Goal: Task Accomplishment & Management: Manage account settings

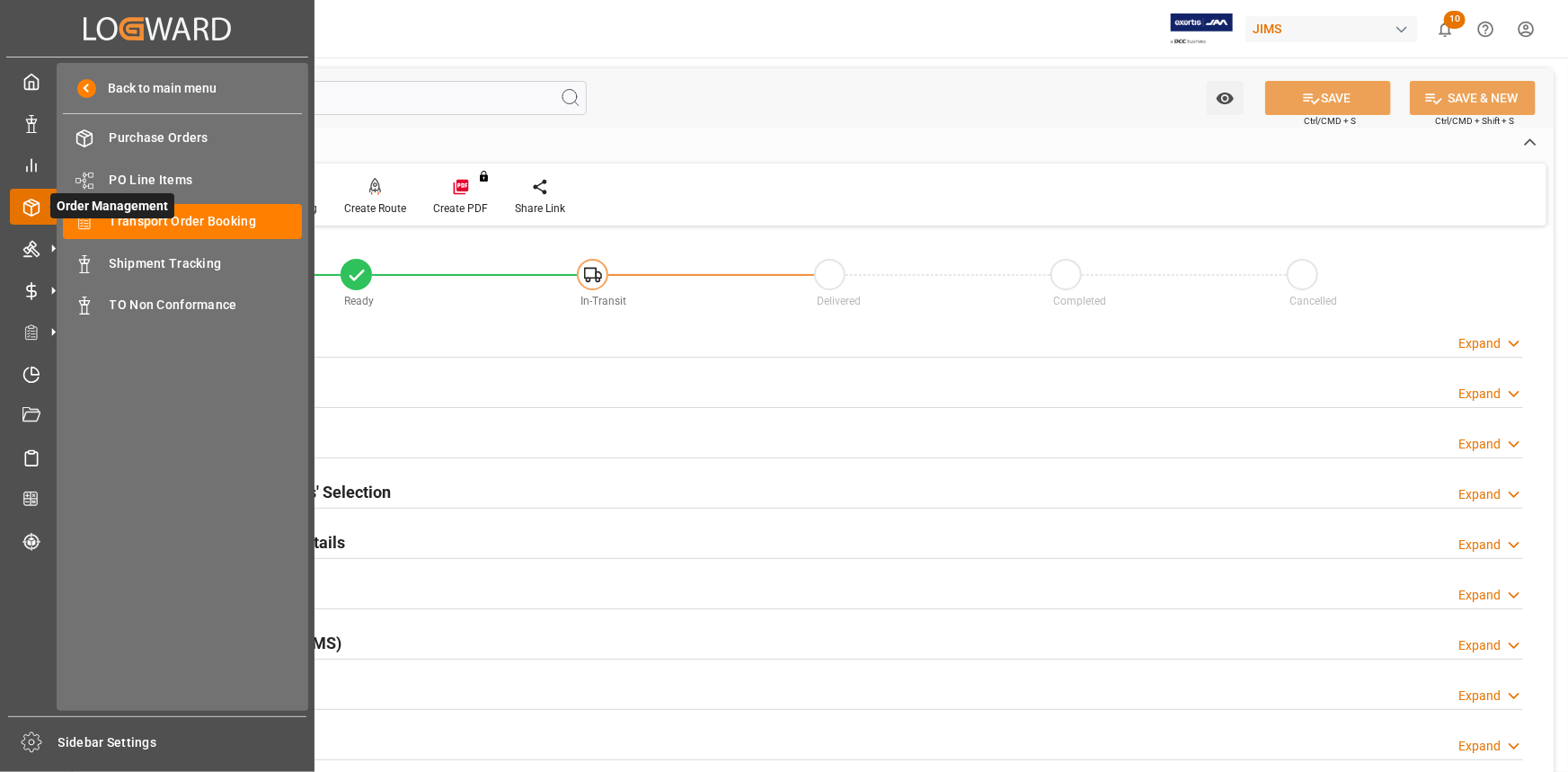
scroll to position [575, 0]
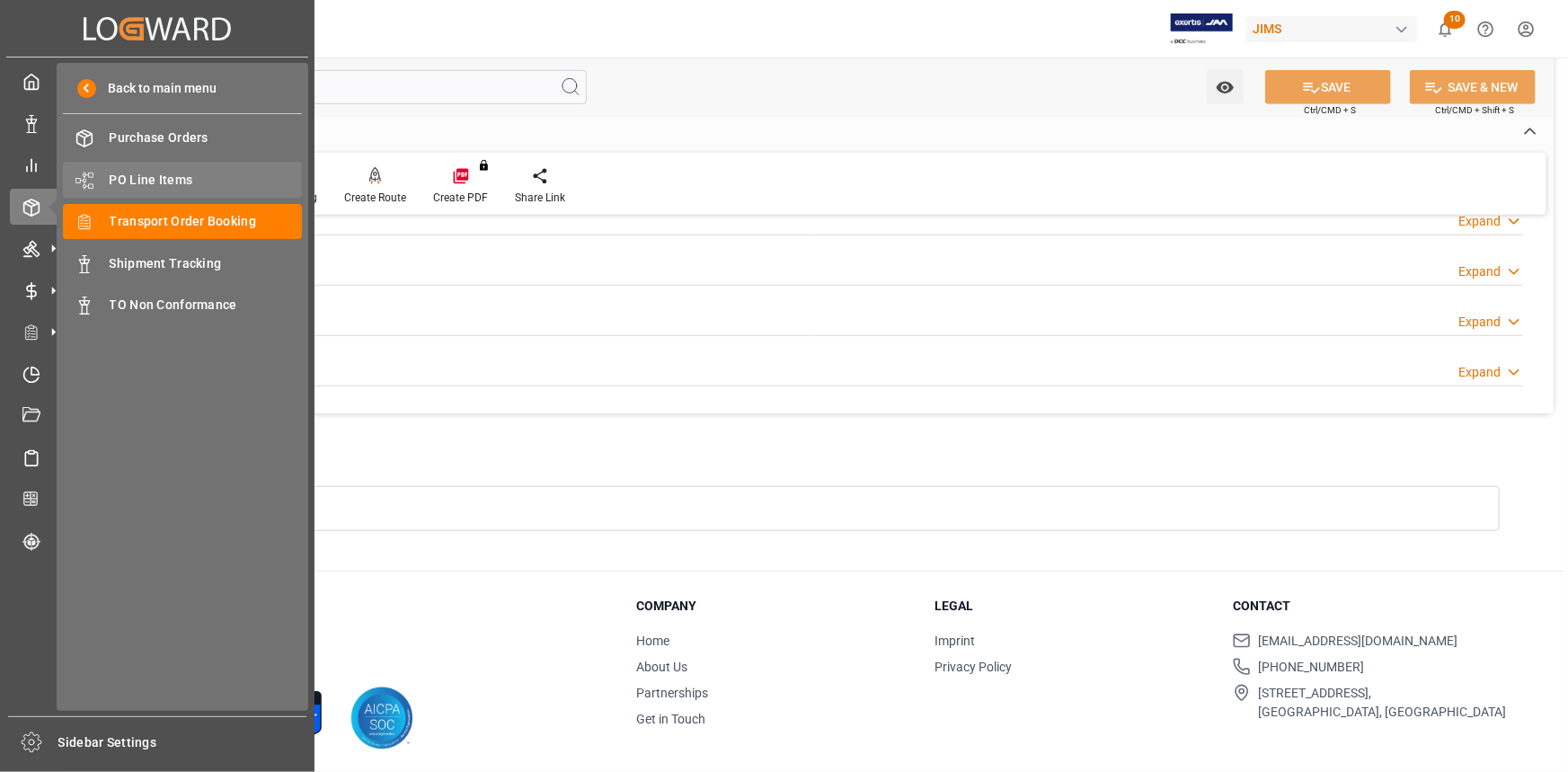
click at [171, 173] on span "PO Line Items" at bounding box center [207, 180] width 193 height 19
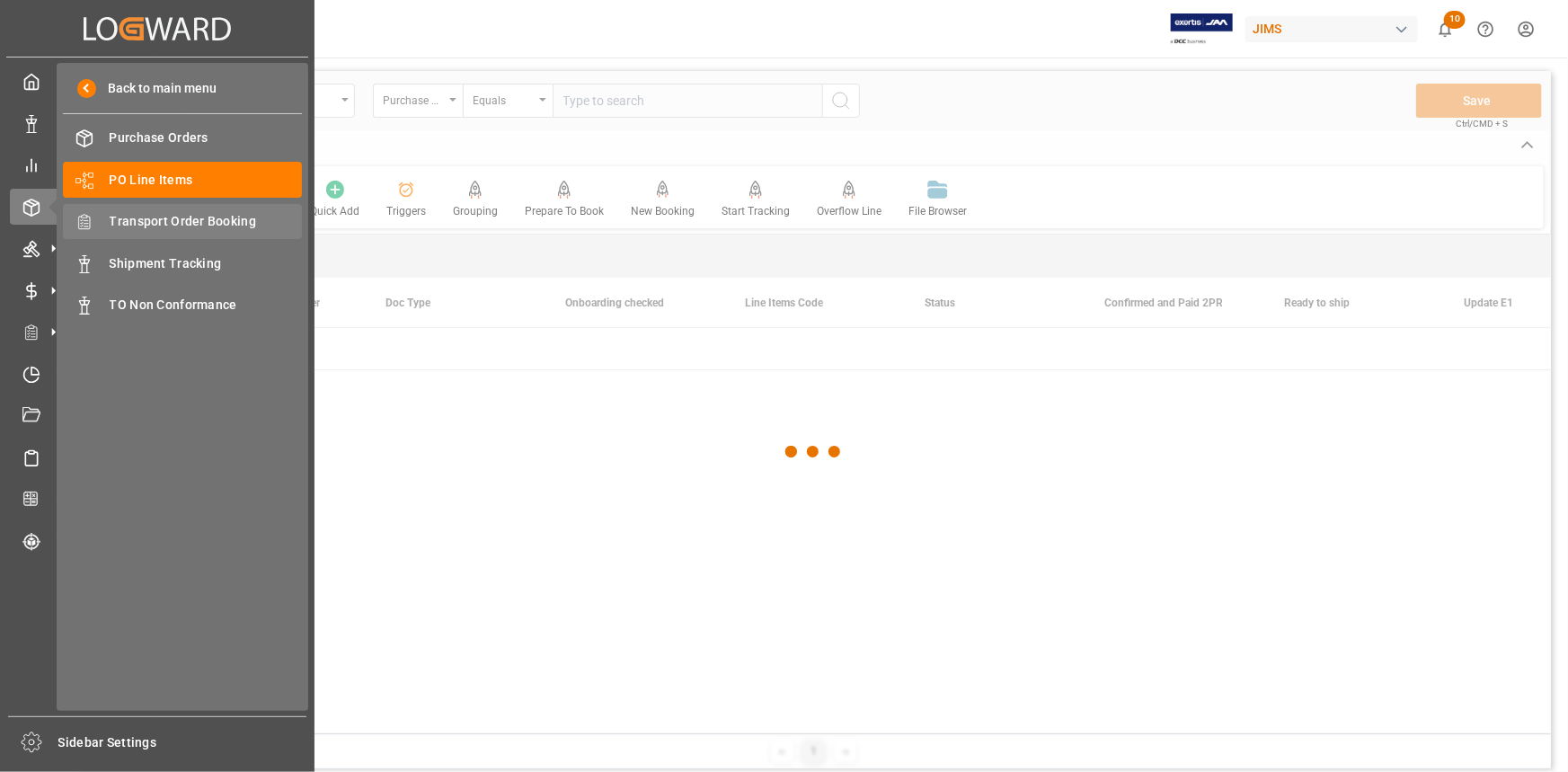
click at [145, 222] on span "Transport Order Booking" at bounding box center [207, 222] width 193 height 19
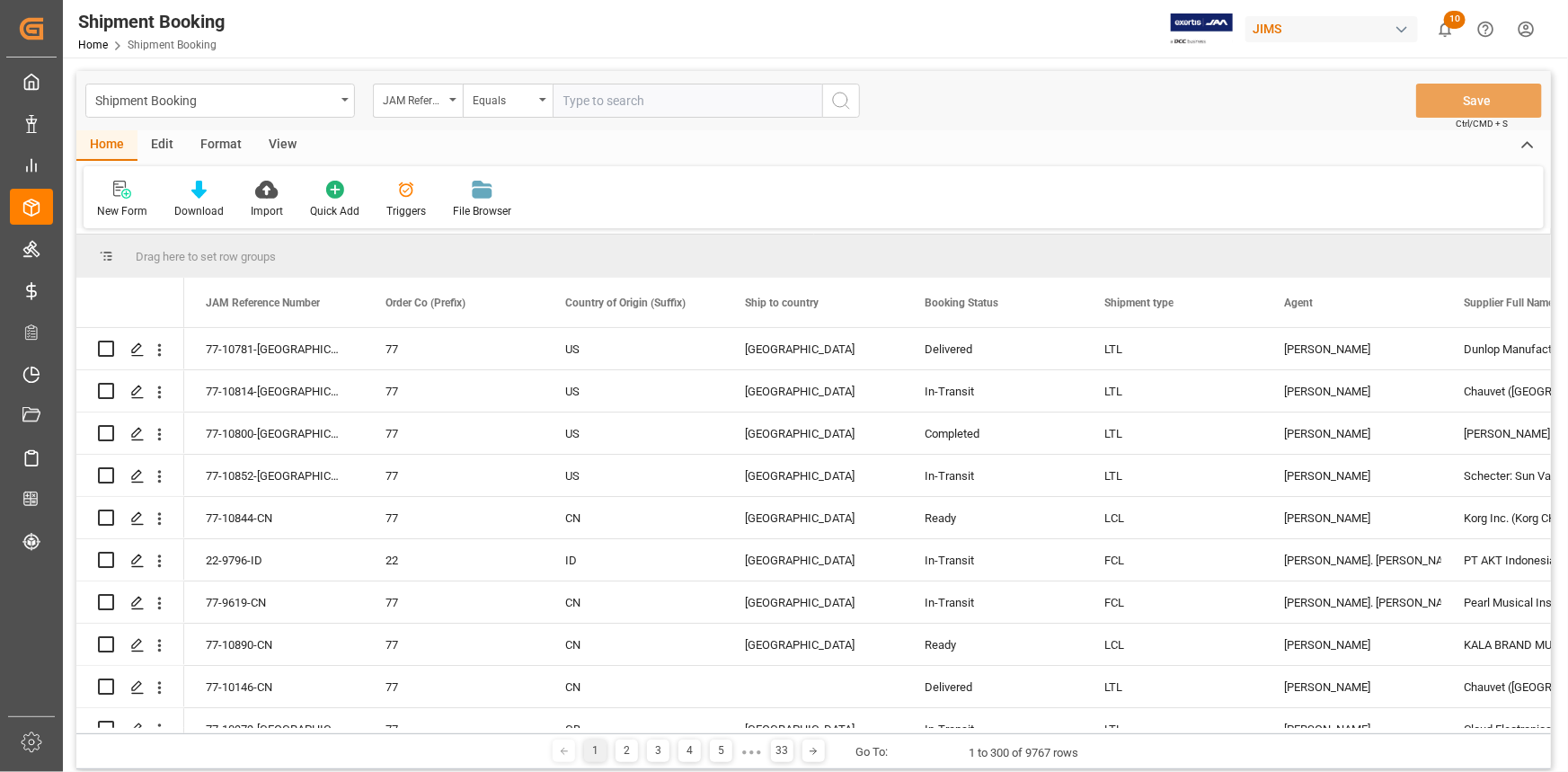
click at [585, 101] on input "text" at bounding box center [688, 100] width 270 height 34
paste input "22-10857-US"
type input "22-10857-US"
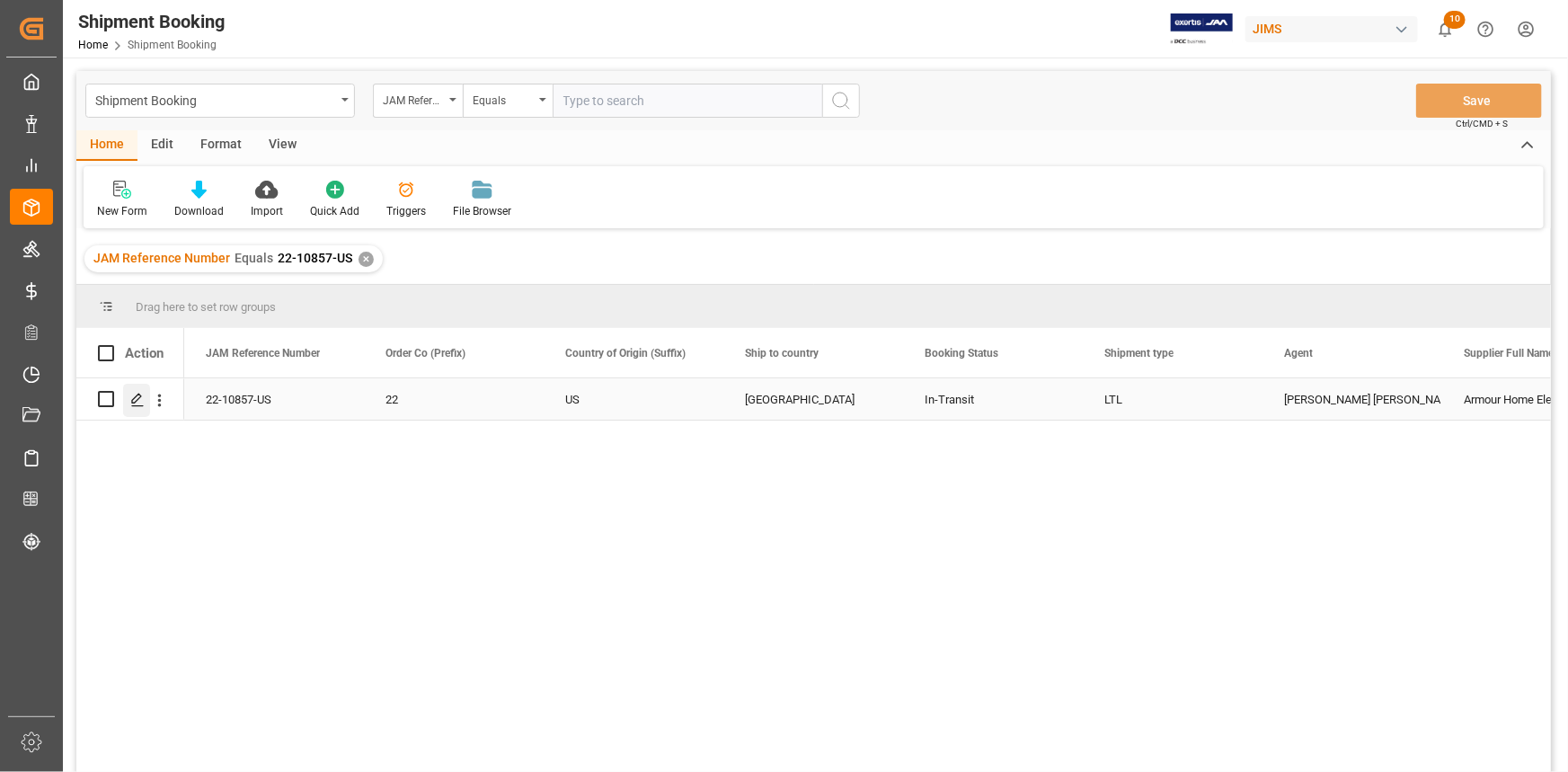
click at [141, 399] on icon "Press SPACE to select this row." at bounding box center [137, 399] width 14 height 14
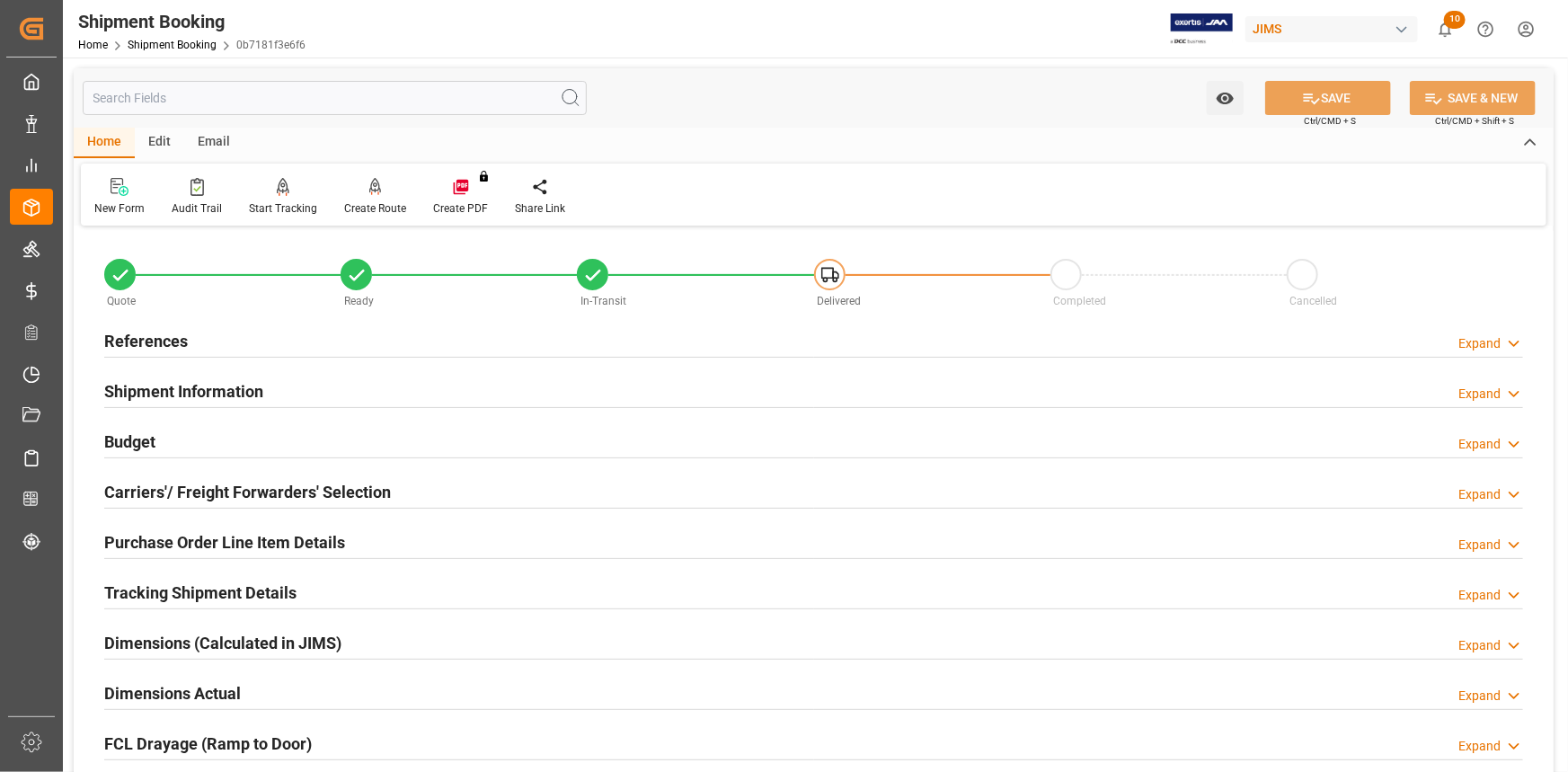
drag, startPoint x: 336, startPoint y: 481, endPoint x: 346, endPoint y: 483, distance: 10.2
click at [336, 480] on h2 "Carriers'/ Freight Forwarders' Selection" at bounding box center [248, 492] width 287 height 24
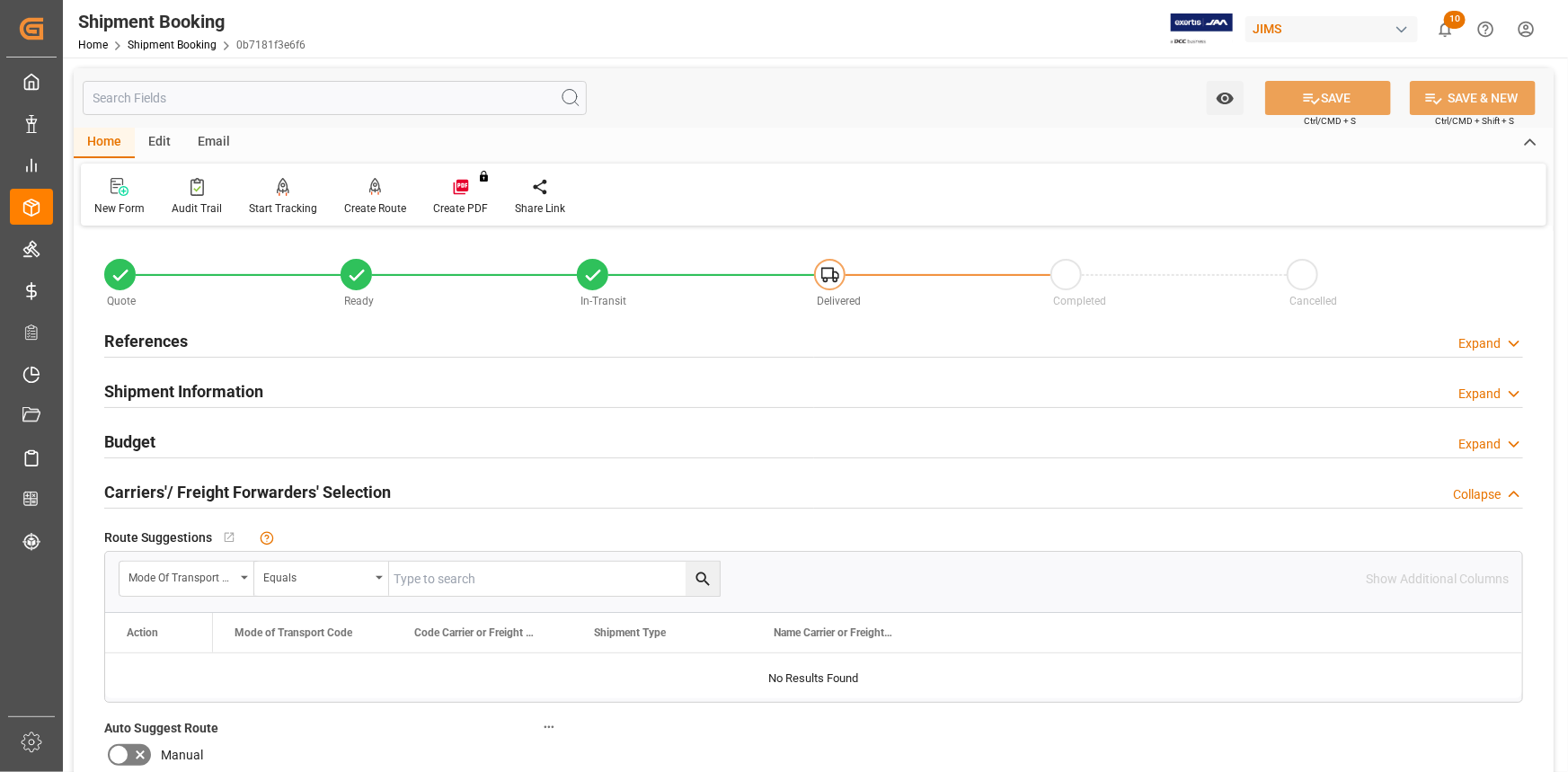
click at [264, 394] on div "Shipment Information Expand" at bounding box center [813, 390] width 1419 height 34
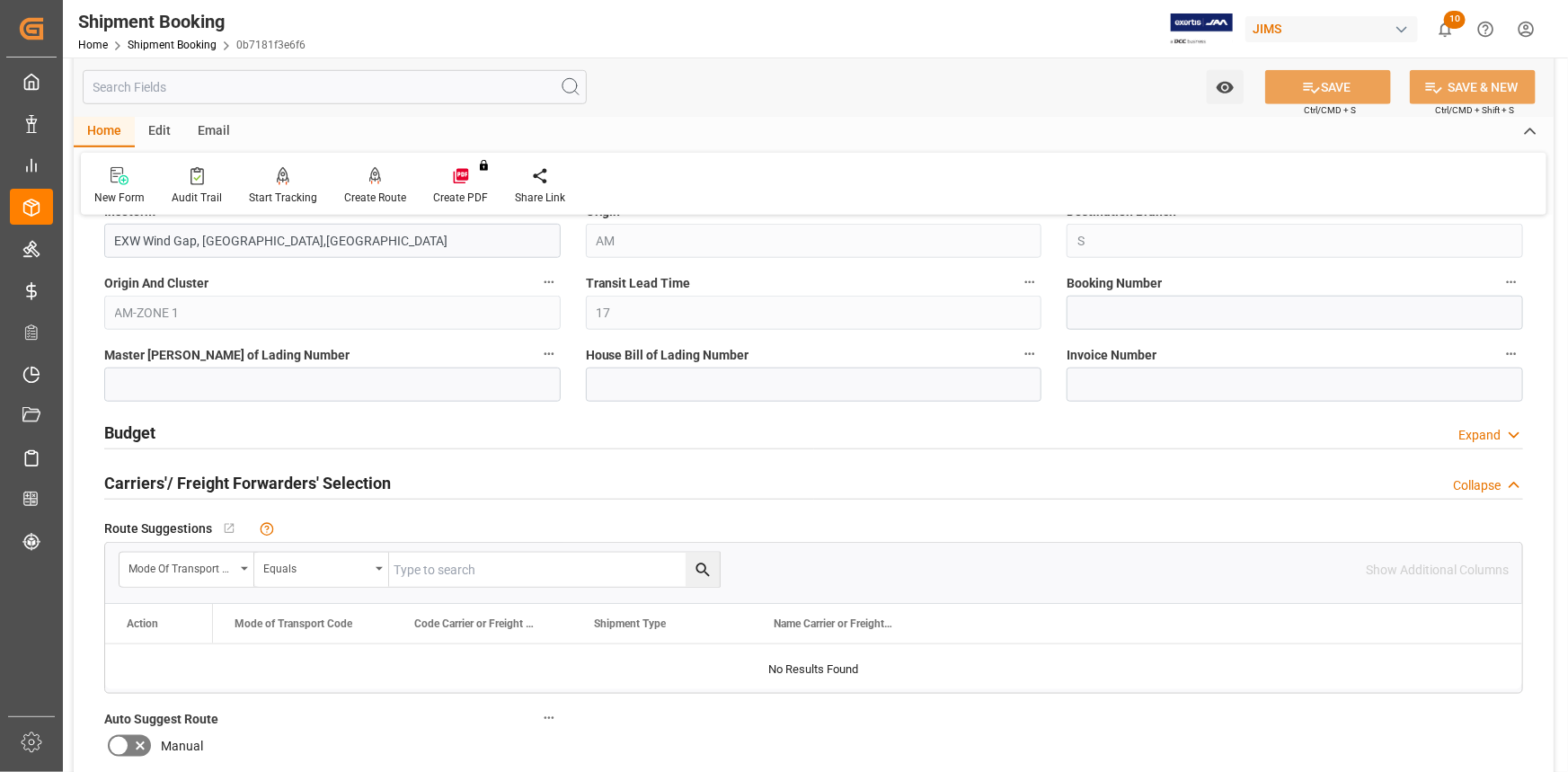
scroll to position [817, 0]
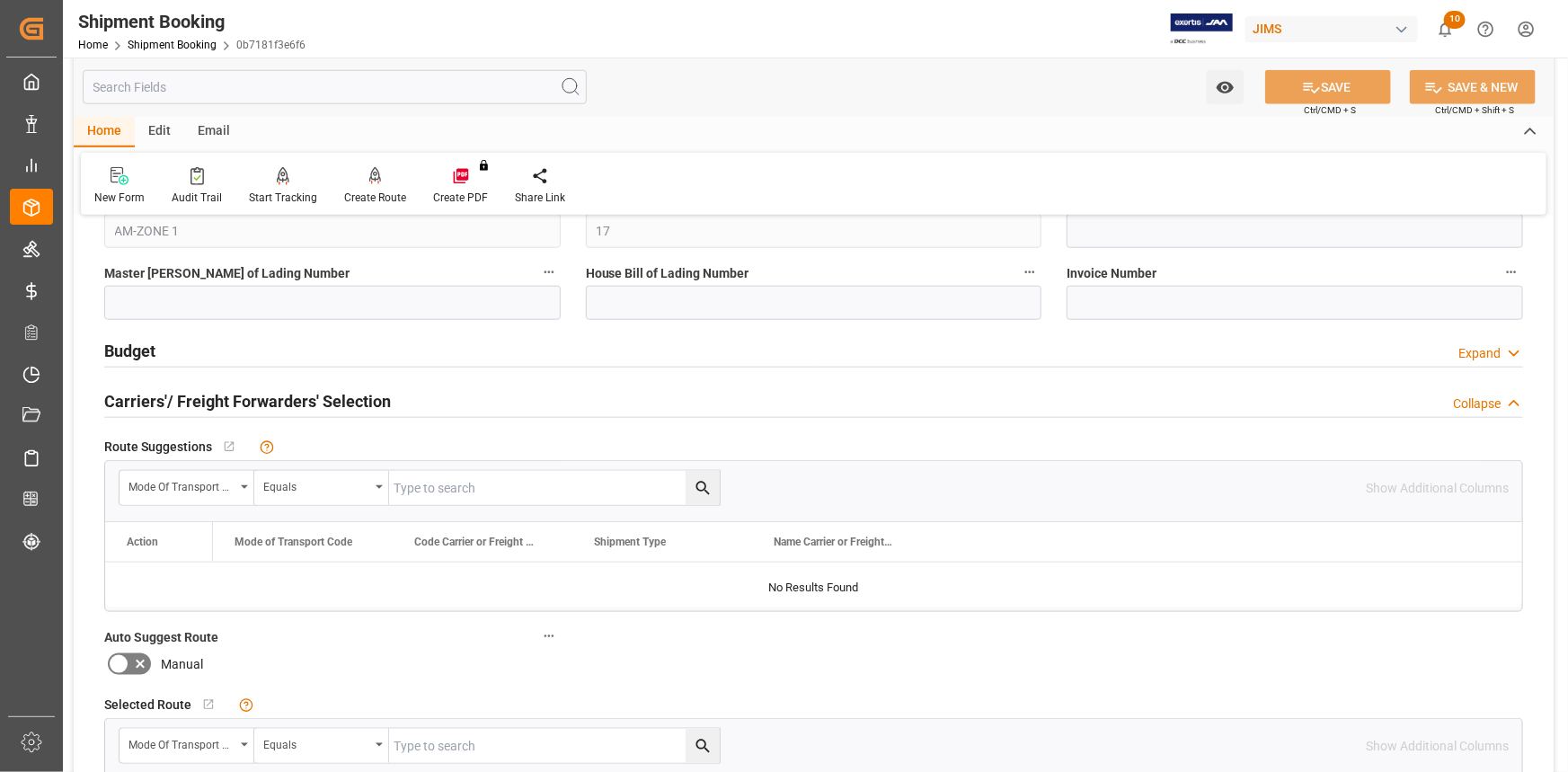
click at [135, 665] on icon at bounding box center [140, 664] width 22 height 22
click at [0, 0] on input "checkbox" at bounding box center [0, 0] width 0 height 0
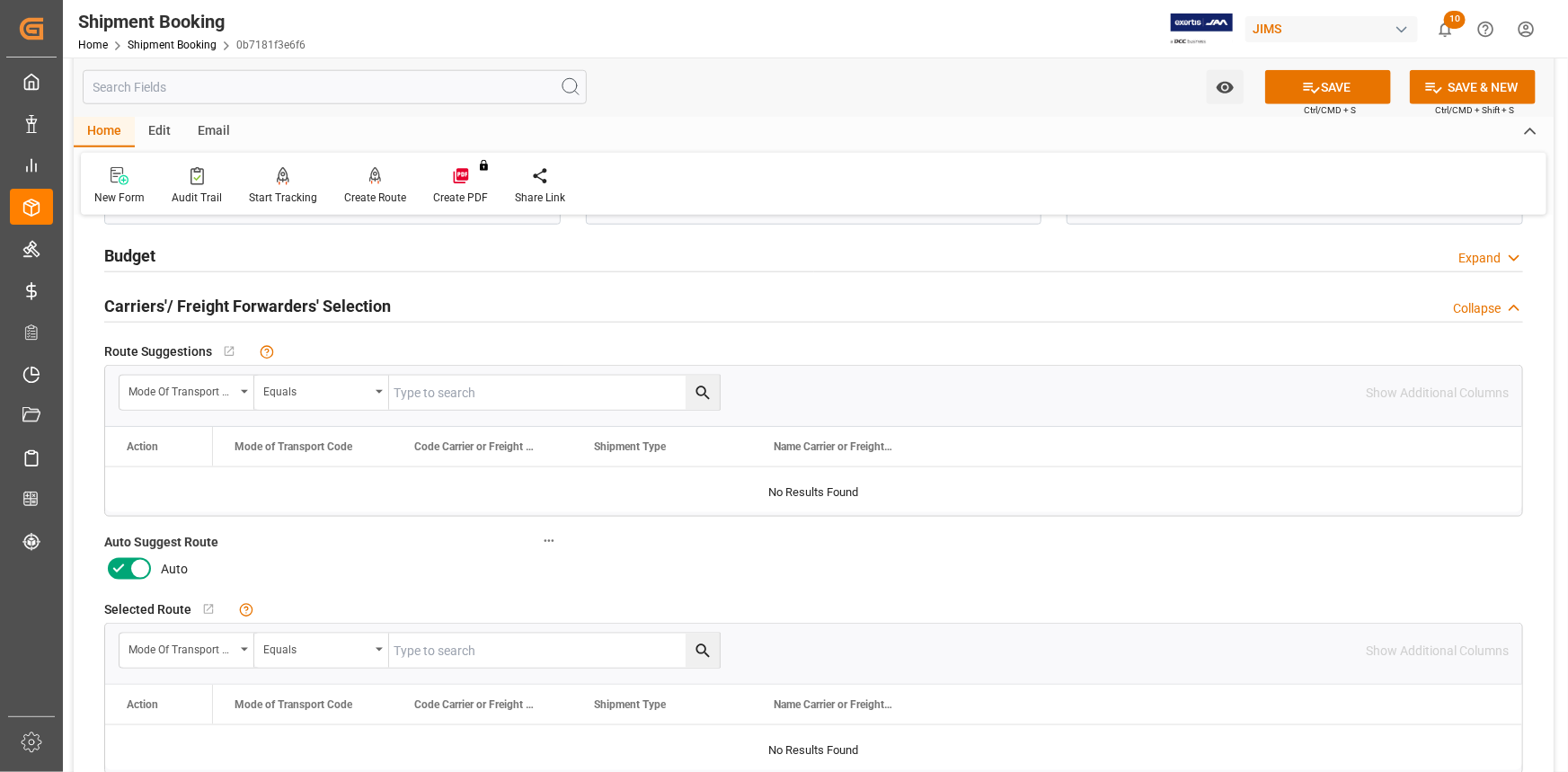
scroll to position [1061, 0]
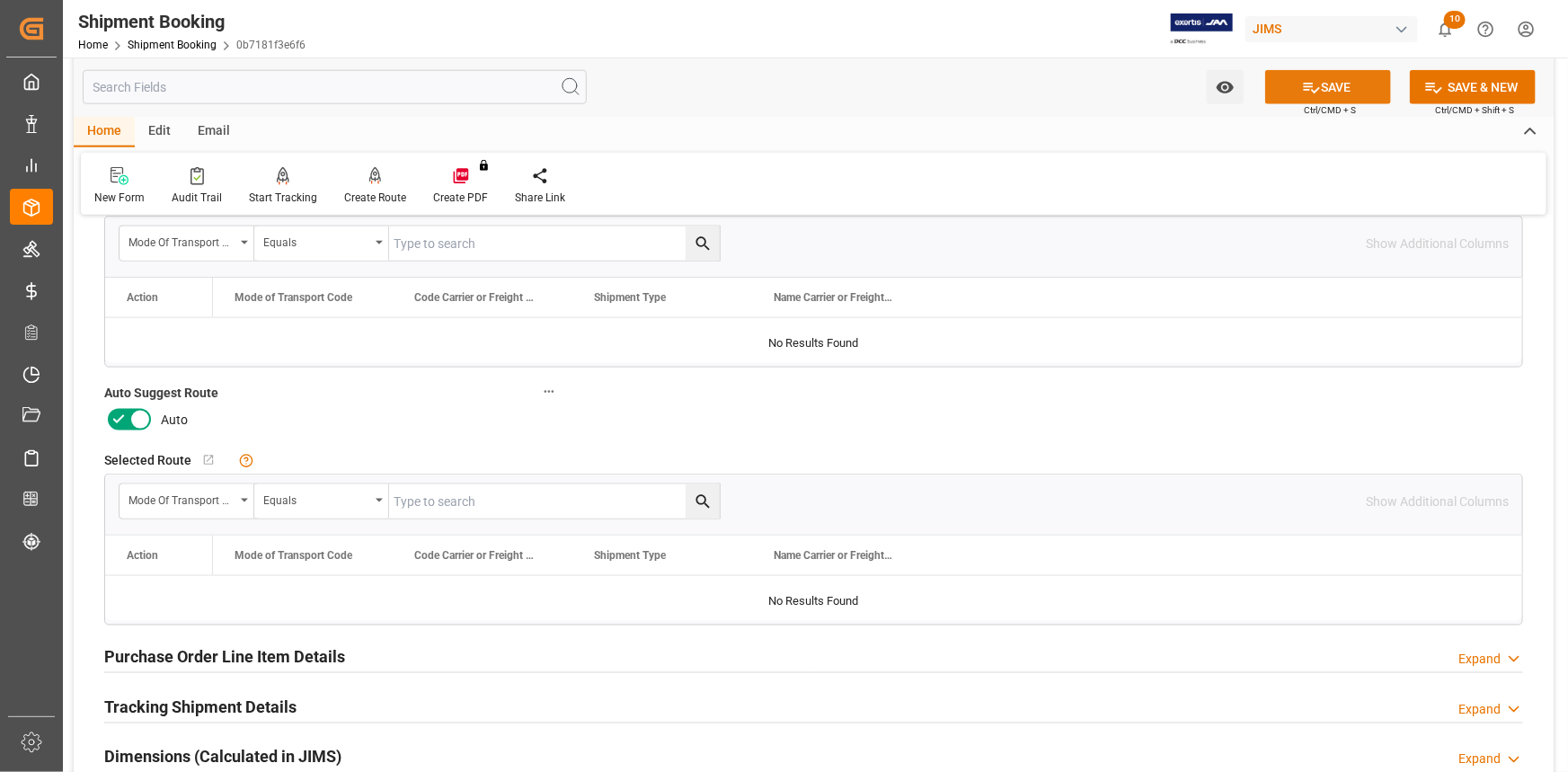
click at [1334, 97] on button "SAVE" at bounding box center [1329, 87] width 126 height 34
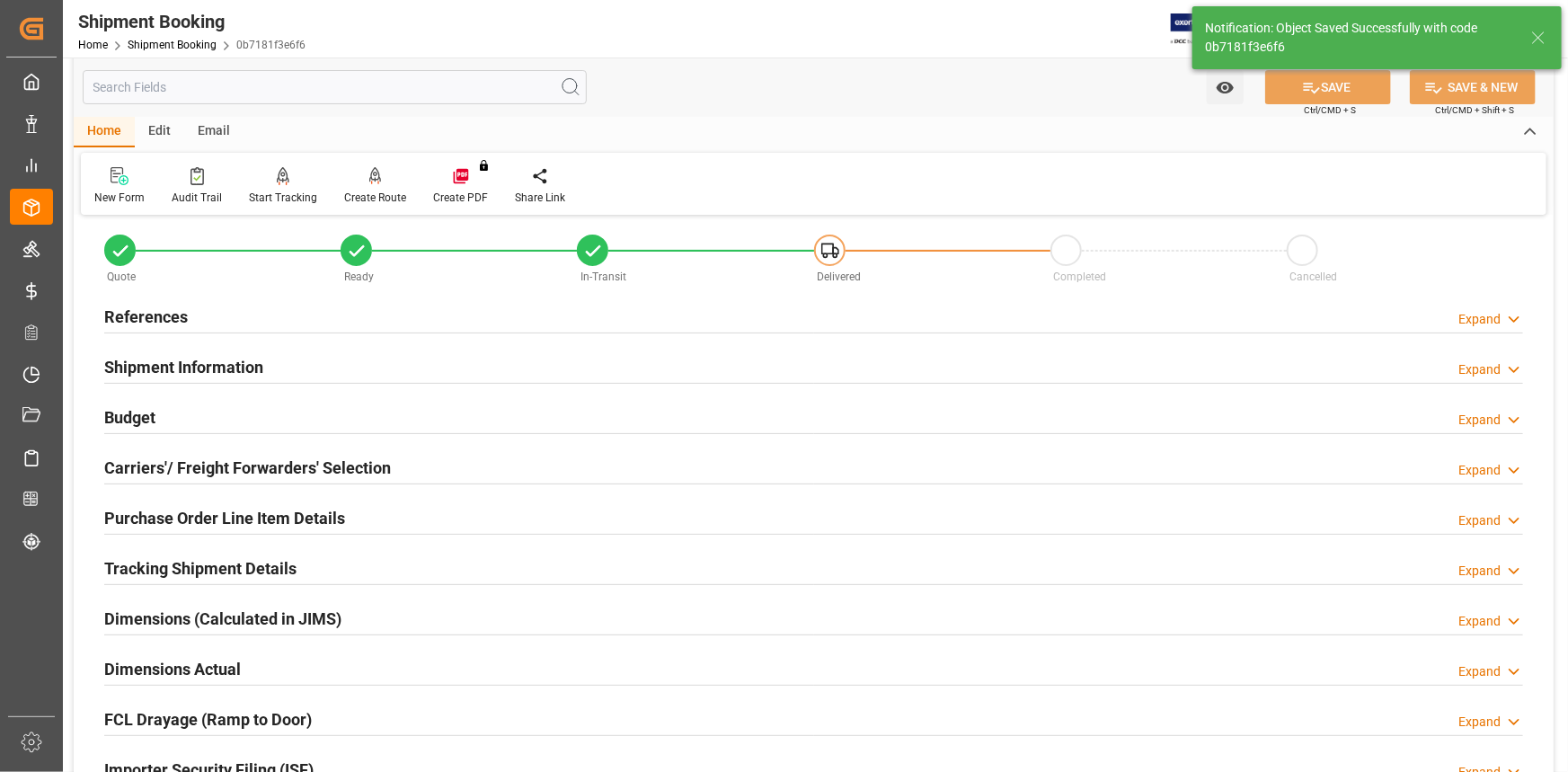
scroll to position [9, 0]
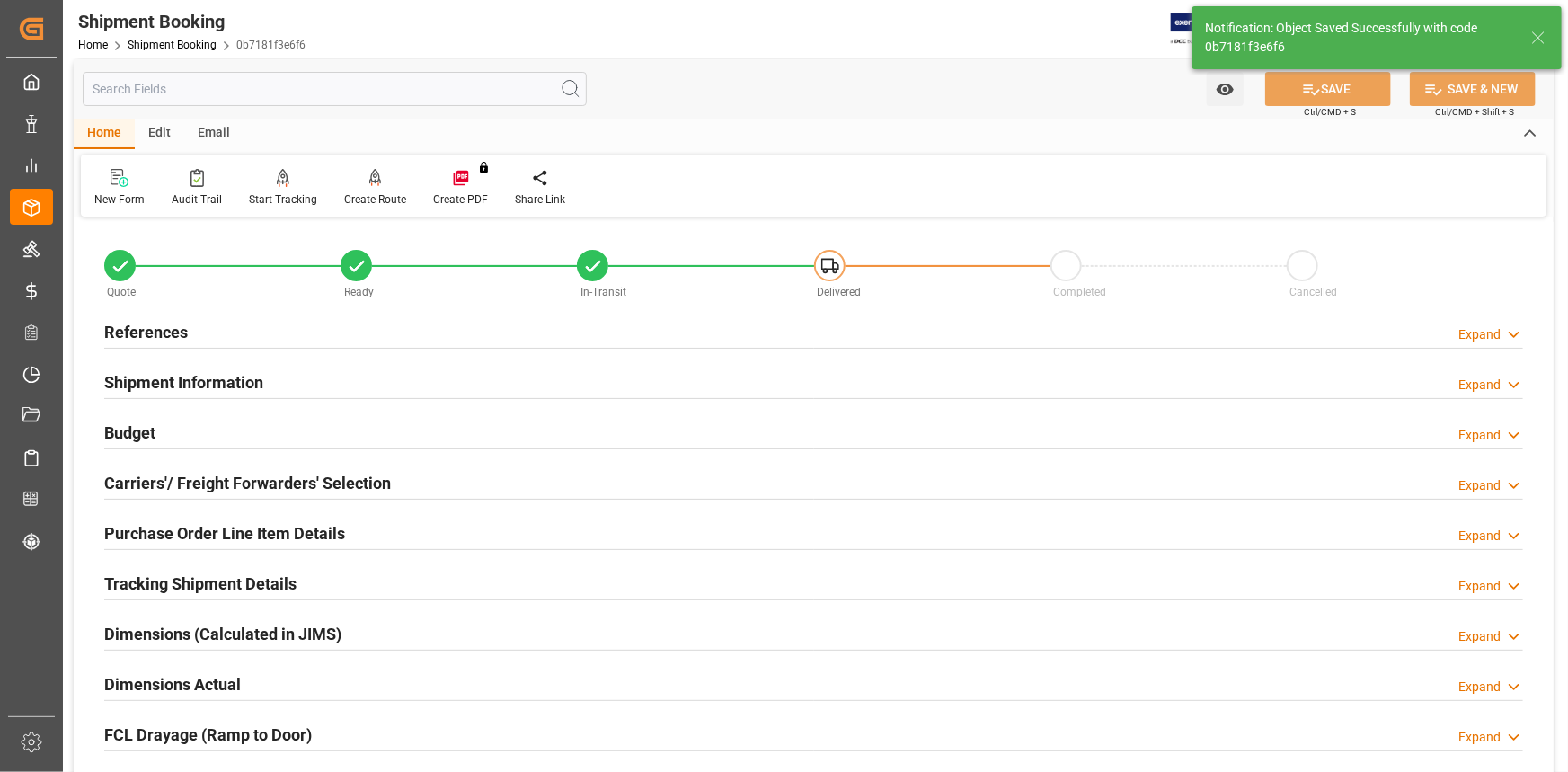
click at [289, 378] on div "Shipment Information Expand" at bounding box center [813, 381] width 1419 height 34
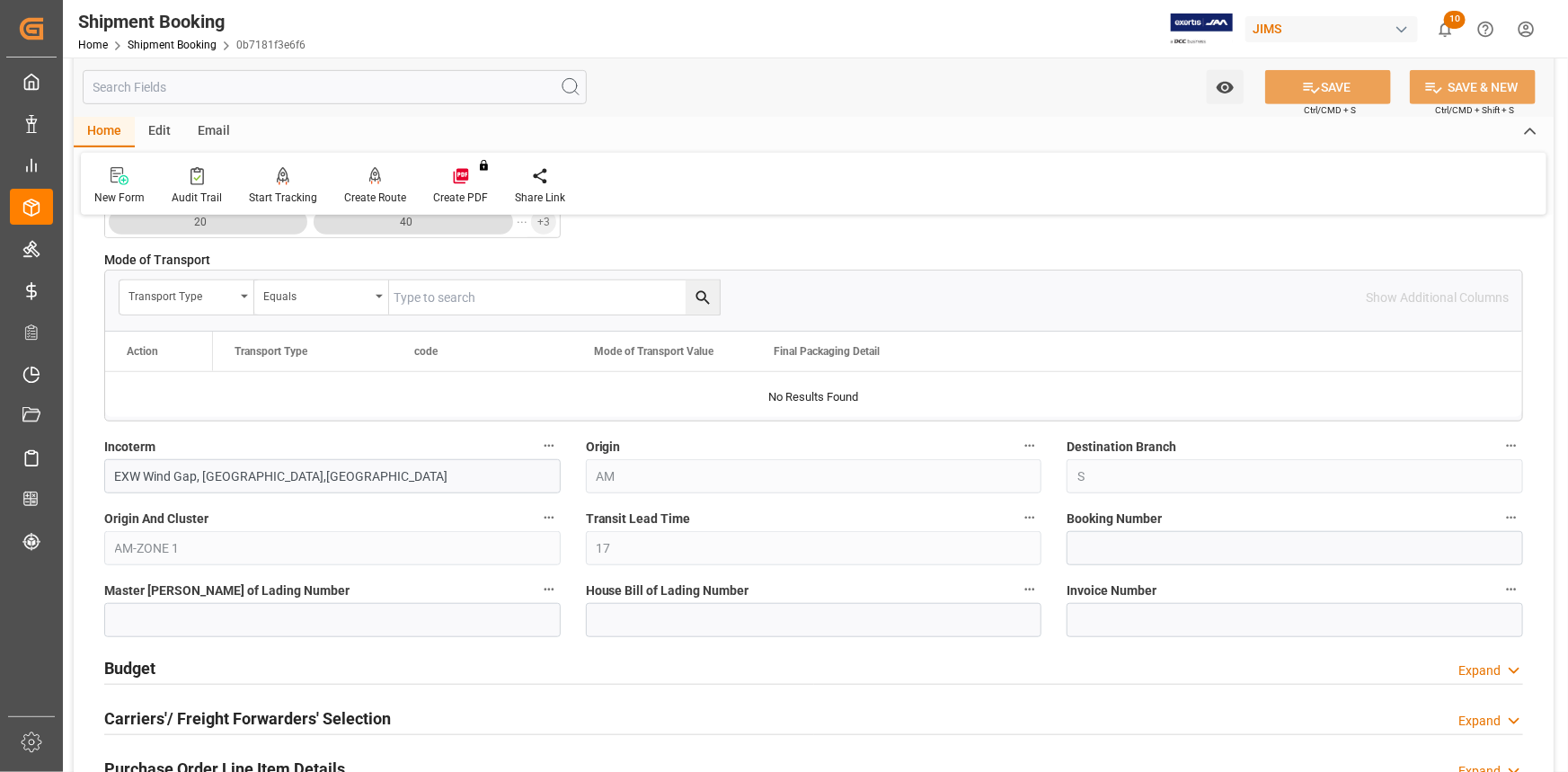
scroll to position [582, 0]
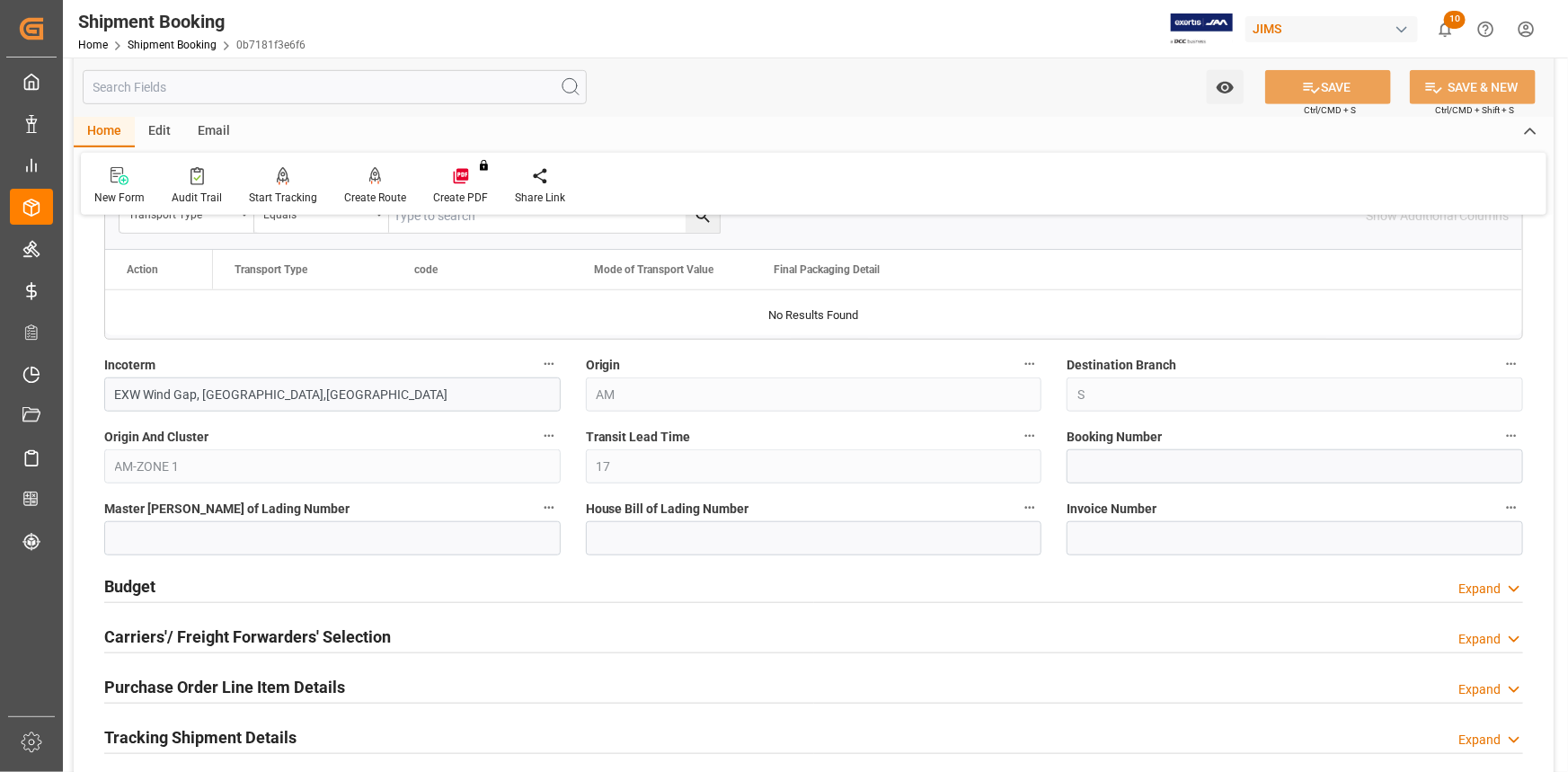
click at [441, 618] on div "Carriers'/ Freight Forwarders' Selection Expand" at bounding box center [813, 635] width 1419 height 34
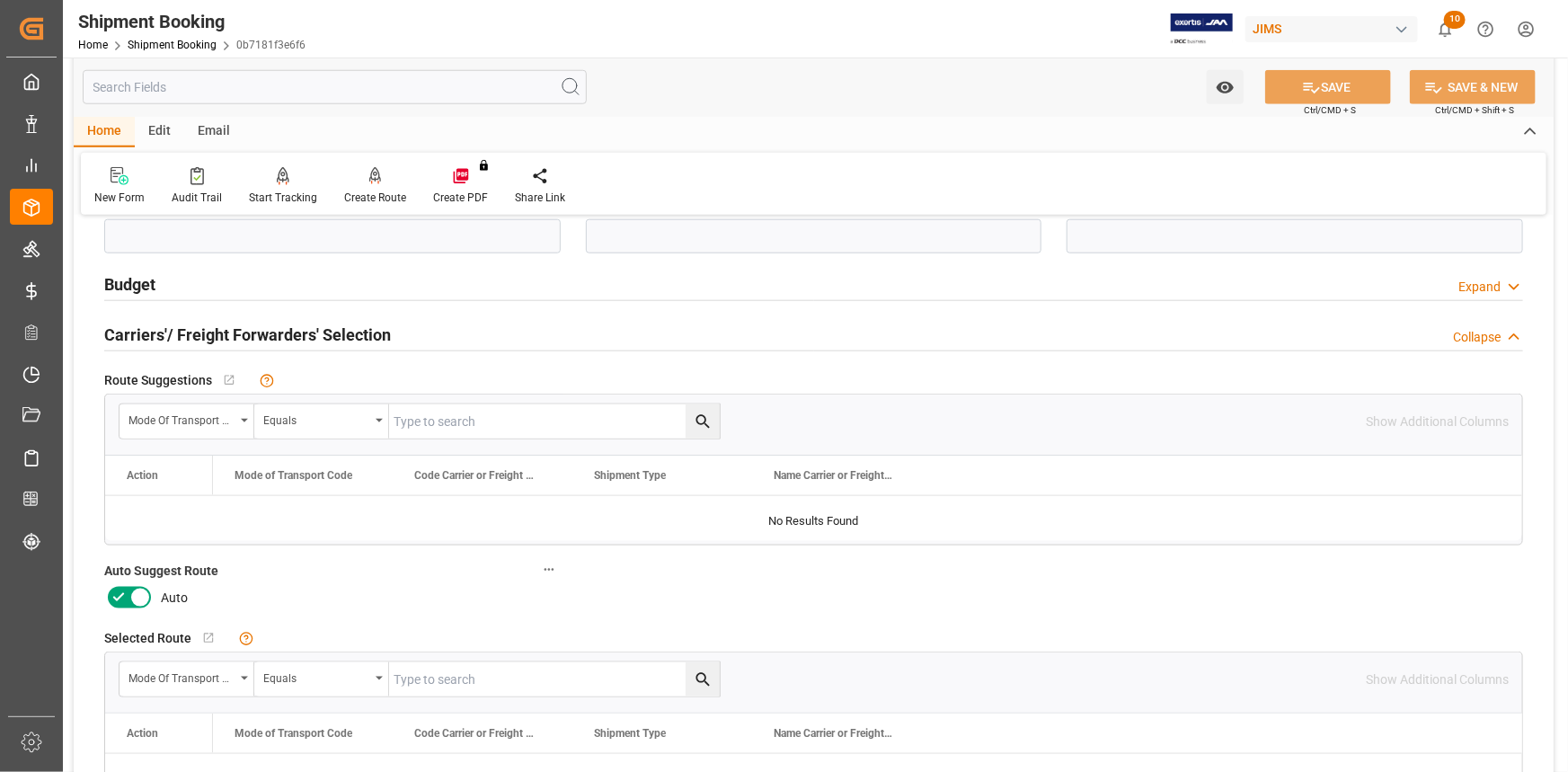
scroll to position [908, 0]
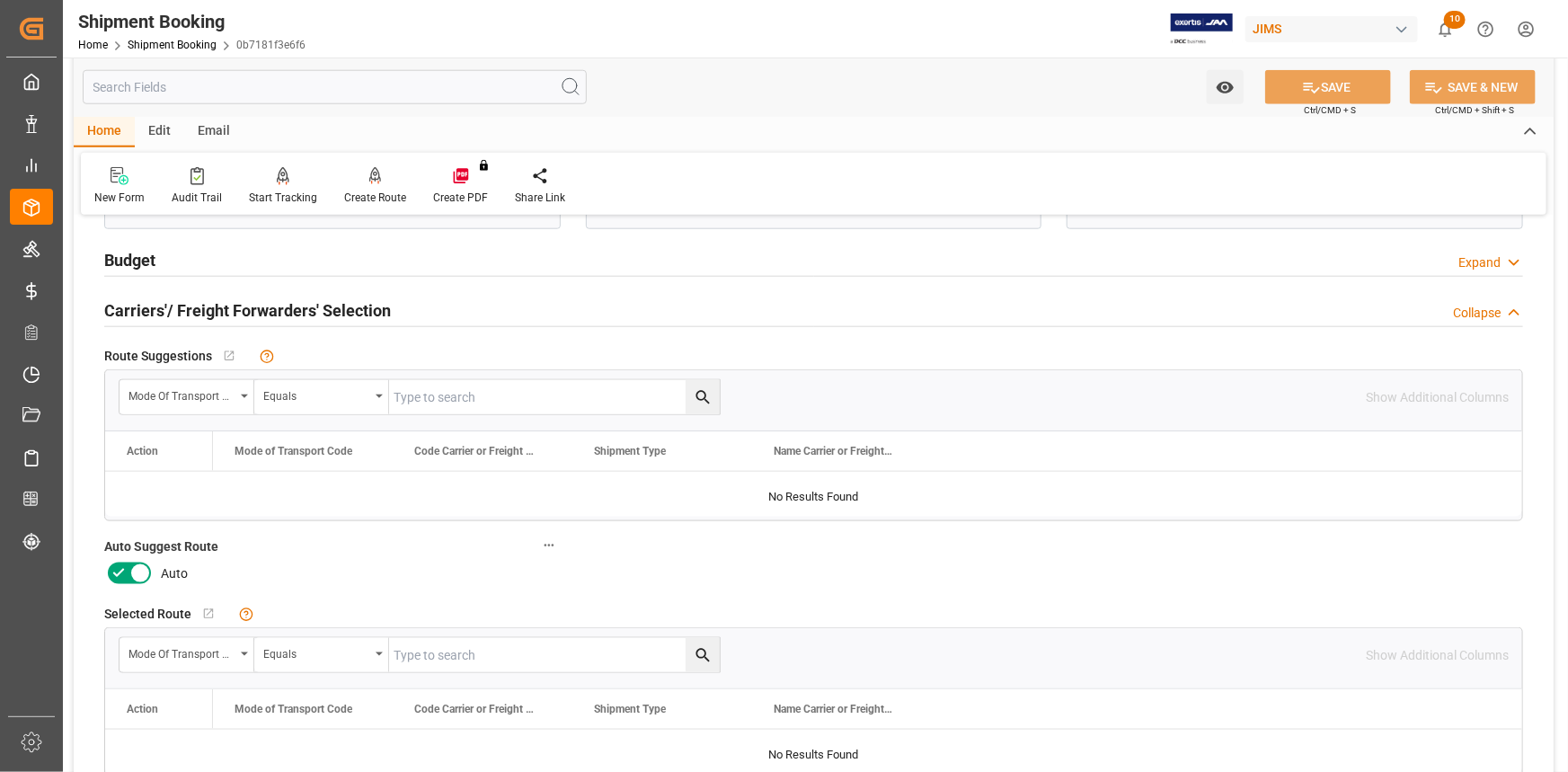
drag, startPoint x: 123, startPoint y: 569, endPoint x: 136, endPoint y: 574, distance: 13.9
click at [123, 570] on icon at bounding box center [119, 573] width 22 height 22
click at [0, 0] on input "checkbox" at bounding box center [0, 0] width 0 height 0
click at [1324, 83] on button "SAVE" at bounding box center [1329, 87] width 126 height 34
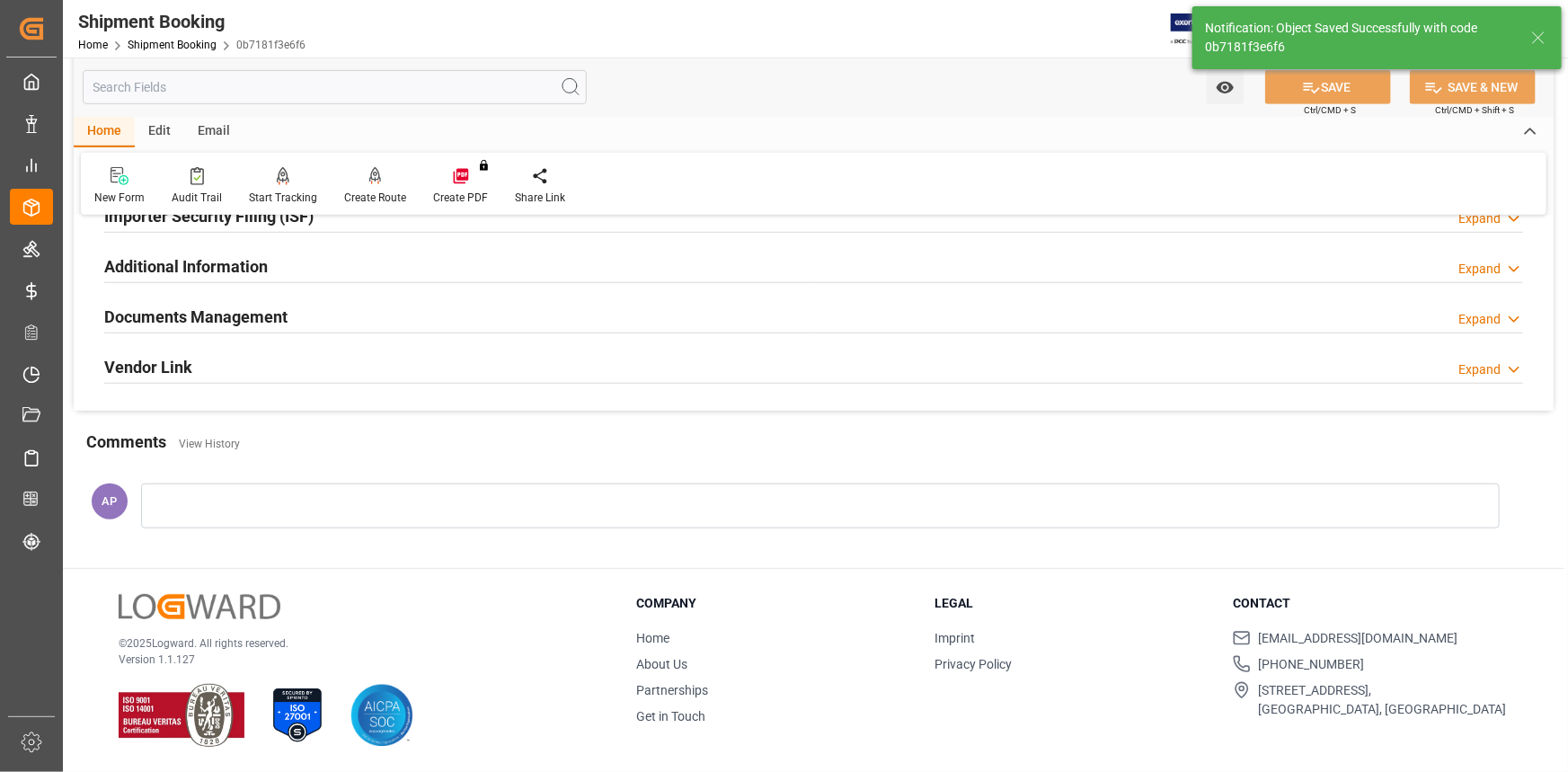
scroll to position [183, 0]
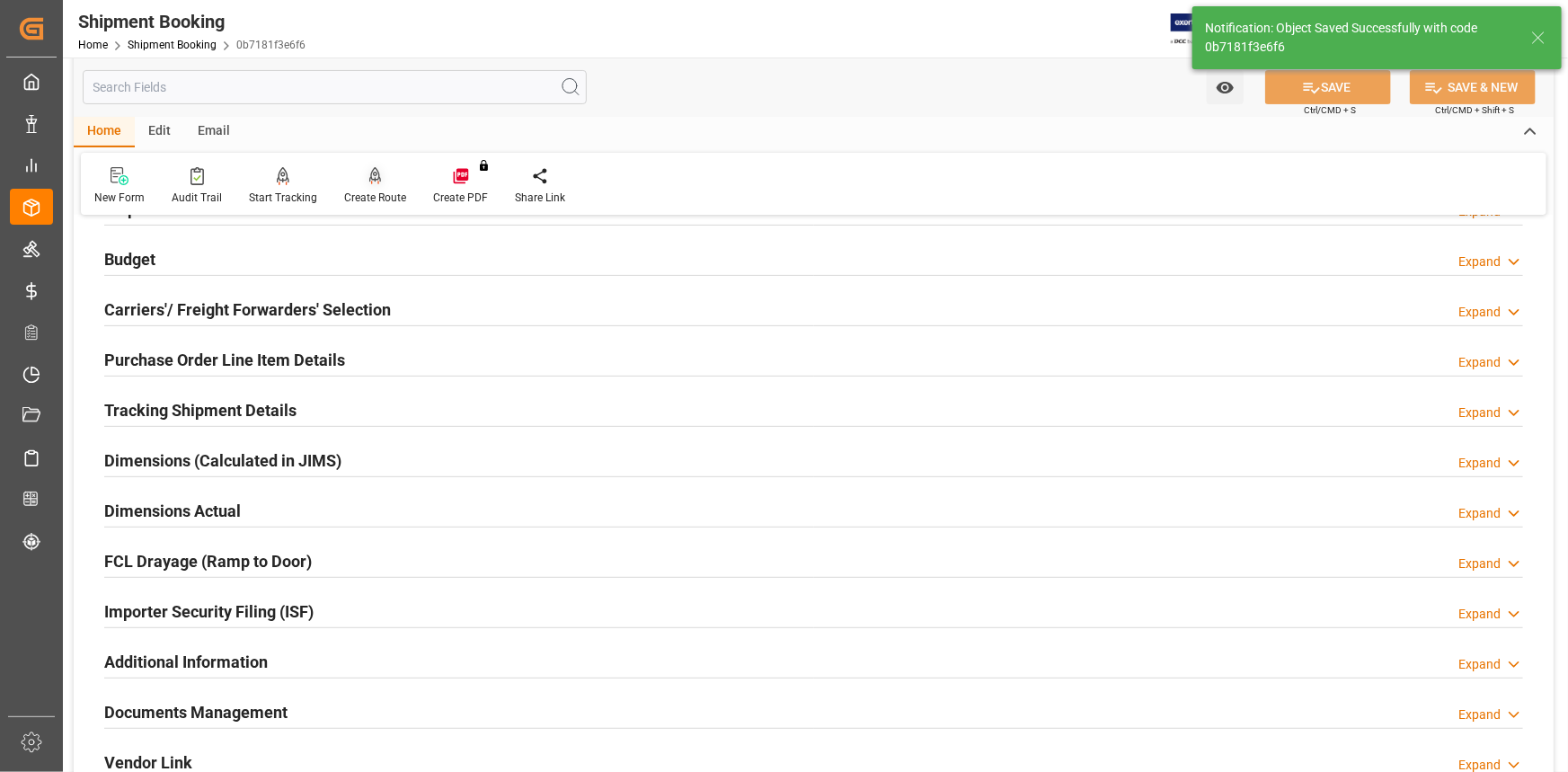
click at [377, 180] on icon at bounding box center [375, 176] width 12 height 18
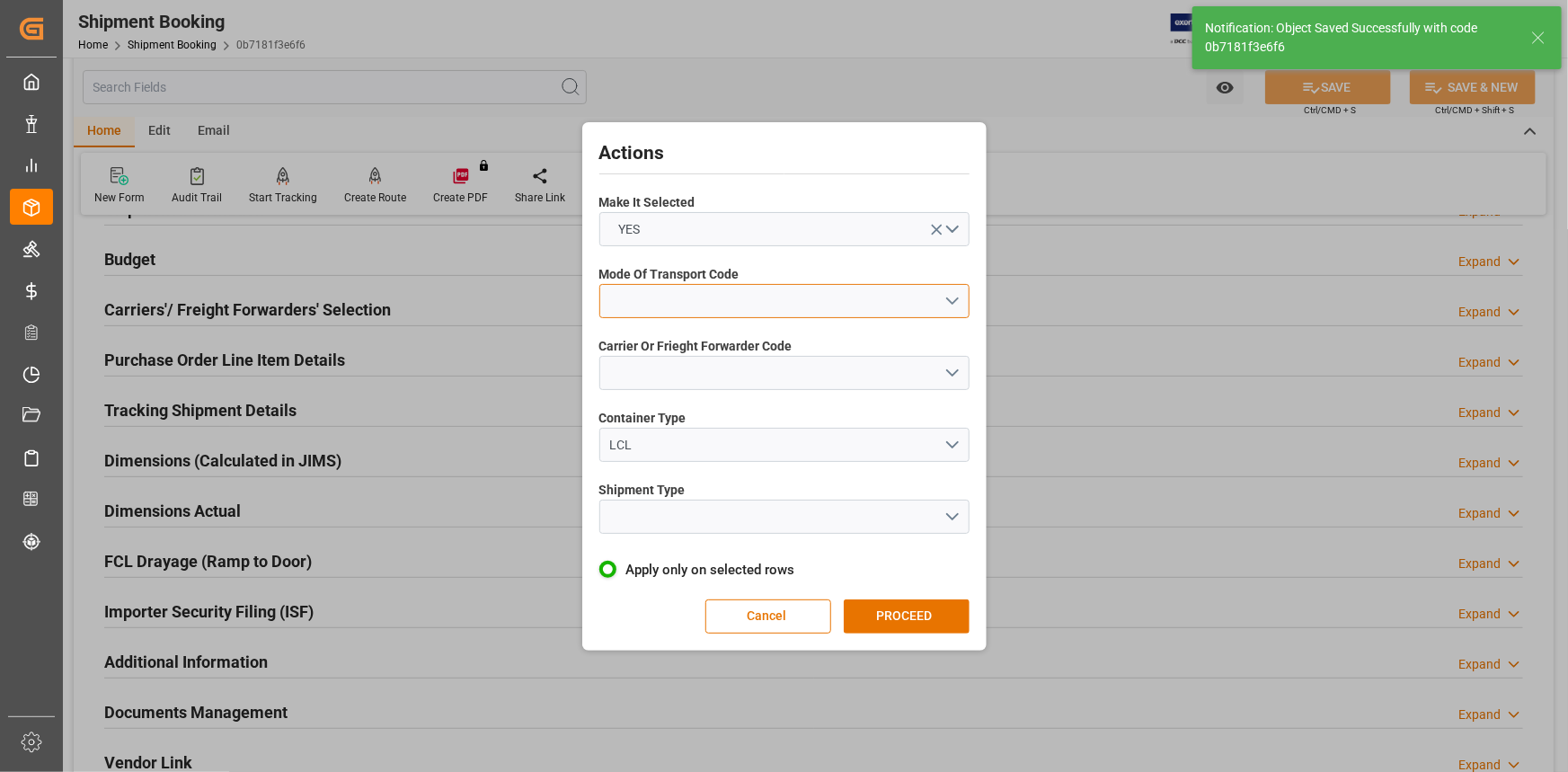
click at [956, 289] on button "open menu" at bounding box center [784, 301] width 370 height 34
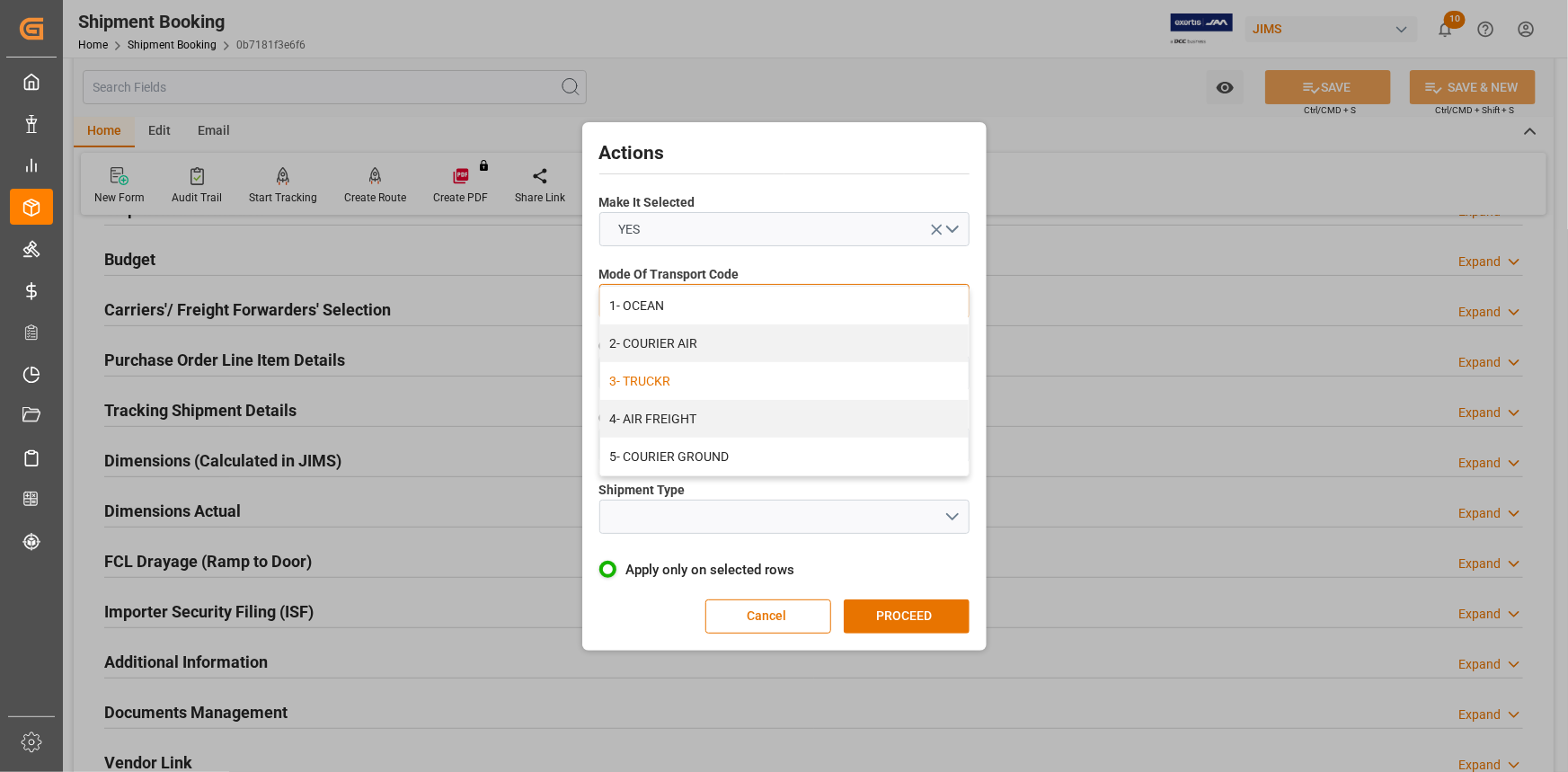
click at [724, 385] on div "3- TRUCKR" at bounding box center [784, 381] width 368 height 37
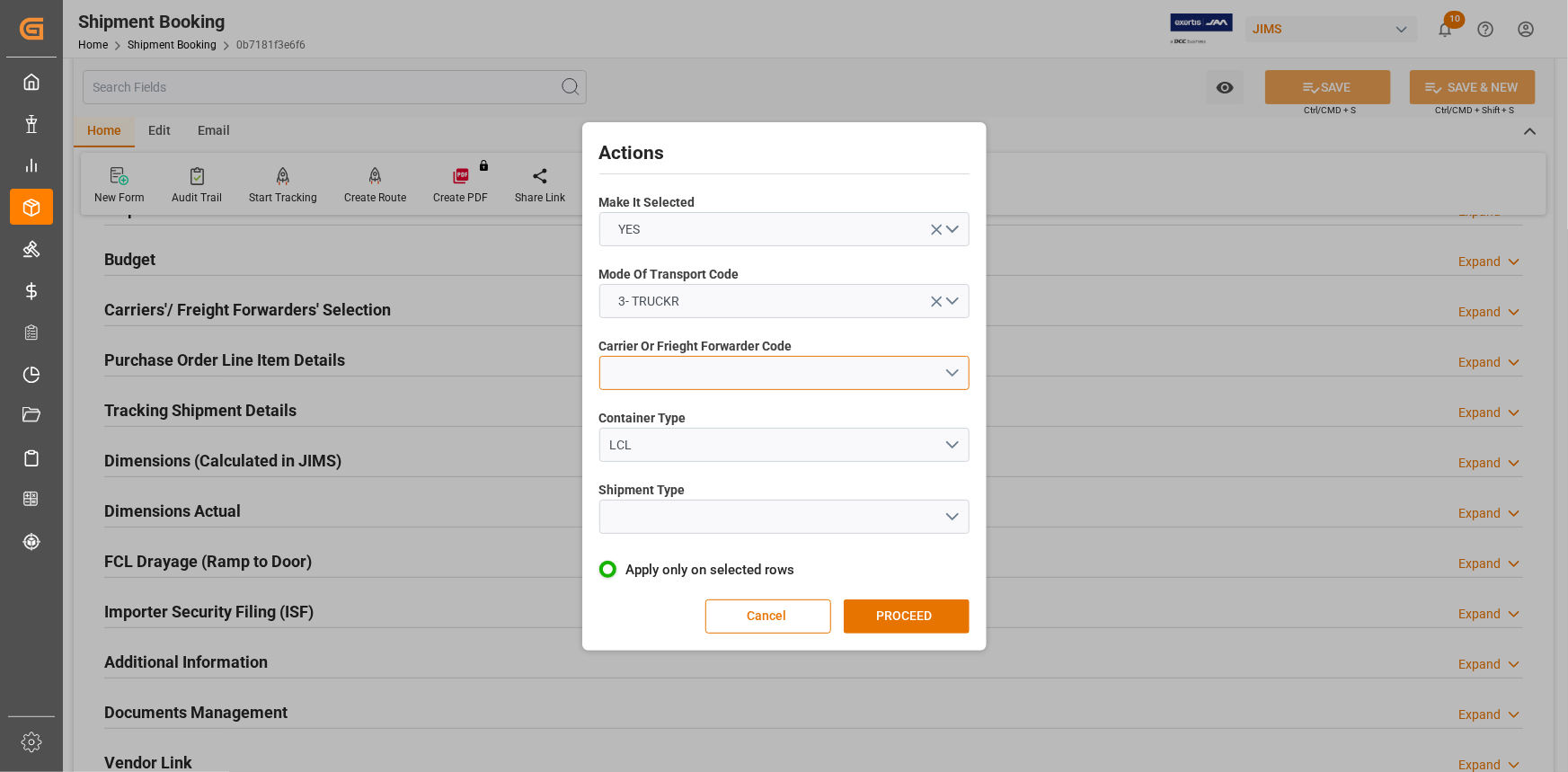
click at [950, 365] on button "open menu" at bounding box center [784, 373] width 370 height 34
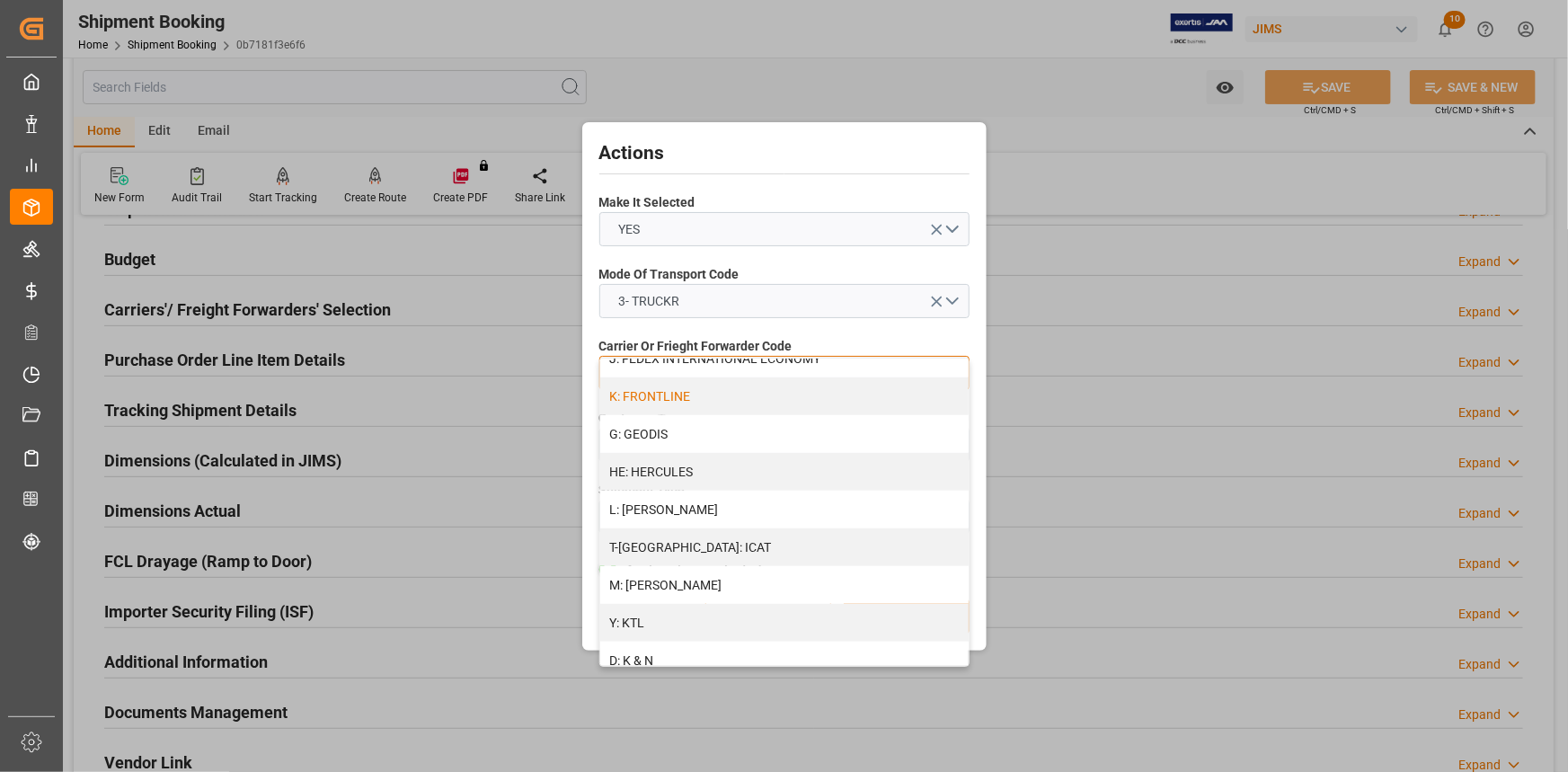
scroll to position [653, 0]
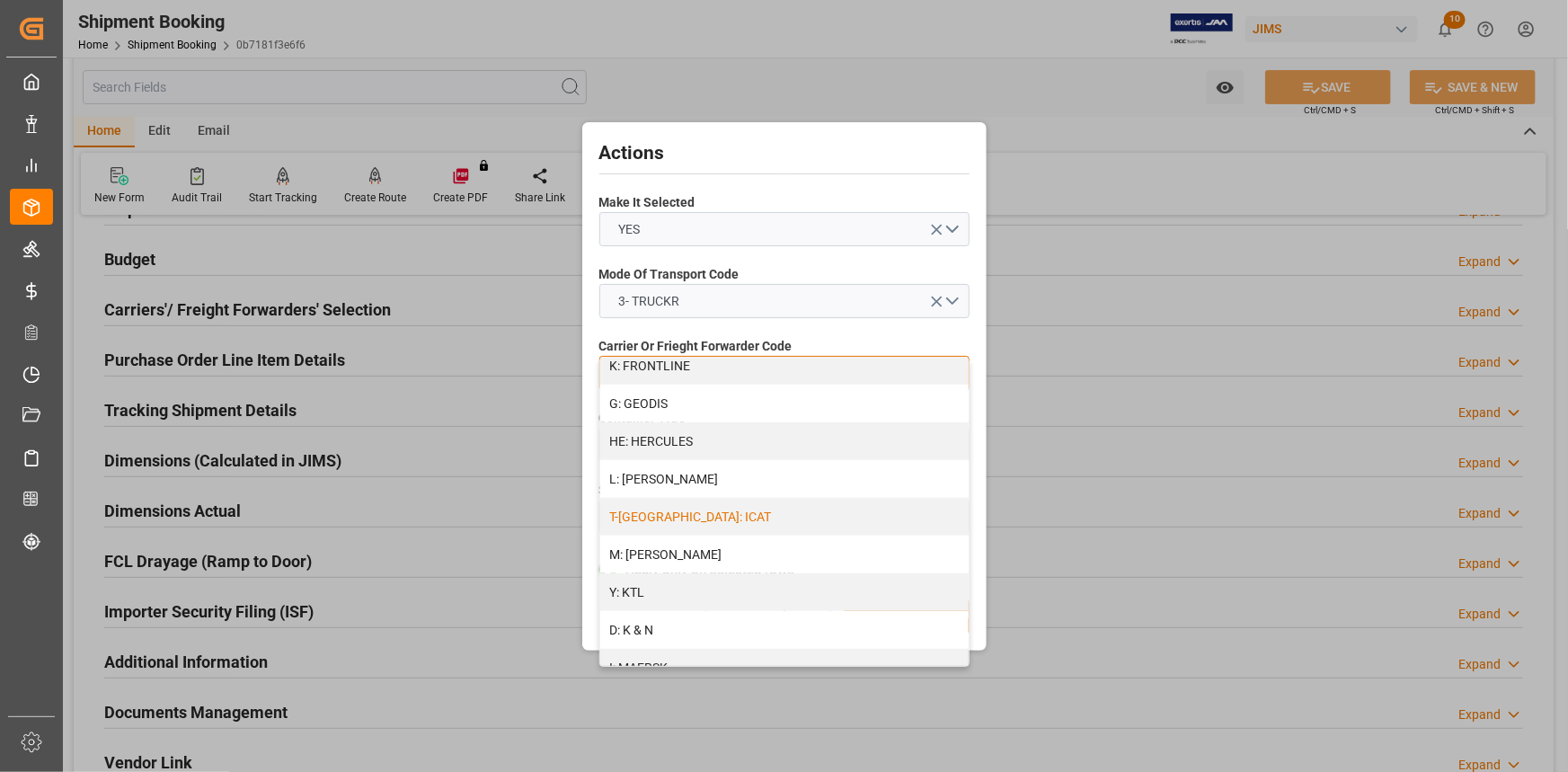
click at [743, 521] on div "T-USA: ICAT" at bounding box center [784, 516] width 368 height 37
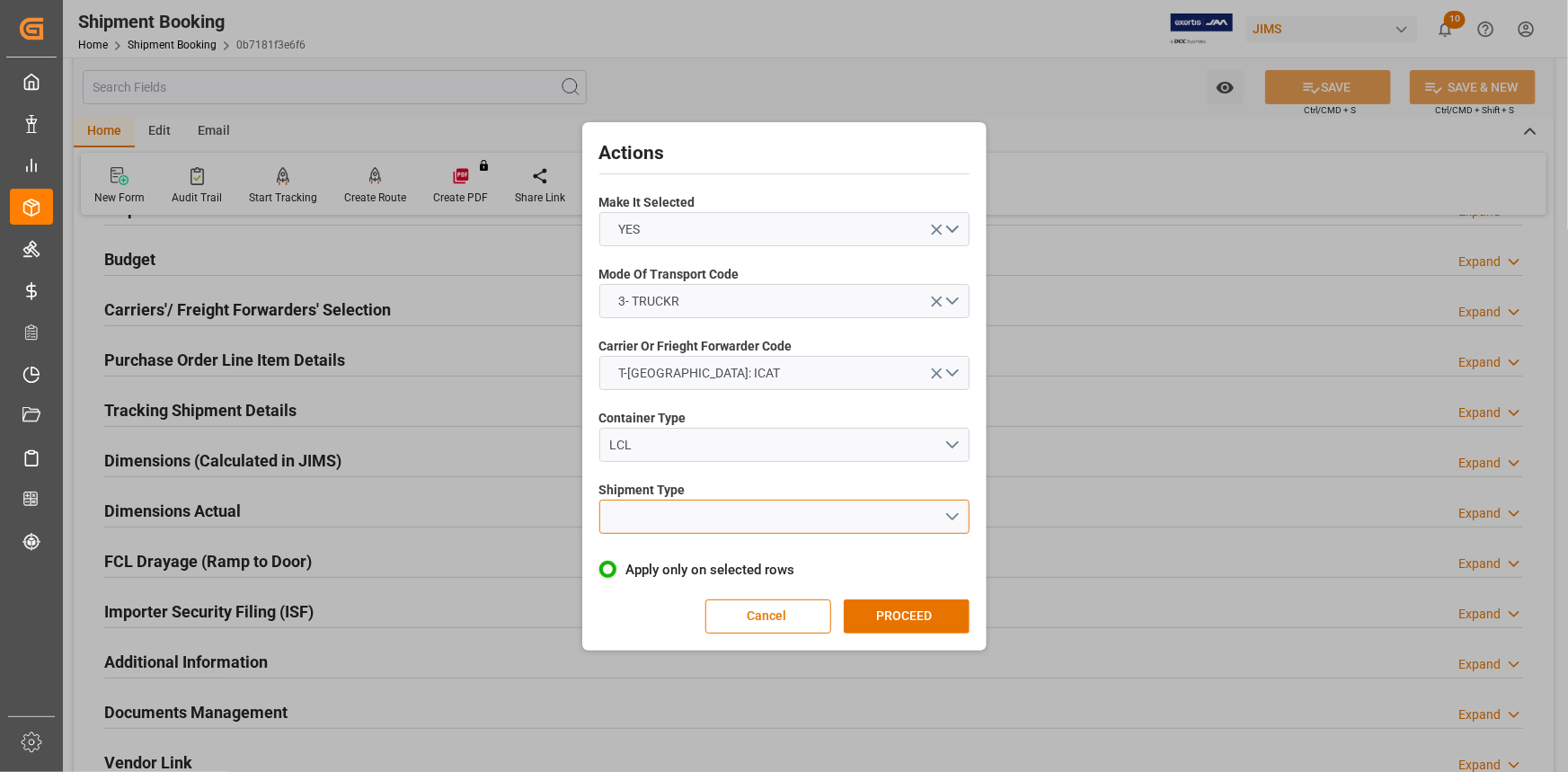
click at [949, 511] on button "open menu" at bounding box center [784, 517] width 370 height 34
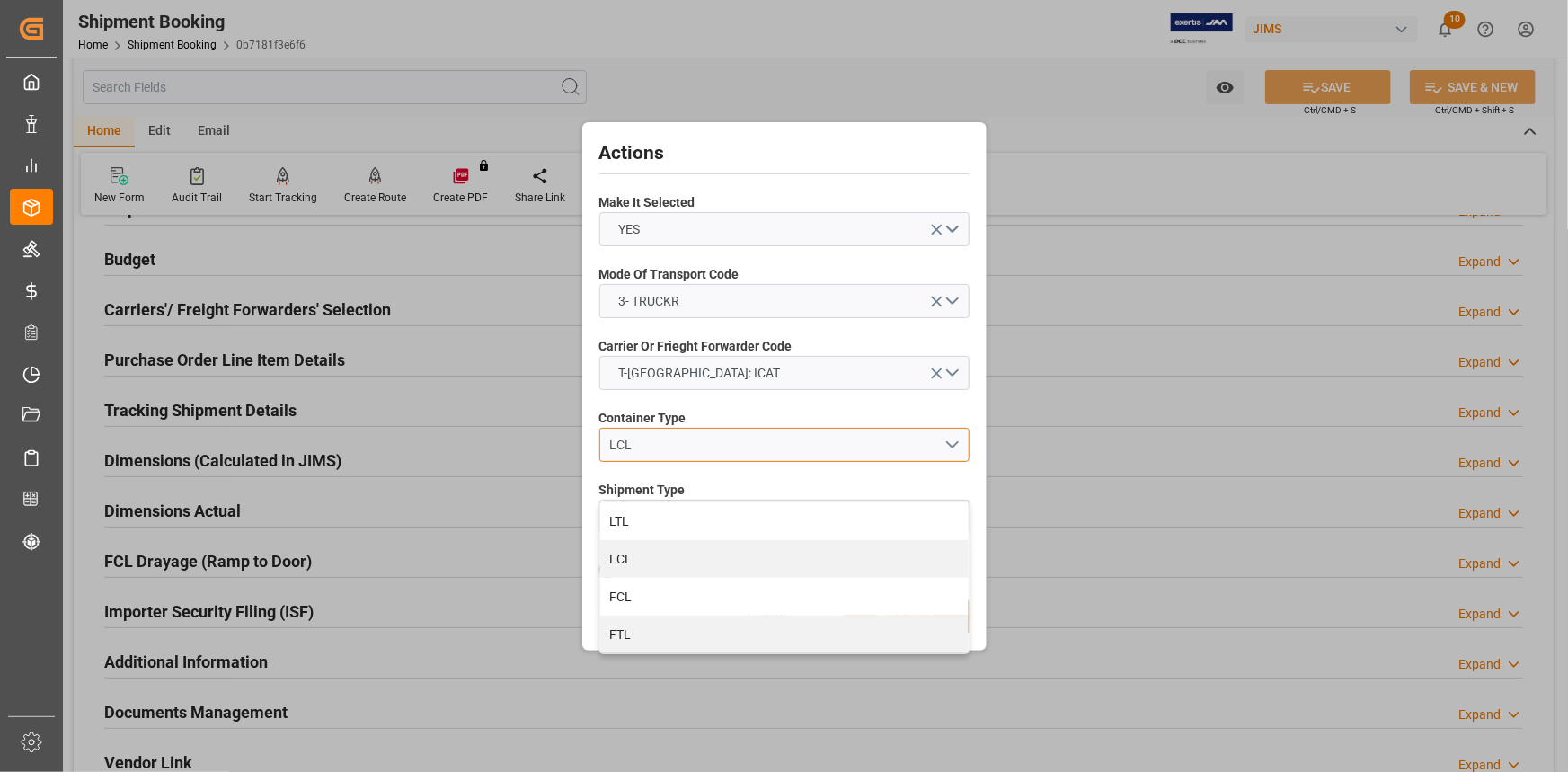
click at [951, 444] on button "LCL" at bounding box center [784, 445] width 370 height 34
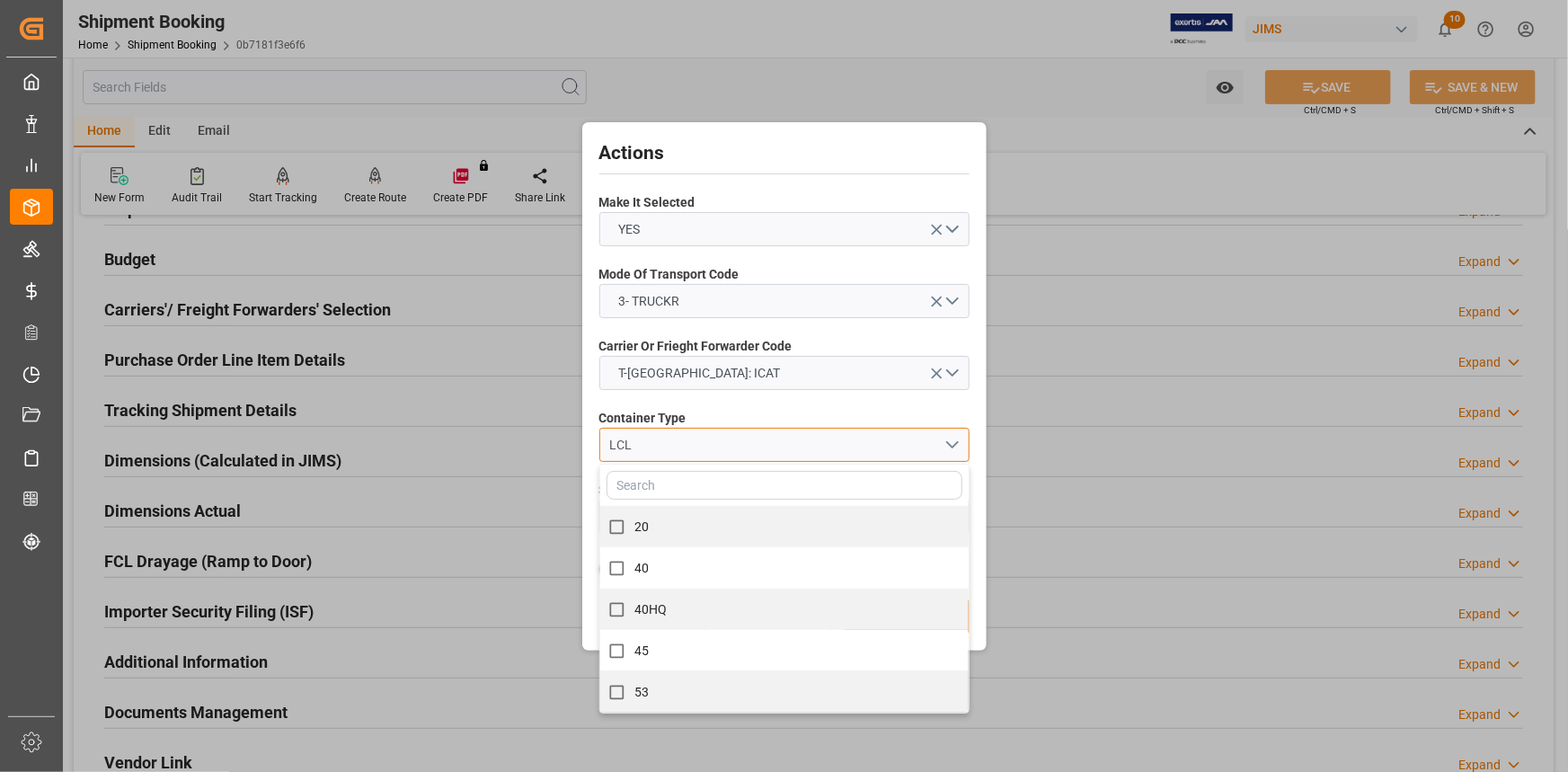
click at [952, 444] on button "LCL" at bounding box center [784, 445] width 370 height 34
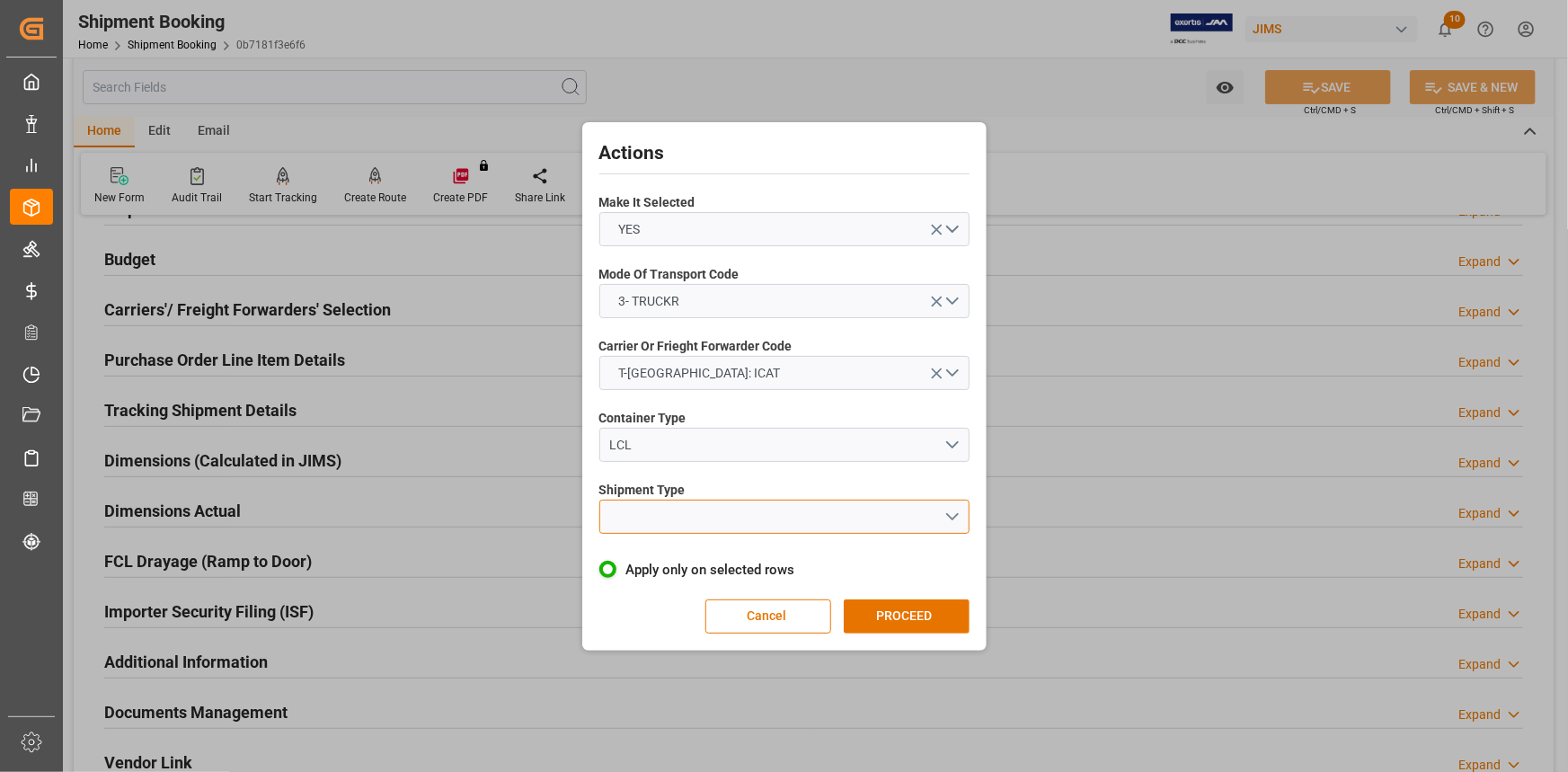
click at [947, 512] on button "open menu" at bounding box center [784, 517] width 370 height 34
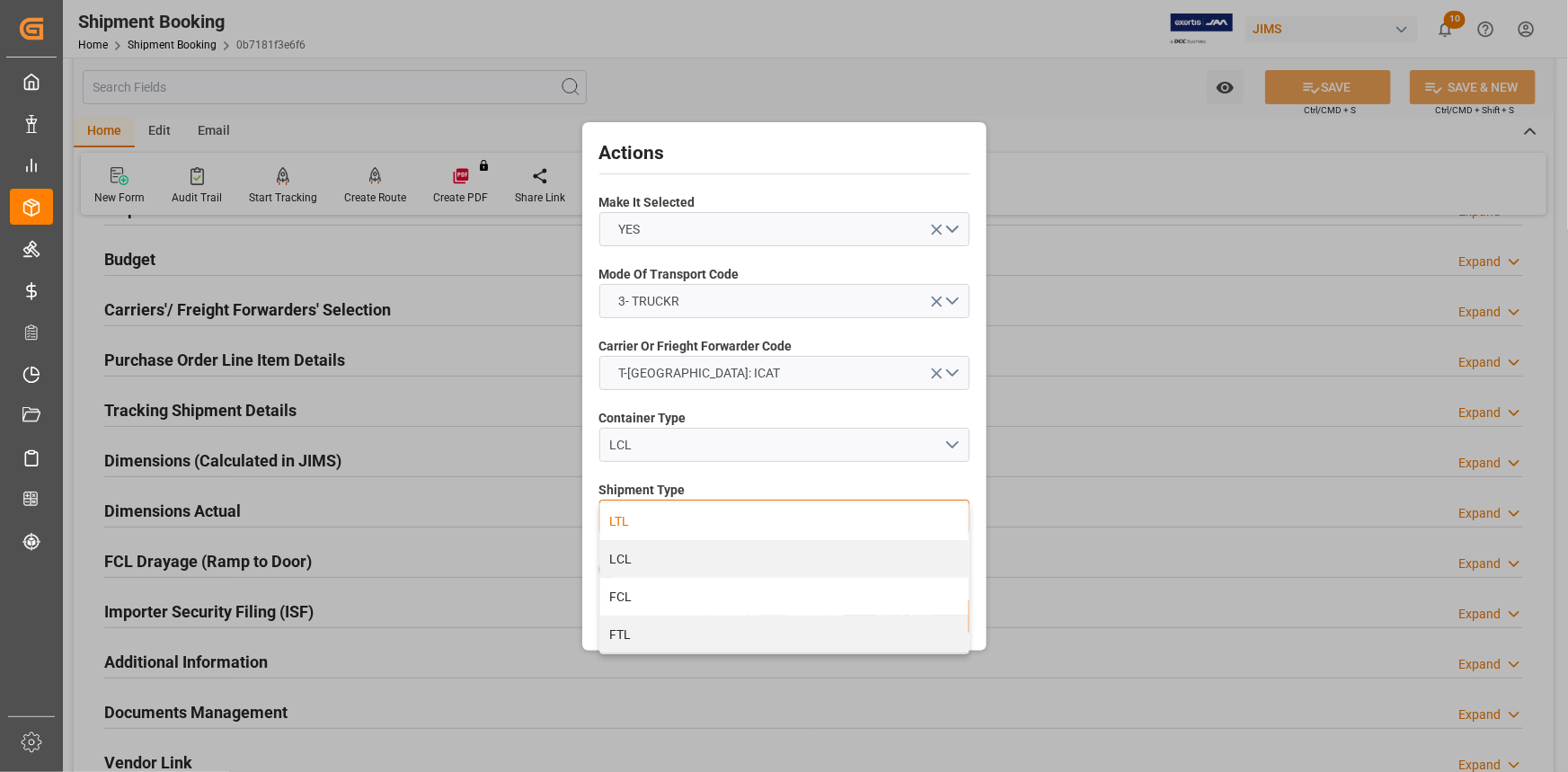
click at [785, 530] on div "LTL" at bounding box center [784, 520] width 368 height 37
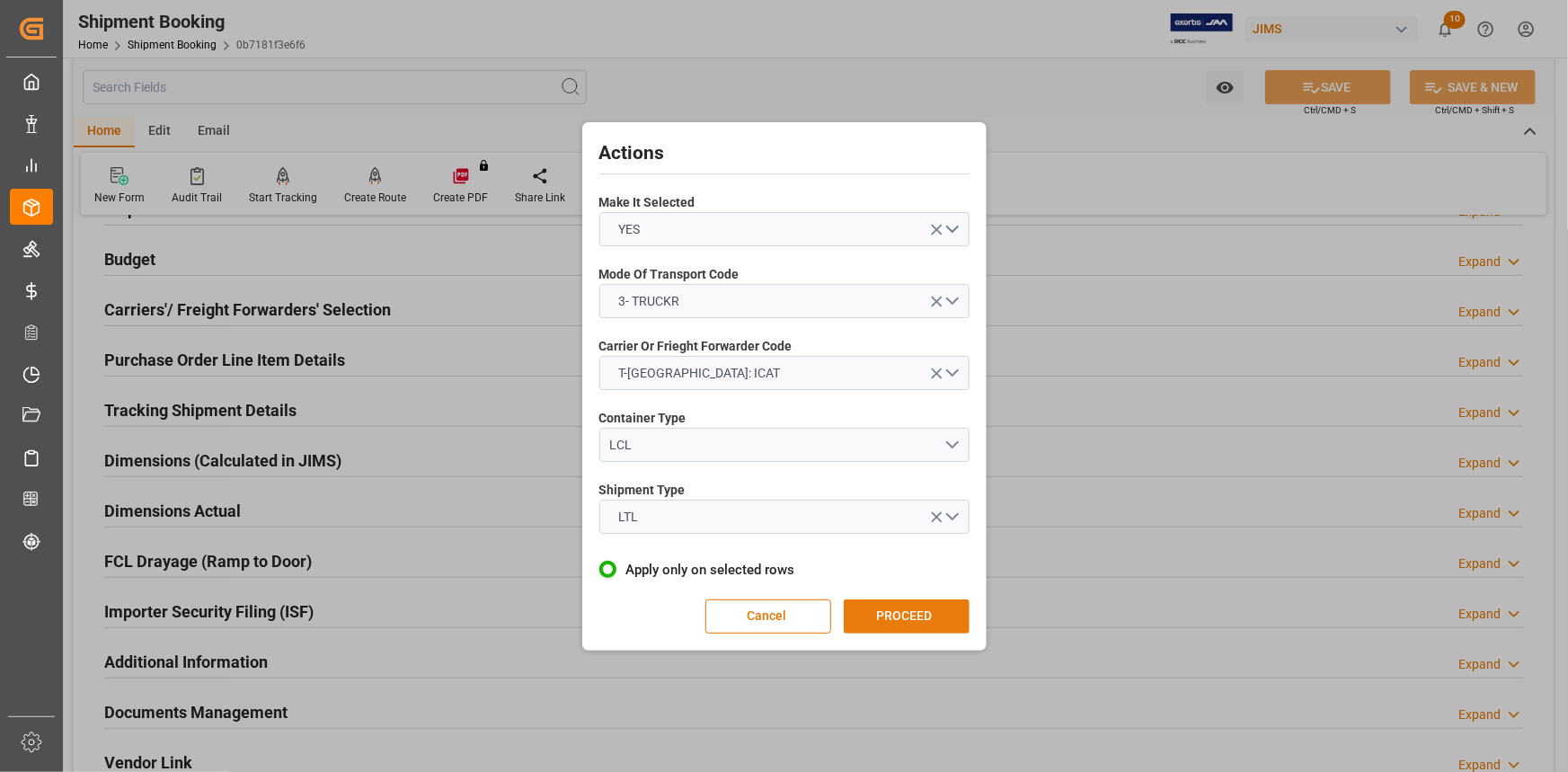
click at [917, 611] on button "PROCEED" at bounding box center [907, 617] width 126 height 34
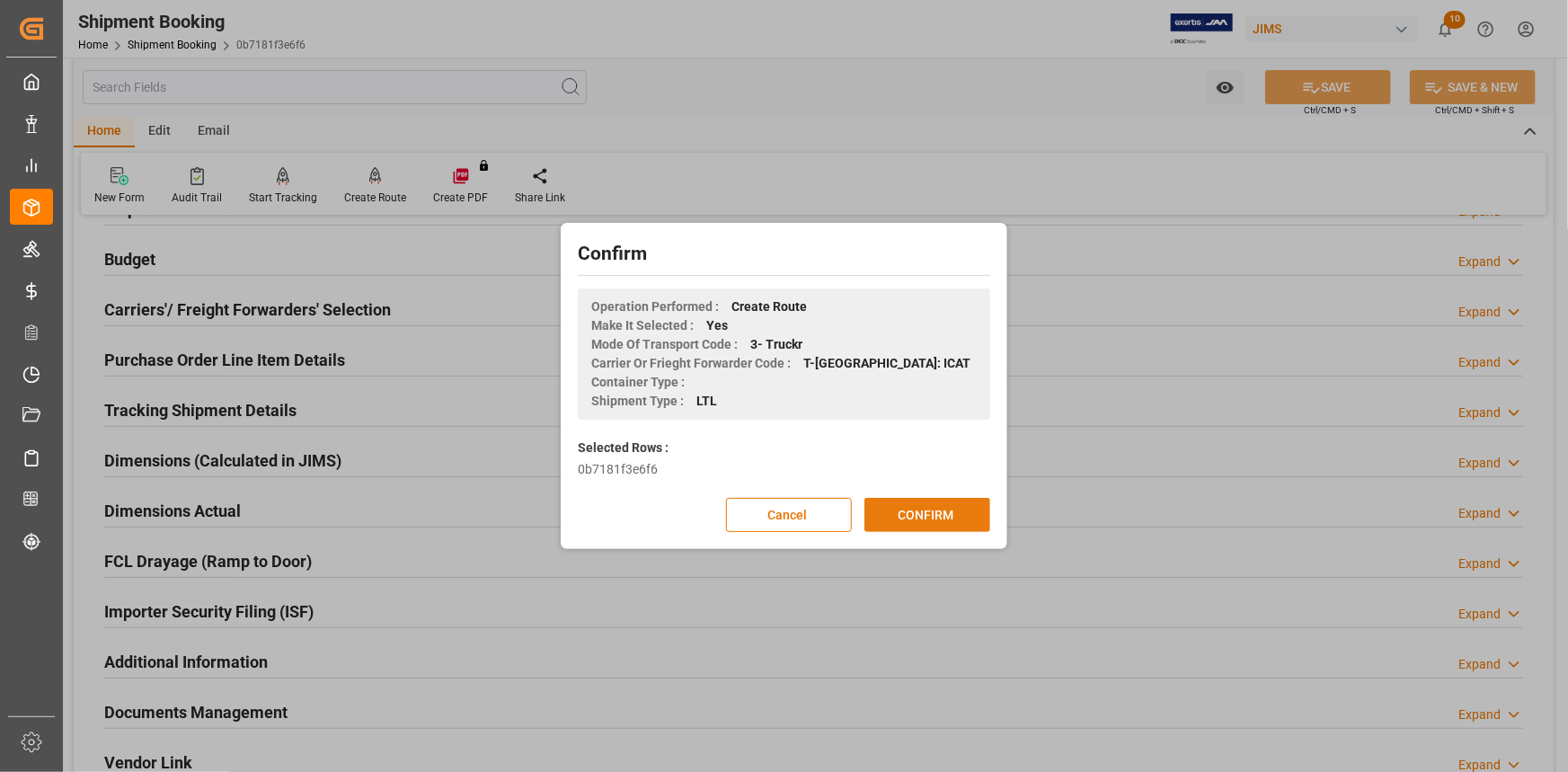
click at [921, 518] on button "CONFIRM" at bounding box center [928, 515] width 126 height 34
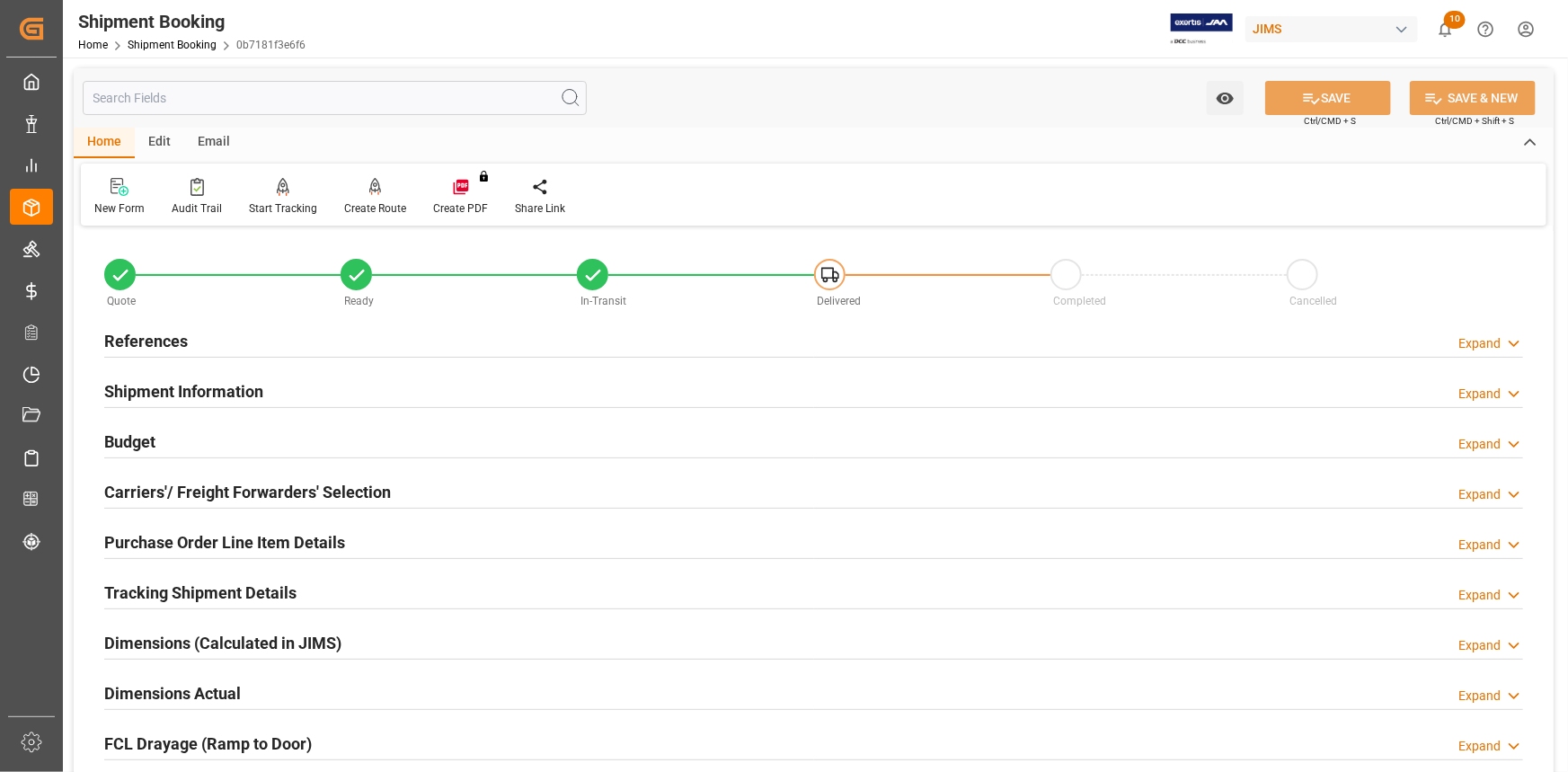
click at [319, 437] on div "Budget Expand" at bounding box center [813, 440] width 1419 height 34
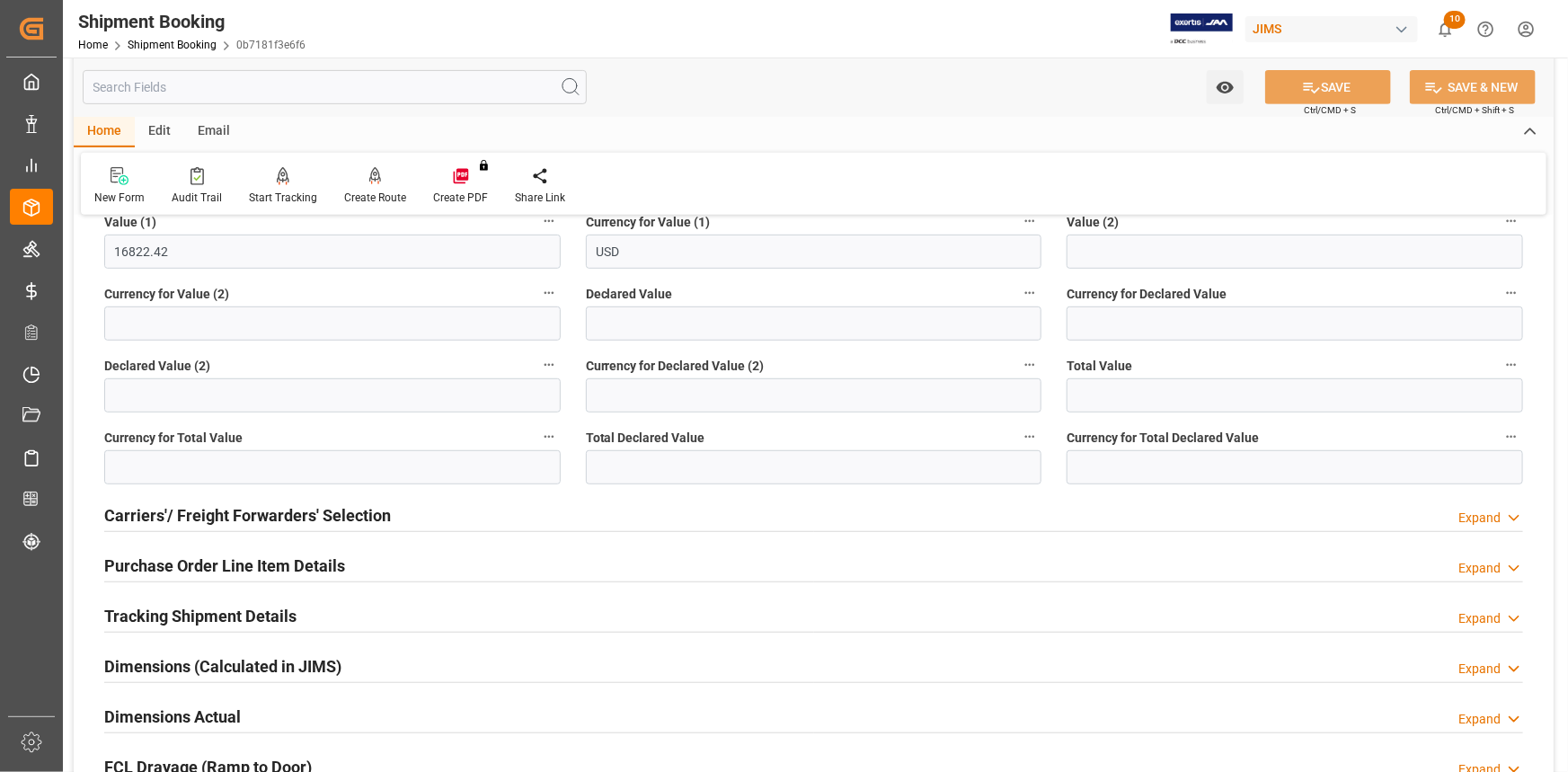
scroll to position [490, 0]
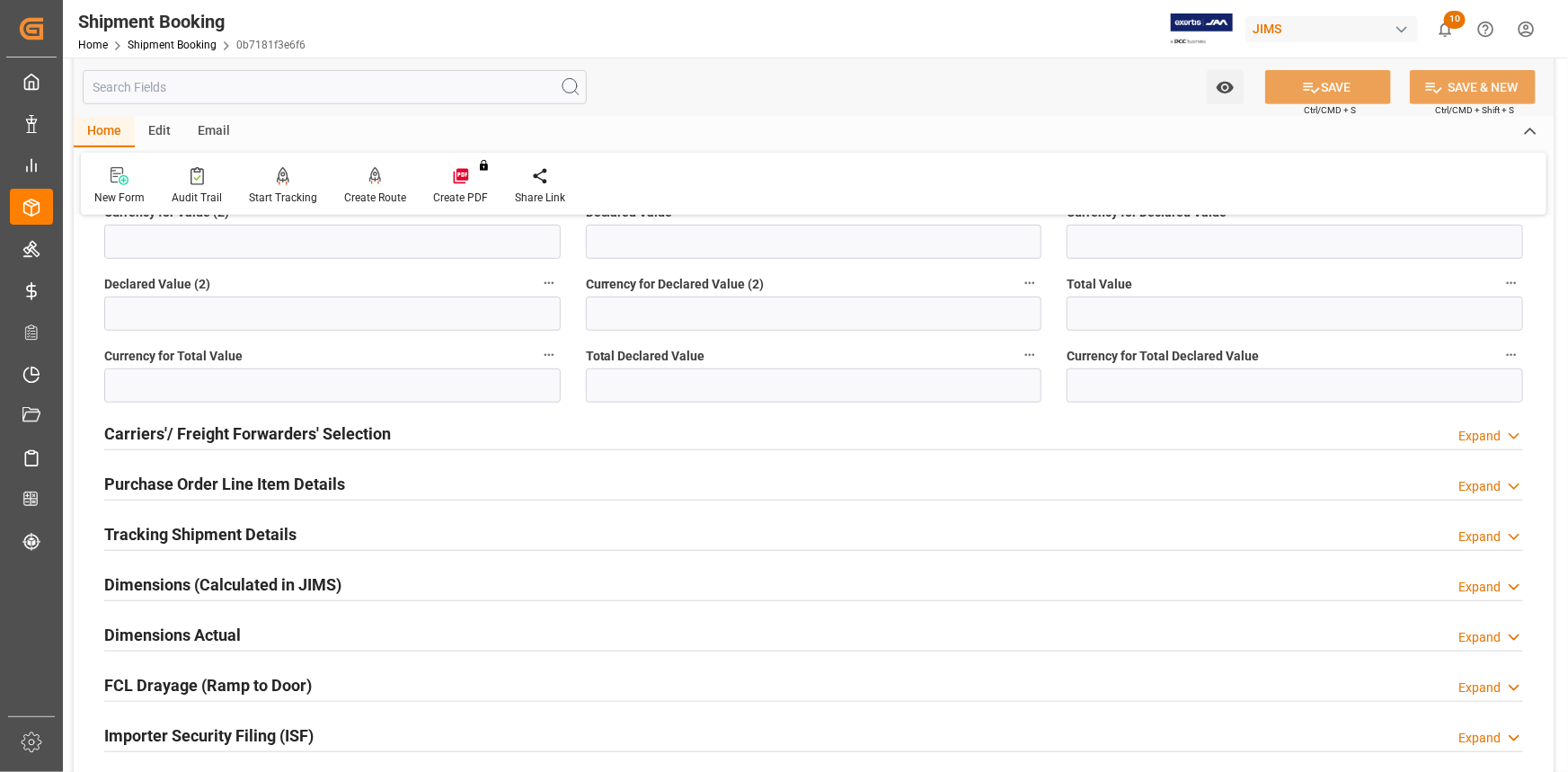
click at [370, 481] on div "Purchase Order Line Item Details Expand" at bounding box center [813, 483] width 1419 height 34
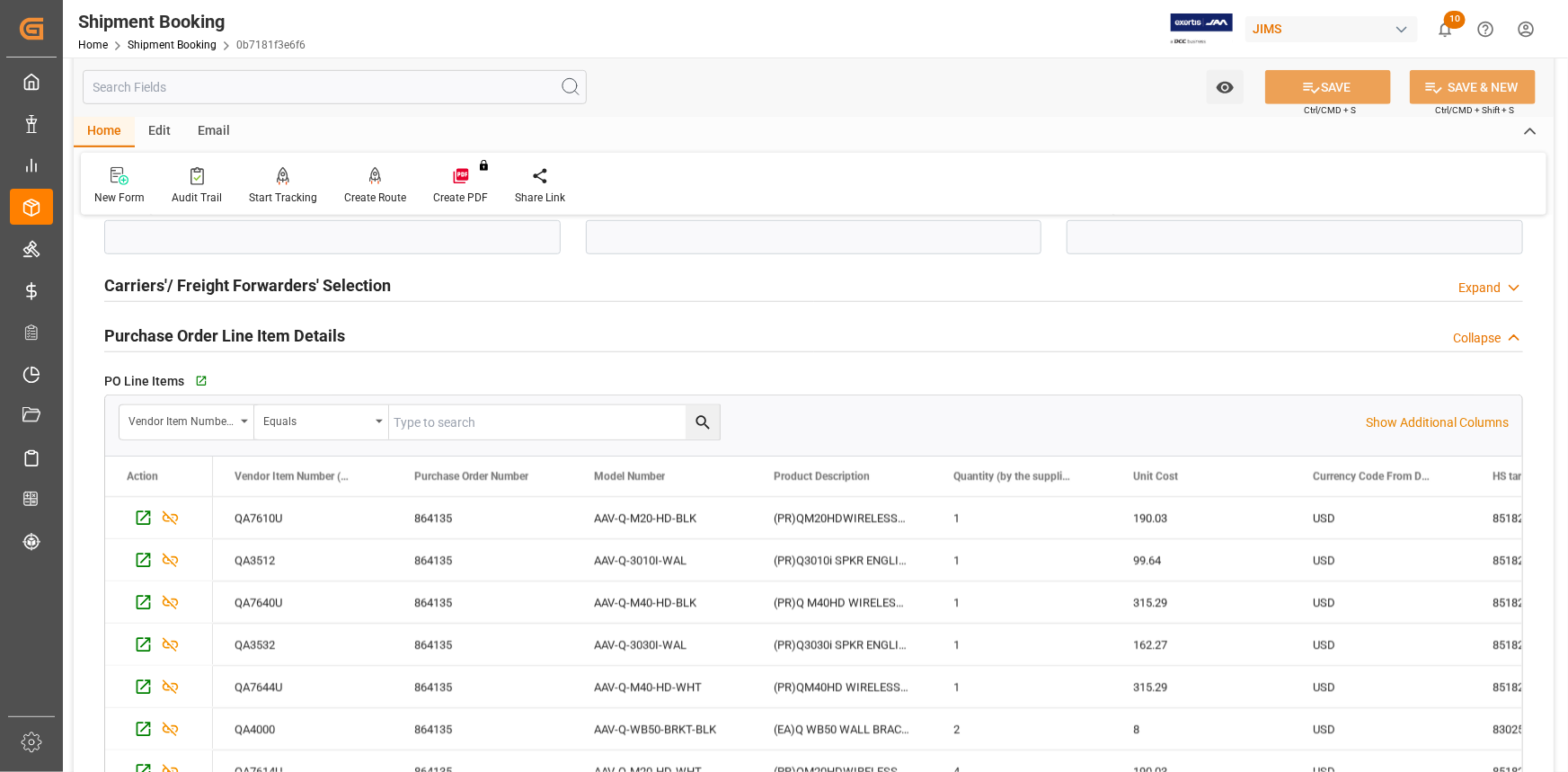
scroll to position [653, 0]
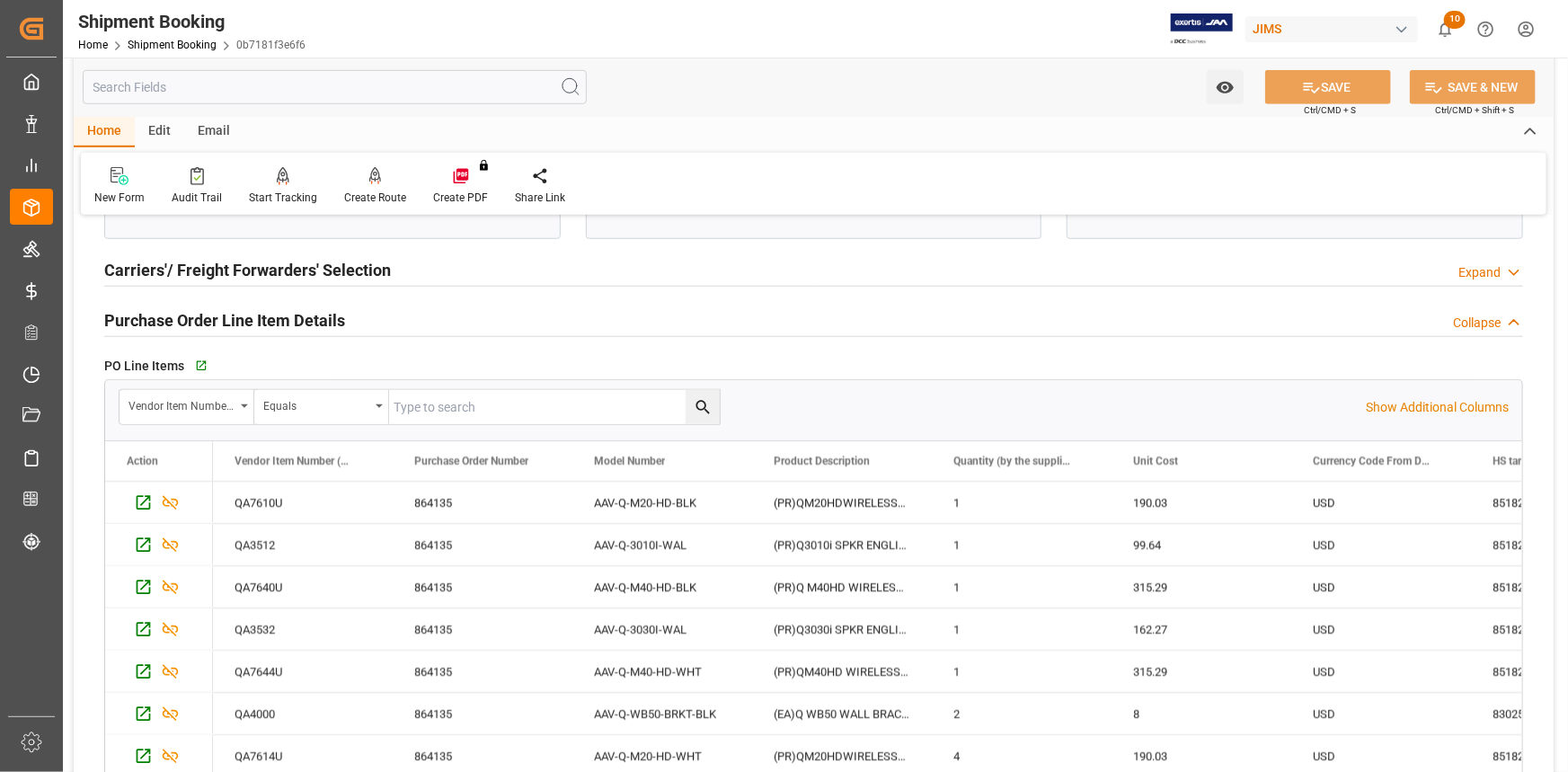
click at [395, 312] on div "Purchase Order Line Item Details Collapse" at bounding box center [813, 320] width 1419 height 34
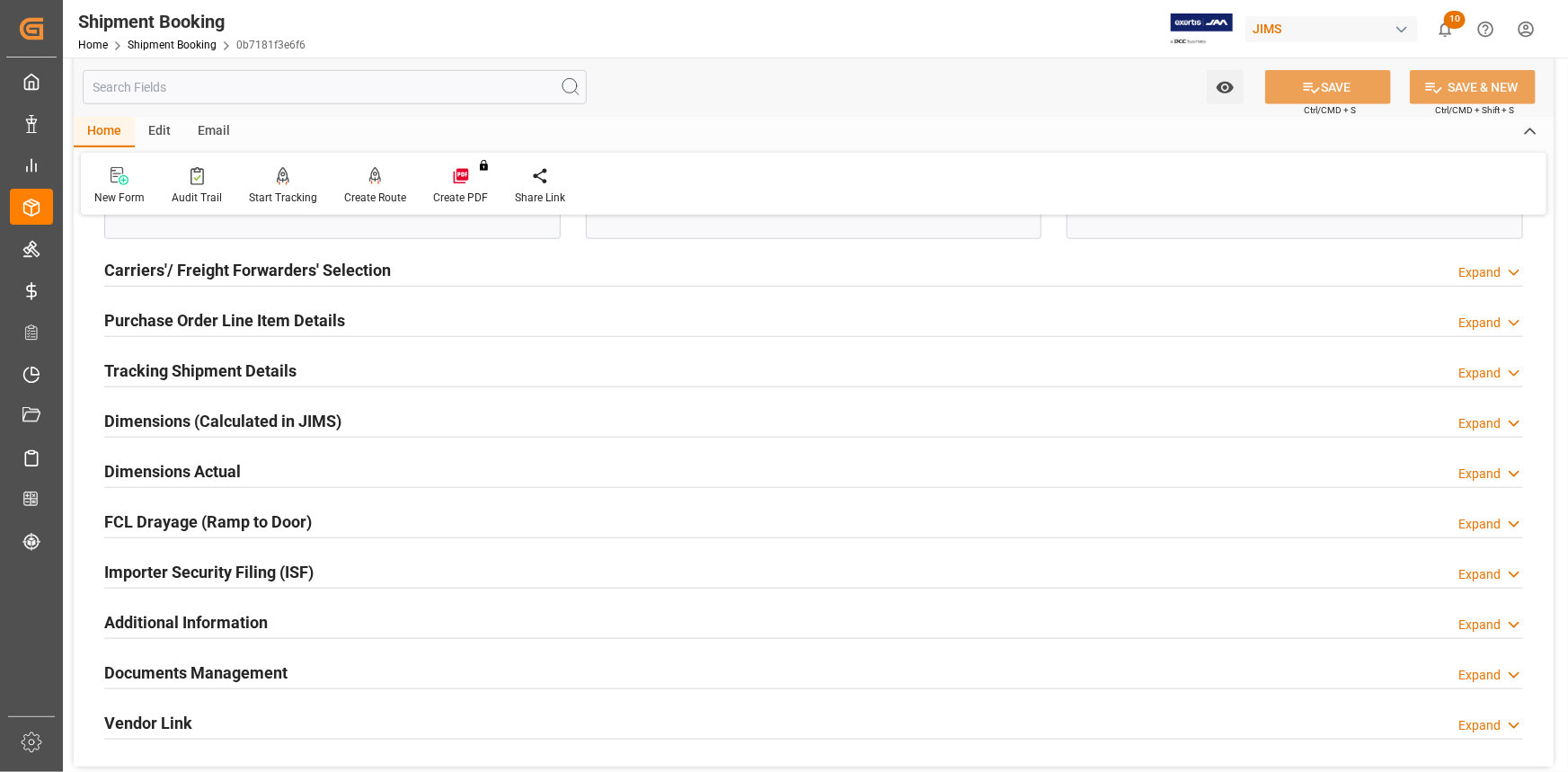
click at [408, 271] on div "Carriers'/ Freight Forwarders' Selection Expand" at bounding box center [813, 269] width 1419 height 34
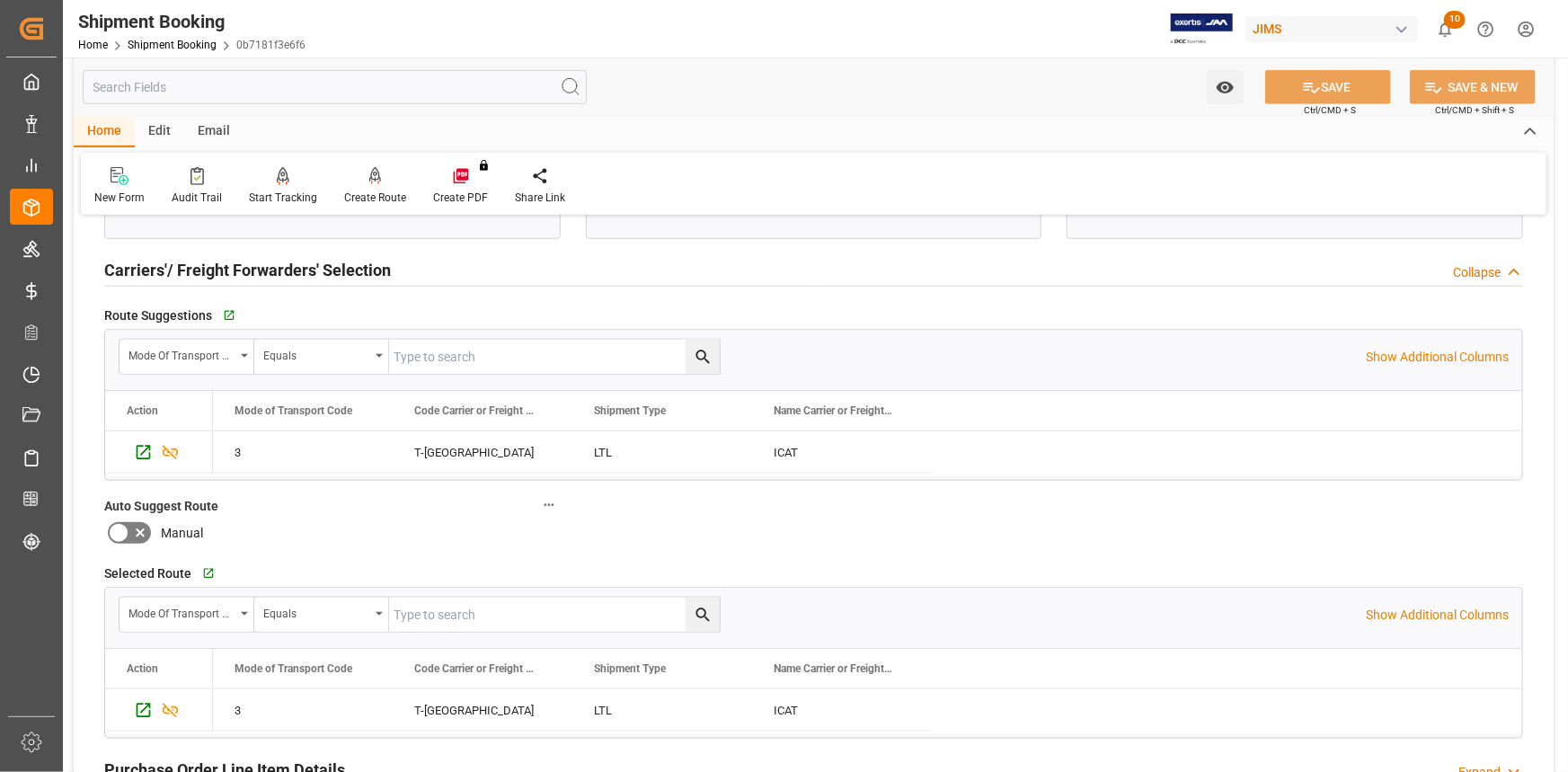
click at [410, 272] on div "Carriers'/ Freight Forwarders' Selection Collapse" at bounding box center [813, 269] width 1419 height 34
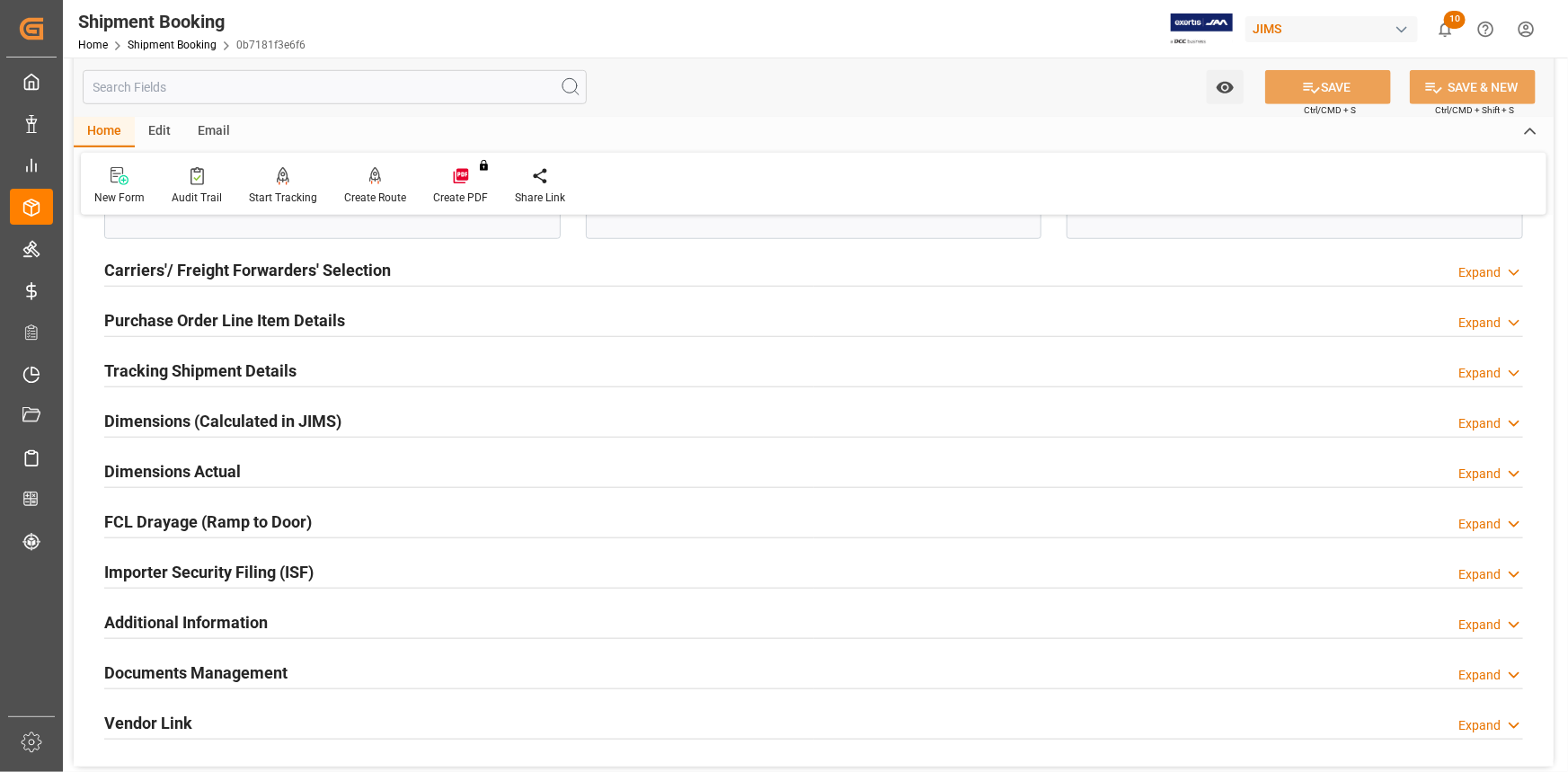
click at [410, 272] on div "Carriers'/ Freight Forwarders' Selection Expand" at bounding box center [813, 269] width 1419 height 34
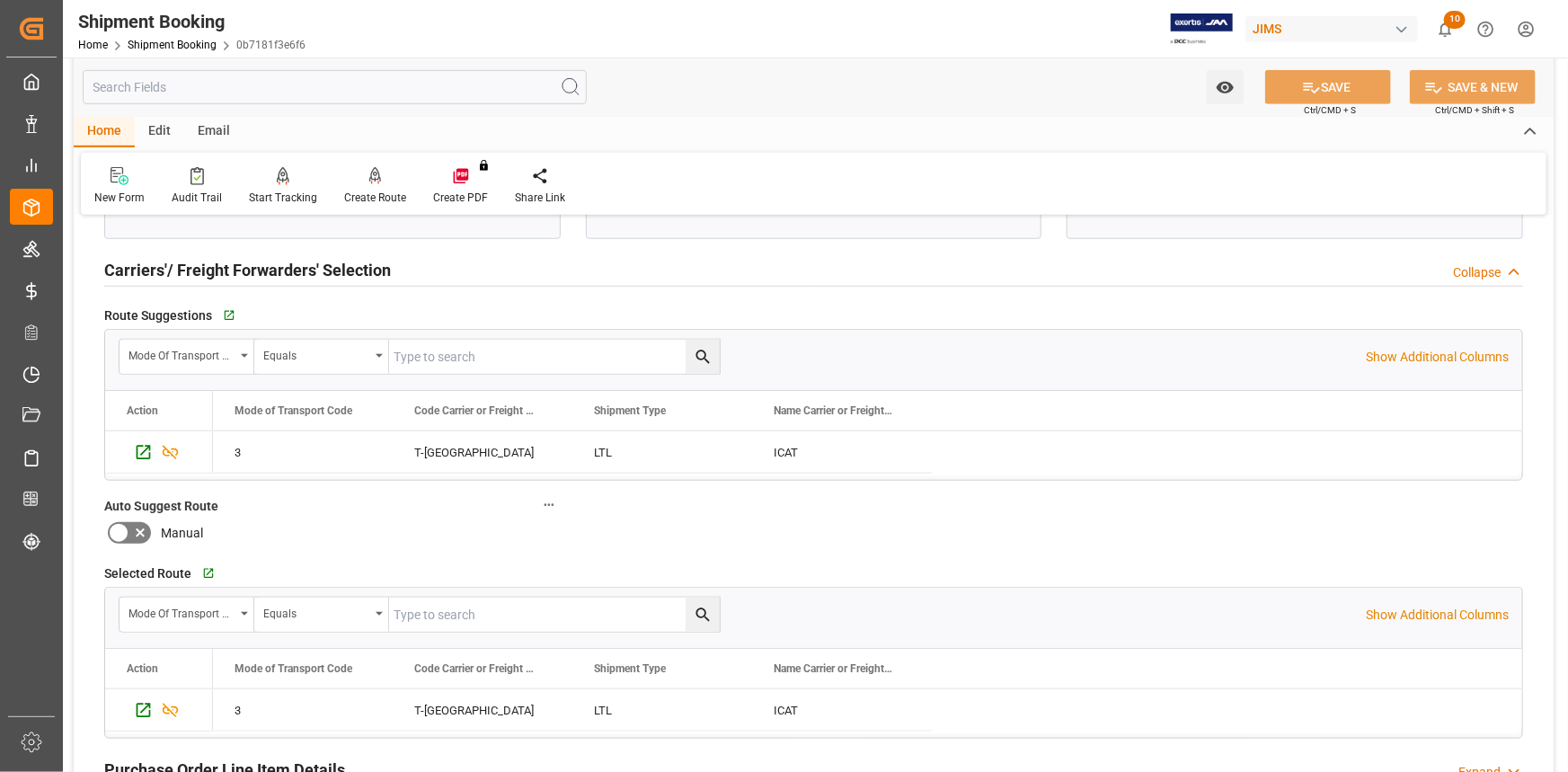
click at [411, 269] on div "Carriers'/ Freight Forwarders' Selection Collapse" at bounding box center [813, 269] width 1419 height 34
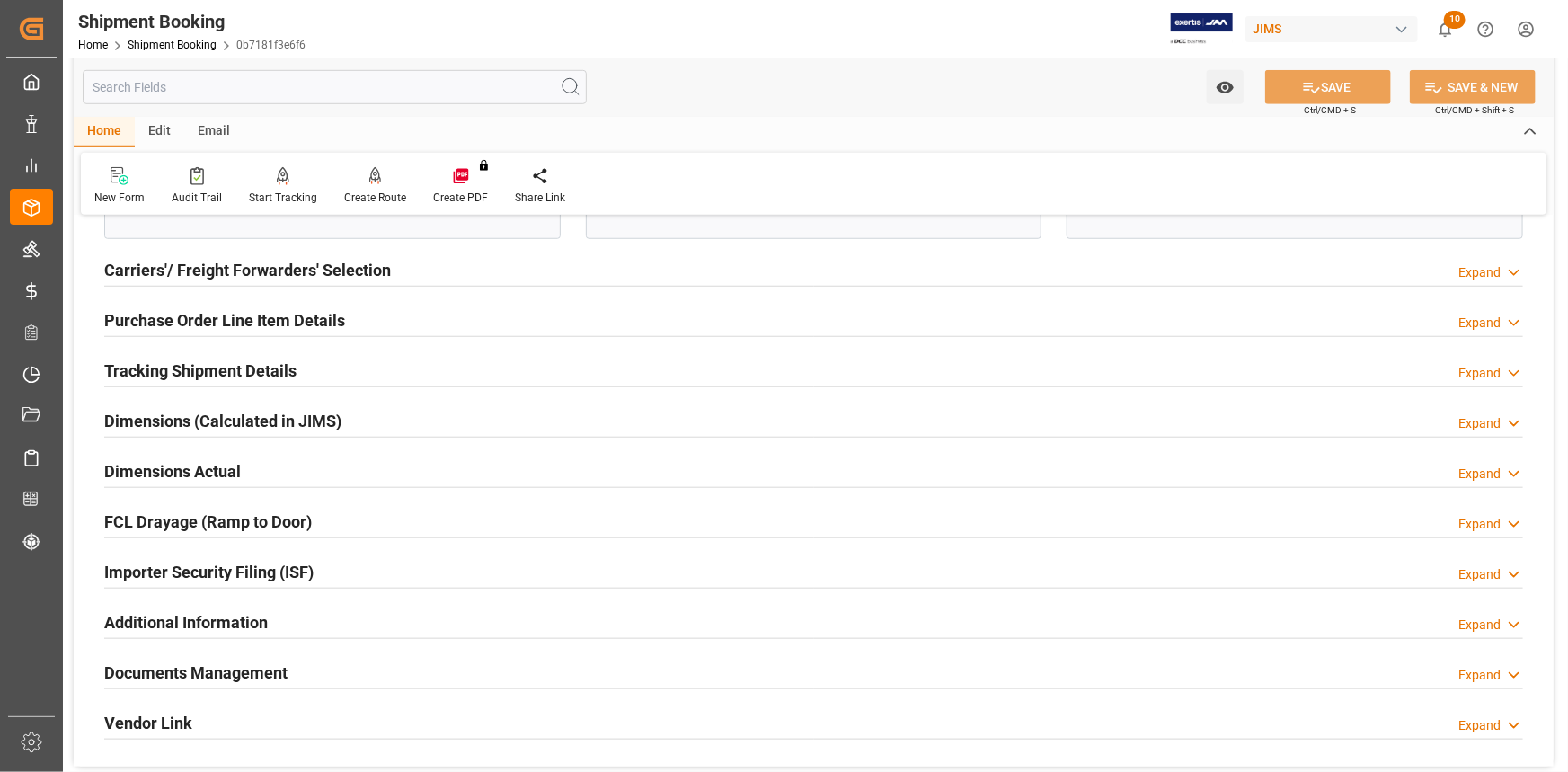
click at [338, 373] on div "Tracking Shipment Details Expand" at bounding box center [813, 369] width 1419 height 34
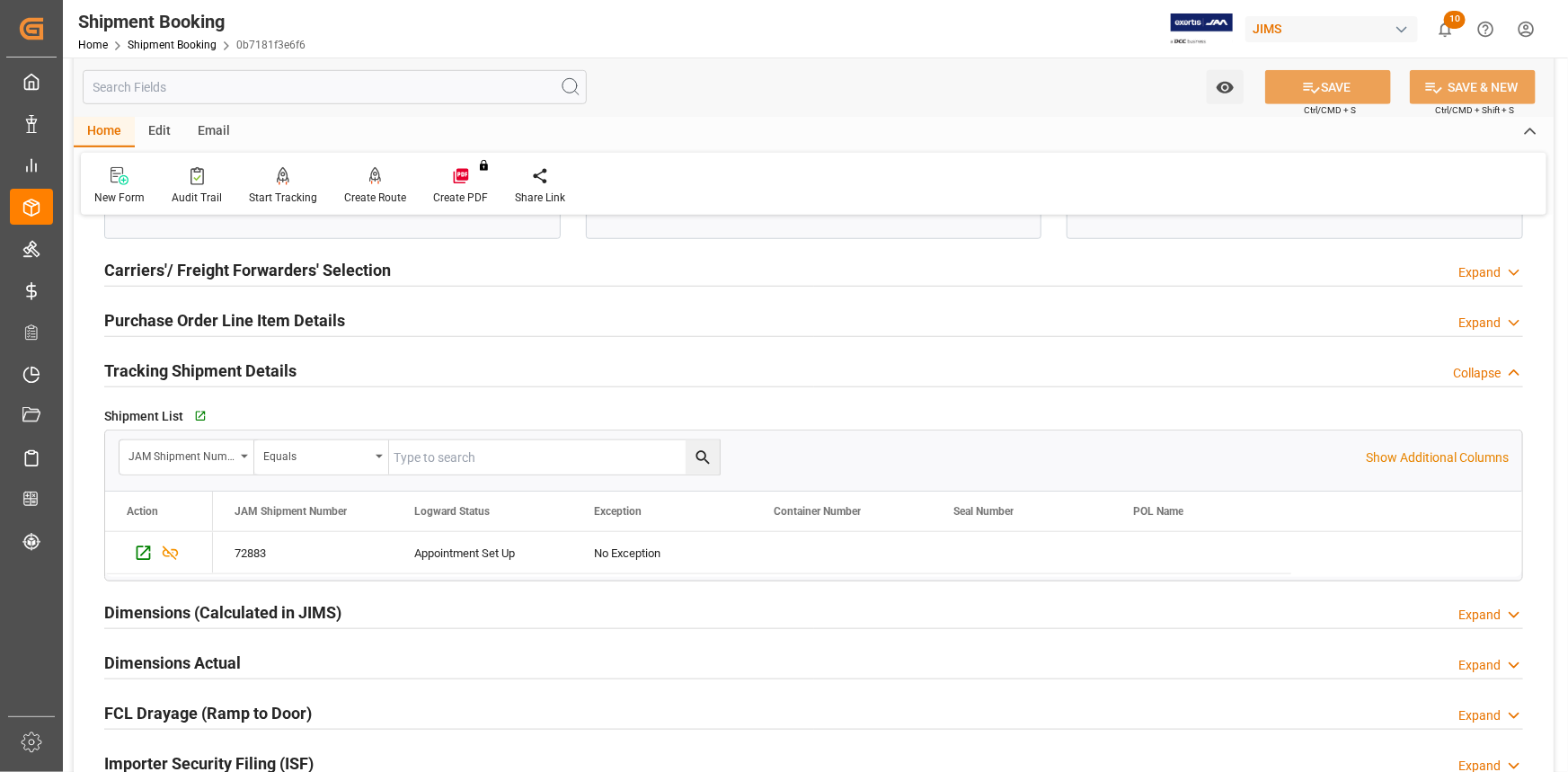
scroll to position [735, 0]
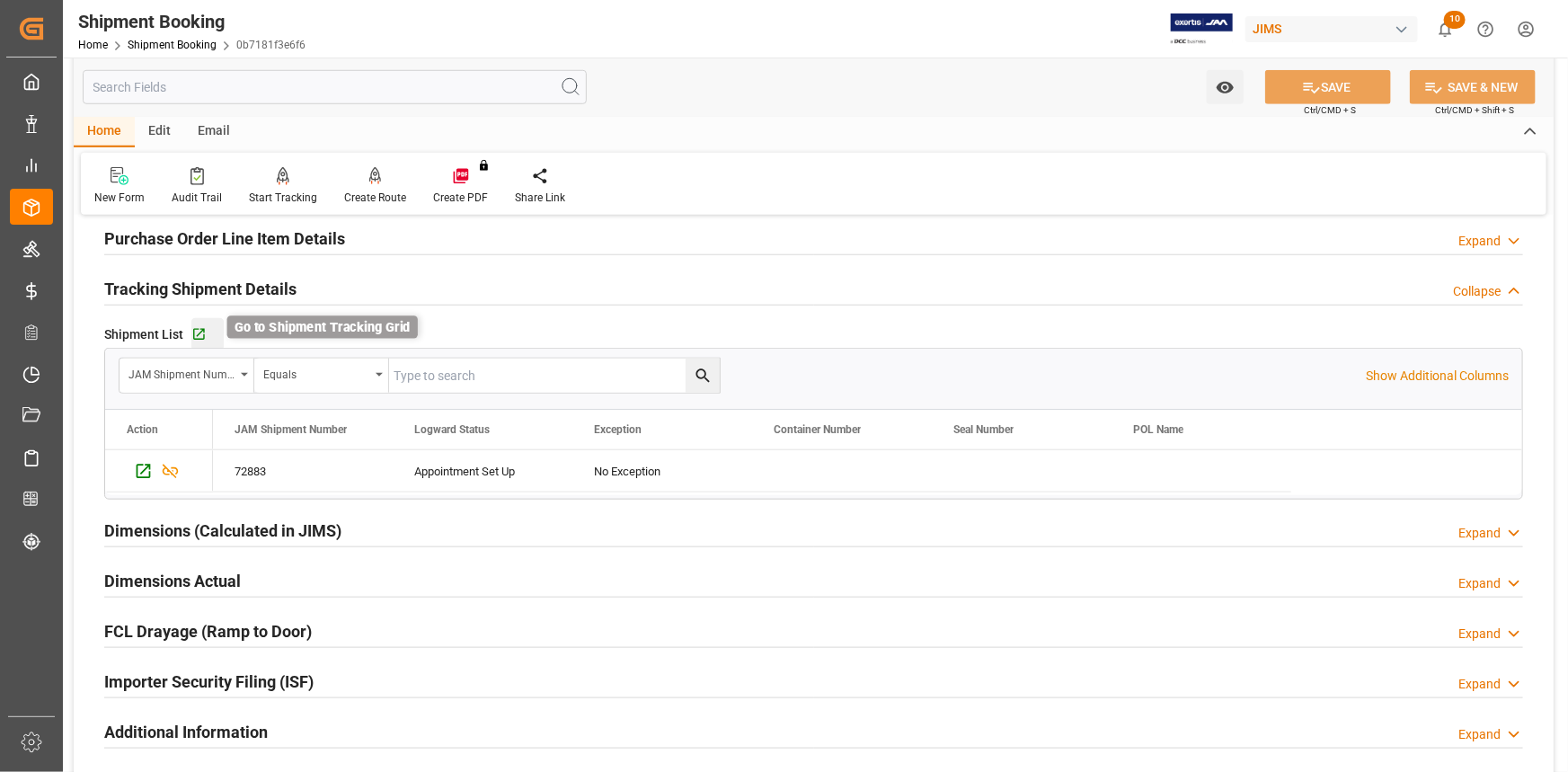
click at [202, 333] on icon "button" at bounding box center [199, 335] width 11 height 11
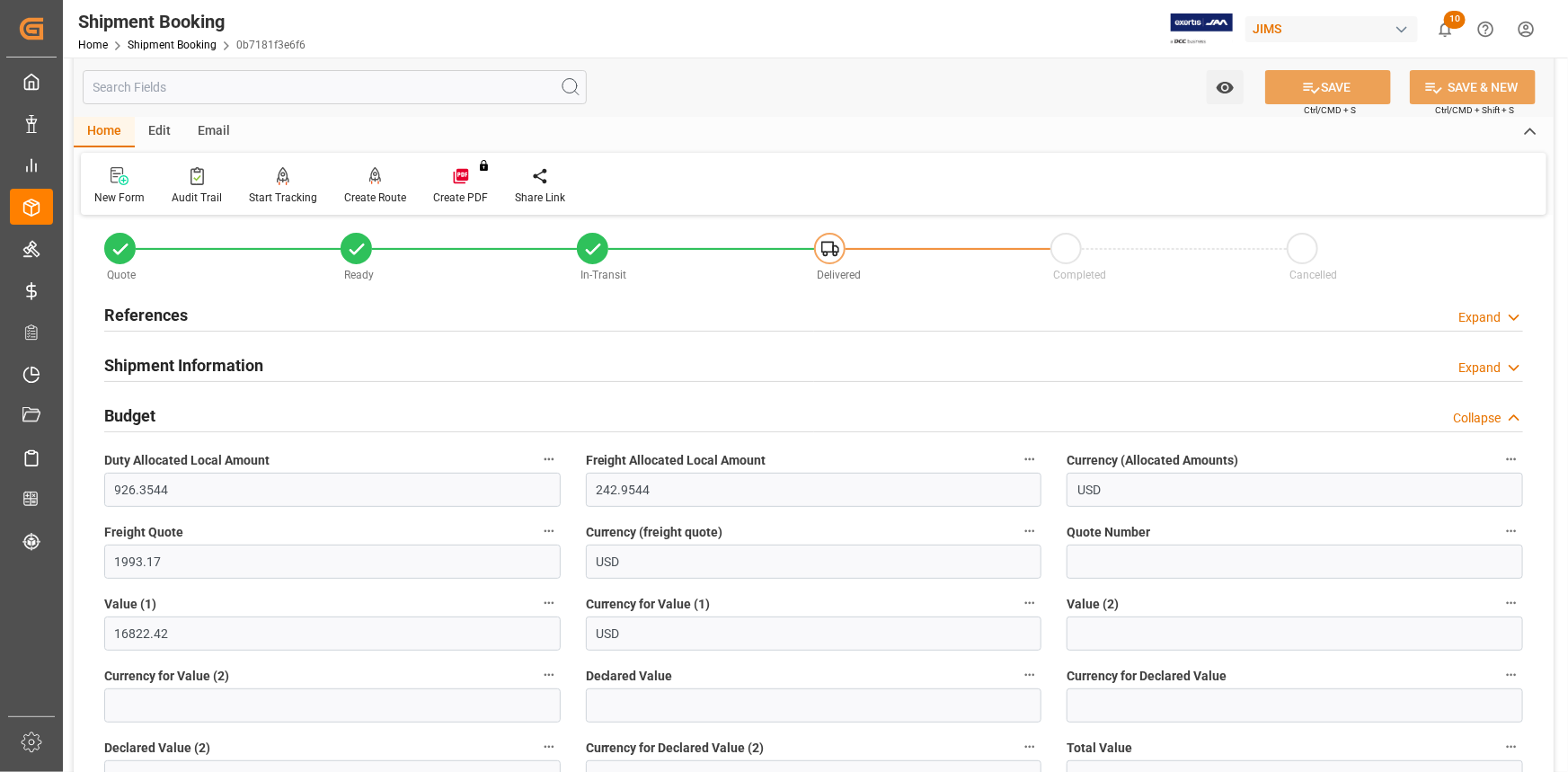
scroll to position [0, 0]
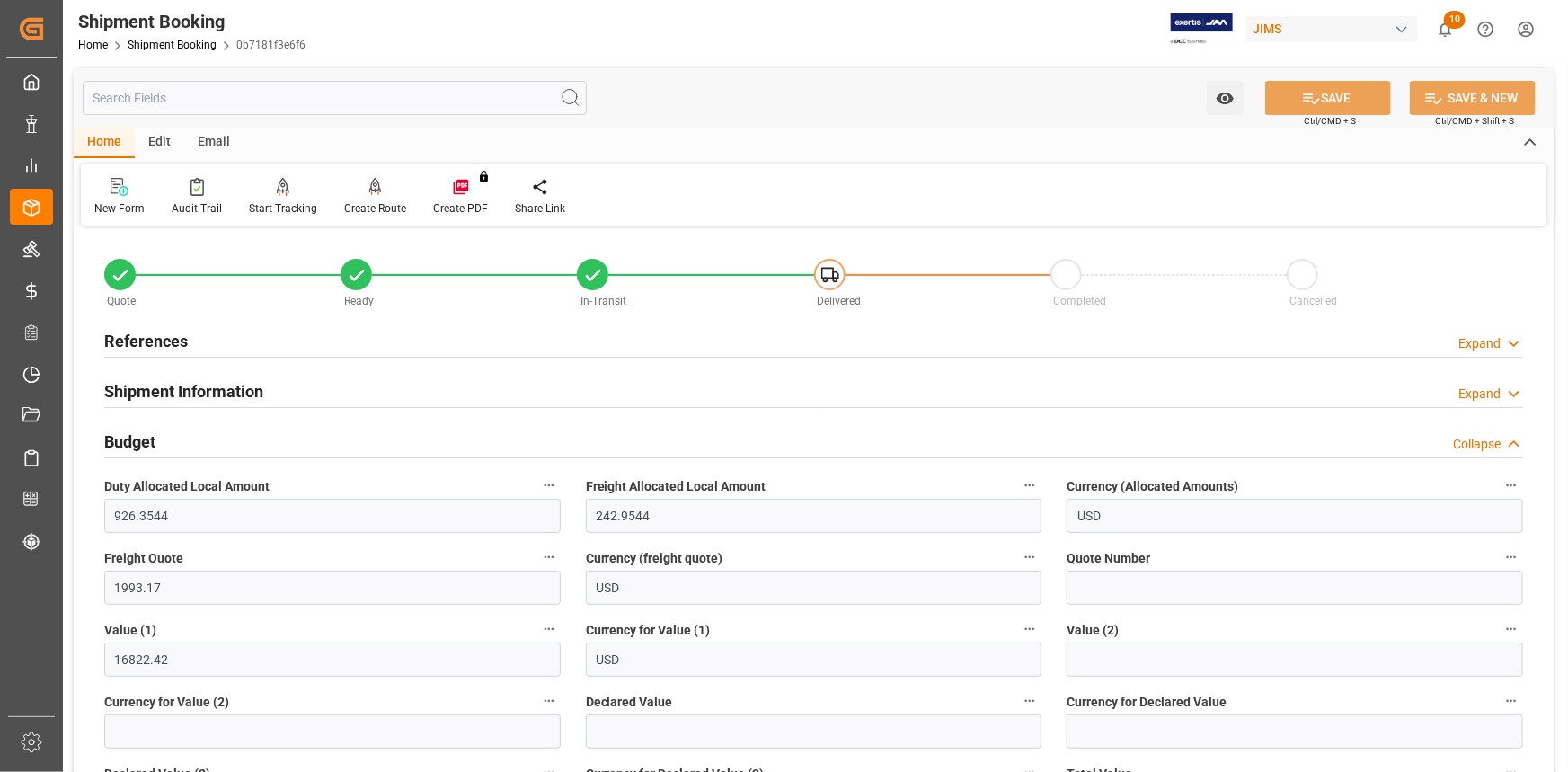
click at [366, 385] on div "Shipment Information Expand" at bounding box center [813, 390] width 1419 height 34
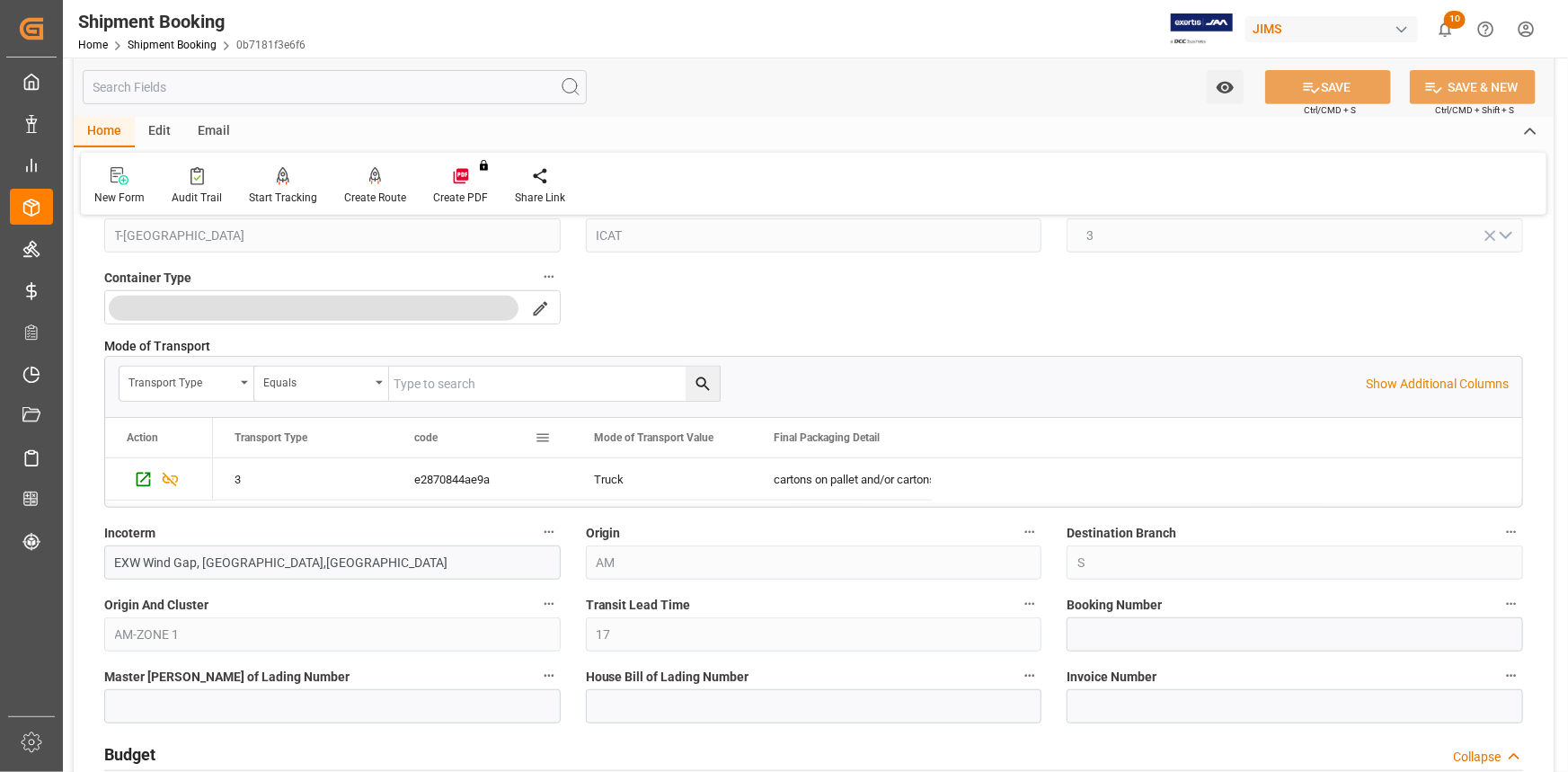
scroll to position [571, 0]
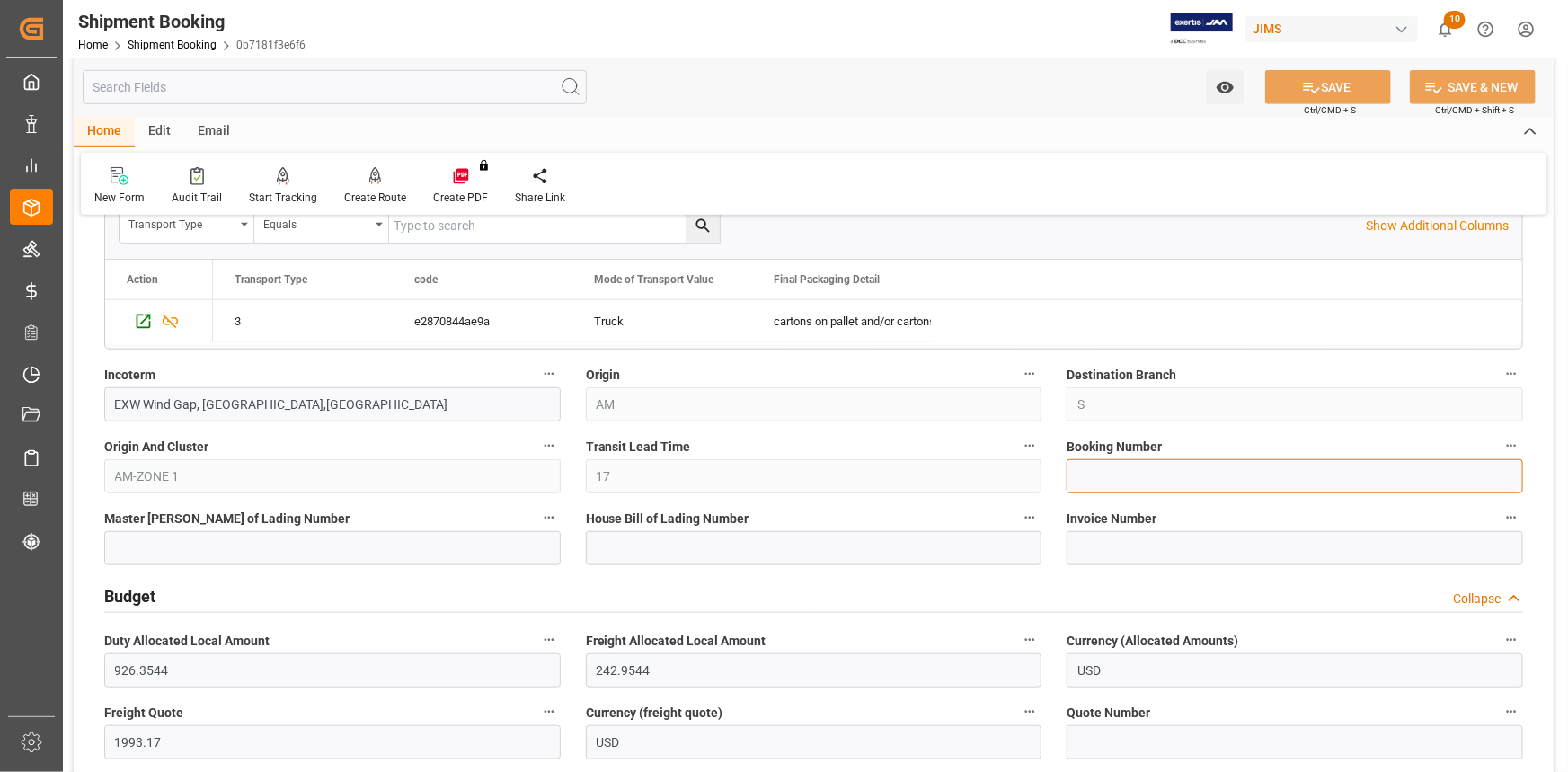
click at [1095, 475] on input at bounding box center [1294, 476] width 456 height 34
type input "b"
type input "BNA937868"
click at [1320, 88] on button "SAVE" at bounding box center [1329, 87] width 126 height 34
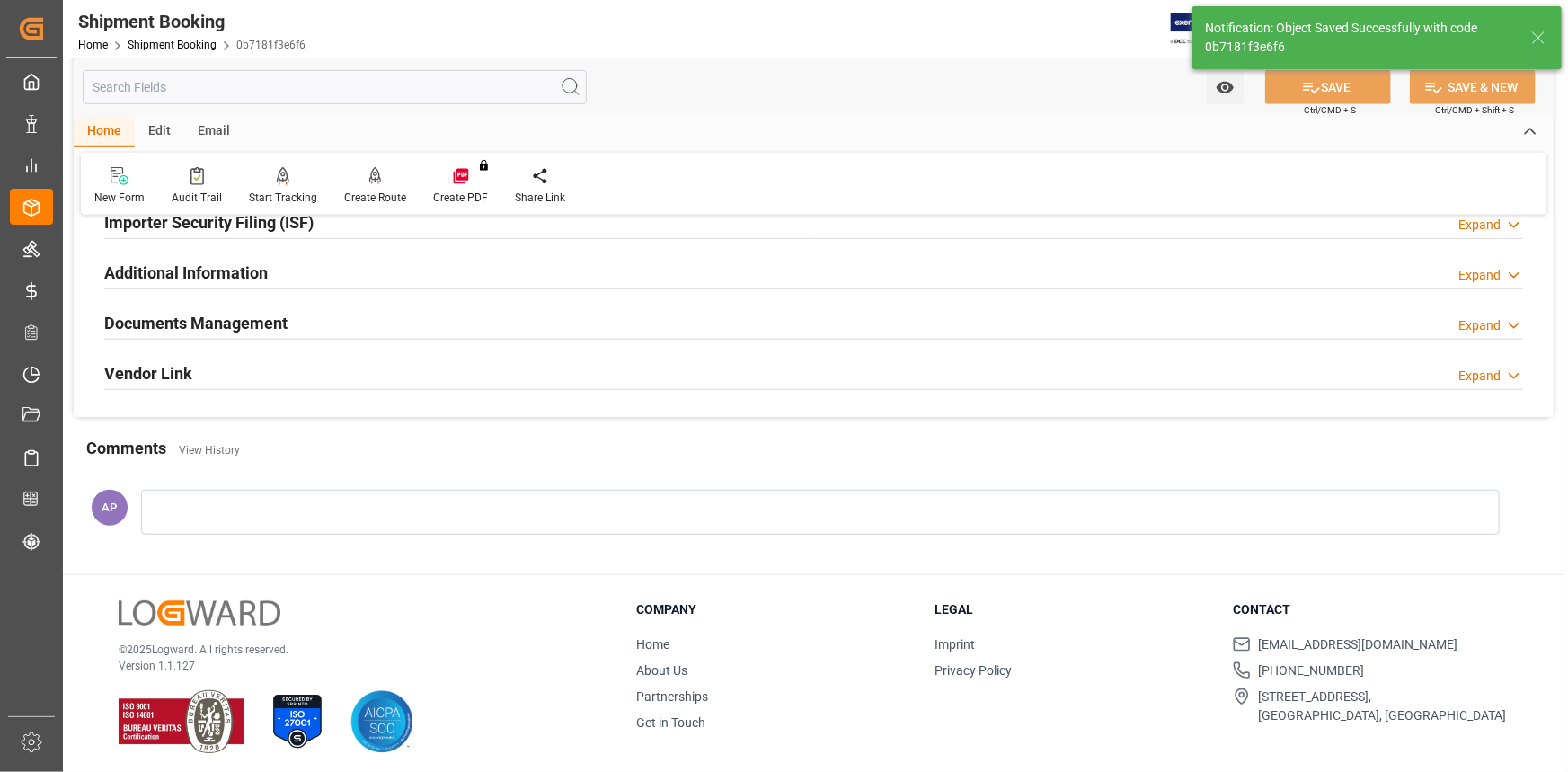
scroll to position [0, 0]
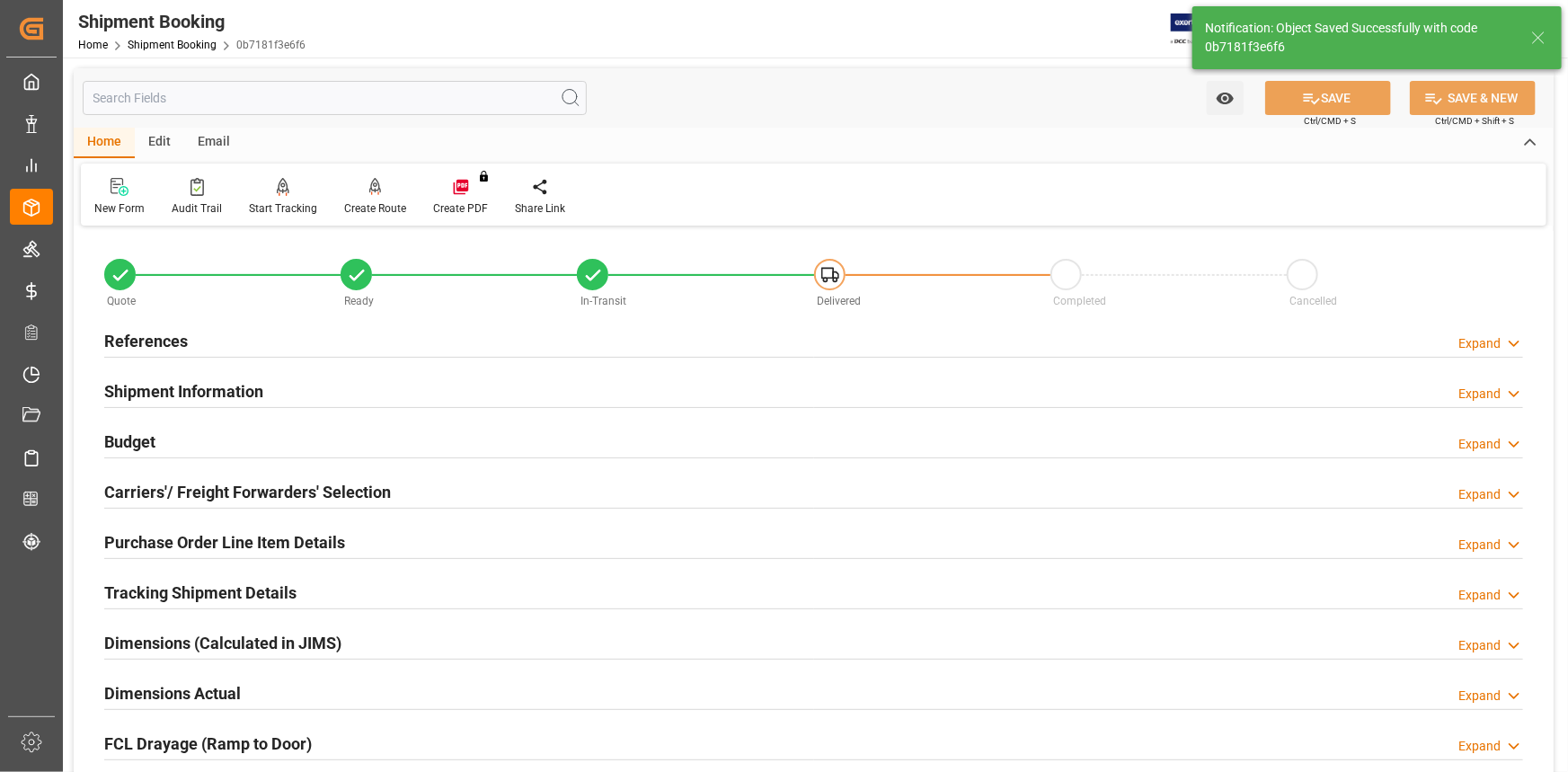
click at [333, 578] on div "Tracking Shipment Details Expand" at bounding box center [813, 591] width 1419 height 34
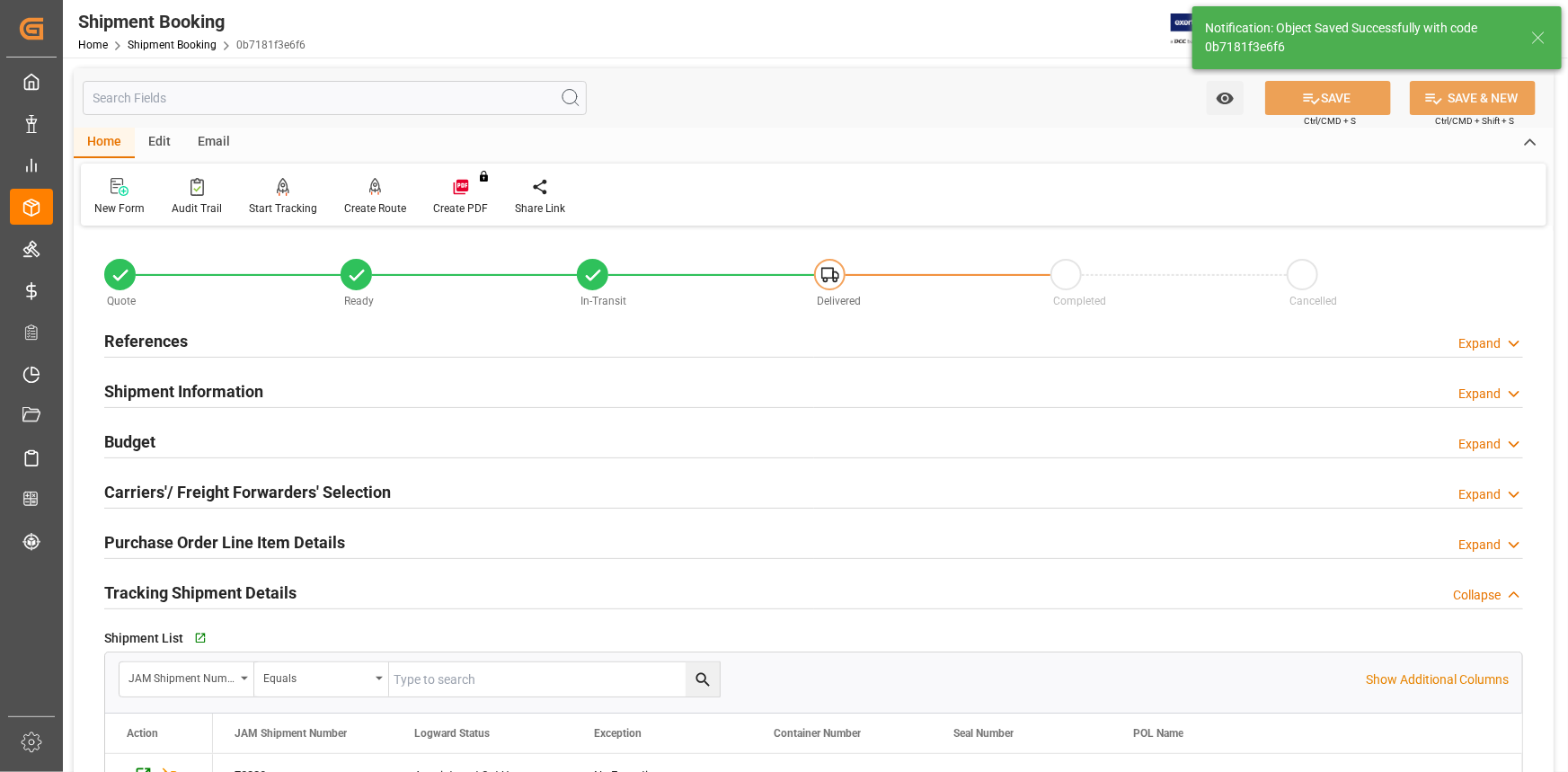
click at [189, 633] on div "Go to Shipment Tracking Grid" at bounding box center [385, 638] width 391 height 27
click at [200, 635] on icon "button" at bounding box center [199, 638] width 11 height 11
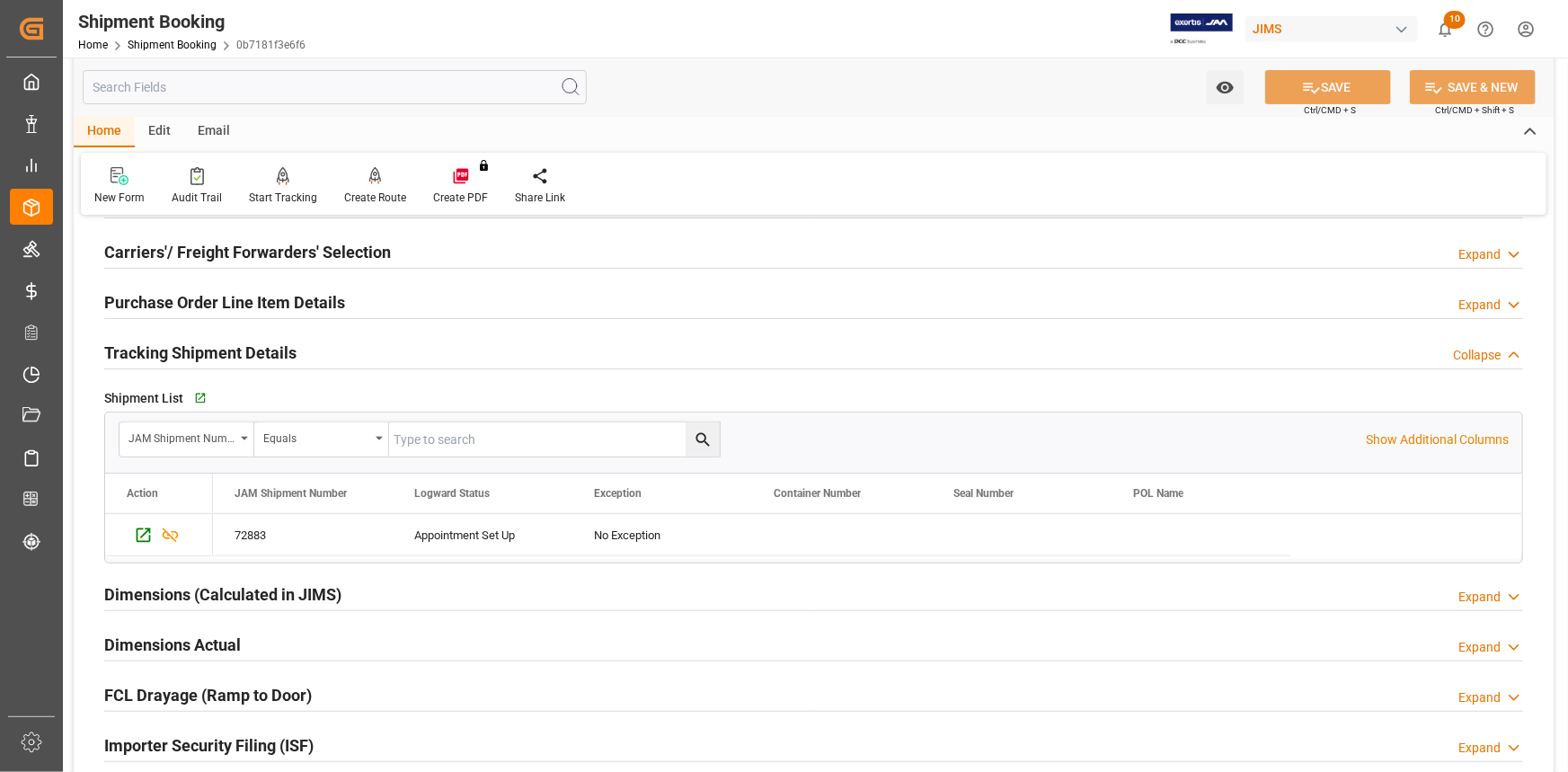
scroll to position [245, 0]
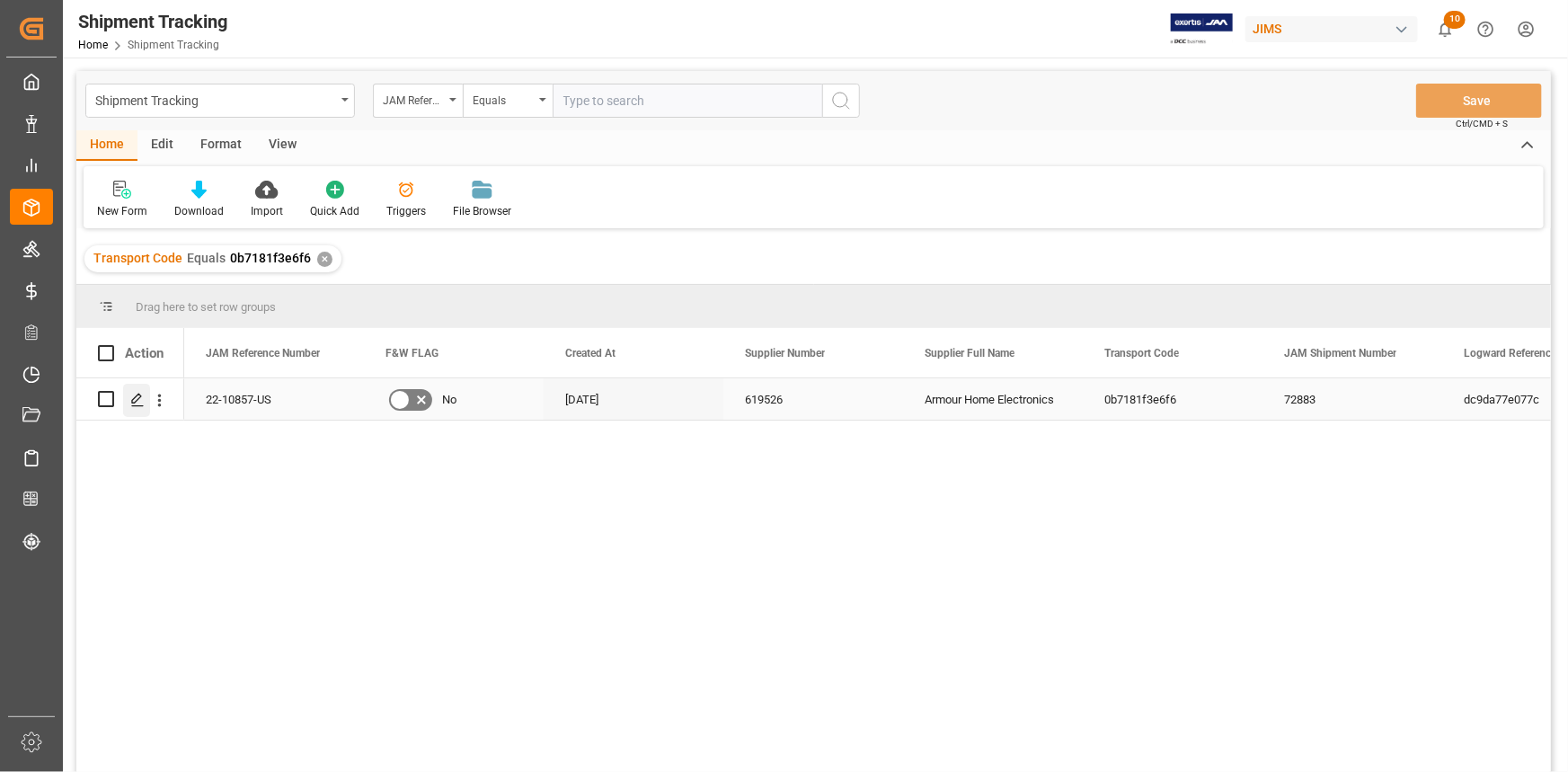
click at [136, 399] on icon "Press SPACE to select this row." at bounding box center [137, 399] width 14 height 14
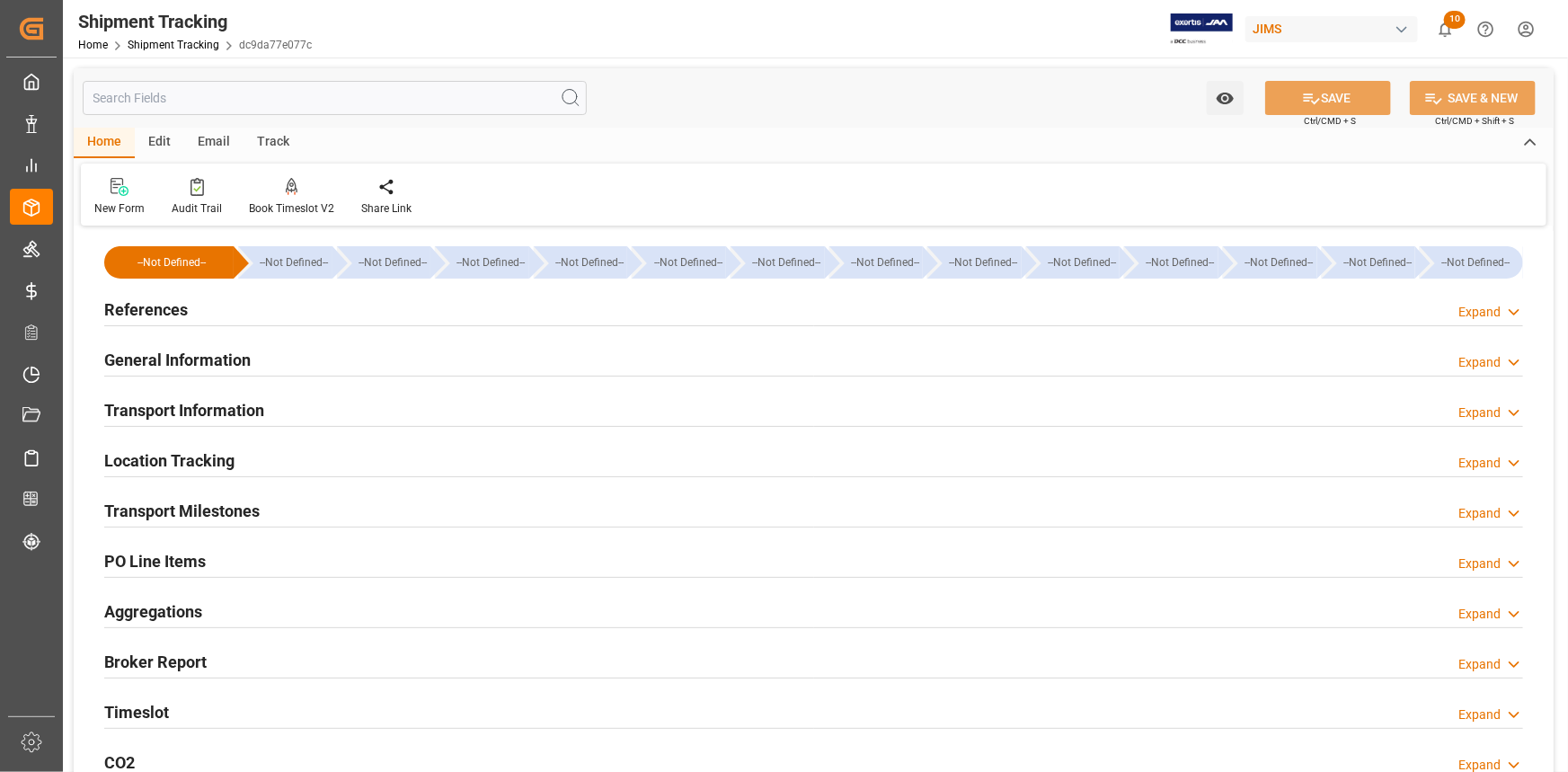
type input "03-09-2025"
click at [290, 306] on div "References Expand" at bounding box center [813, 308] width 1419 height 34
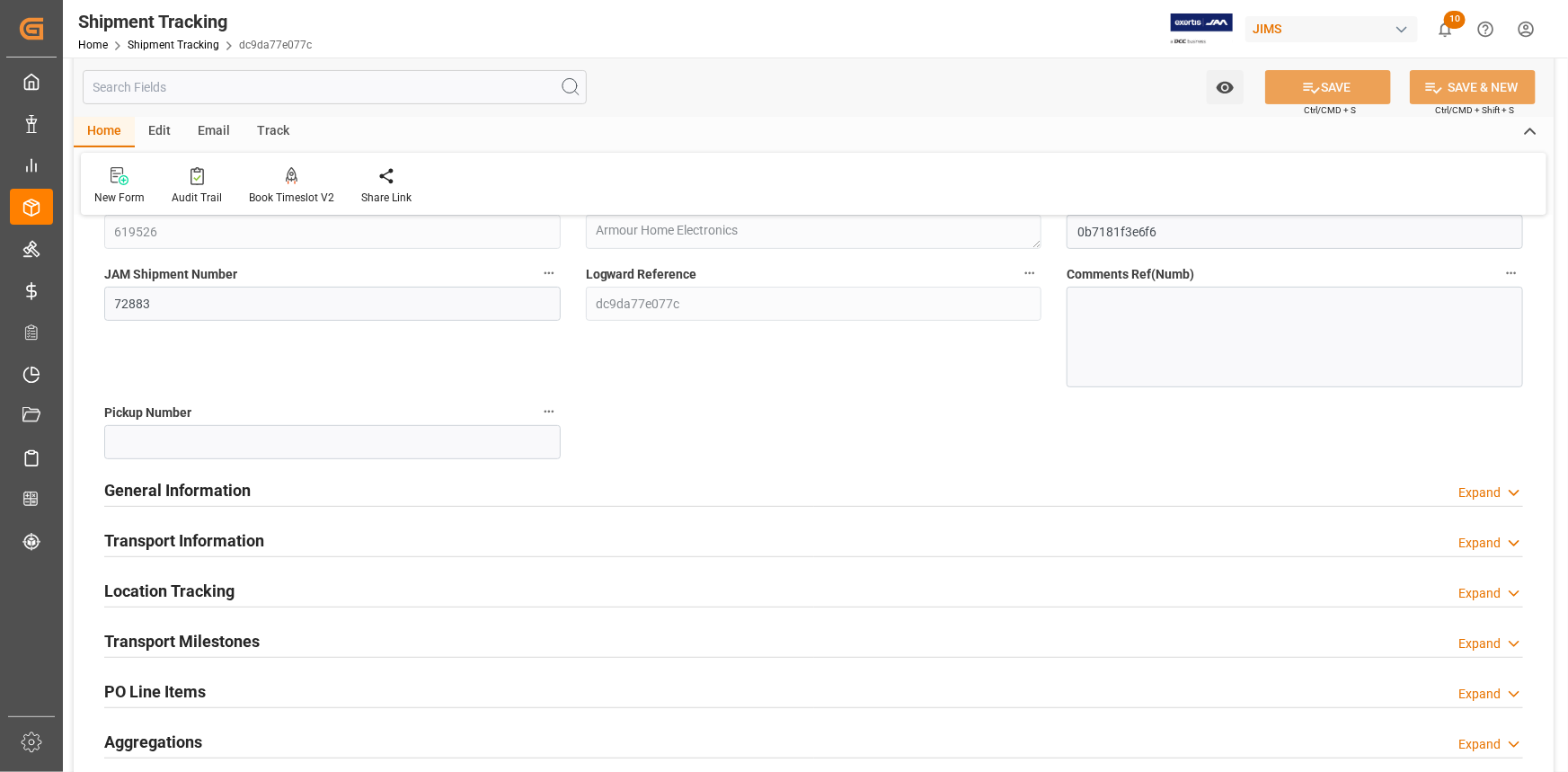
scroll to position [326, 0]
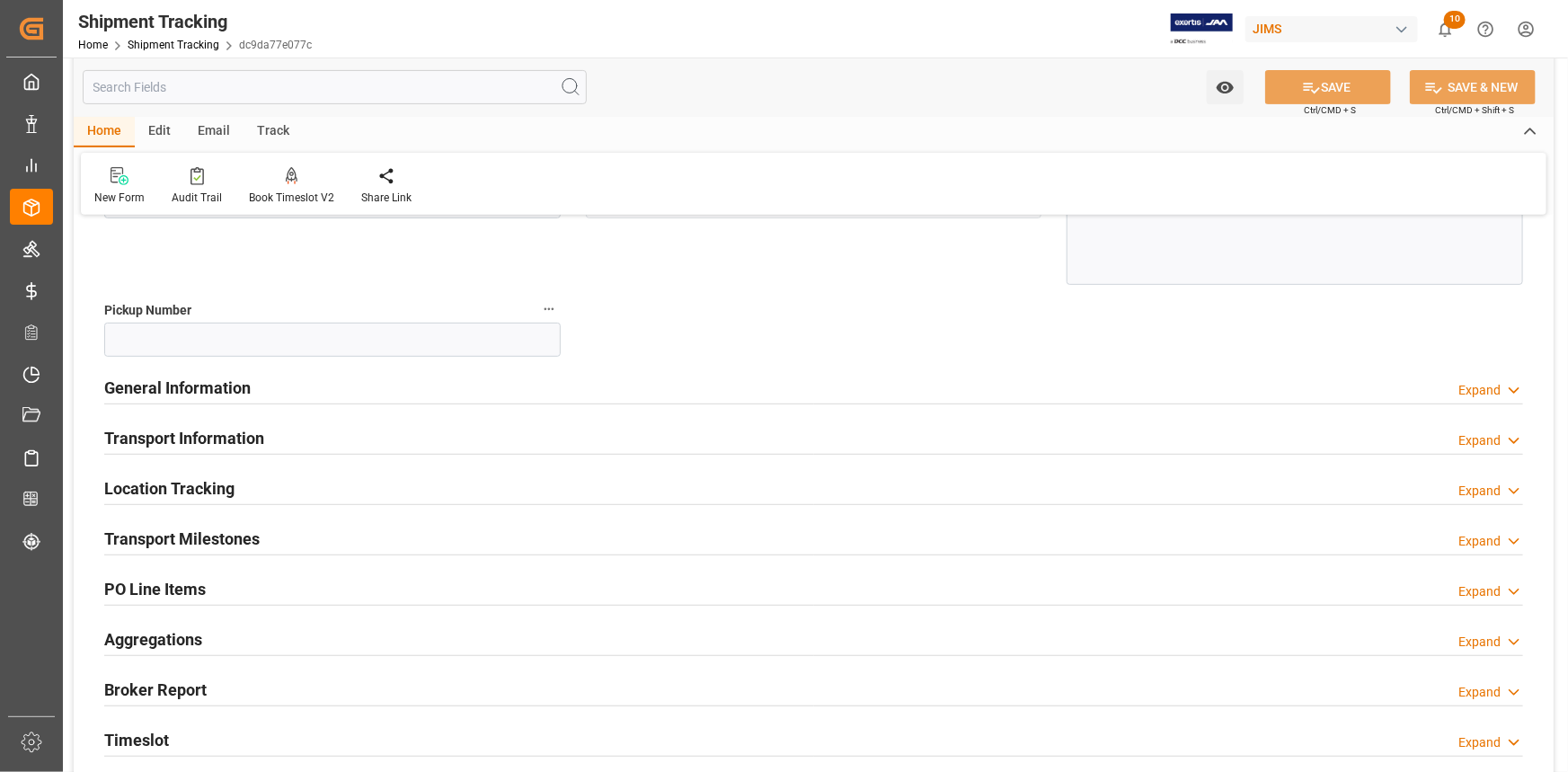
click at [354, 397] on div "General Information Expand" at bounding box center [813, 386] width 1419 height 34
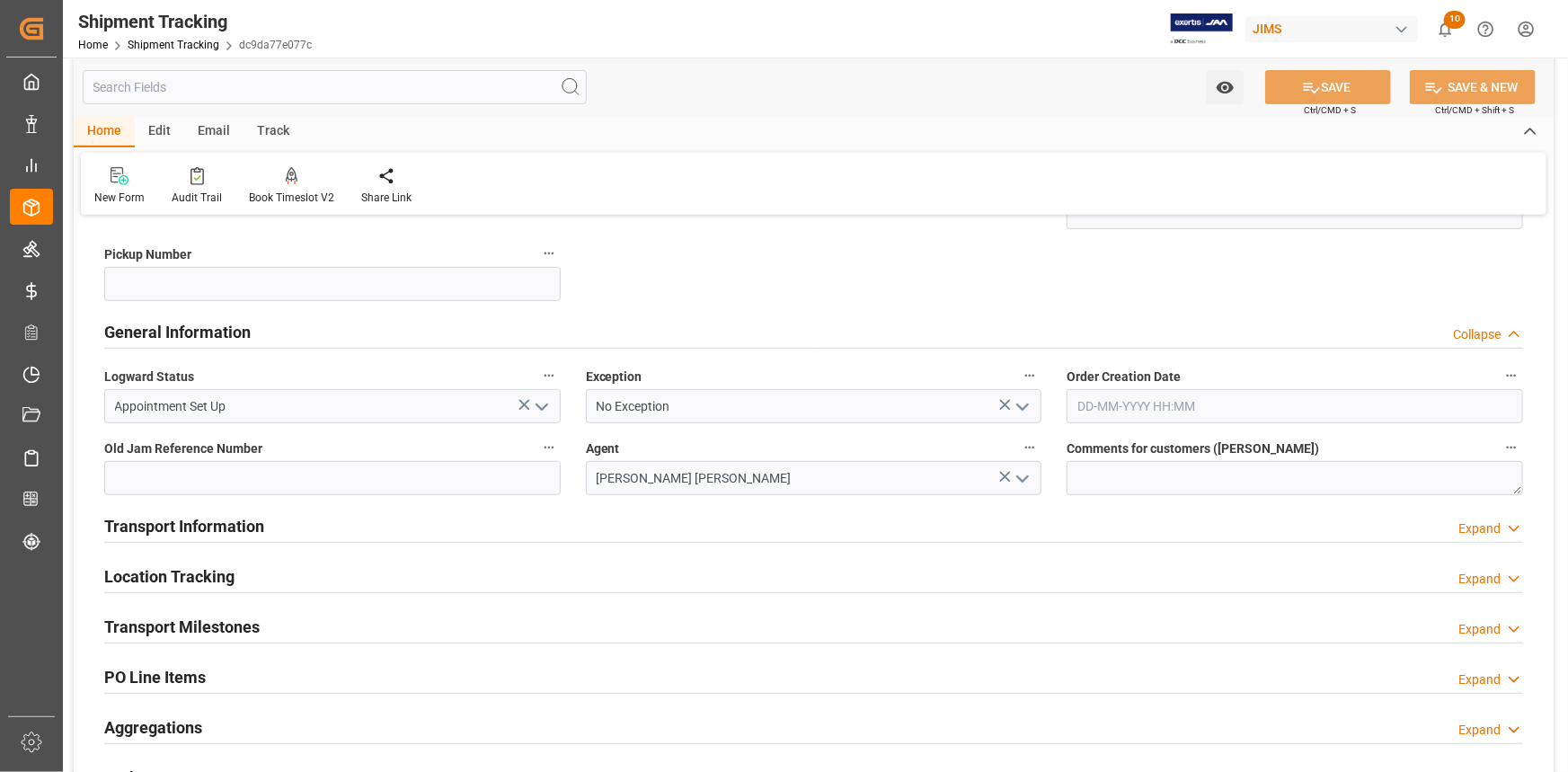
scroll to position [408, 0]
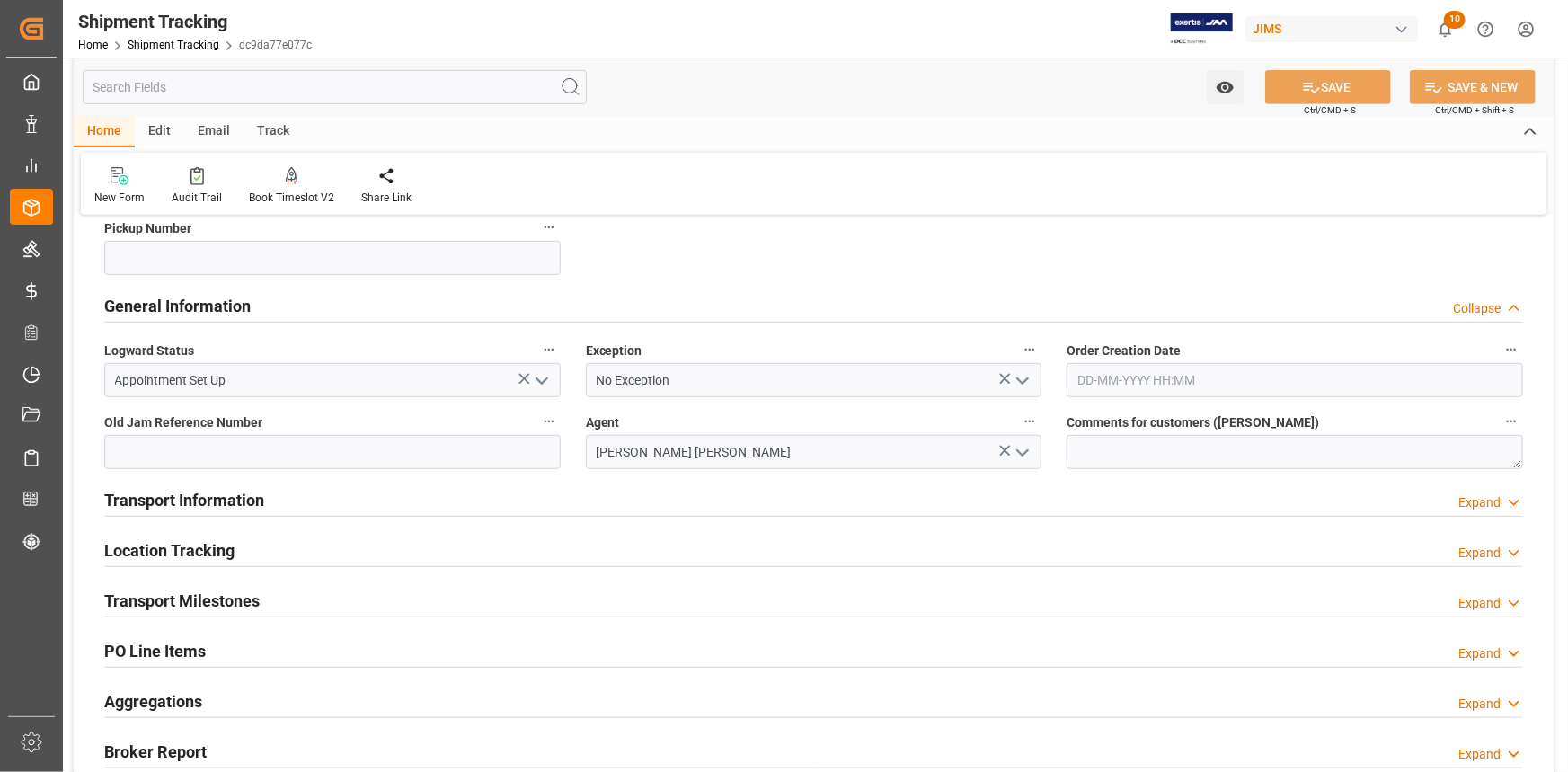
drag, startPoint x: 412, startPoint y: 500, endPoint x: 422, endPoint y: 502, distance: 10.2
click at [414, 500] on div "Transport Information Expand" at bounding box center [813, 498] width 1419 height 34
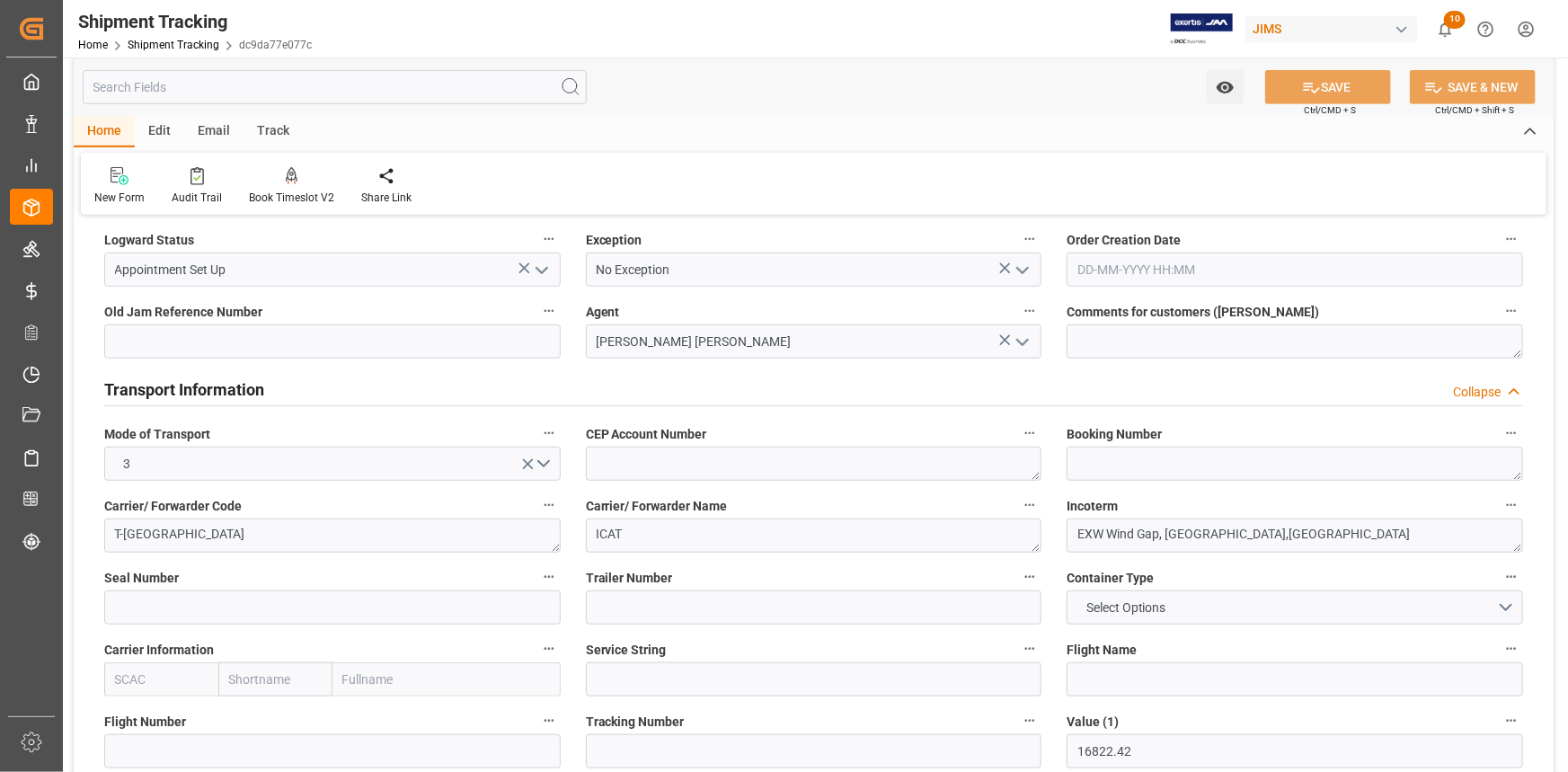
scroll to position [490, 0]
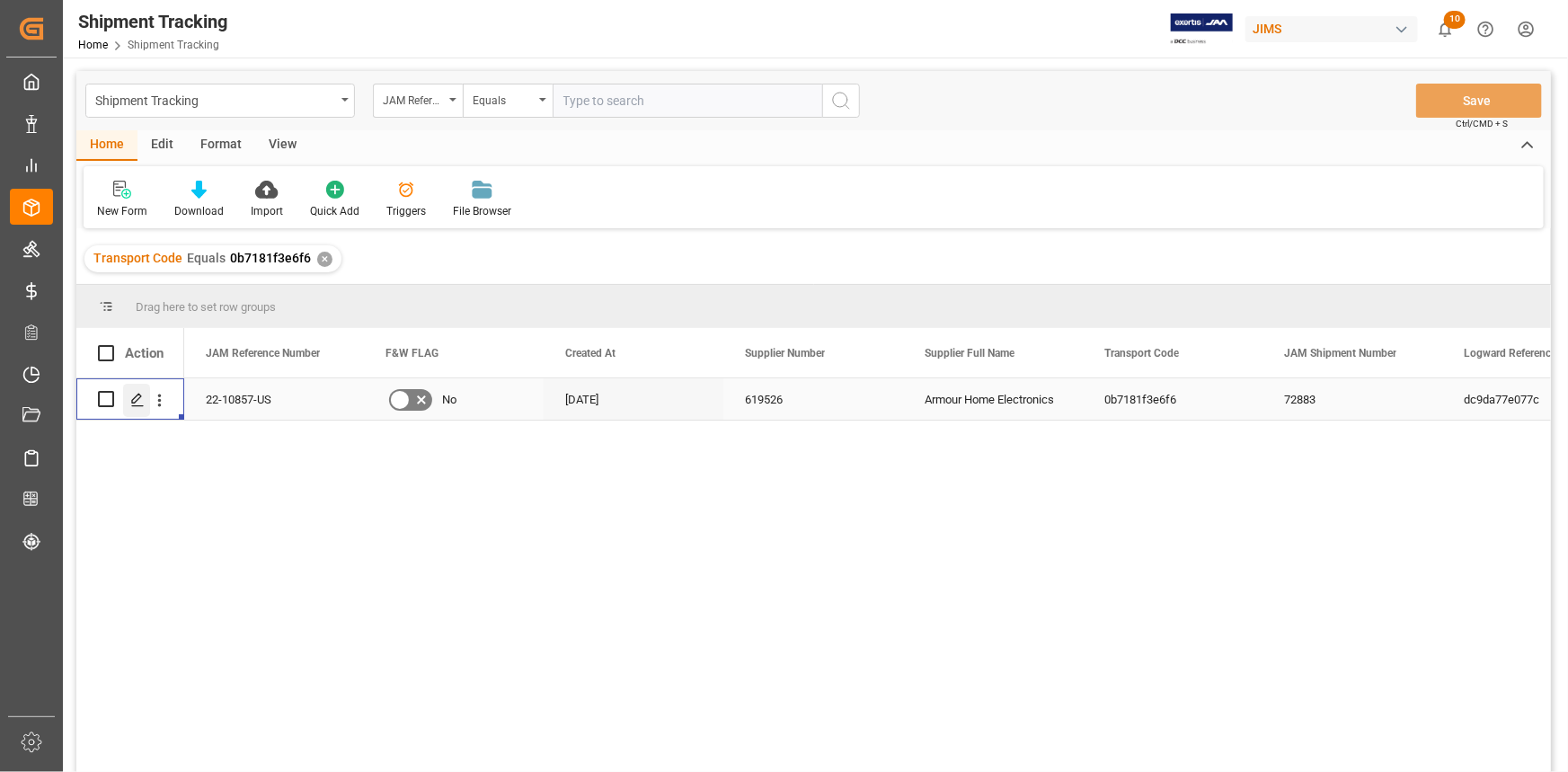
click at [135, 392] on icon "Press SPACE to select this row." at bounding box center [137, 399] width 14 height 14
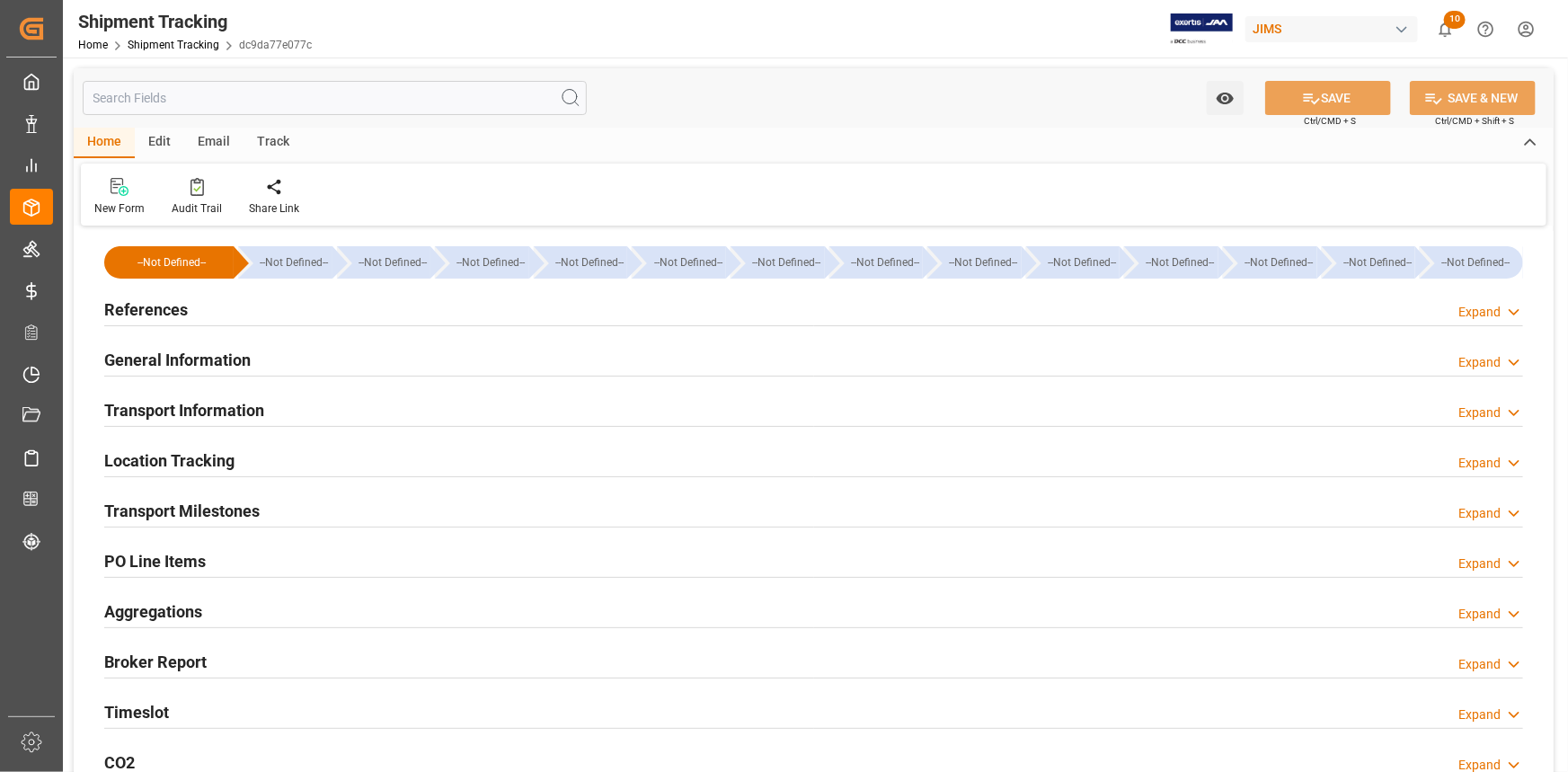
type input "03-09-2025"
click at [308, 308] on div "References Expand" at bounding box center [813, 308] width 1419 height 34
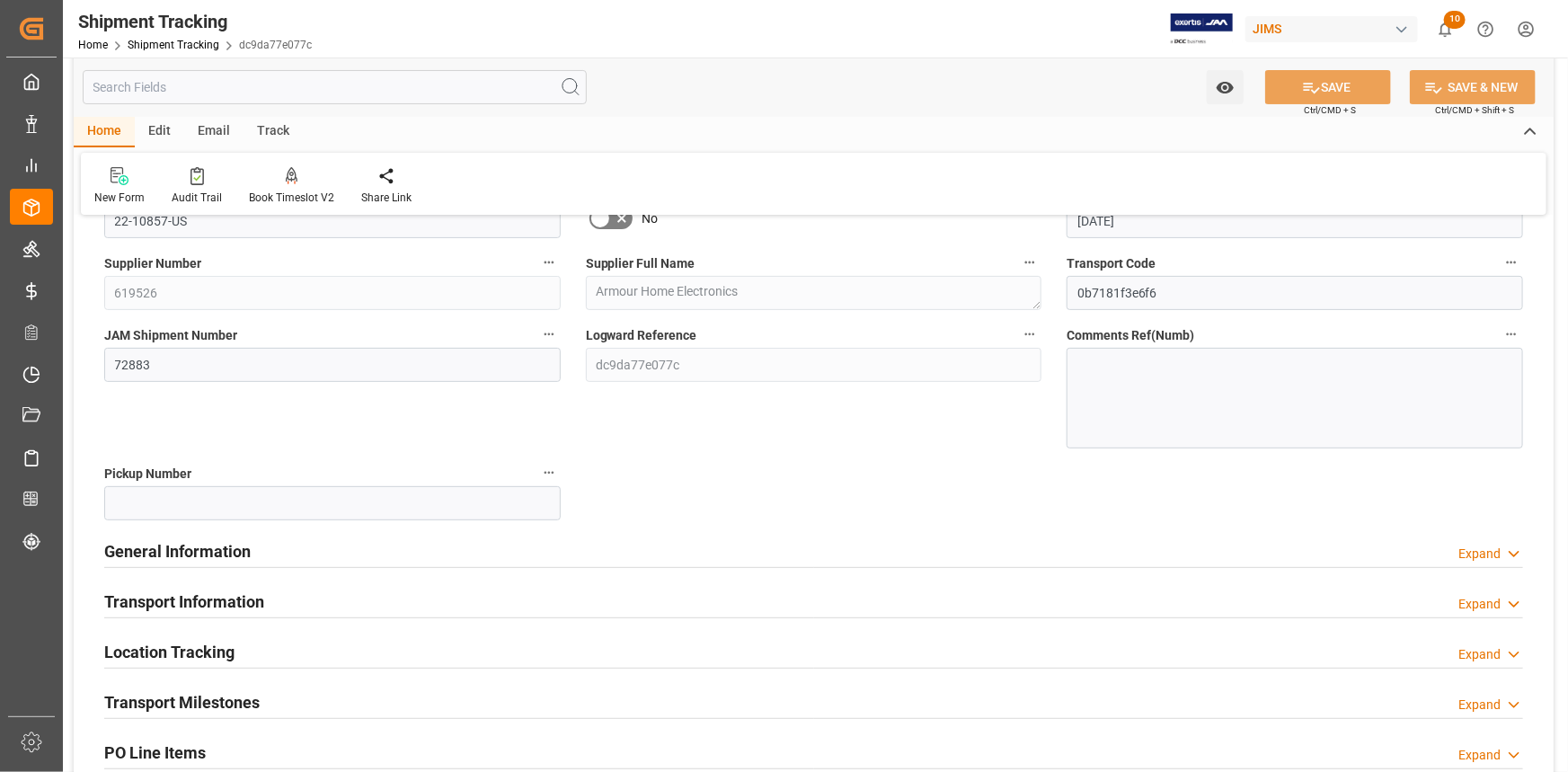
click at [374, 557] on div "General Information Expand" at bounding box center [813, 550] width 1419 height 34
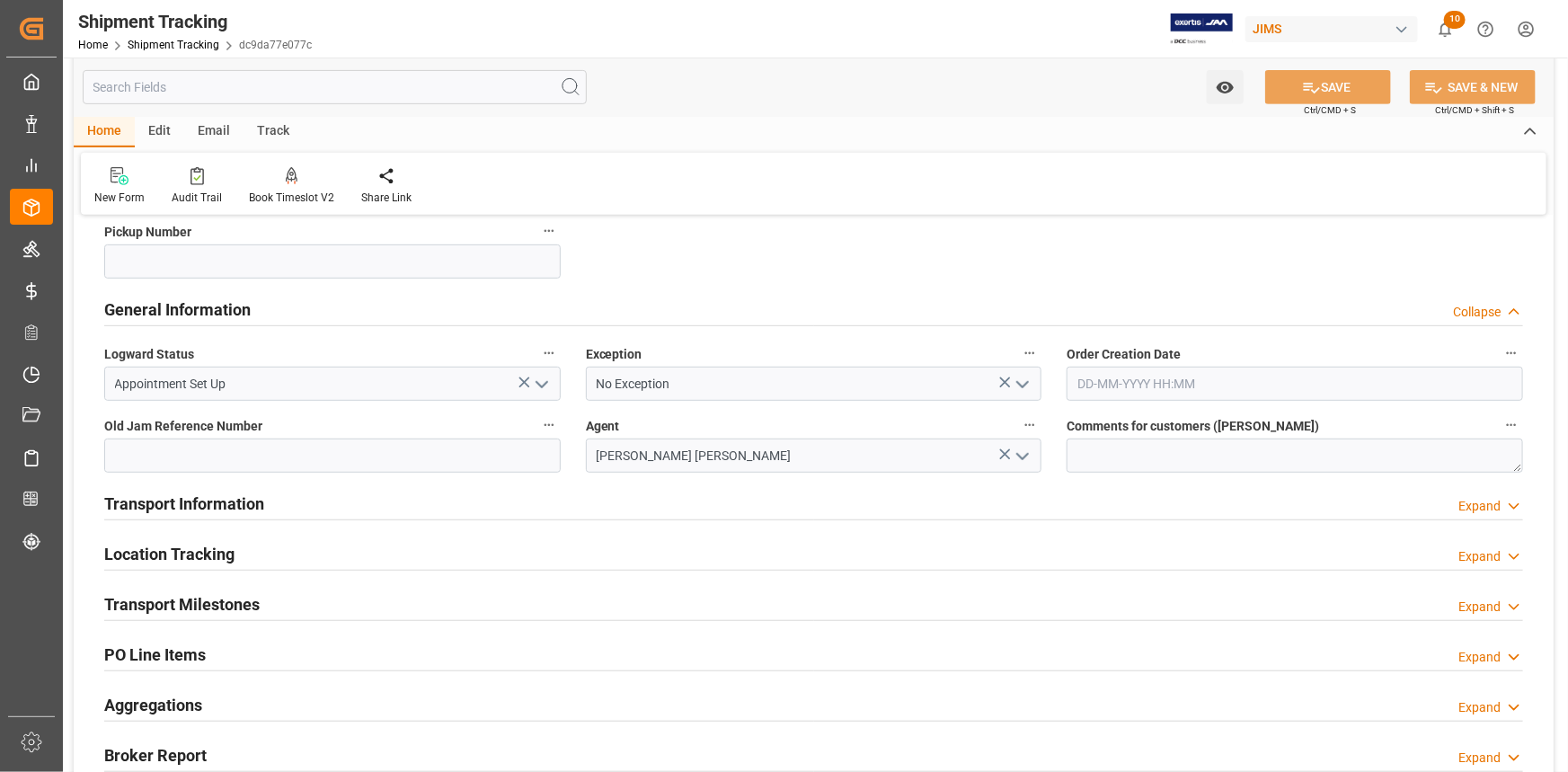
scroll to position [408, 0]
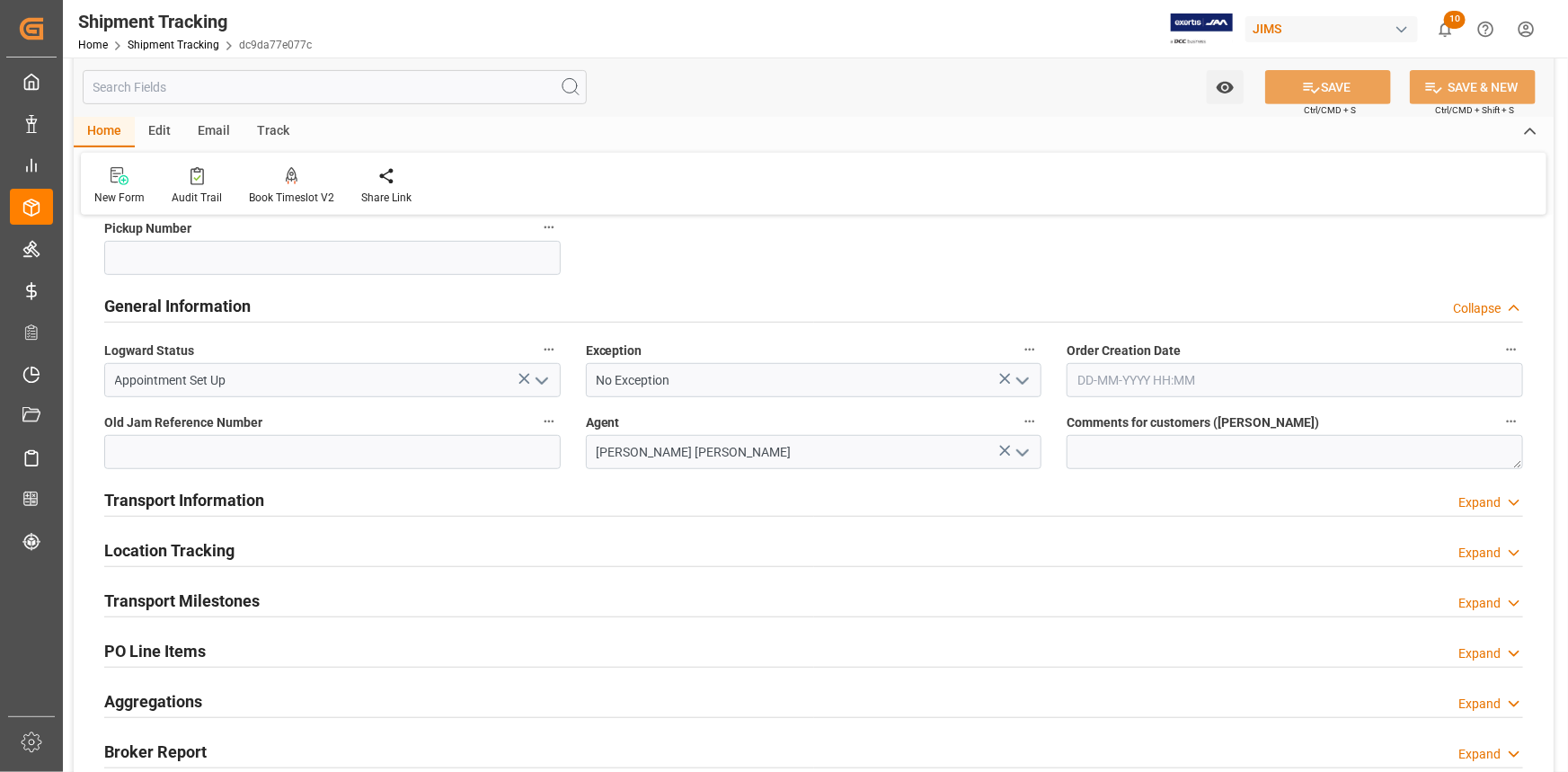
click at [388, 499] on div "Transport Information Expand" at bounding box center [813, 498] width 1419 height 34
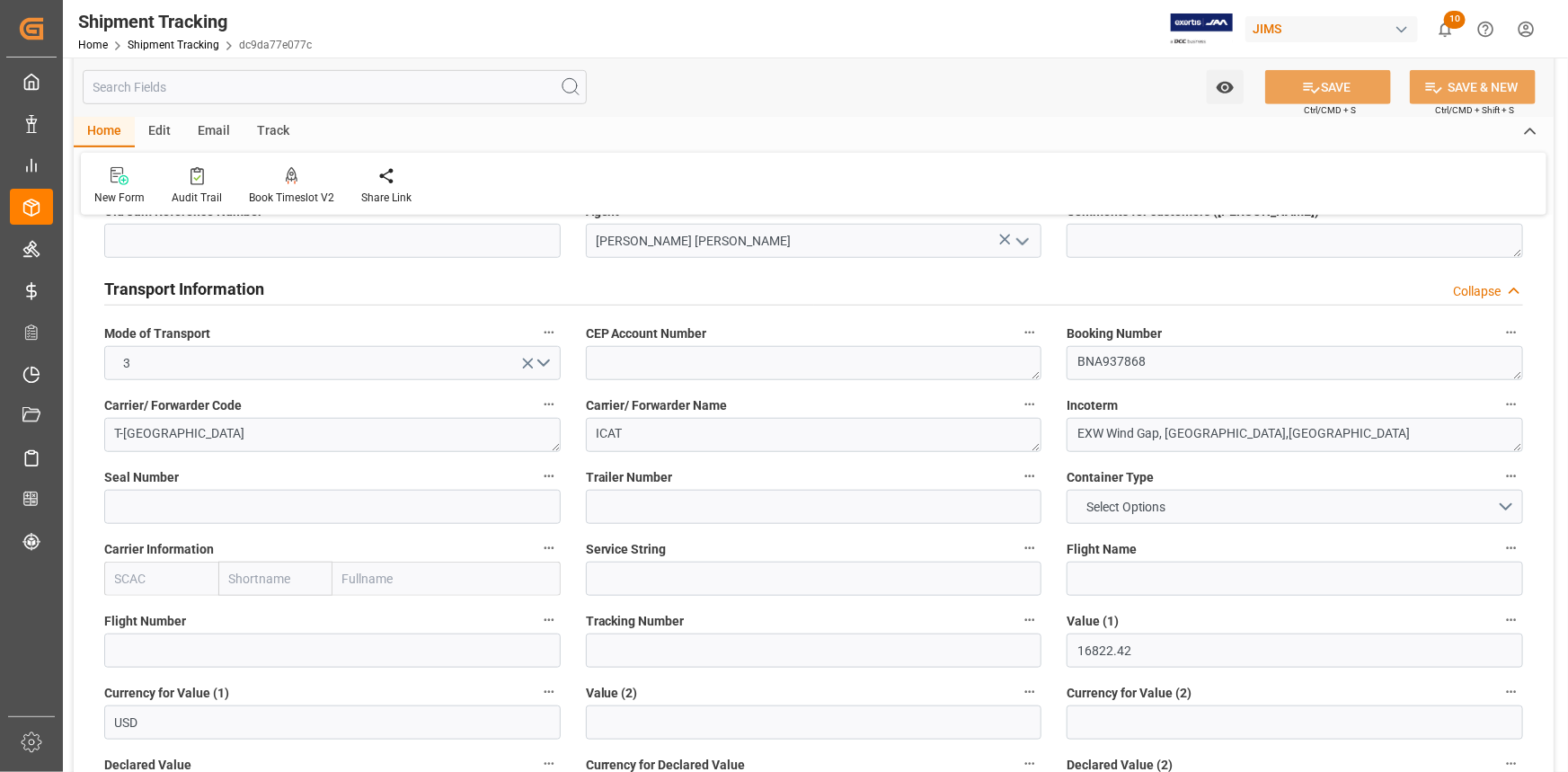
scroll to position [735, 0]
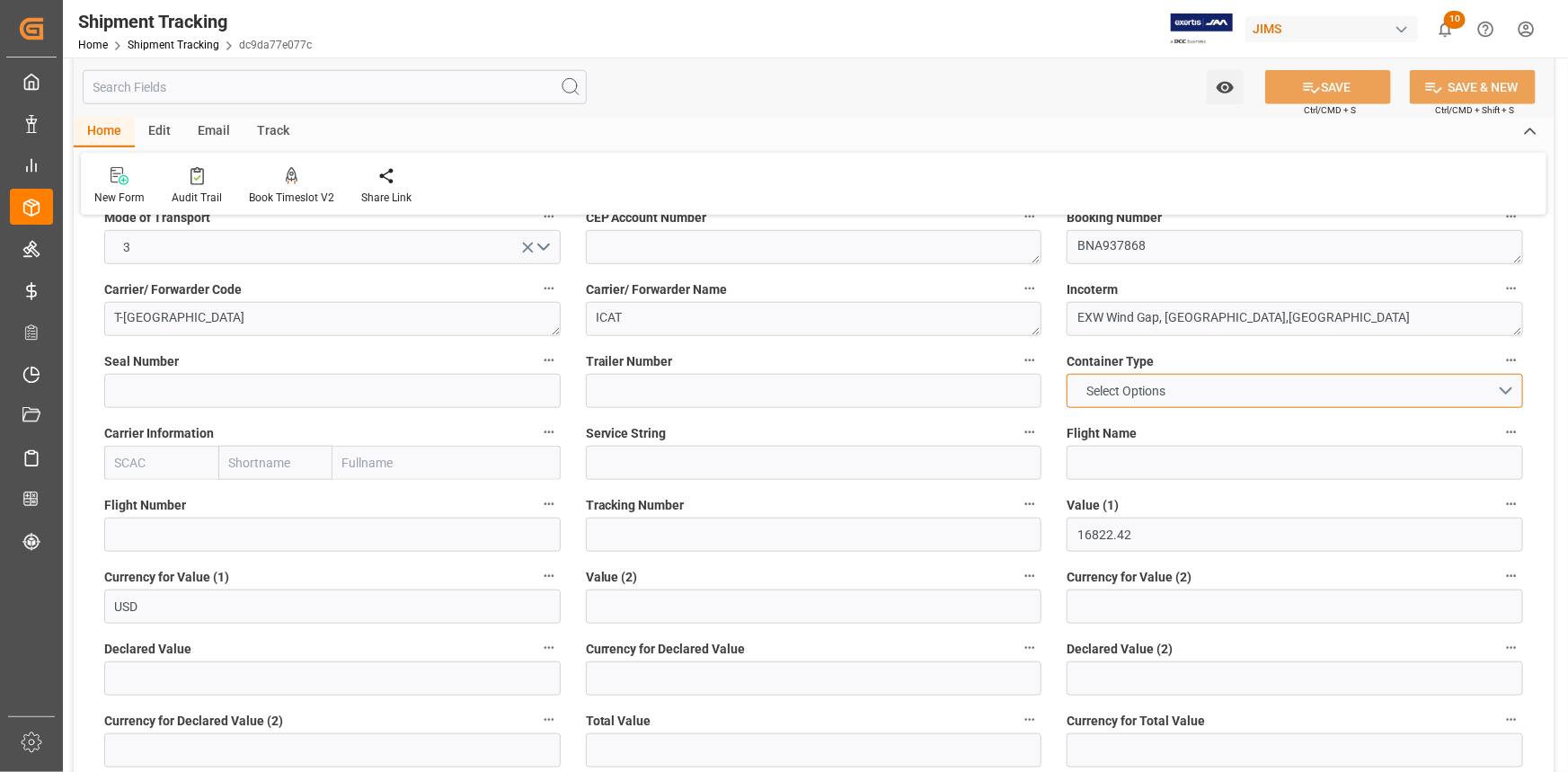
click at [1499, 383] on button "Select Options" at bounding box center [1294, 391] width 456 height 34
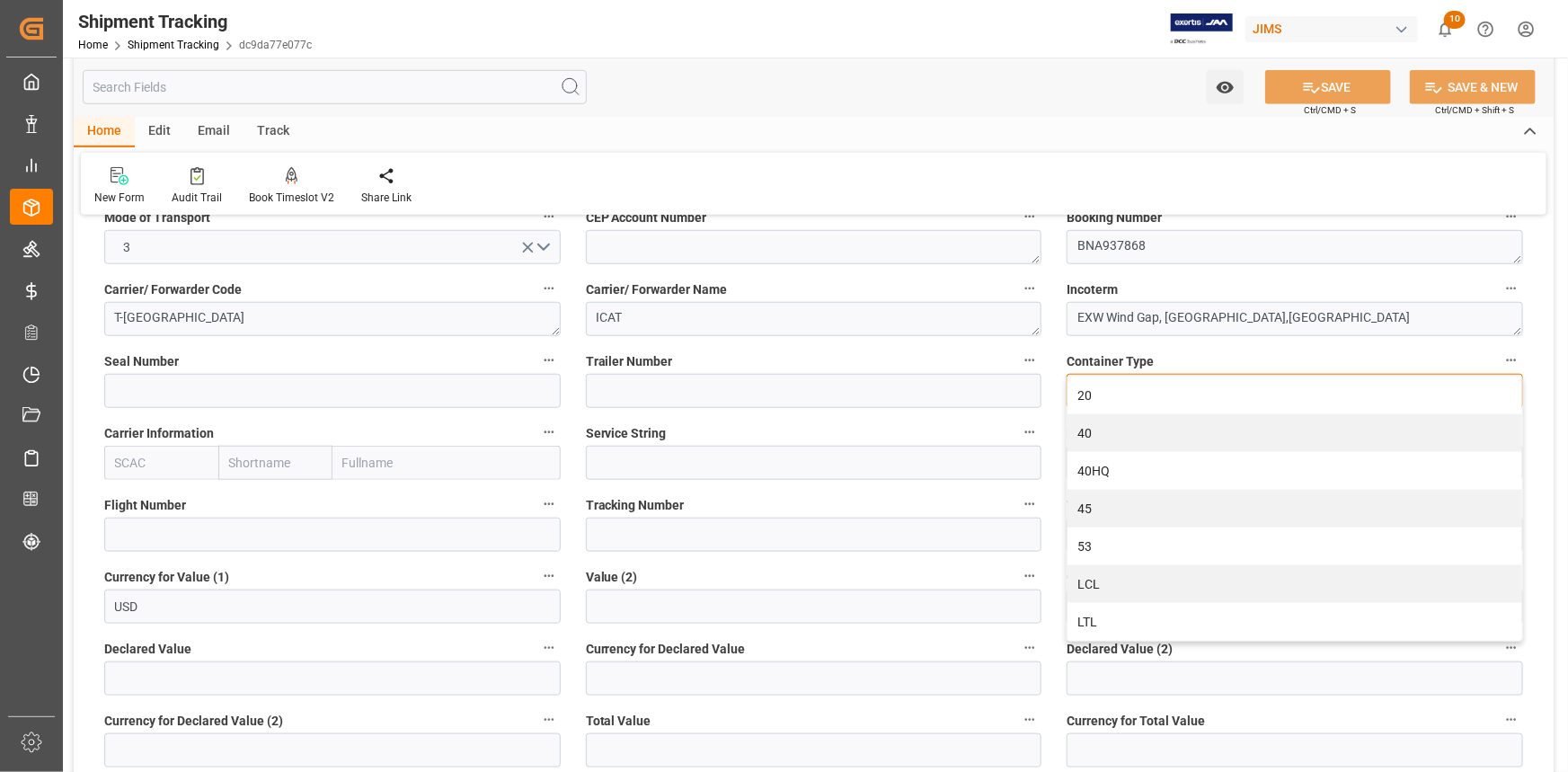
click at [1155, 614] on div "LTL" at bounding box center [1294, 621] width 454 height 37
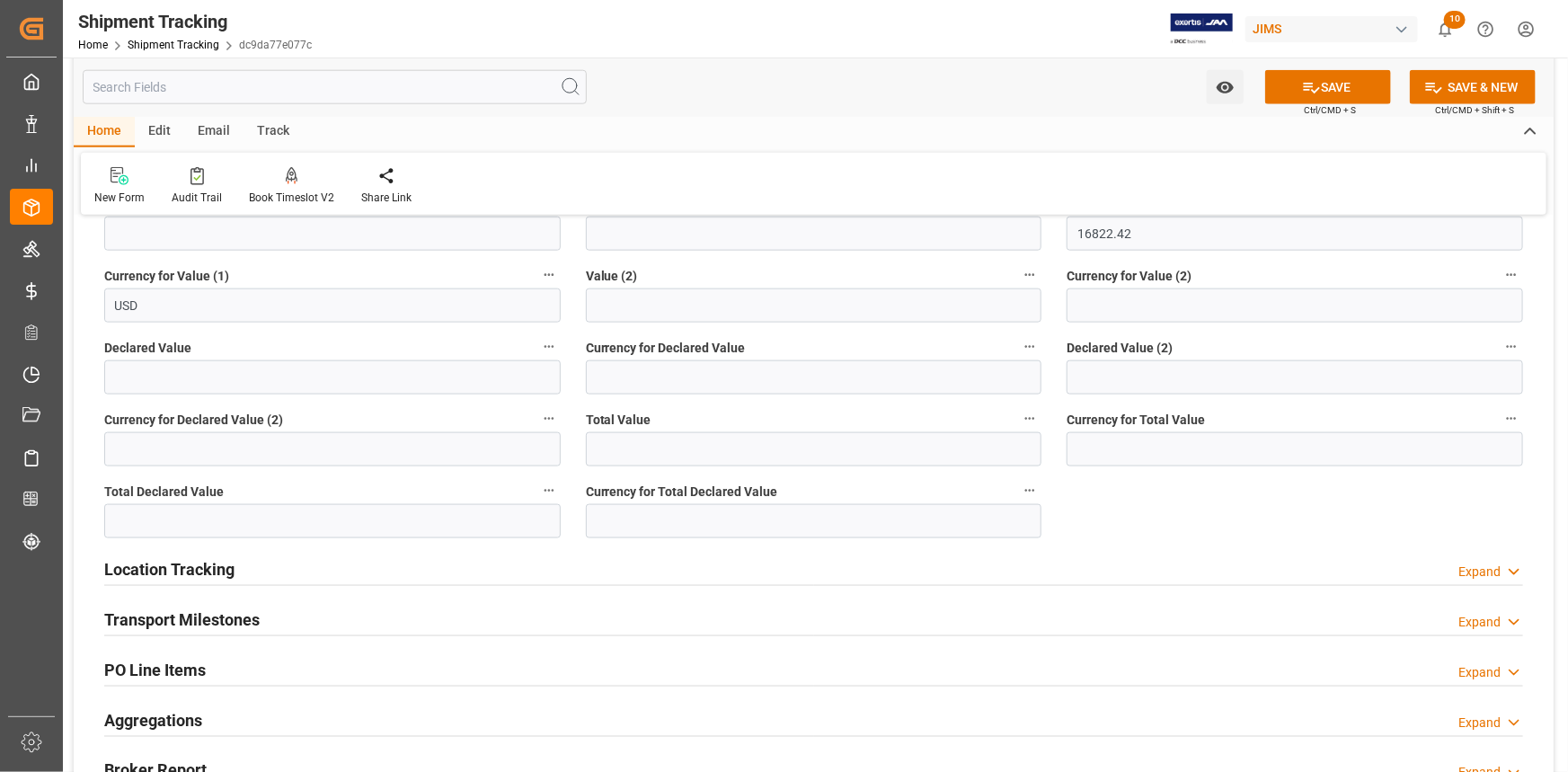
scroll to position [1061, 0]
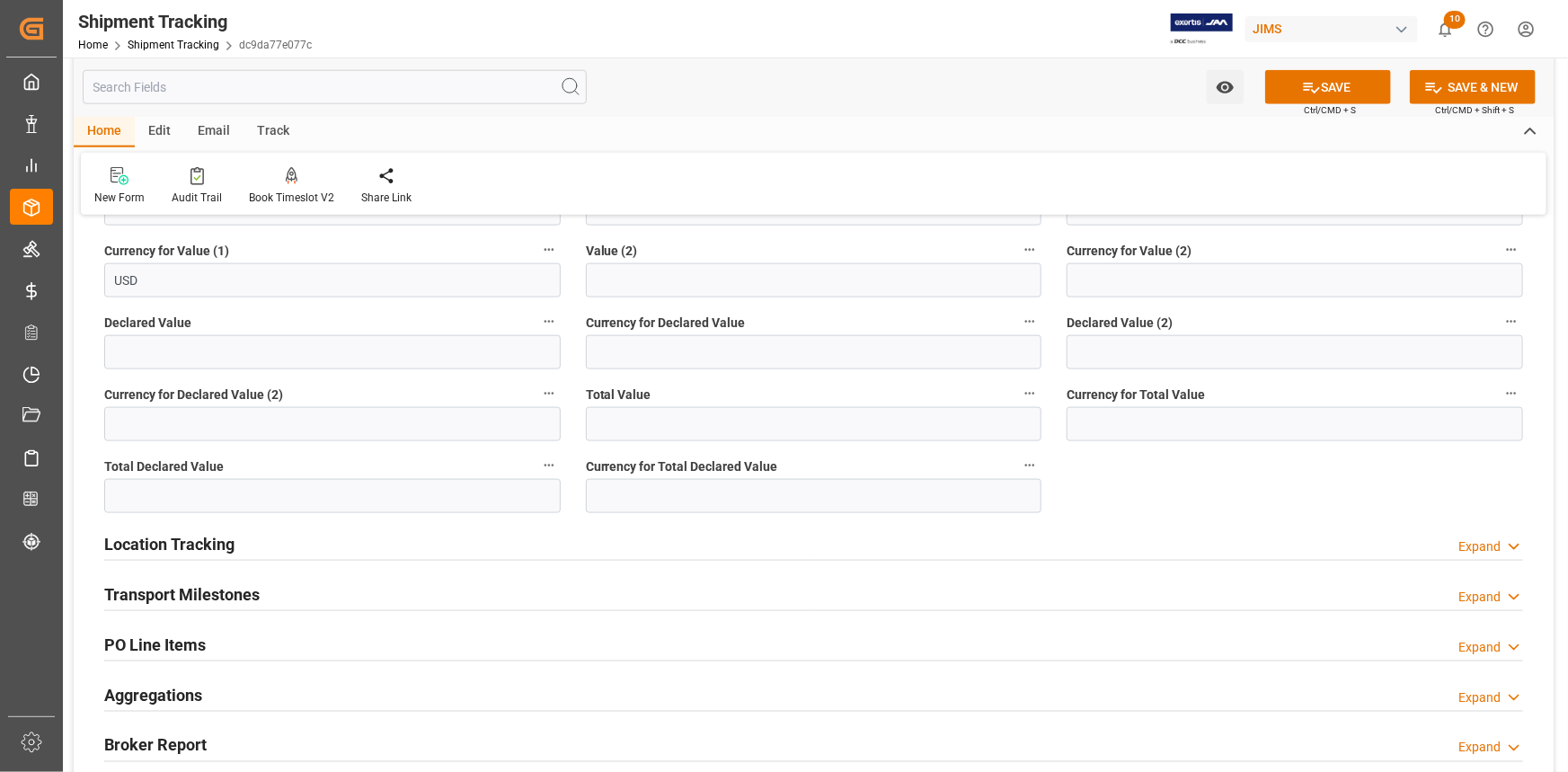
click at [318, 548] on div "Location Tracking Expand" at bounding box center [813, 543] width 1419 height 34
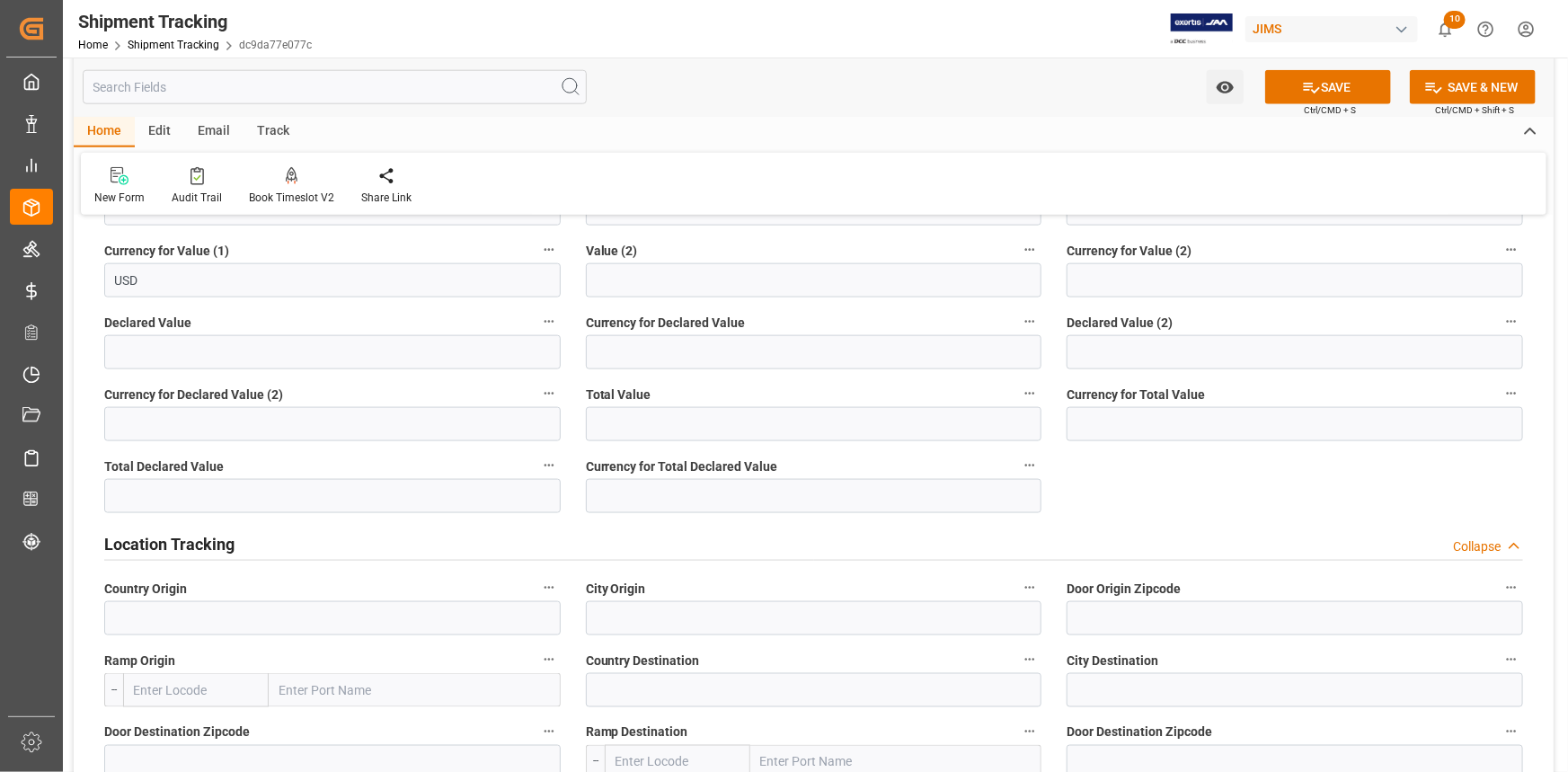
click at [318, 548] on div "Location Tracking Collapse" at bounding box center [813, 543] width 1419 height 34
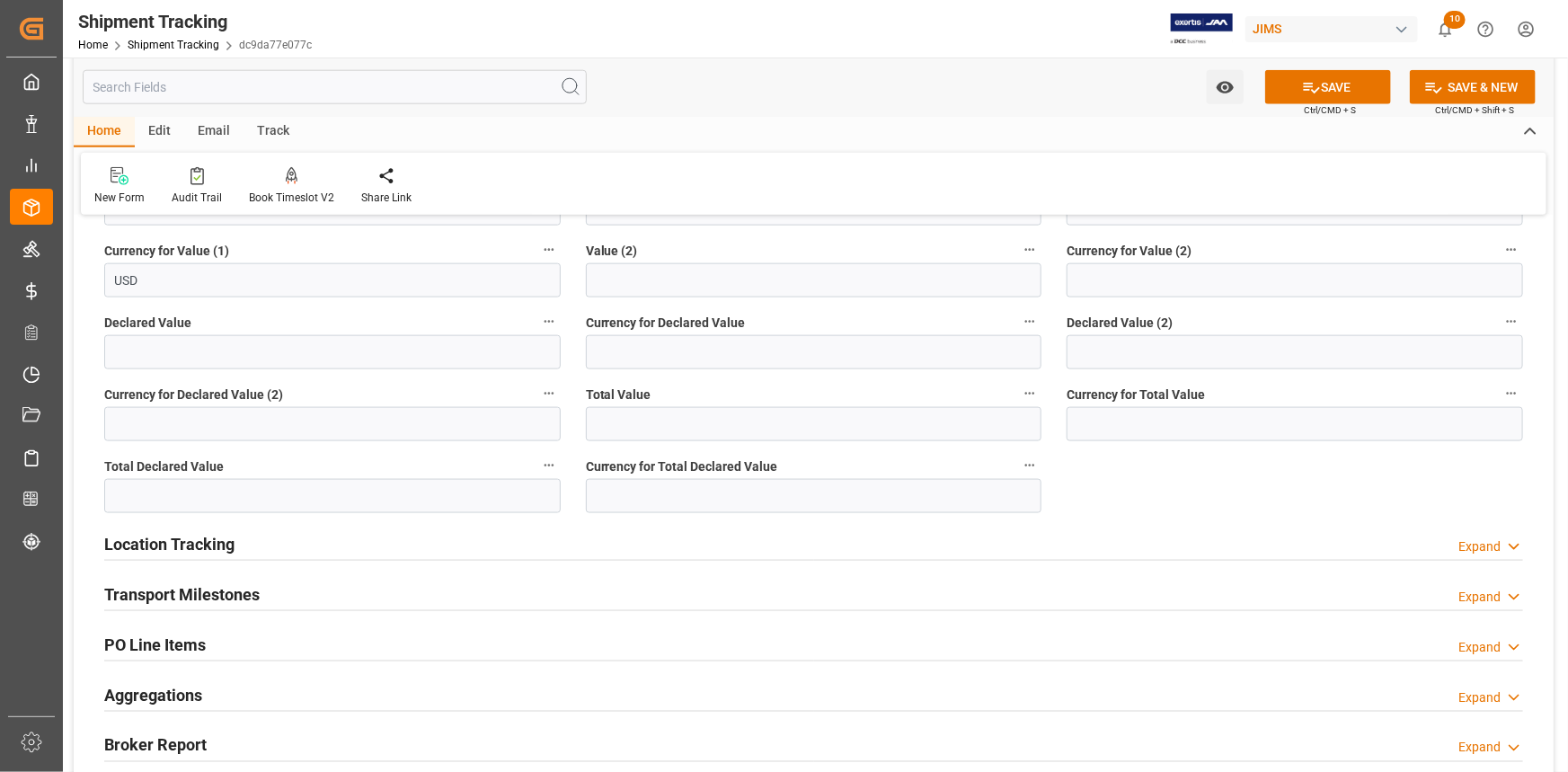
click at [330, 592] on div "Transport Milestones Expand" at bounding box center [813, 593] width 1419 height 34
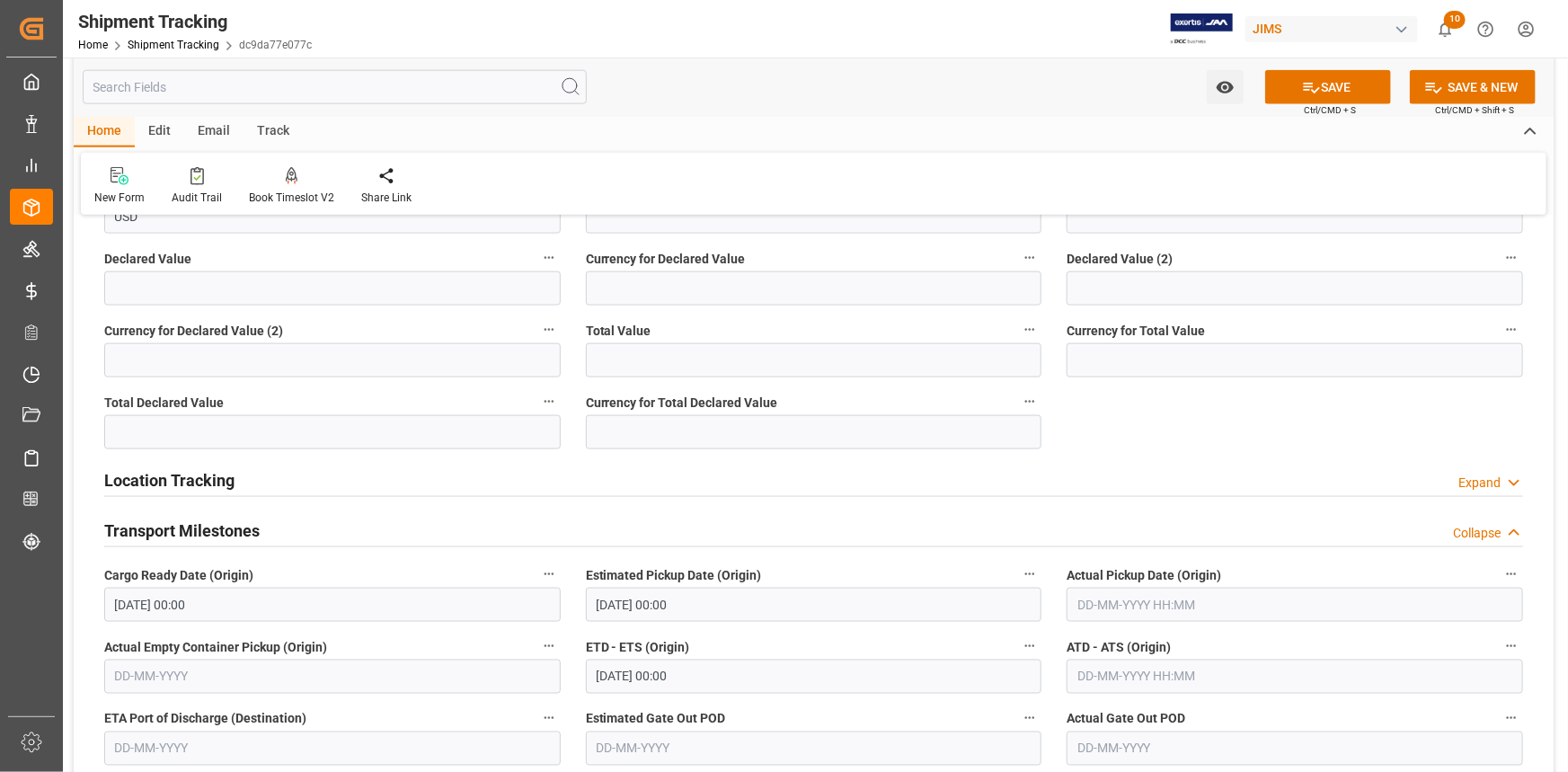
scroll to position [1224, 0]
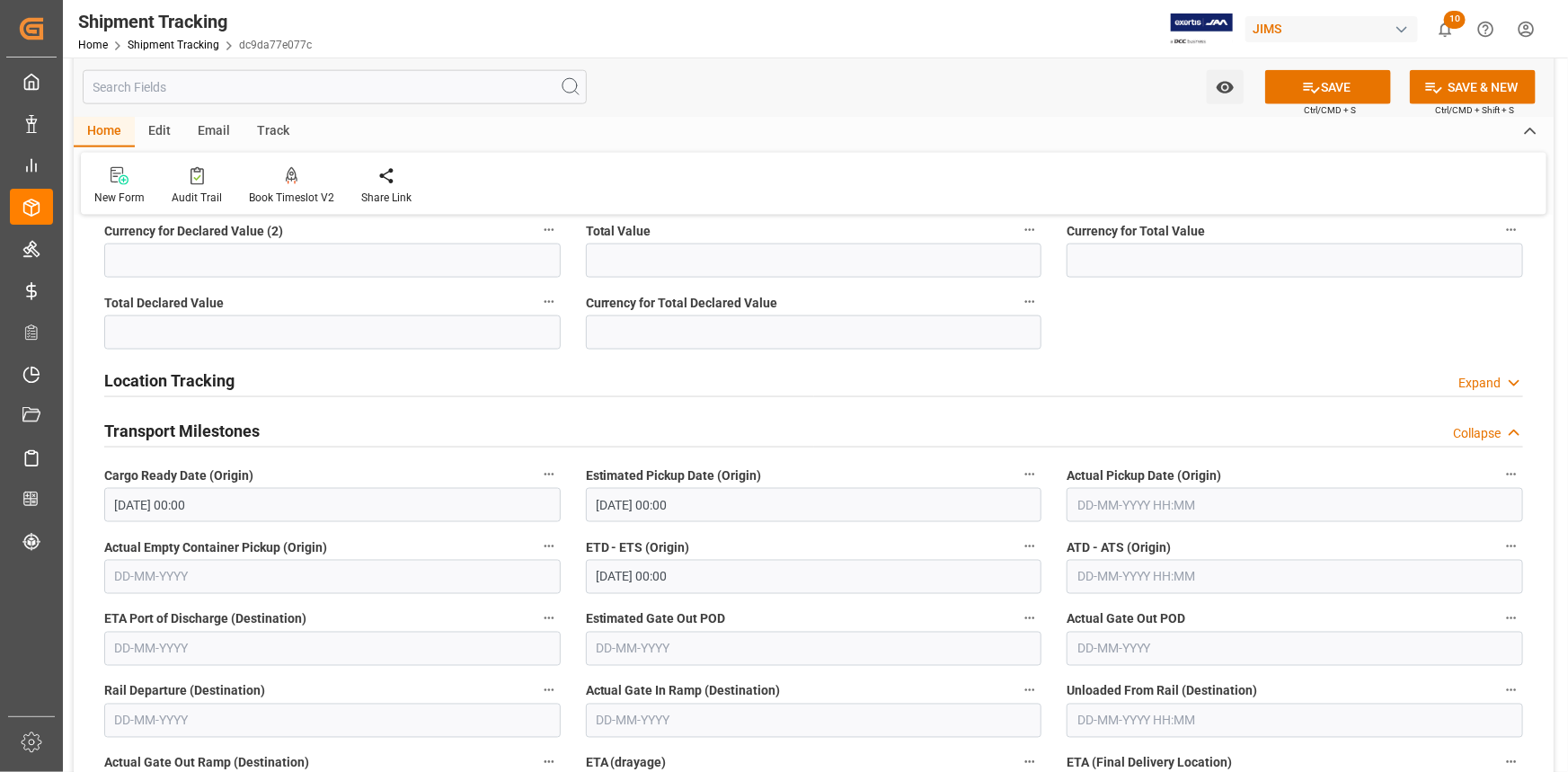
click at [1095, 508] on input "text" at bounding box center [1294, 505] width 456 height 34
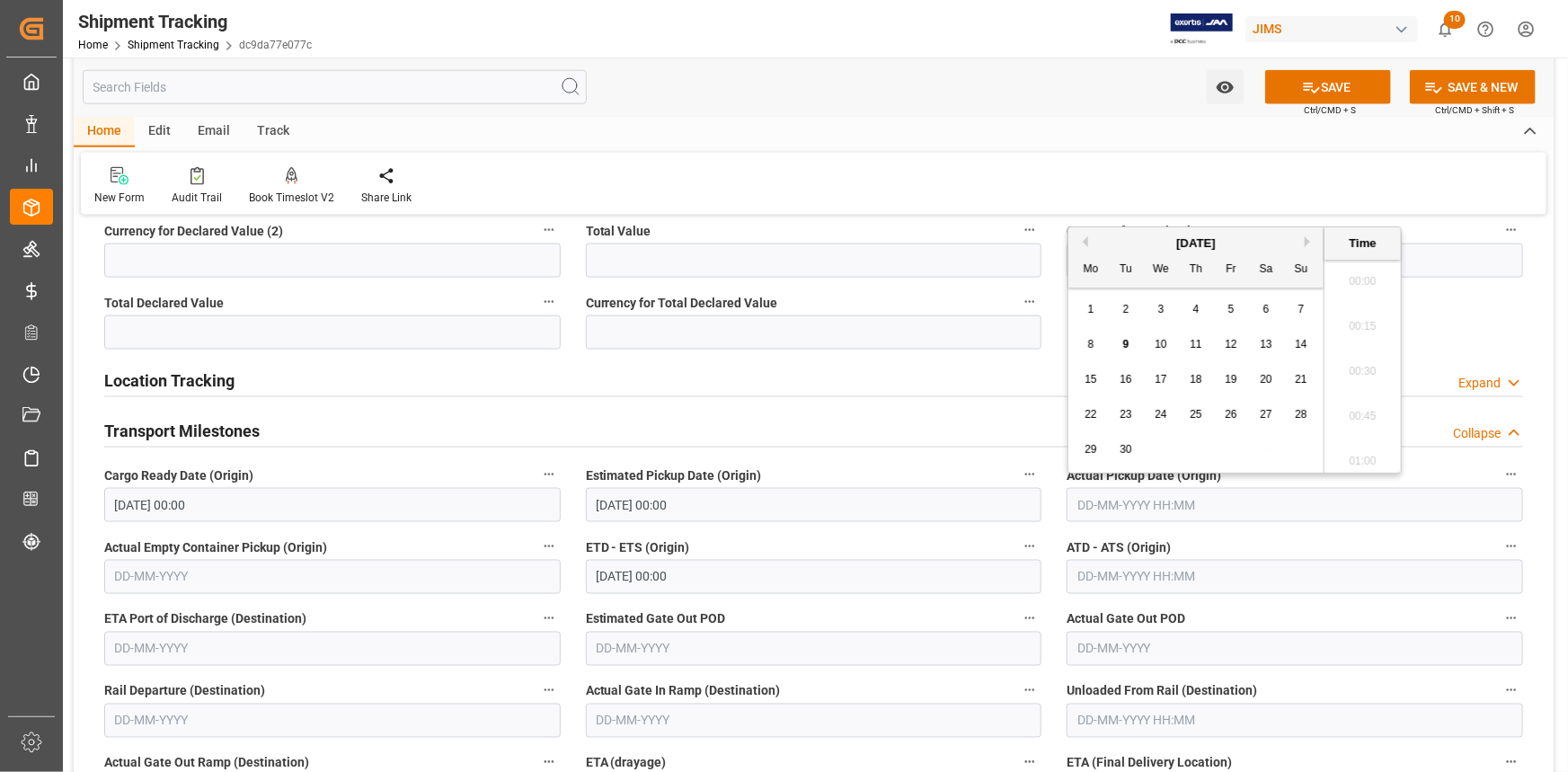
scroll to position [2117, 0]
click at [1161, 344] on span "10" at bounding box center [1160, 343] width 11 height 12
type input "10-09-2025 00:00"
click at [813, 547] on label "ETD - ETS (Origin)" at bounding box center [813, 547] width 456 height 25
click at [1018, 547] on button "ETD - ETS (Origin)" at bounding box center [1029, 546] width 23 height 23
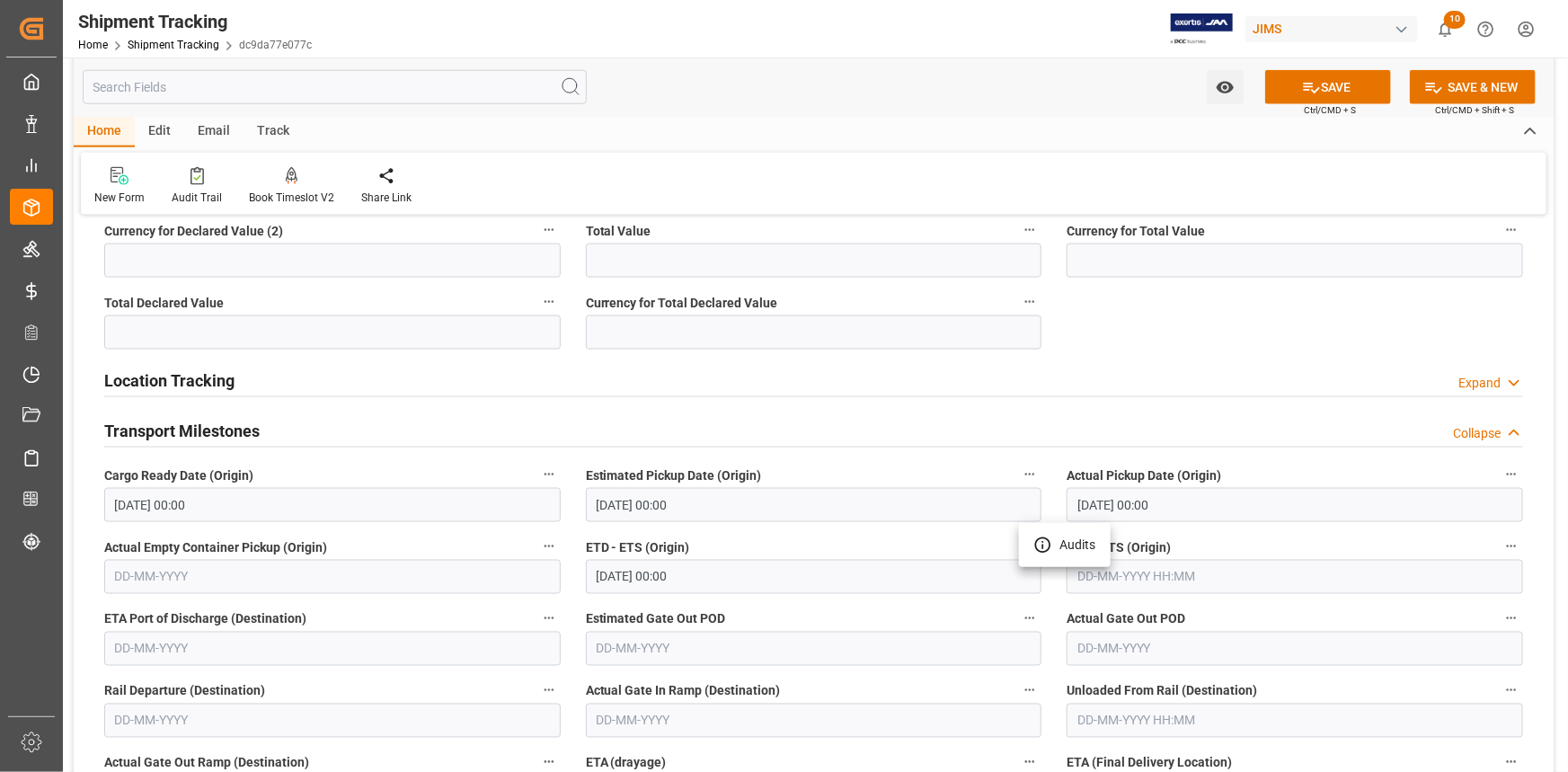
click at [673, 576] on div at bounding box center [784, 386] width 1568 height 772
click at [666, 574] on input "05-09-2025 00:00" at bounding box center [813, 577] width 456 height 34
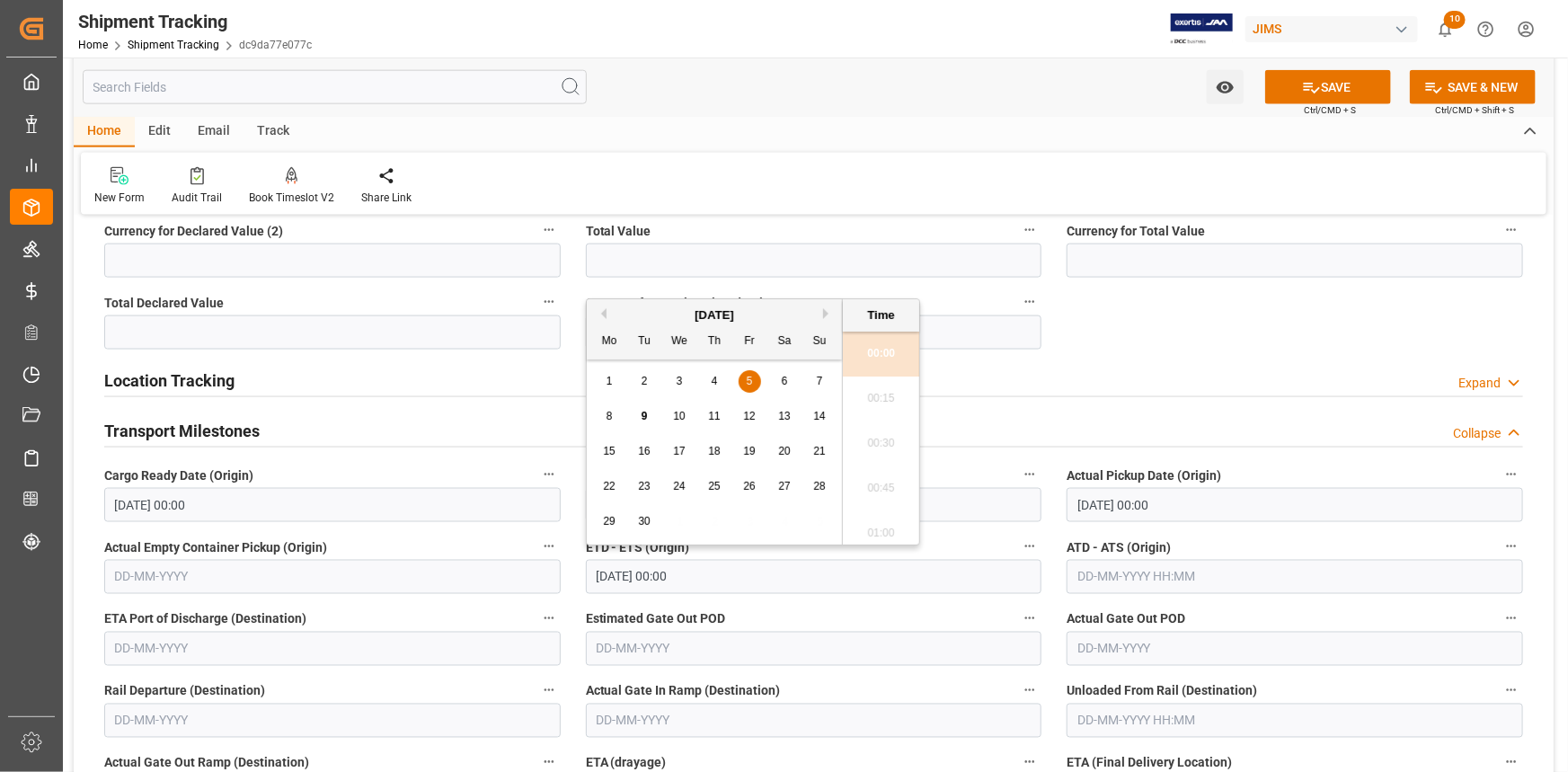
click at [679, 415] on span "10" at bounding box center [679, 415] width 11 height 12
type input "10-09-2025 00:00"
click at [1093, 580] on input "text" at bounding box center [1294, 577] width 456 height 34
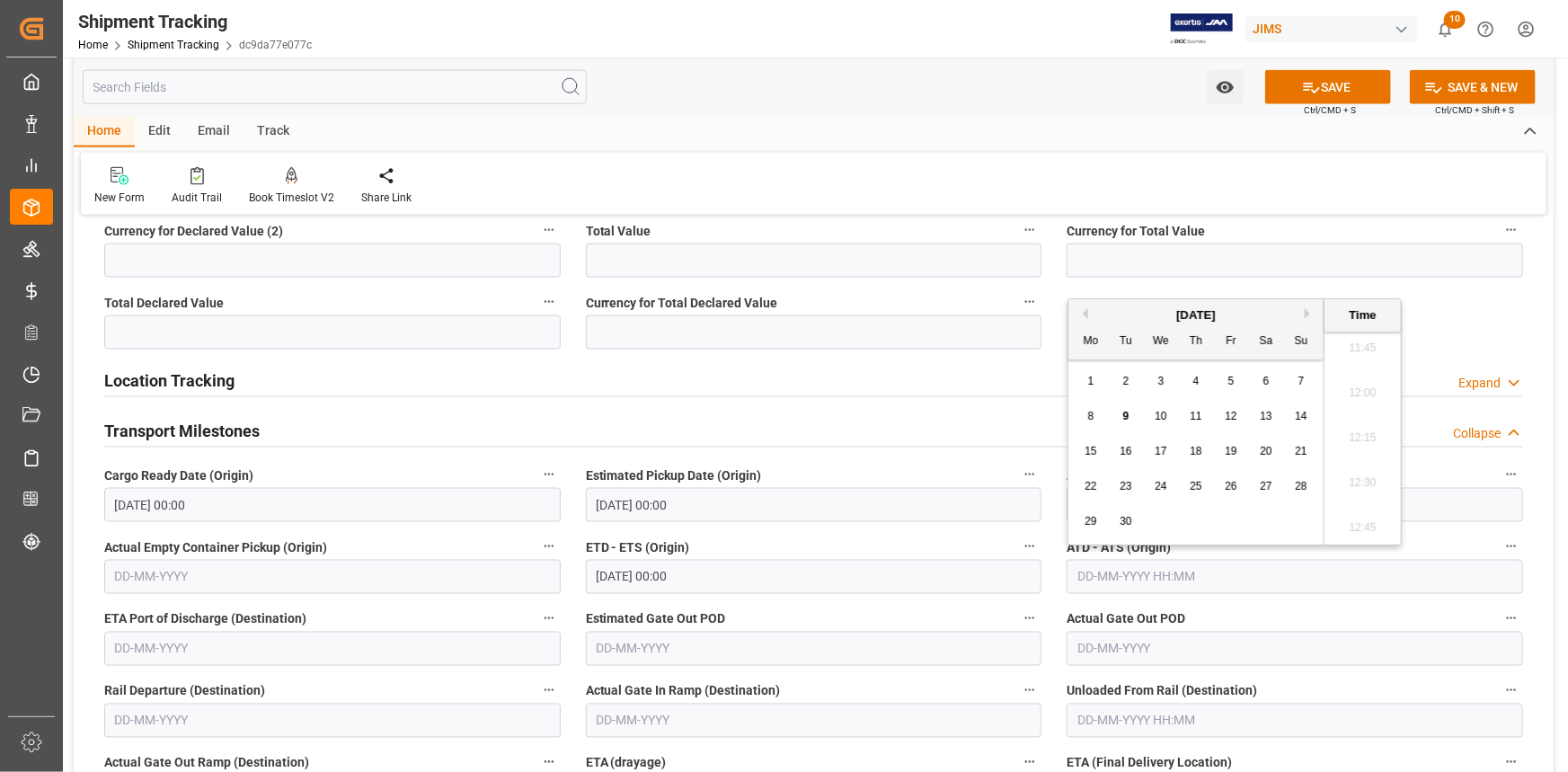
click at [1157, 415] on span "10" at bounding box center [1160, 415] width 11 height 12
type input "10-09-2025 00:00"
click at [819, 535] on label "ETD - ETS (Origin)" at bounding box center [813, 547] width 456 height 25
click at [1018, 535] on button "ETD - ETS (Origin)" at bounding box center [1029, 546] width 23 height 23
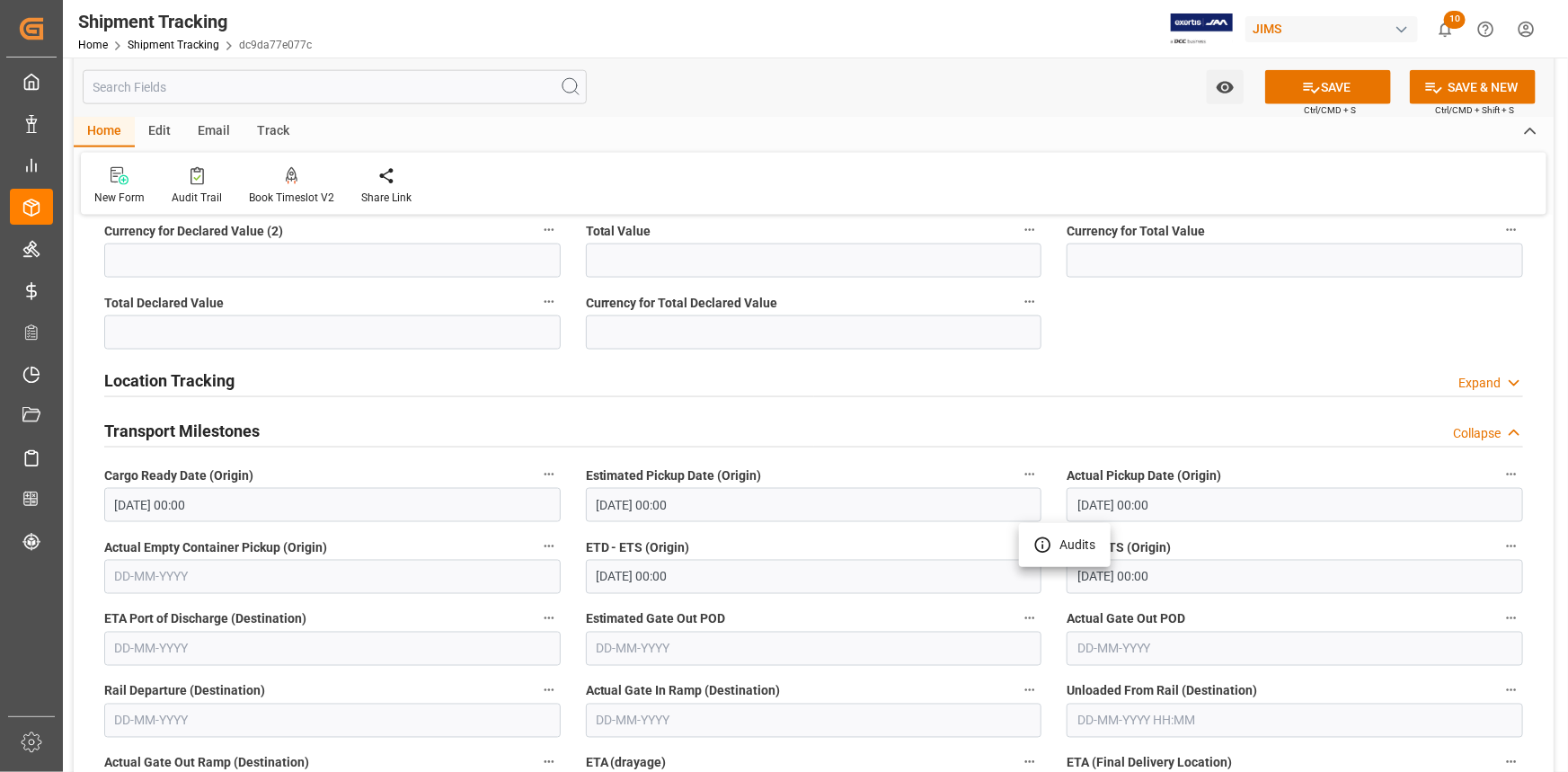
click at [889, 586] on div at bounding box center [784, 386] width 1568 height 772
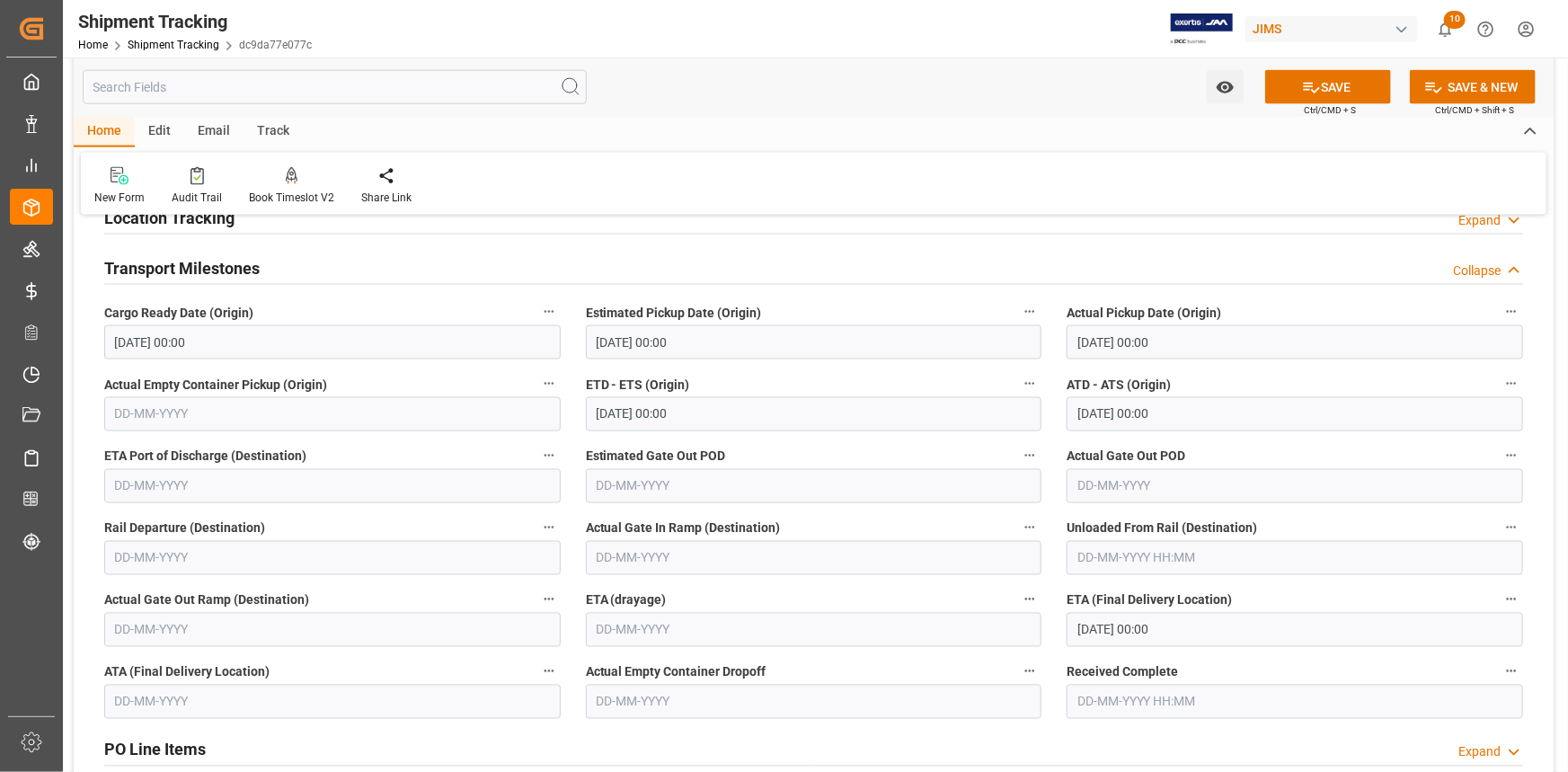
scroll to position [1388, 0]
click at [1118, 629] on input "16-09-2025 00:00" at bounding box center [1294, 629] width 456 height 34
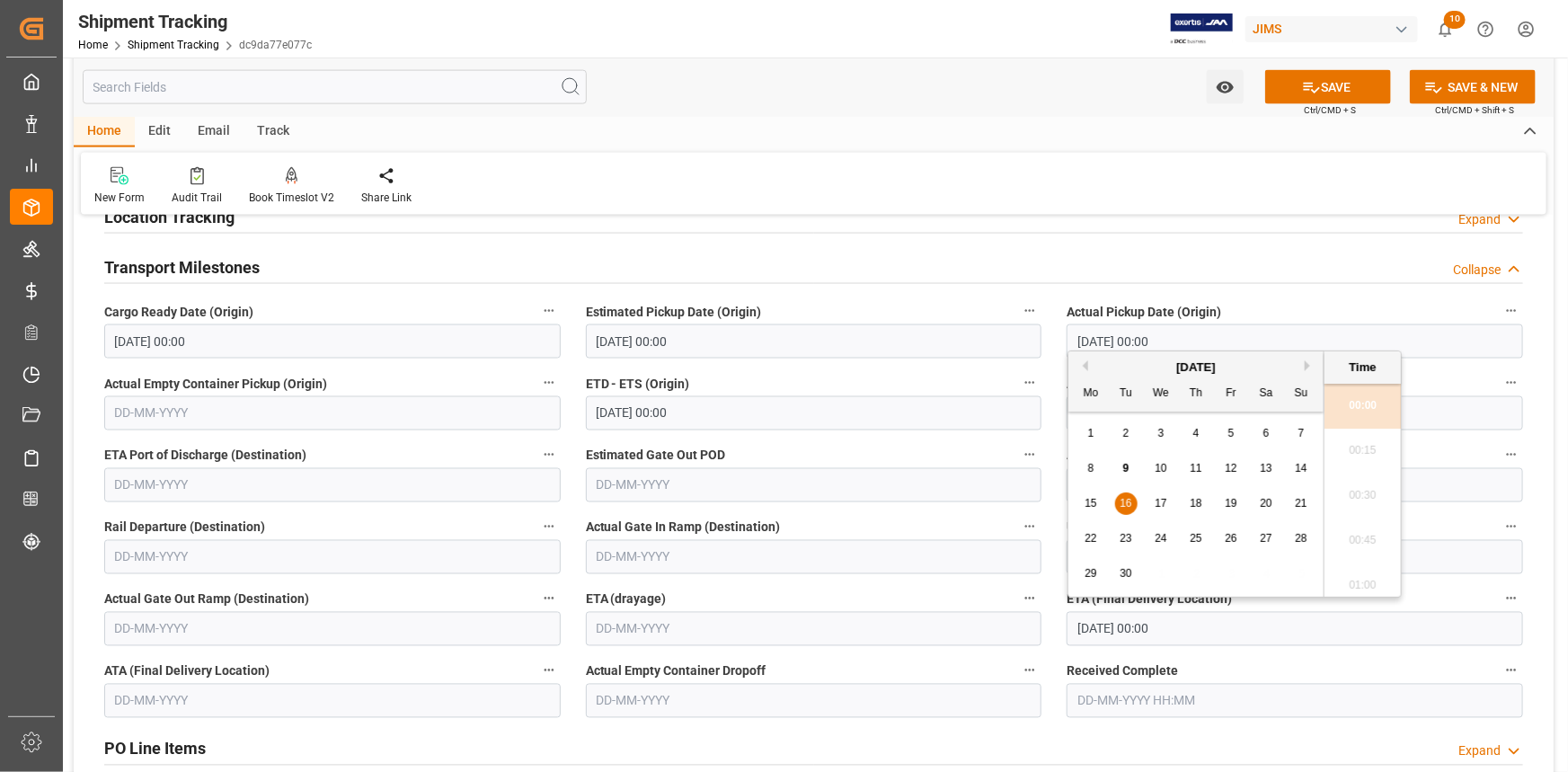
click at [1198, 470] on span "11" at bounding box center [1196, 468] width 11 height 12
type input "11-09-2025 00:00"
click at [1344, 96] on button "SAVE" at bounding box center [1329, 87] width 126 height 34
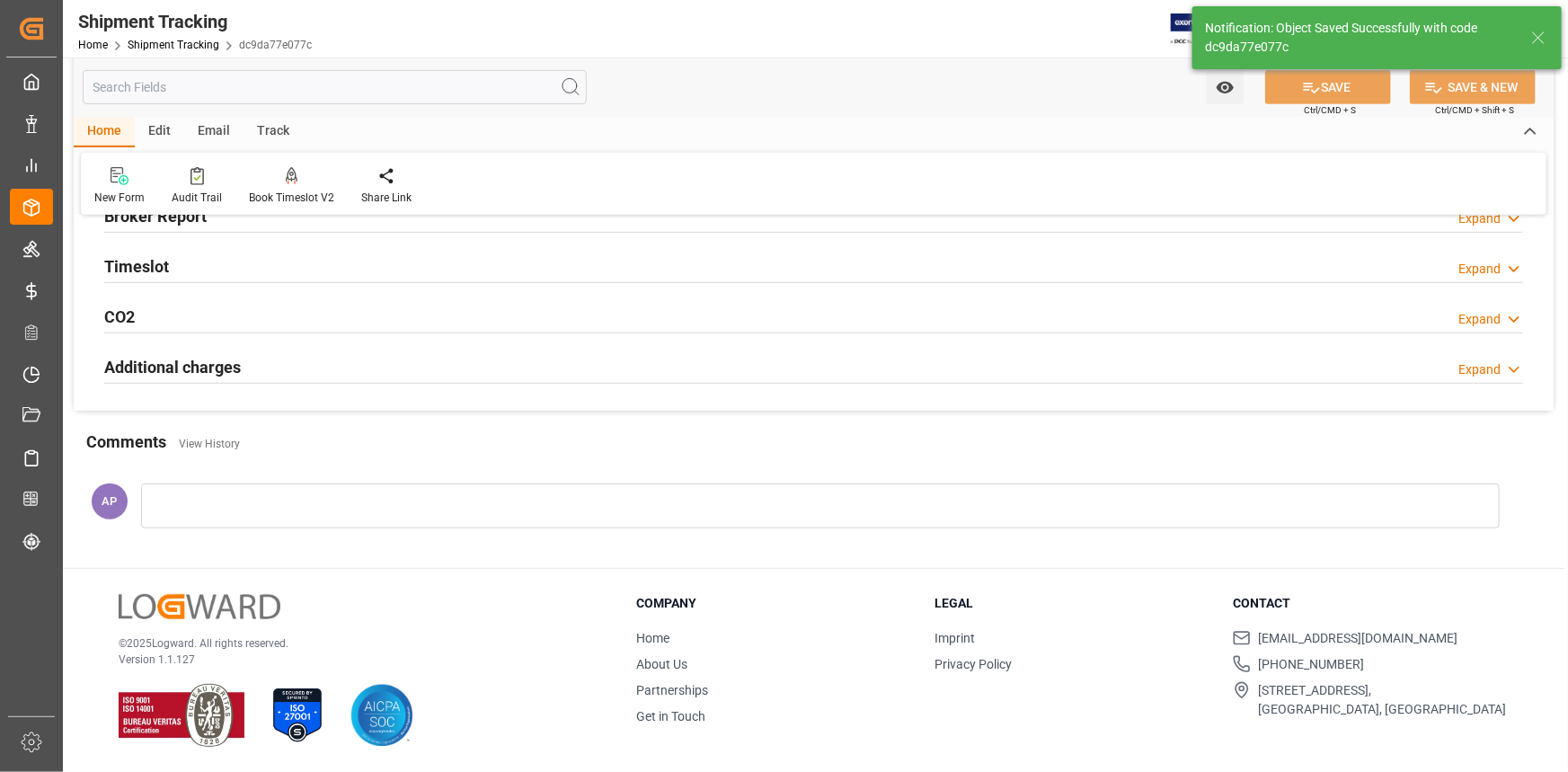
scroll to position [244, 0]
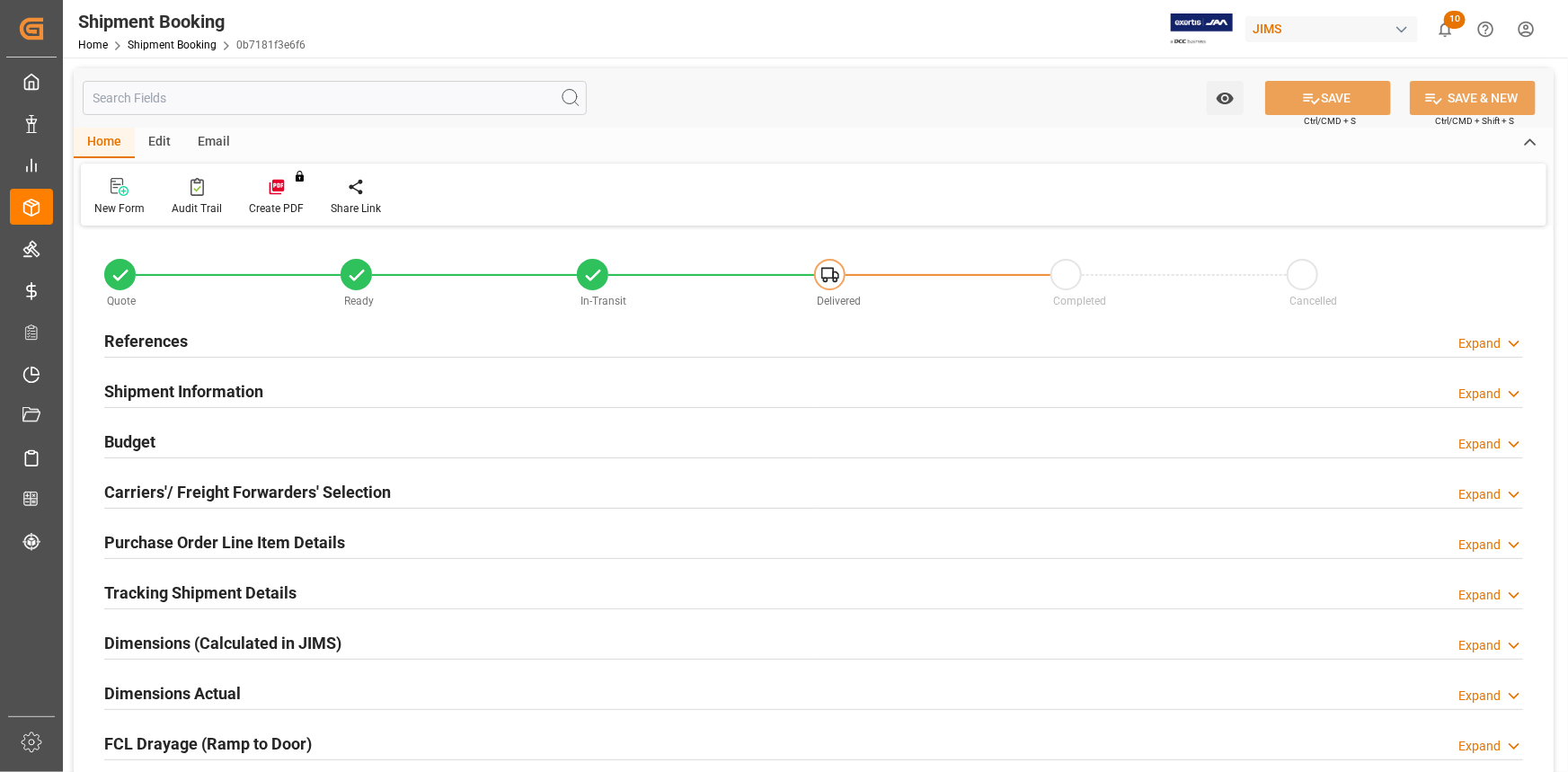
type input "926.3544"
type input "242.9544"
type input "1993.17"
type input "16822.42"
type input "44"
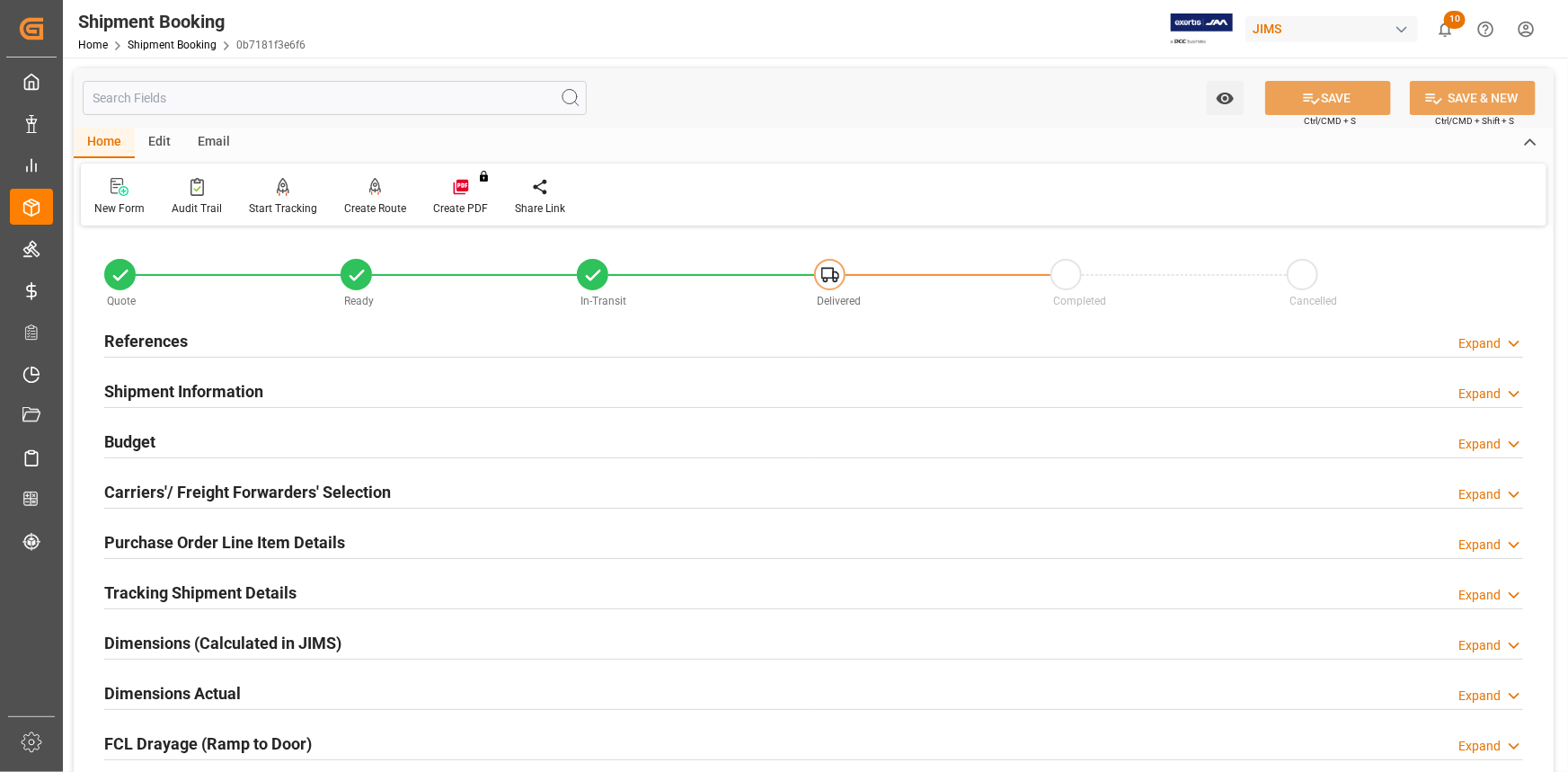
click at [271, 422] on div "Budget Expand" at bounding box center [814, 442] width 1445 height 51
click at [319, 425] on div "Budget Expand" at bounding box center [813, 440] width 1419 height 34
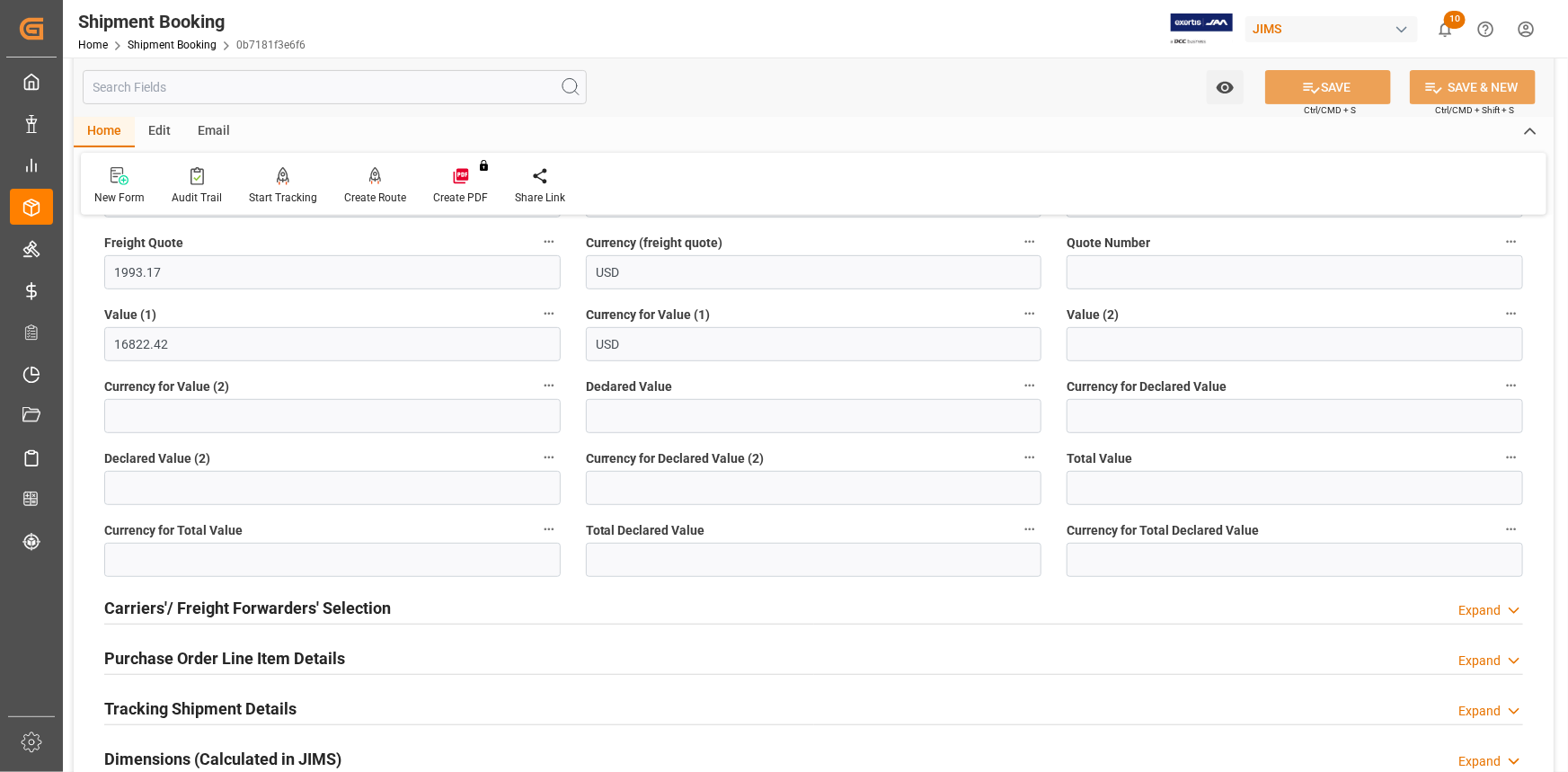
scroll to position [408, 0]
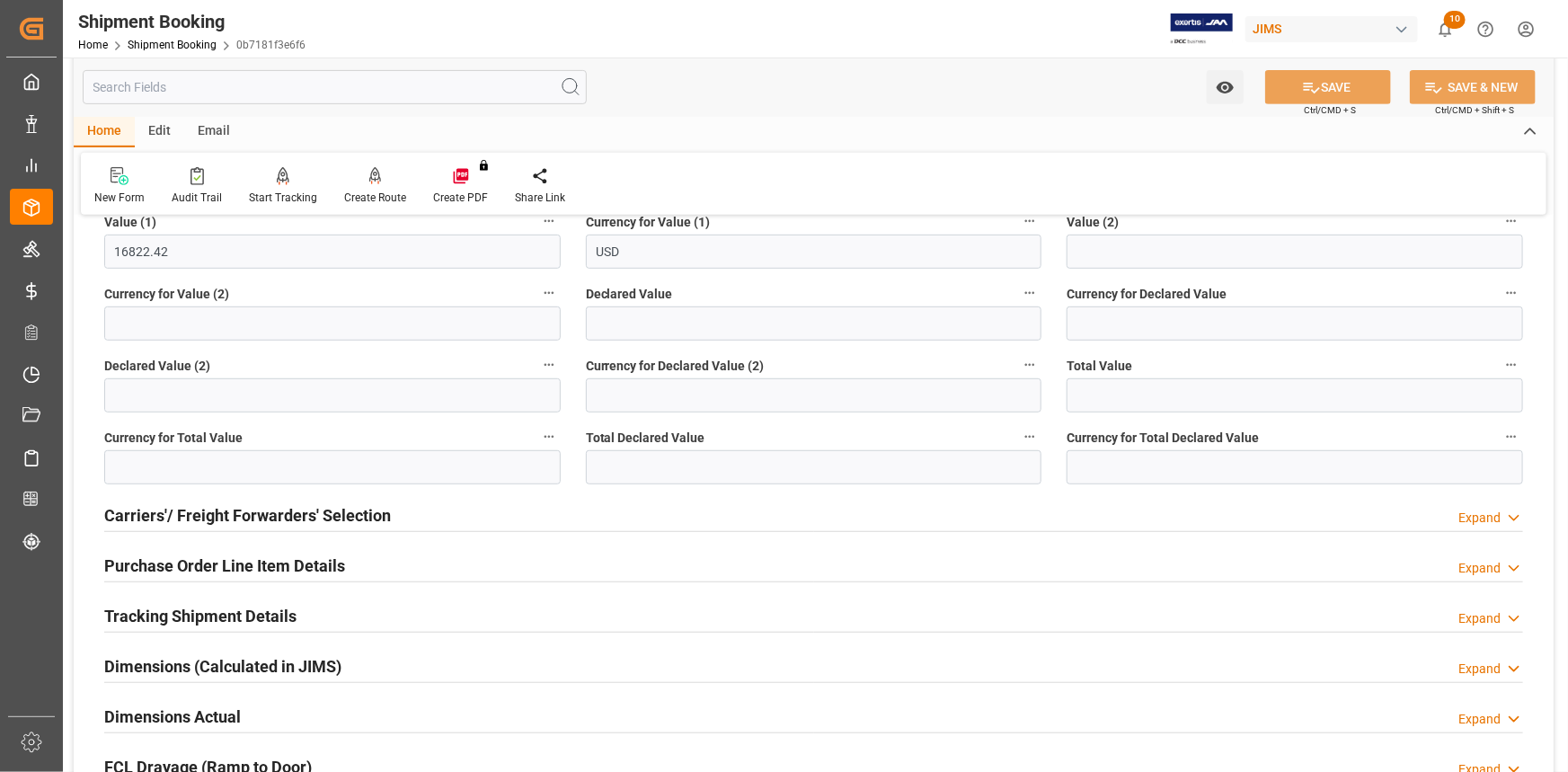
click at [396, 556] on div "Purchase Order Line Item Details Expand" at bounding box center [813, 564] width 1419 height 34
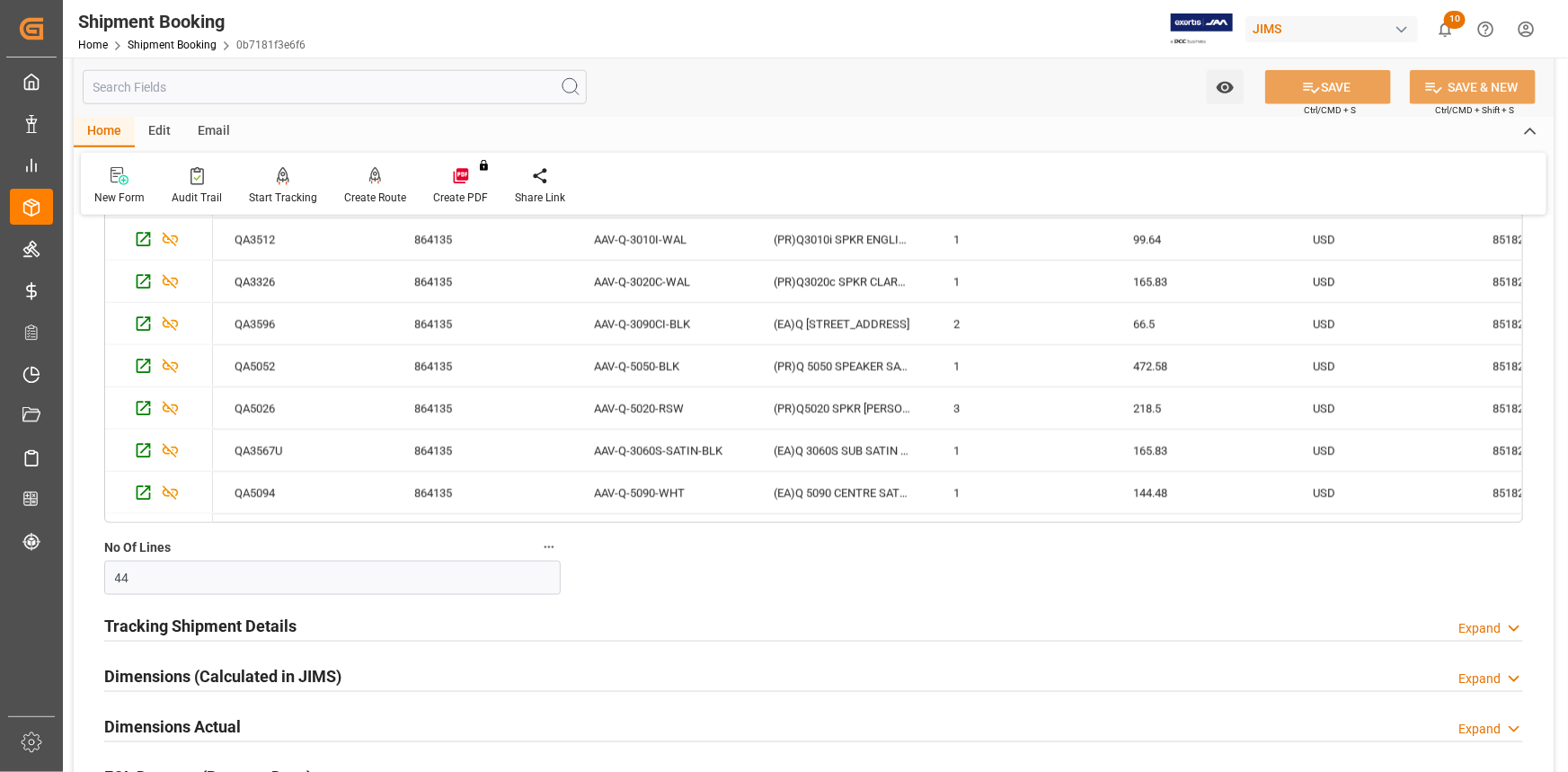
scroll to position [1061, 0]
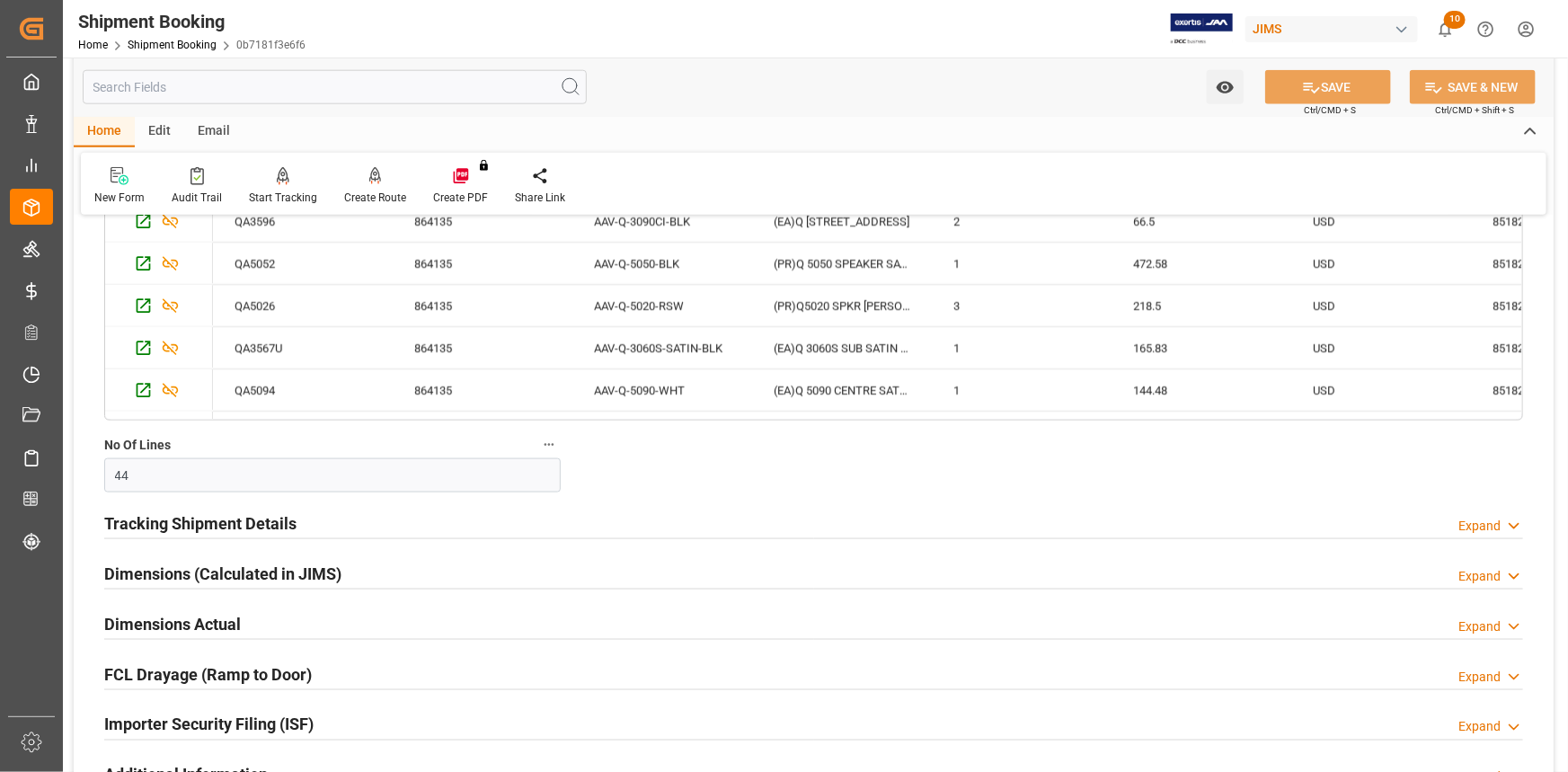
click at [374, 531] on div "Tracking Shipment Details Expand" at bounding box center [813, 522] width 1419 height 34
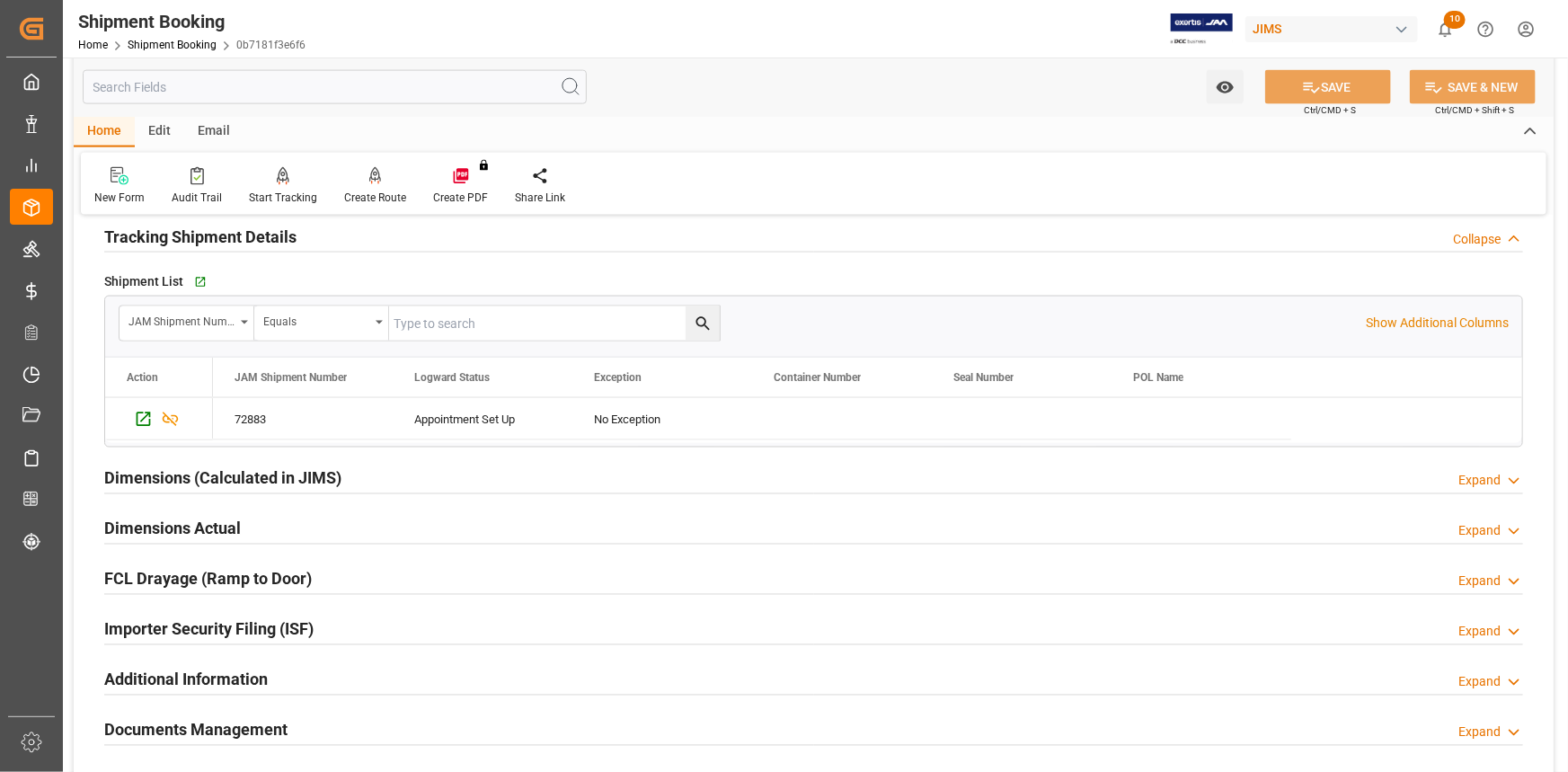
scroll to position [1388, 0]
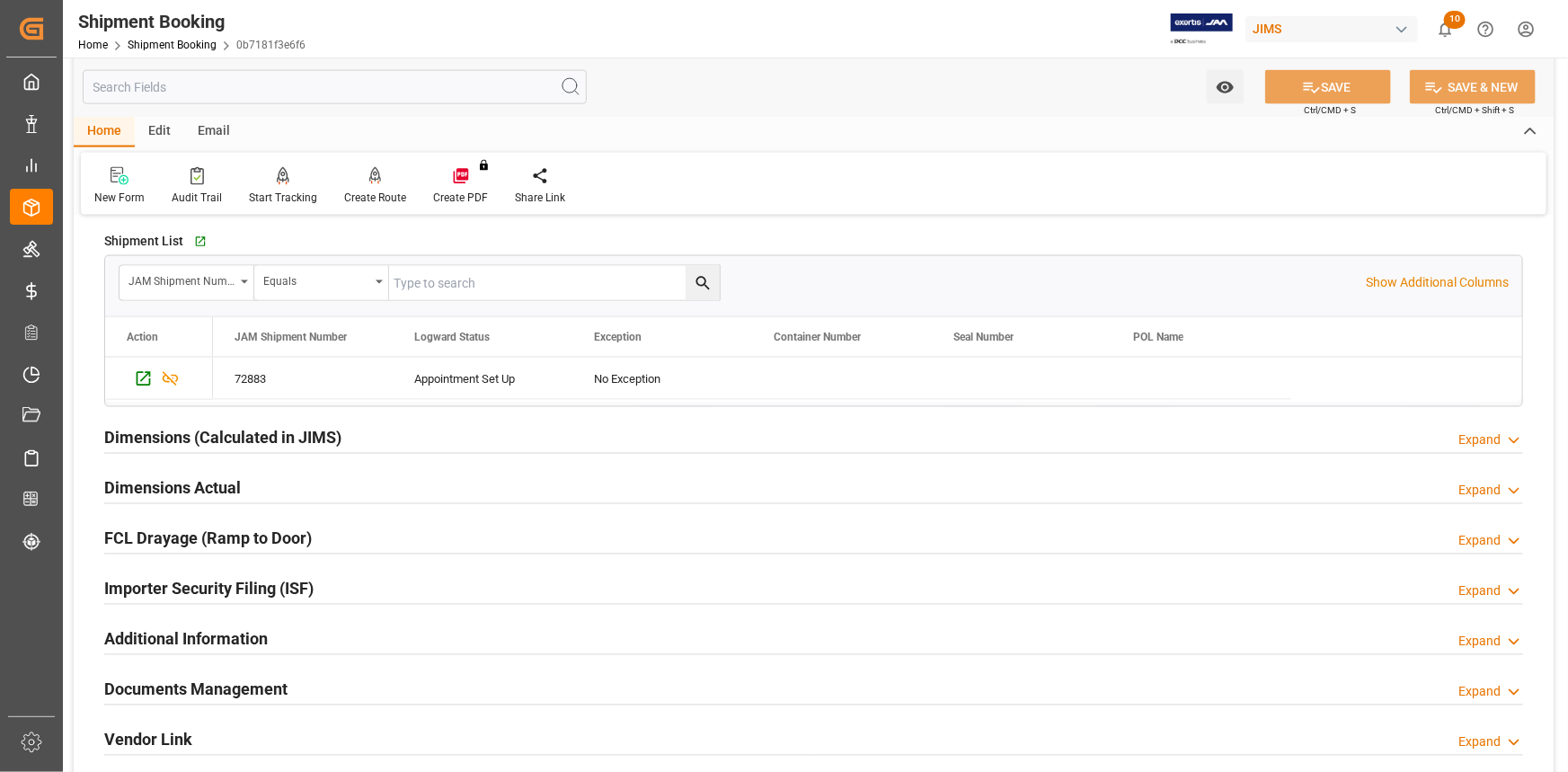
click at [339, 495] on div "Dimensions Actual Expand" at bounding box center [813, 487] width 1419 height 34
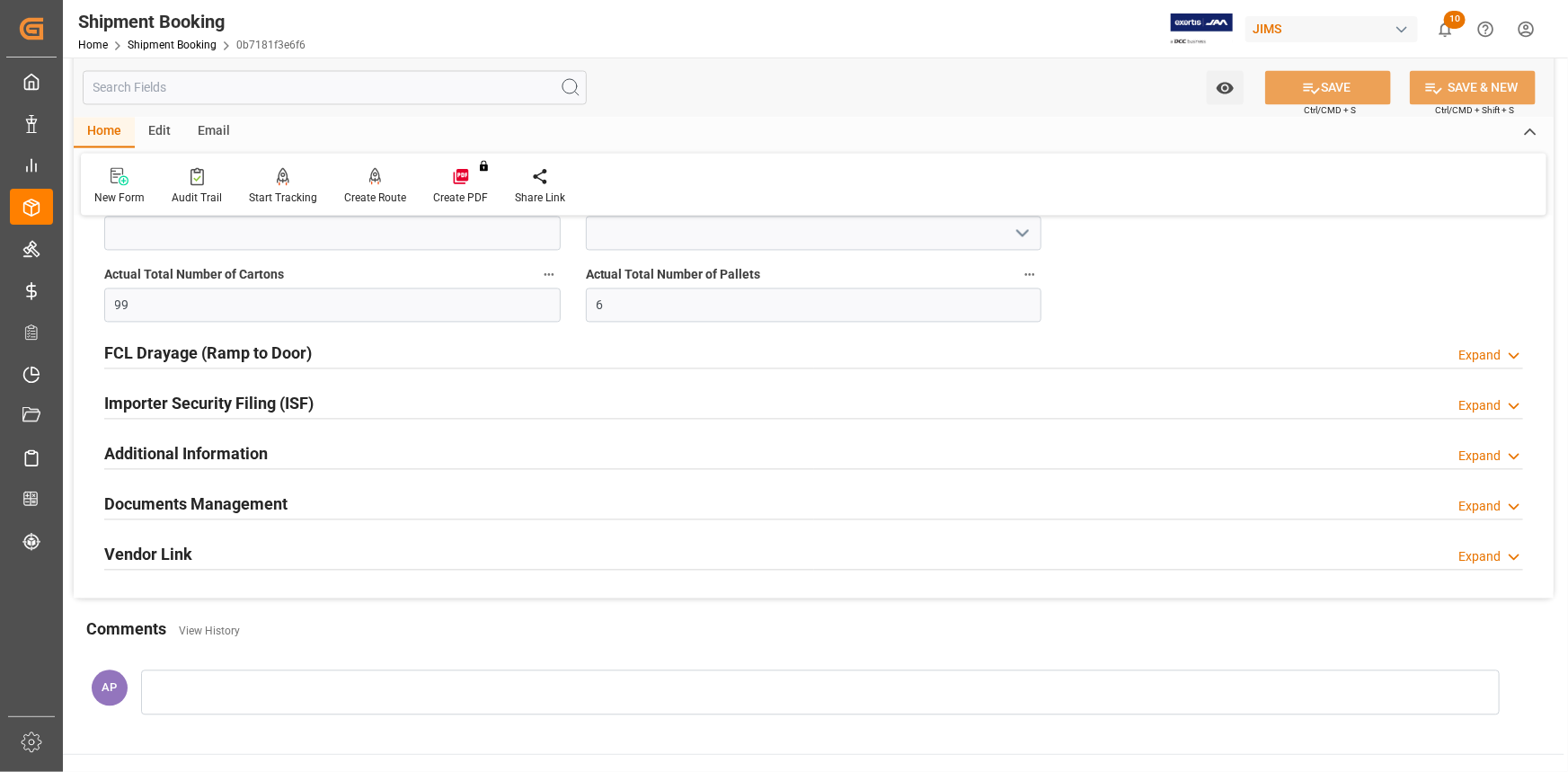
scroll to position [1798, 0]
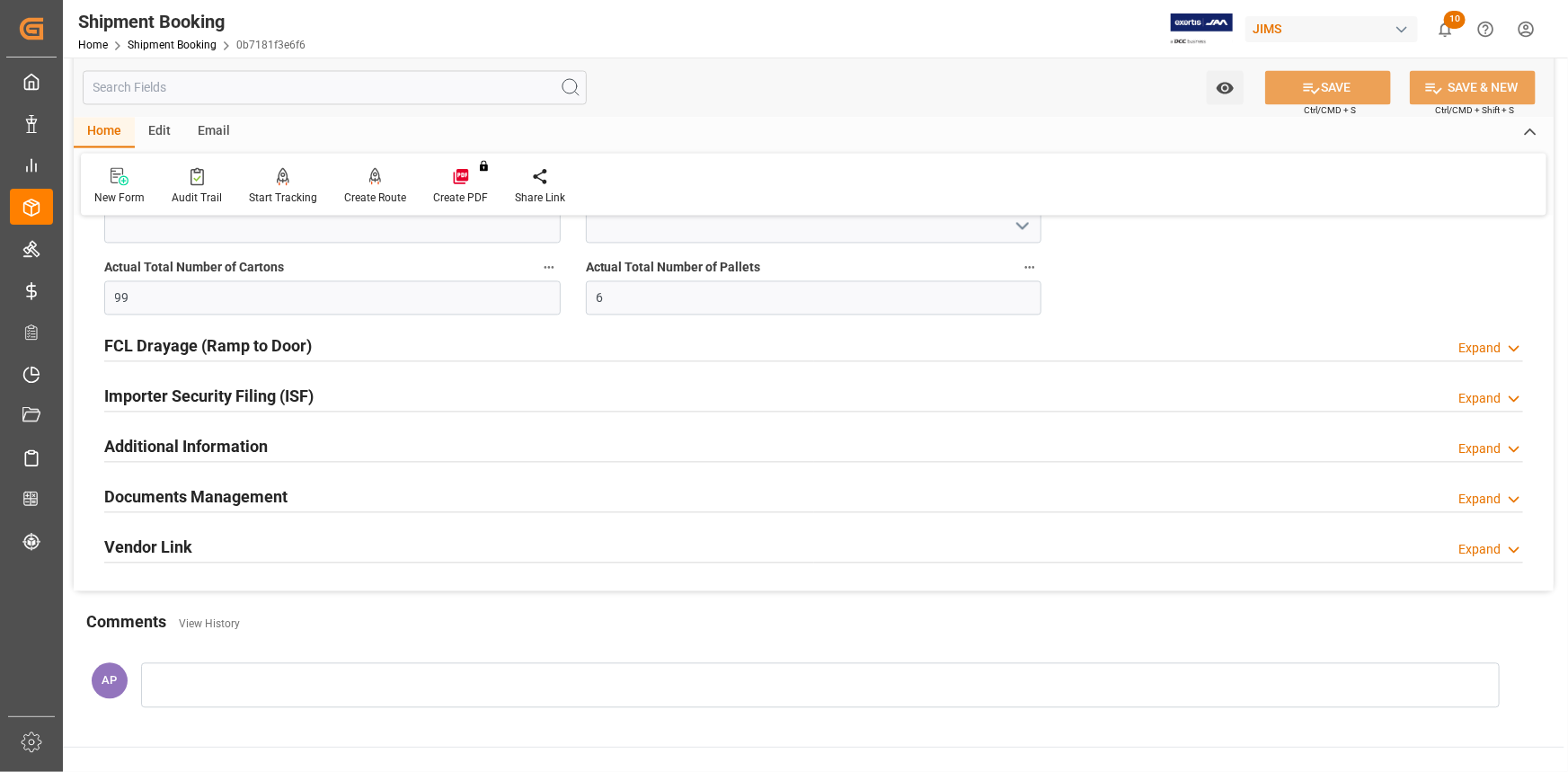
click at [349, 489] on div "Documents Management Expand" at bounding box center [813, 496] width 1419 height 34
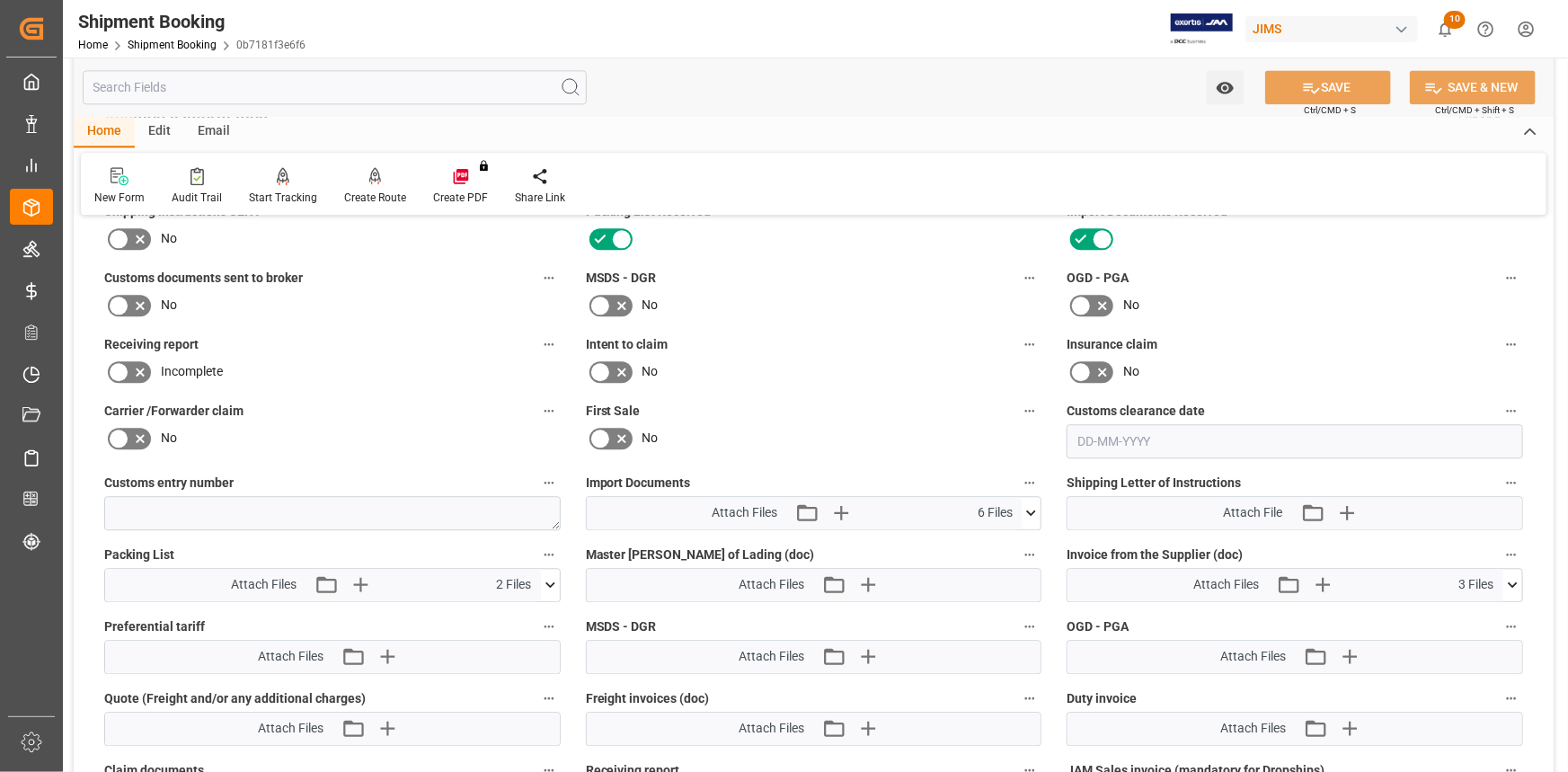
scroll to position [2205, 0]
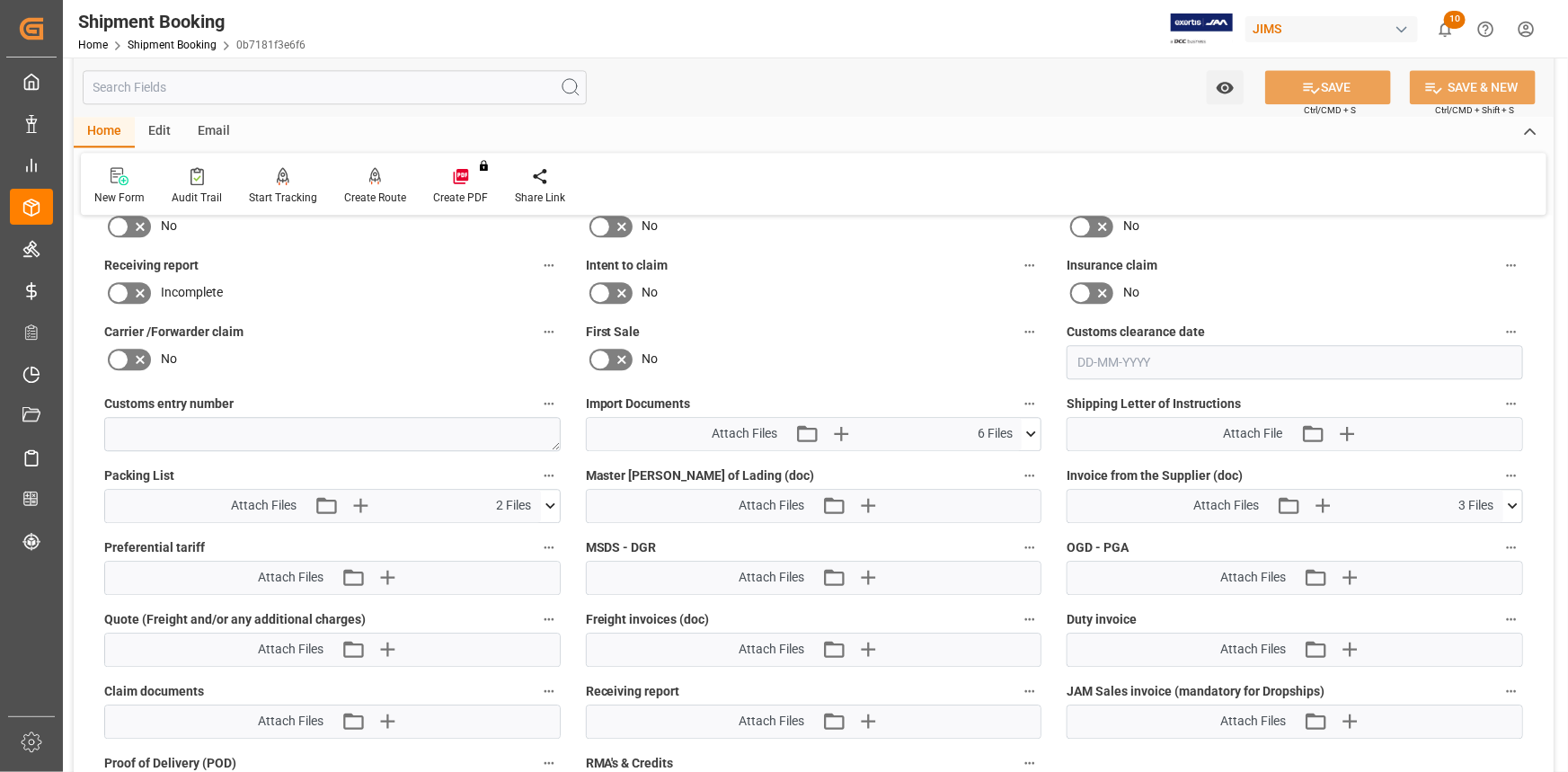
click at [1032, 428] on icon at bounding box center [1031, 433] width 19 height 19
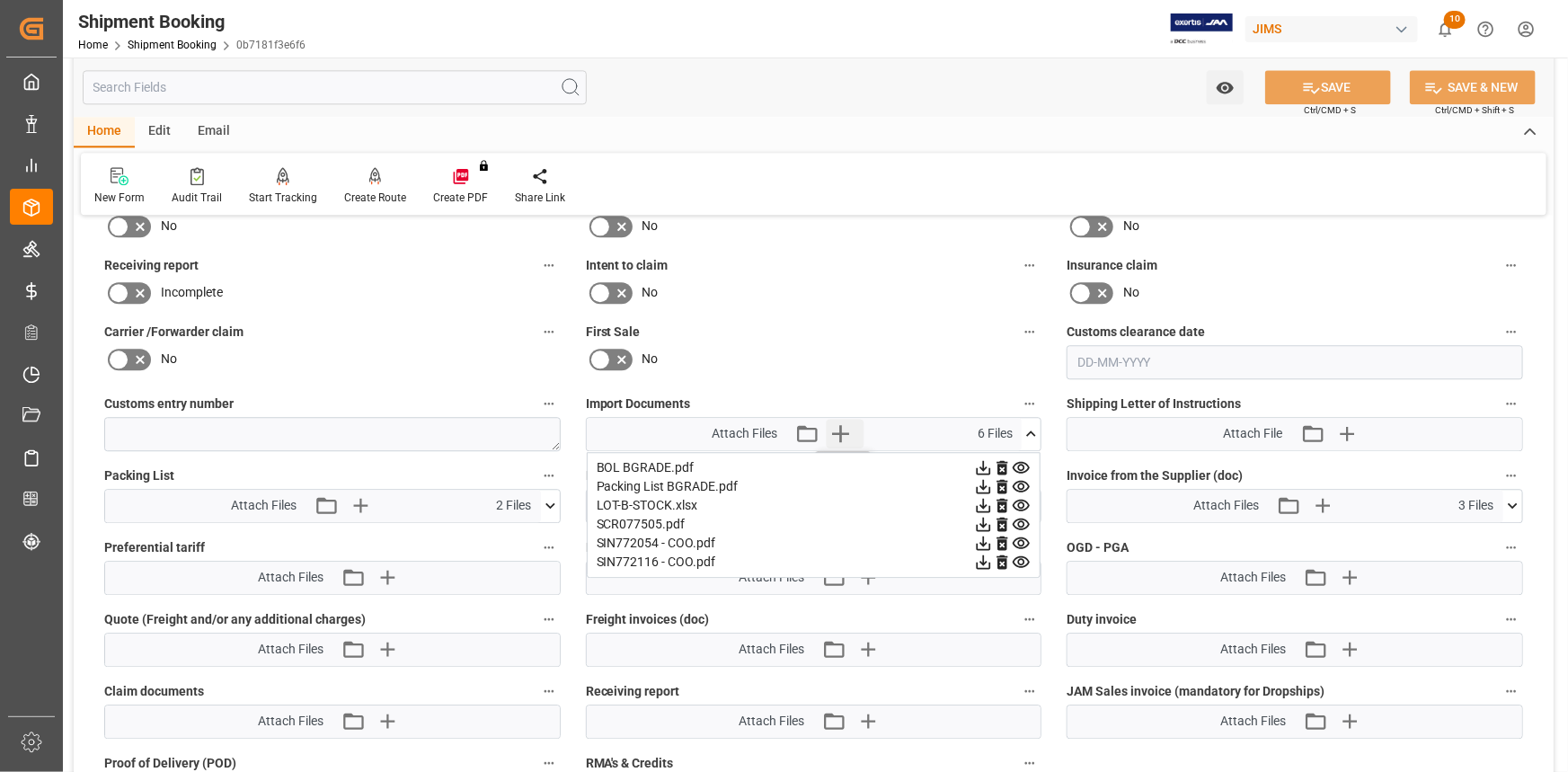
click at [842, 429] on icon "button" at bounding box center [842, 433] width 17 height 17
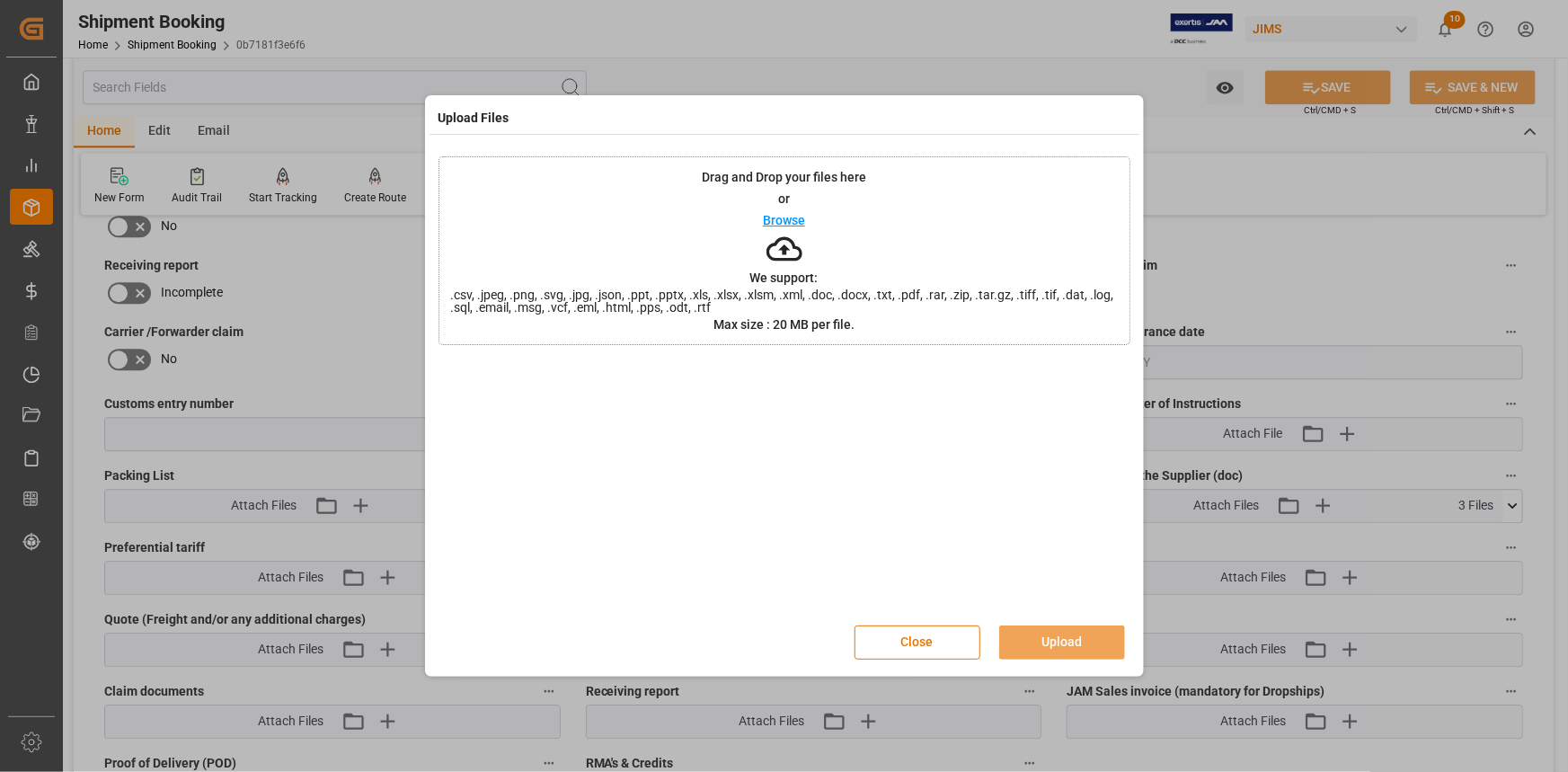
click at [792, 222] on p "Browse" at bounding box center [784, 220] width 42 height 12
click at [1049, 638] on button "Upload" at bounding box center [1063, 643] width 126 height 34
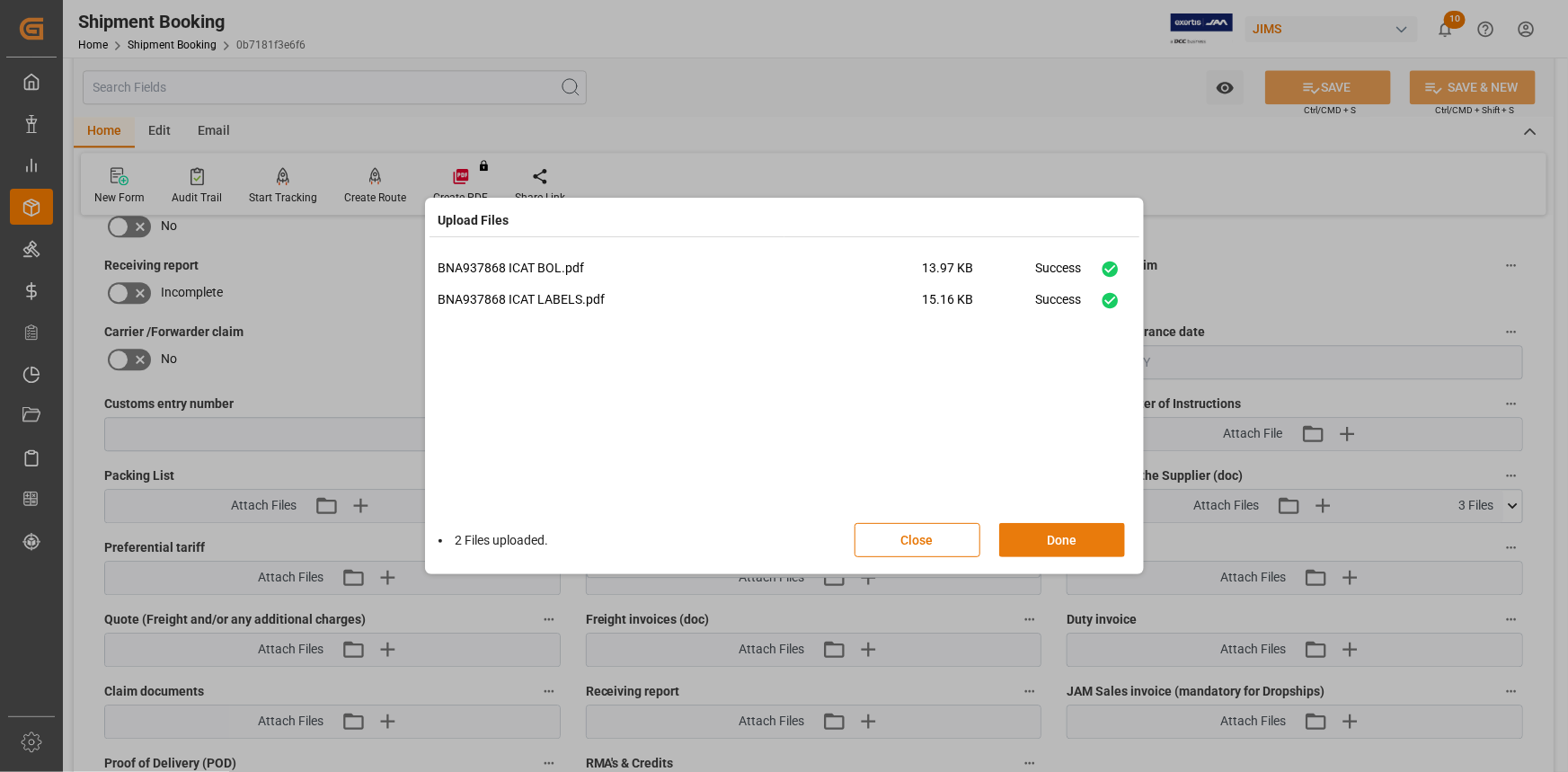
click at [1070, 540] on button "Done" at bounding box center [1063, 540] width 126 height 34
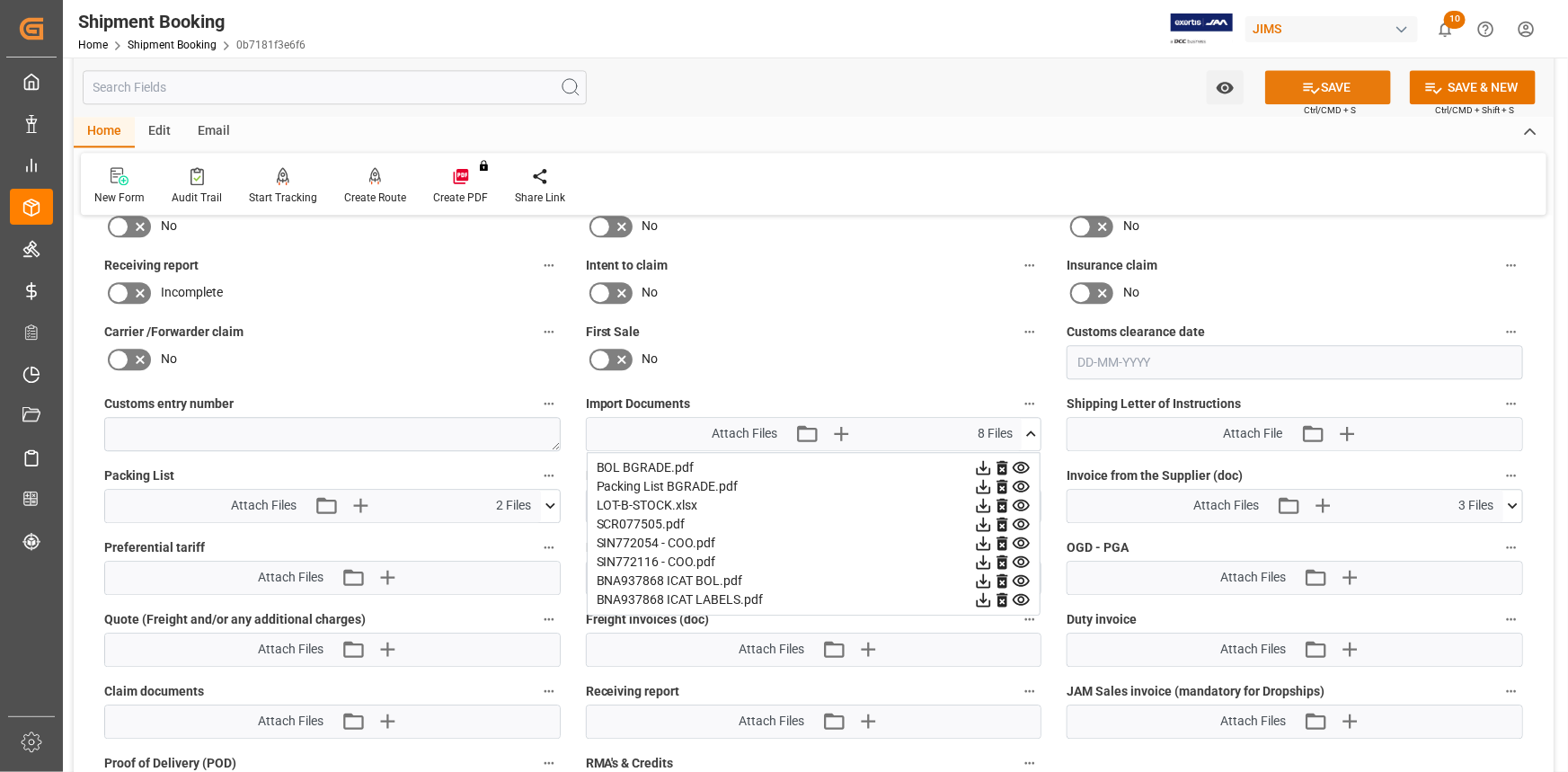
click at [1328, 89] on button "SAVE" at bounding box center [1329, 87] width 126 height 34
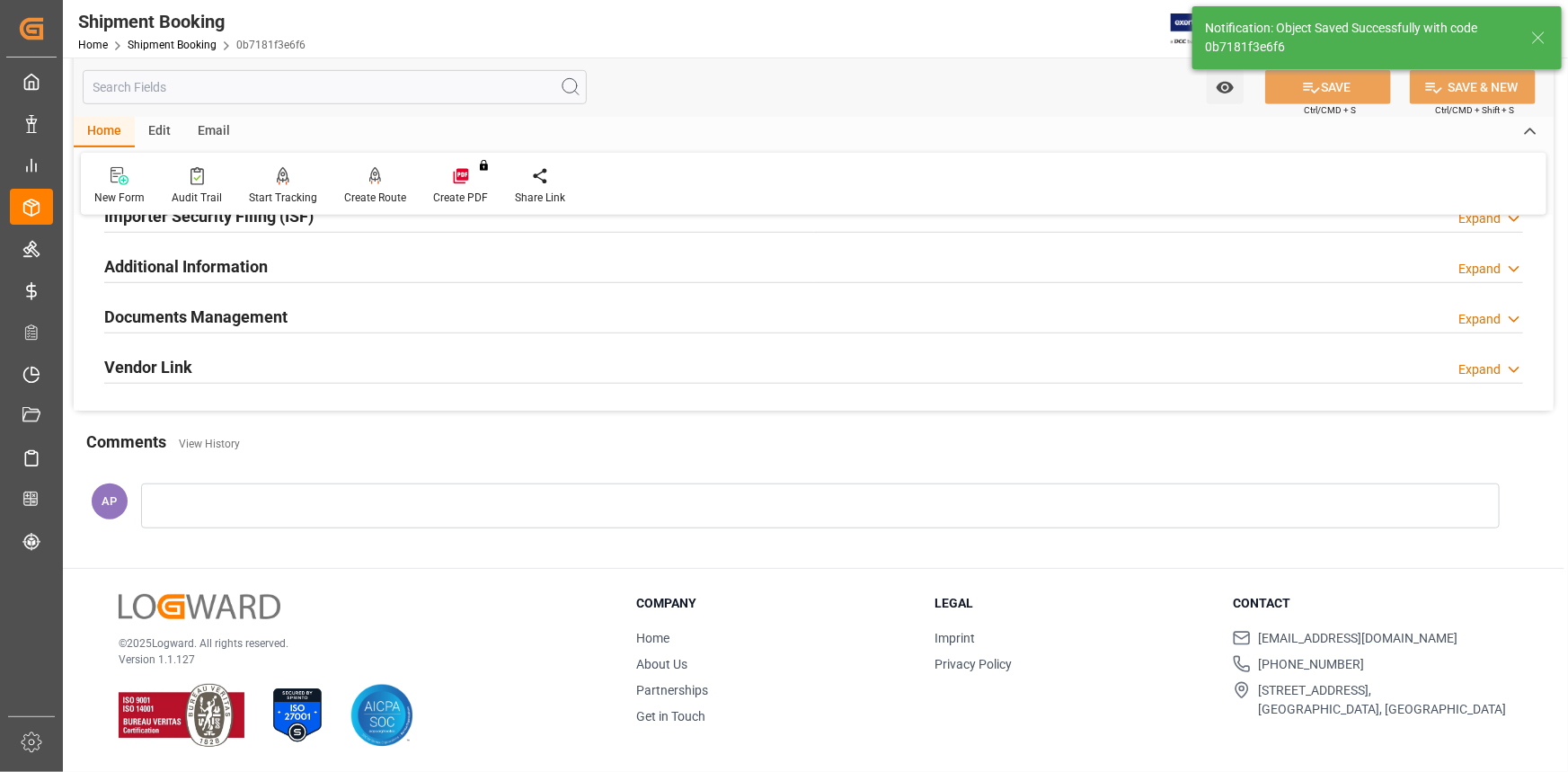
scroll to position [575, 0]
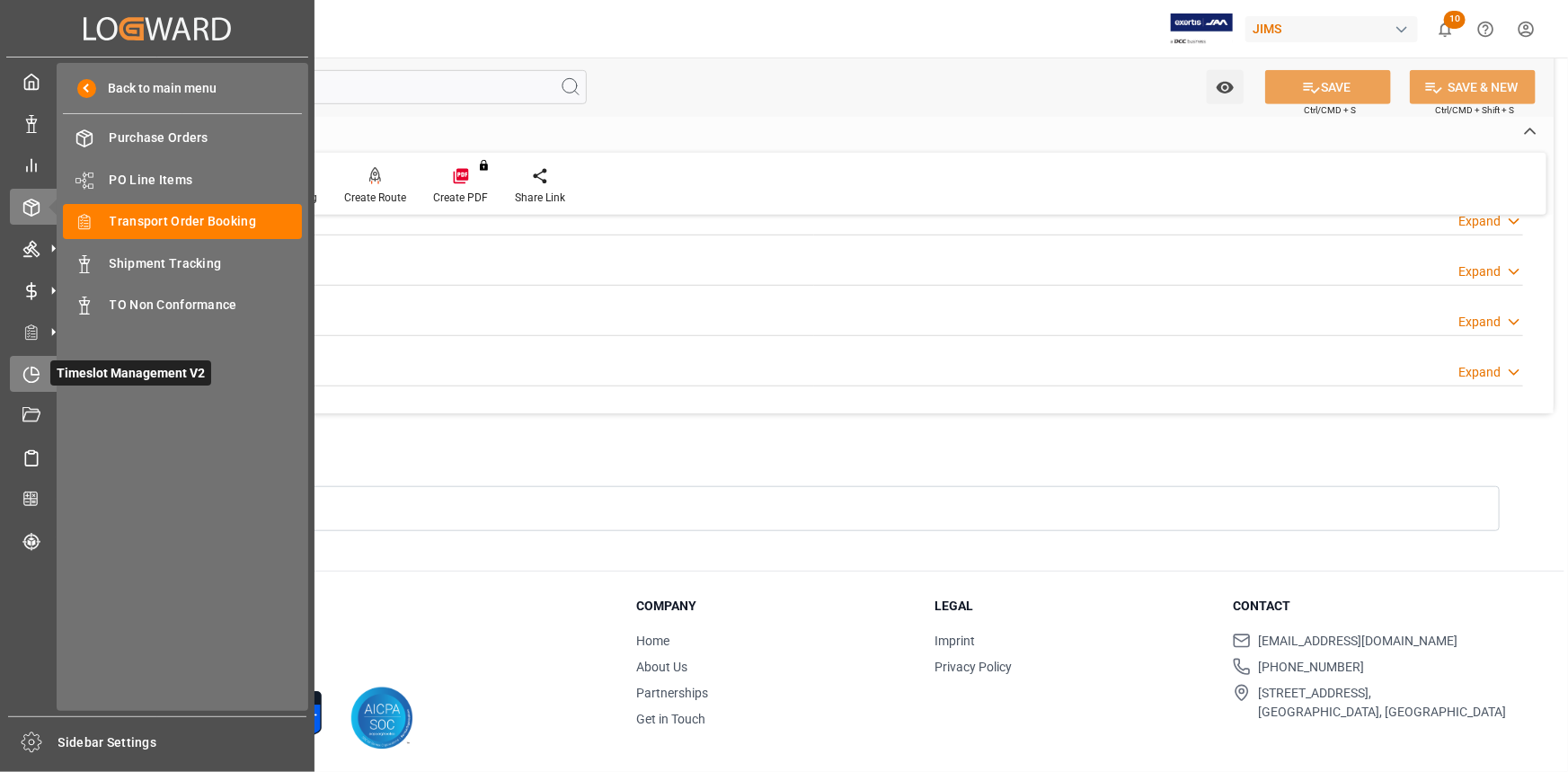
click at [34, 373] on icon at bounding box center [31, 374] width 18 height 18
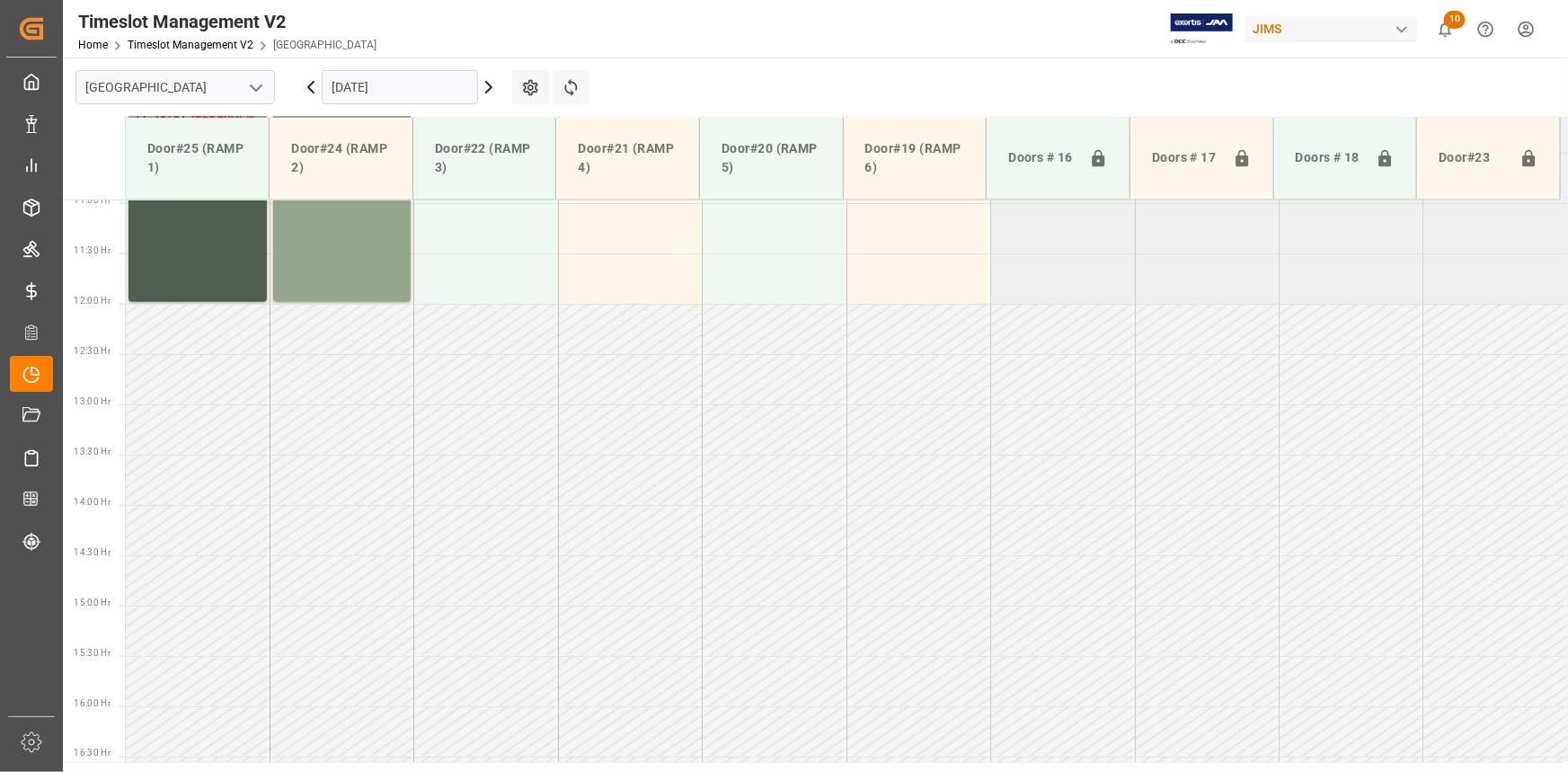
scroll to position [1114, 0]
click at [256, 91] on icon "open menu" at bounding box center [255, 88] width 22 height 22
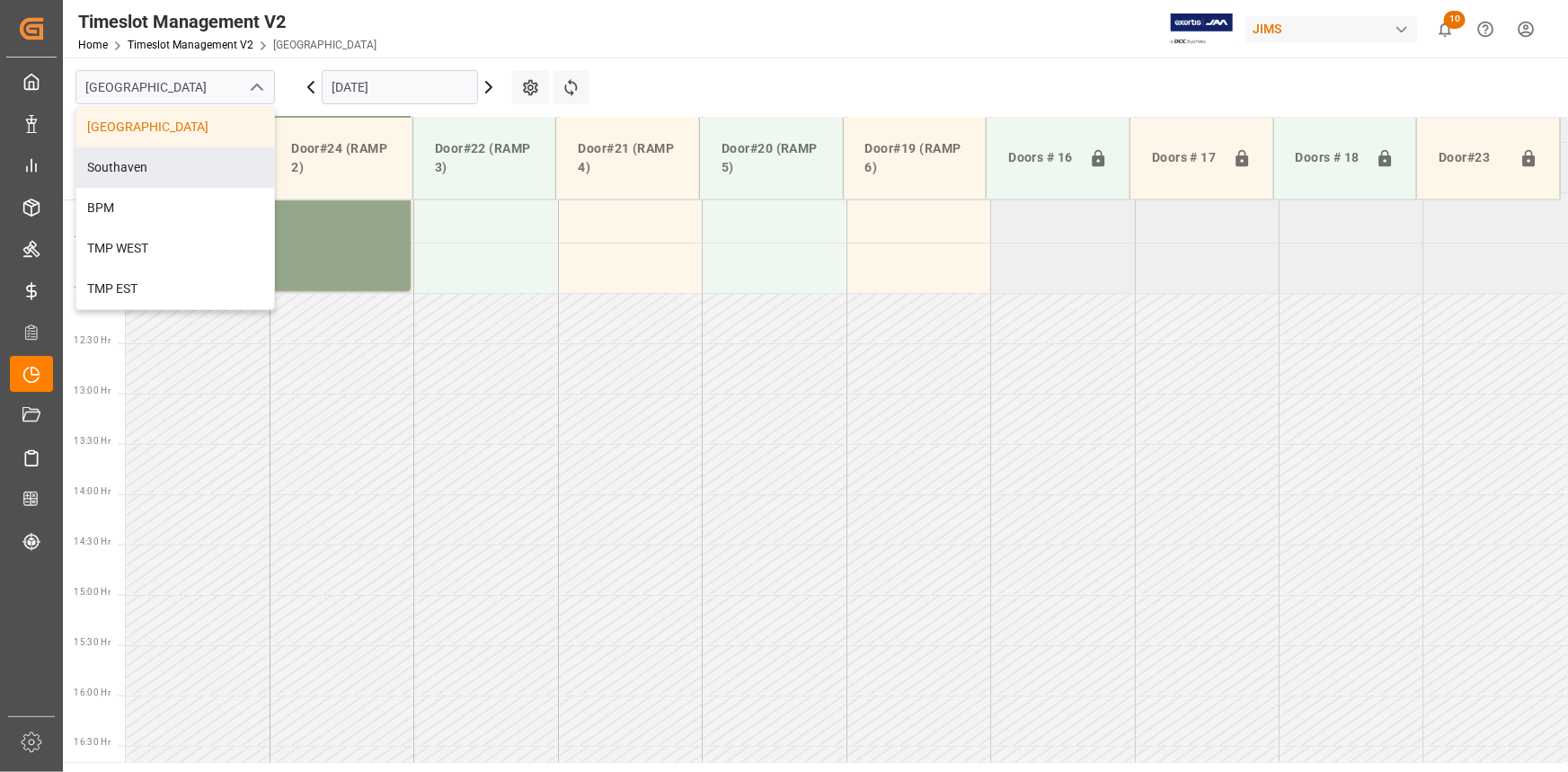
click at [187, 164] on div "Southaven" at bounding box center [175, 167] width 198 height 40
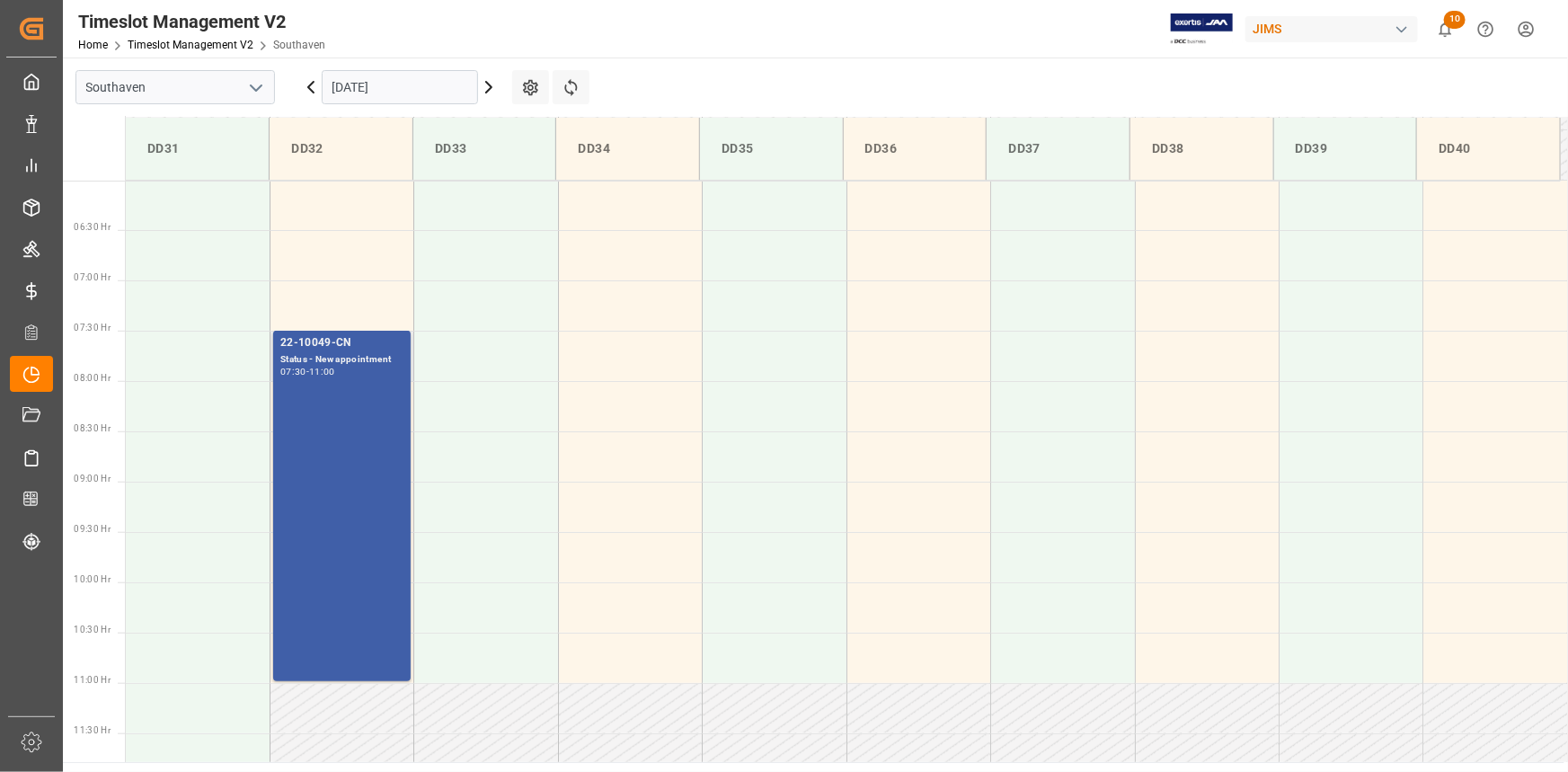
scroll to position [523, 0]
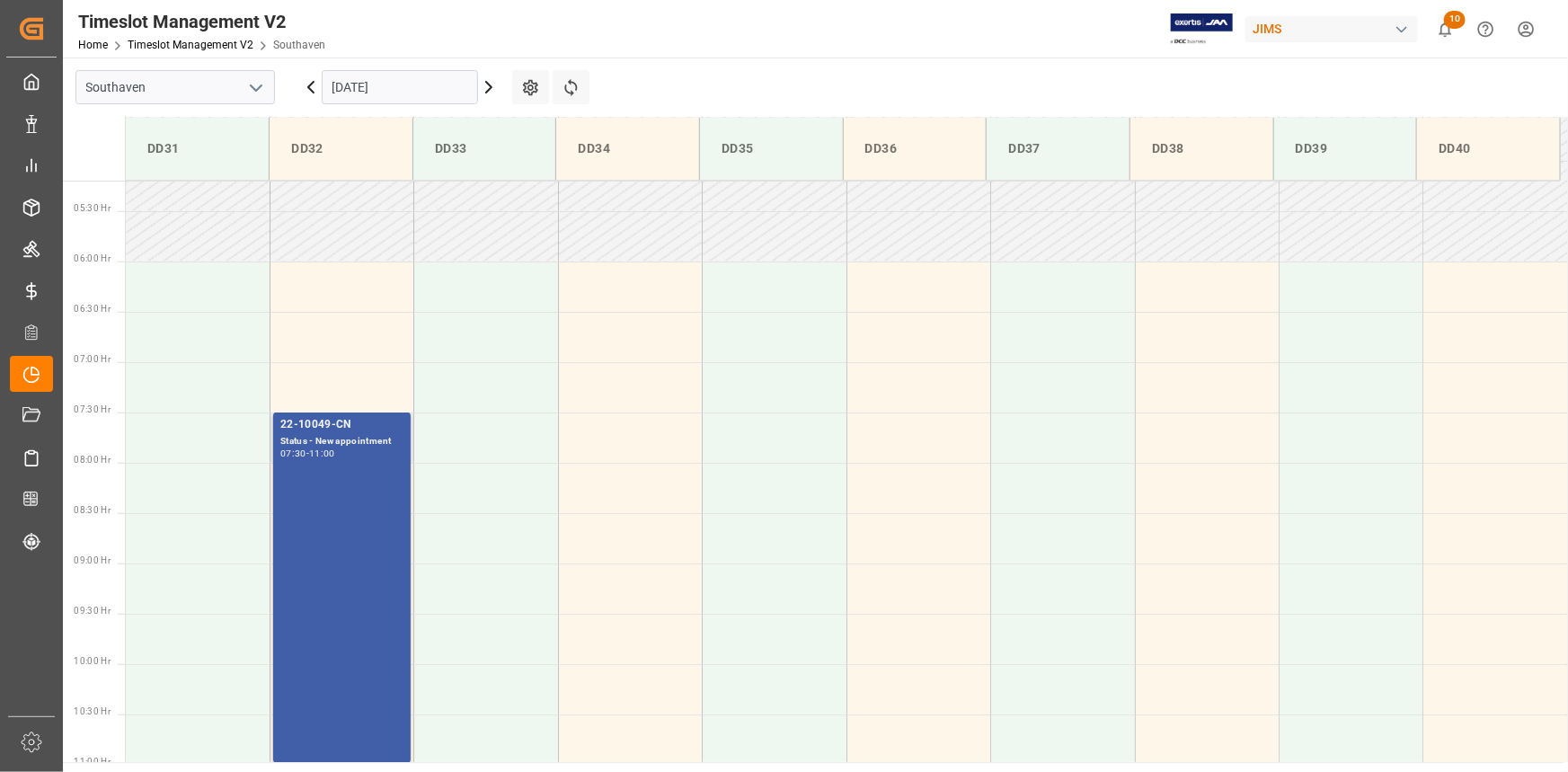
click at [371, 437] on div "Status - New appointment" at bounding box center [342, 442] width 123 height 15
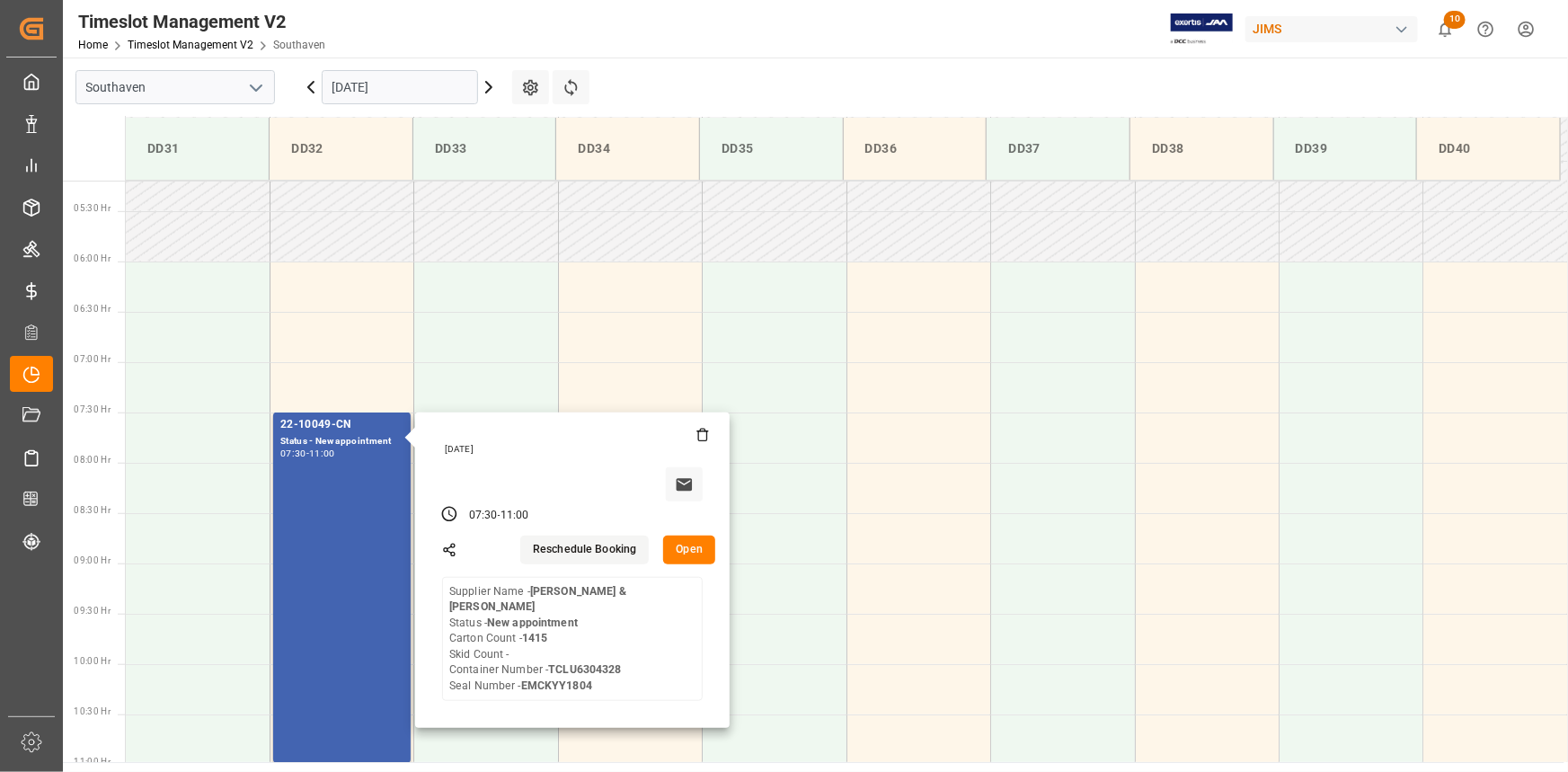
click at [415, 91] on input "09-09-2025" at bounding box center [399, 87] width 156 height 34
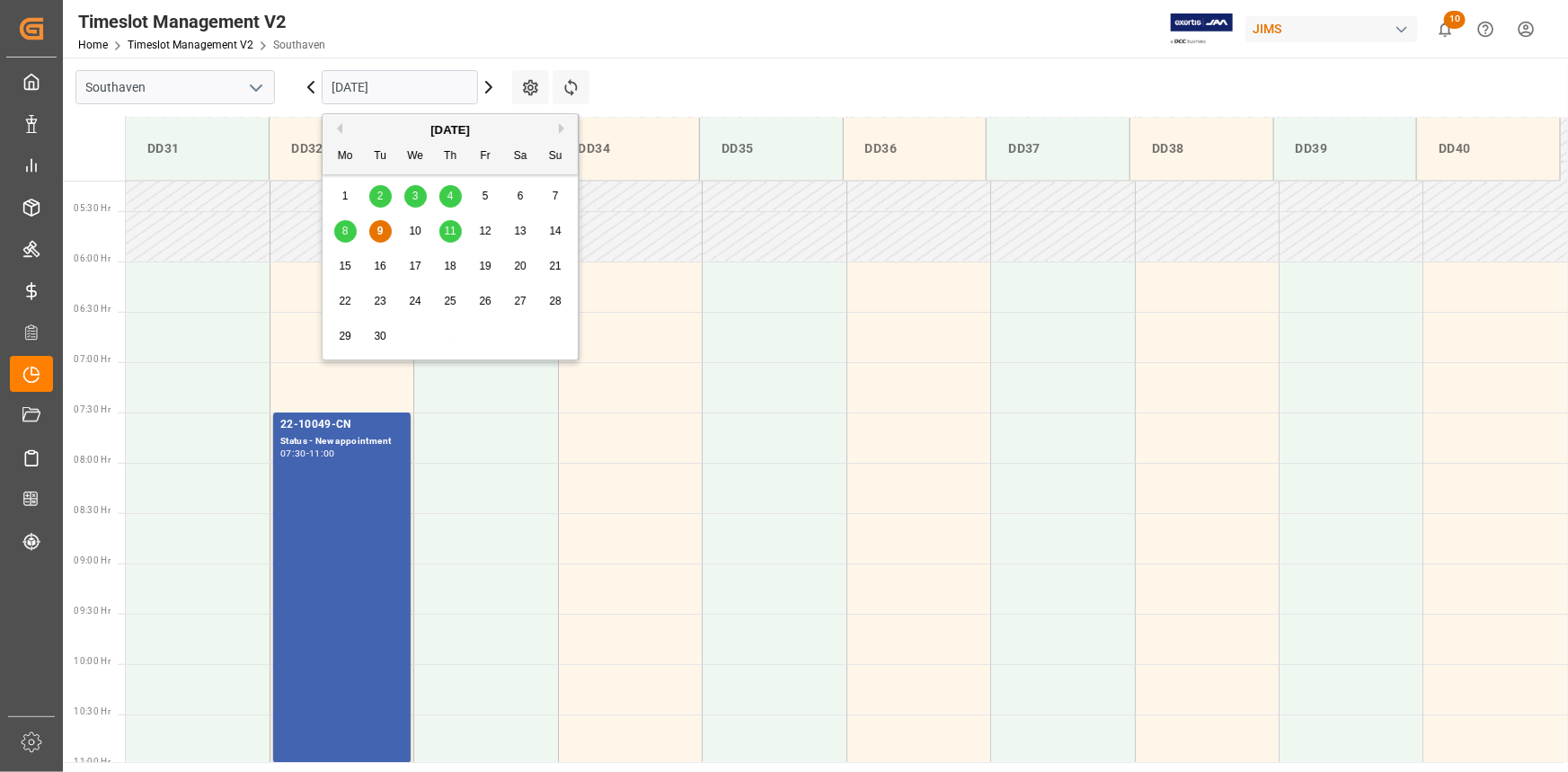
click at [420, 227] on span "10" at bounding box center [414, 231] width 11 height 12
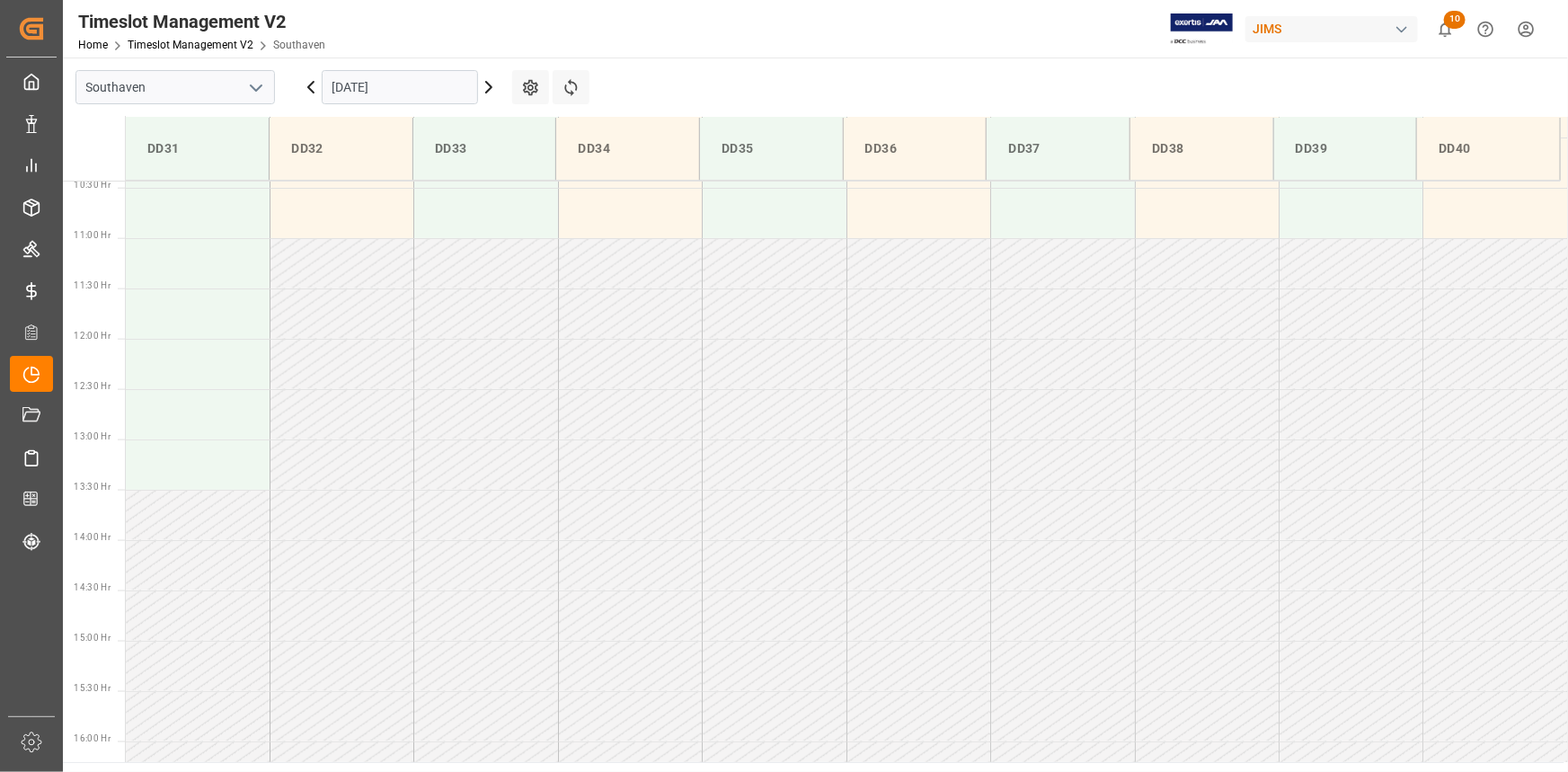
scroll to position [1014, 0]
click at [422, 85] on input "10-09-2025" at bounding box center [399, 87] width 156 height 34
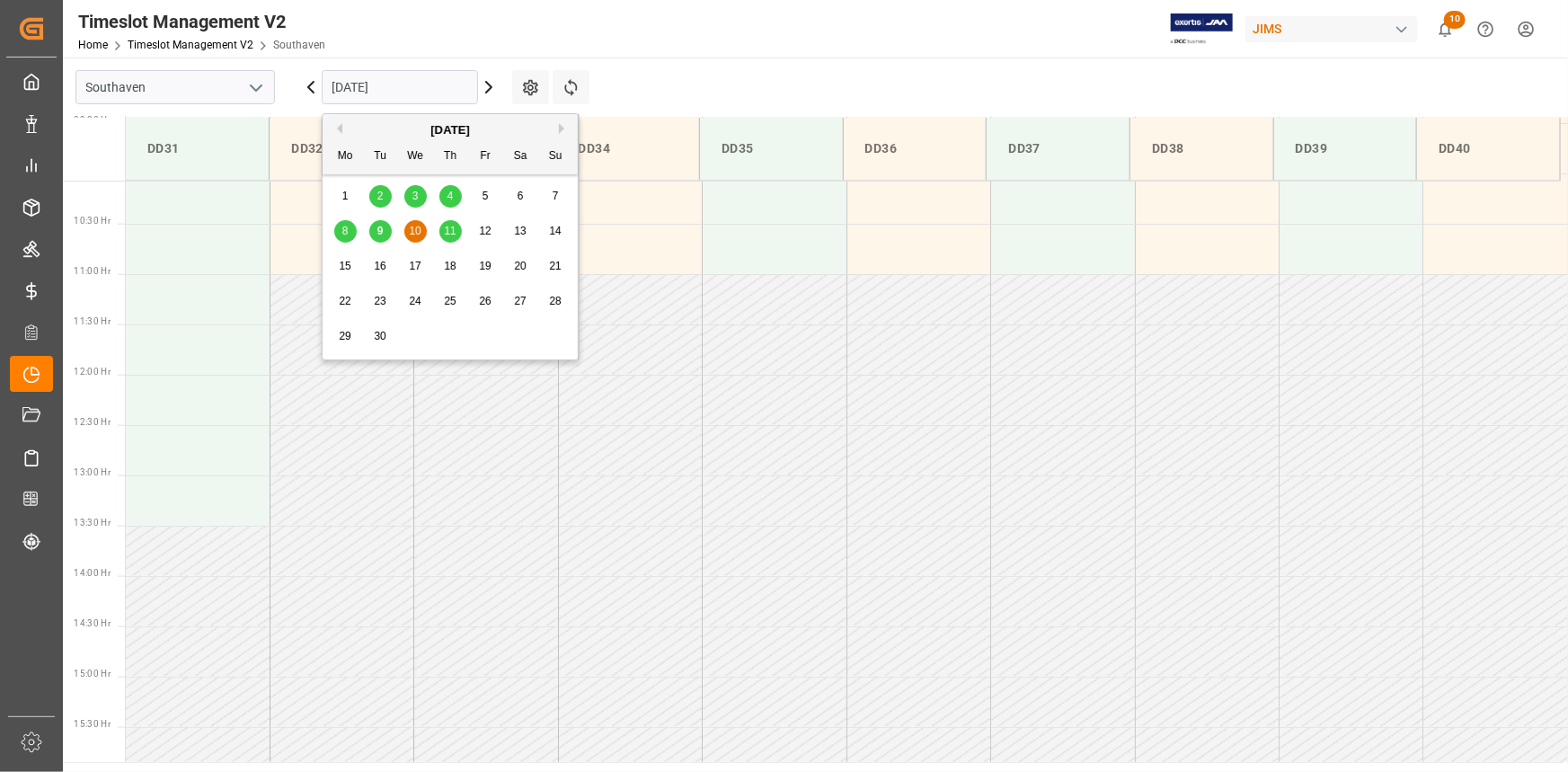
click at [452, 231] on span "11" at bounding box center [450, 231] width 11 height 12
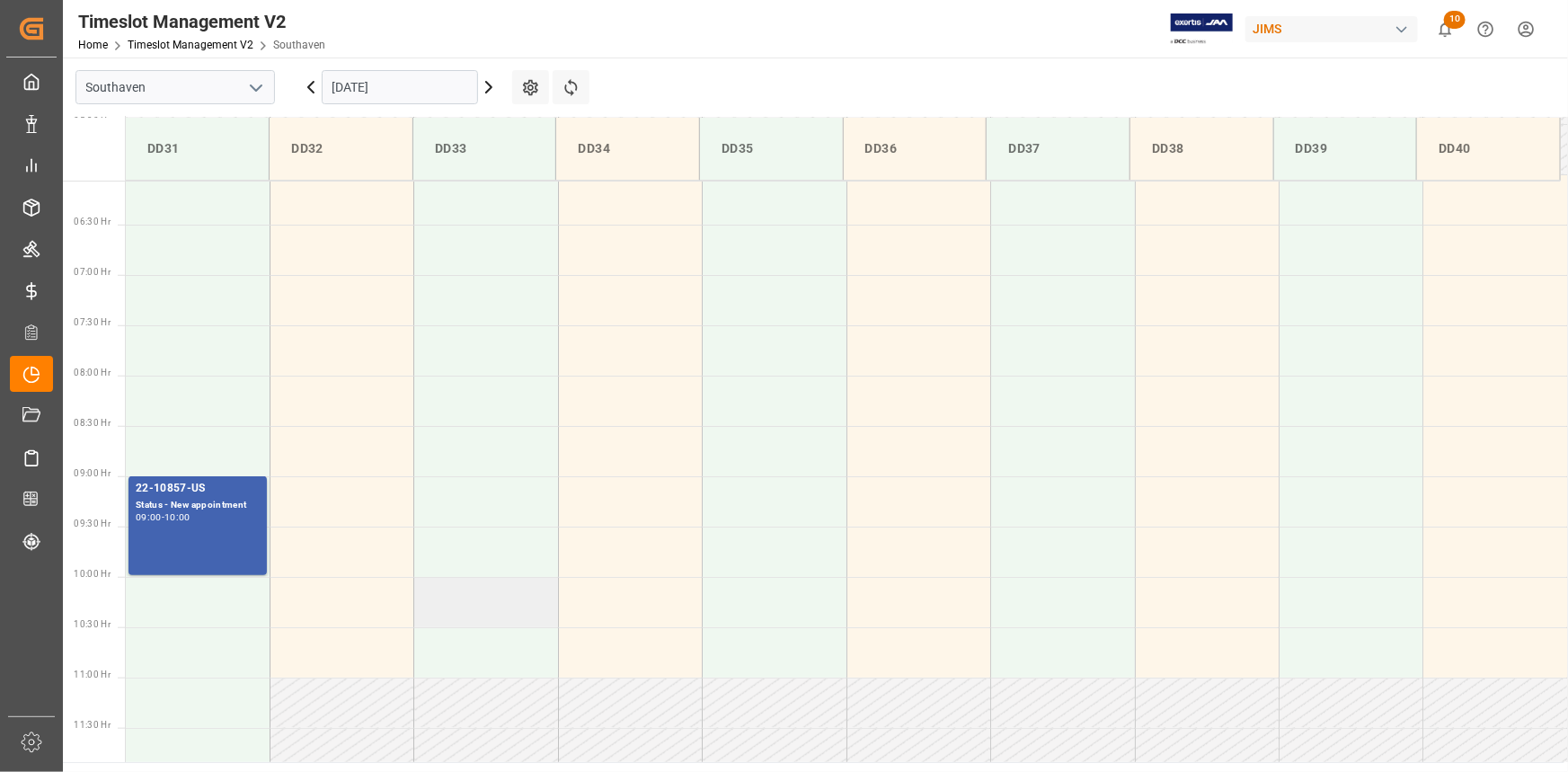
scroll to position [603, 0]
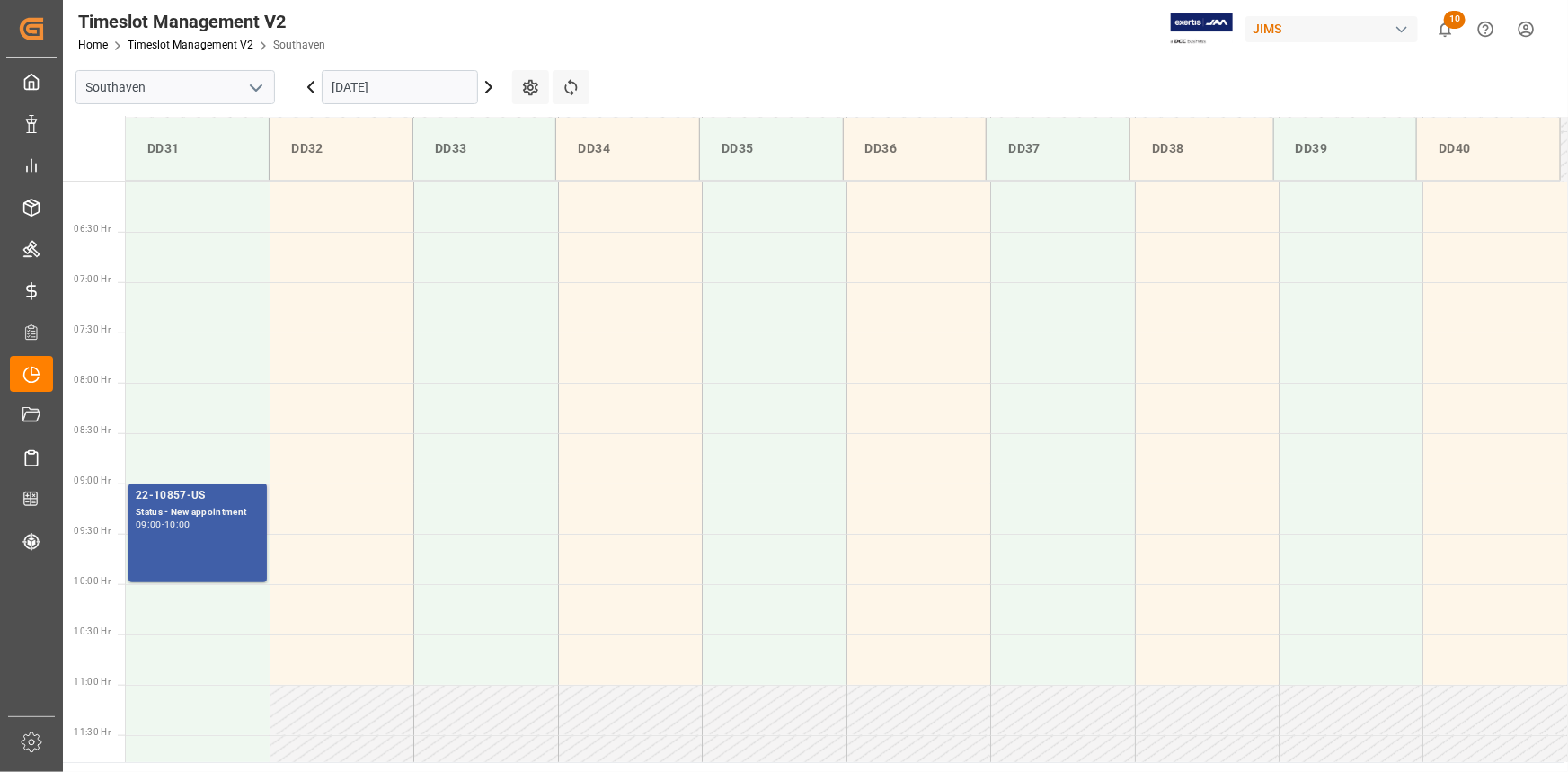
click at [183, 526] on div "10:00" at bounding box center [177, 524] width 26 height 8
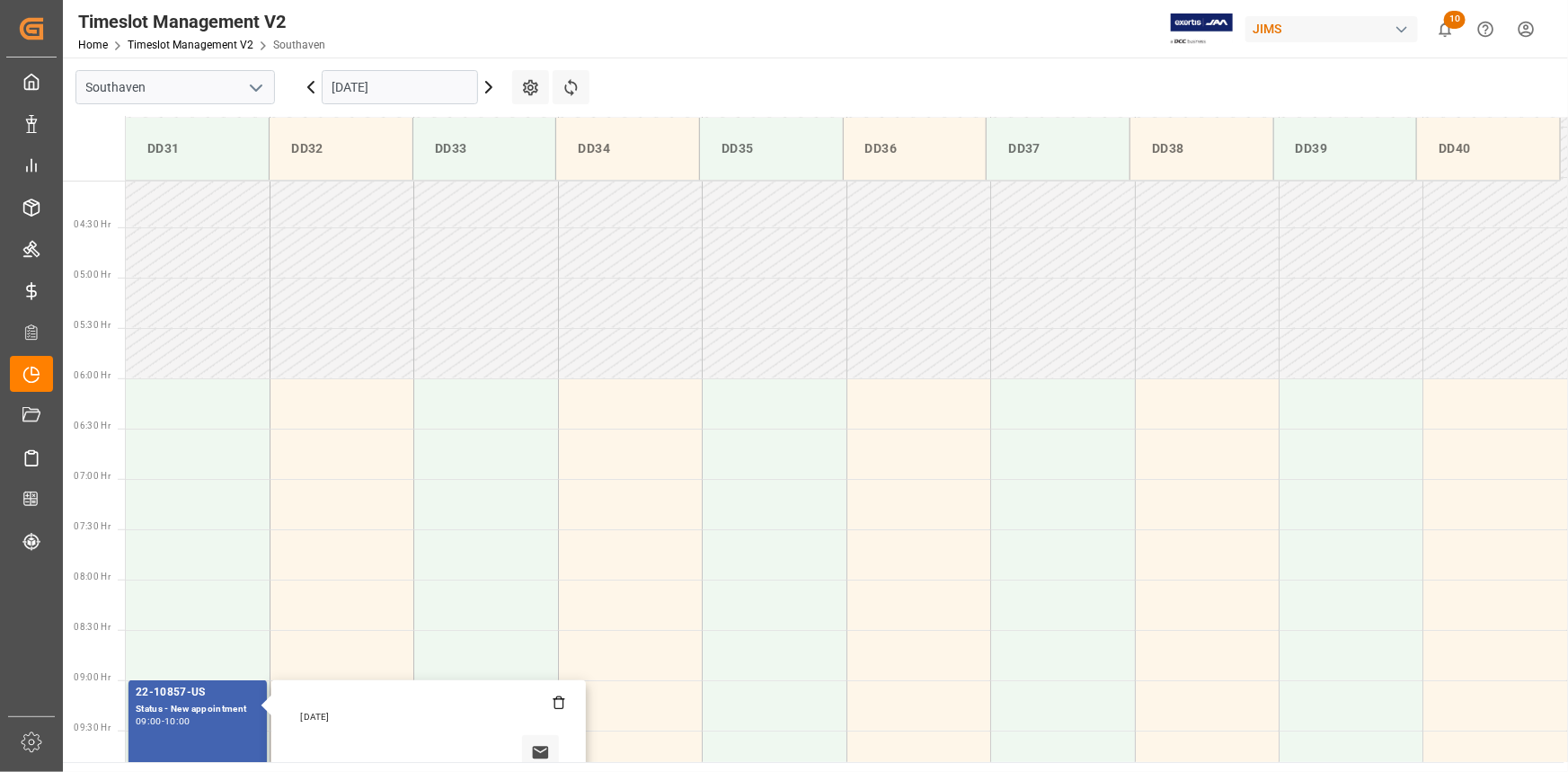
scroll to position [359, 0]
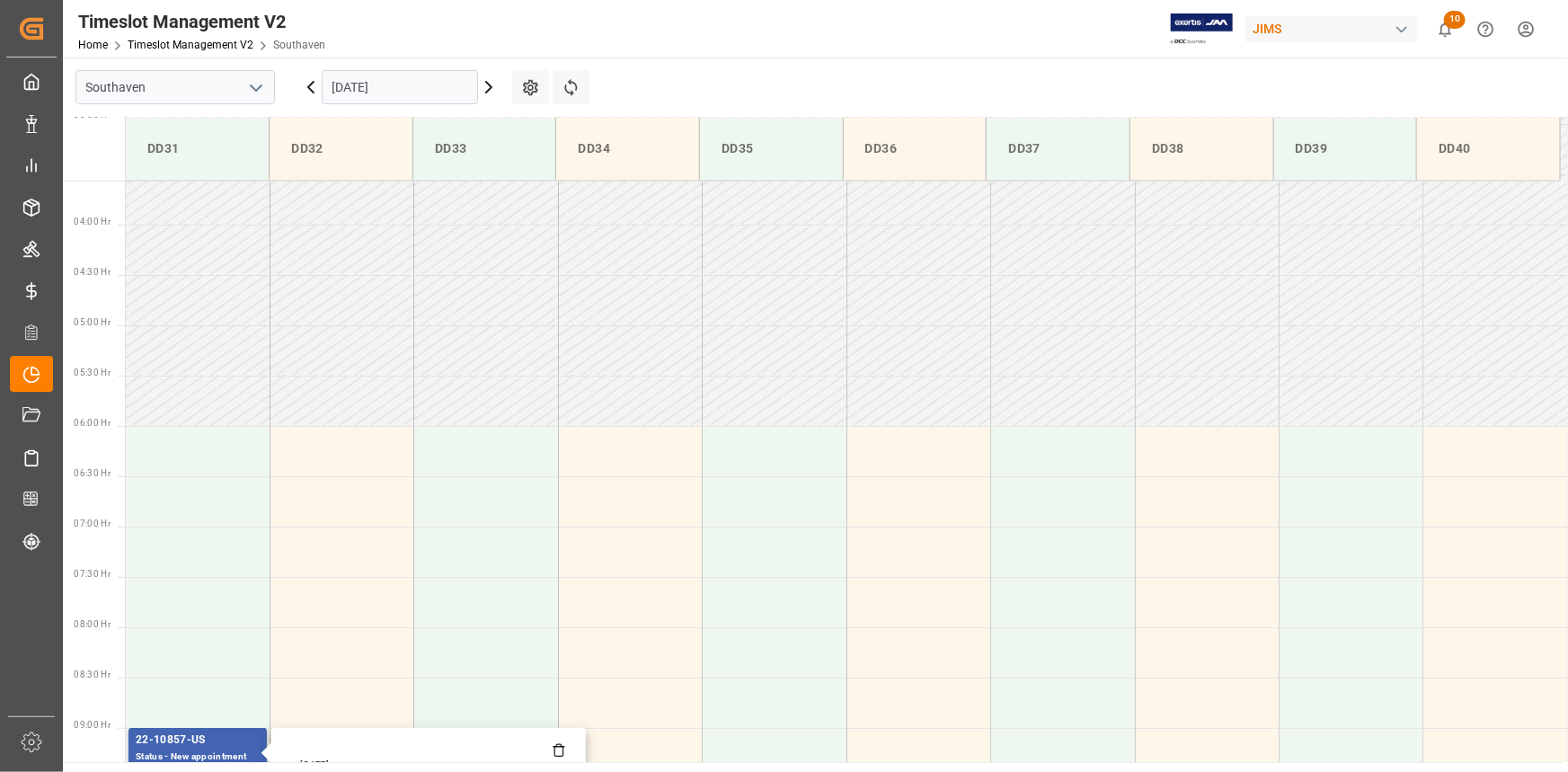
click at [412, 91] on input "11-09-2025" at bounding box center [399, 87] width 156 height 34
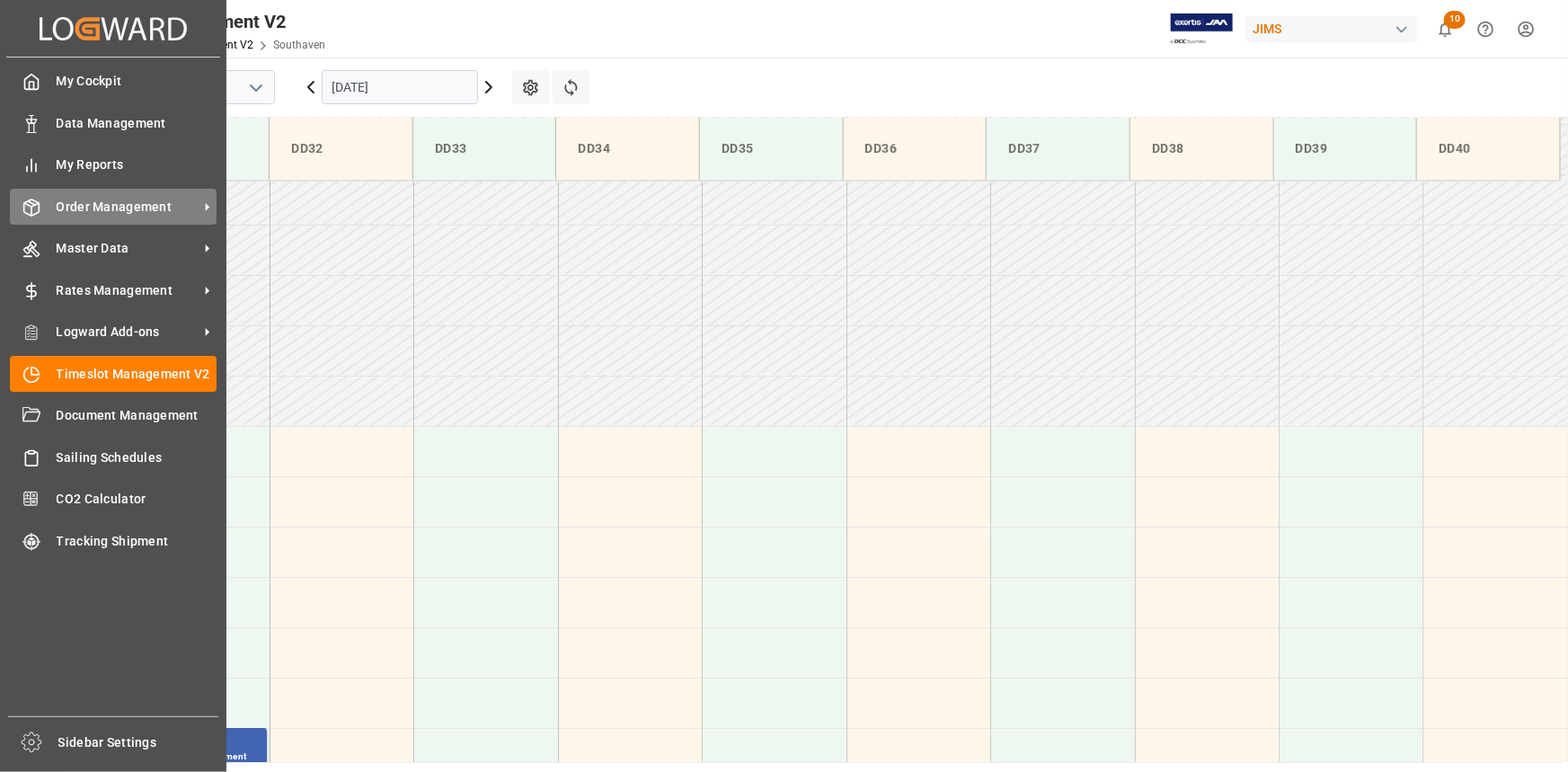
click at [118, 197] on div "Order Management Order Management" at bounding box center [113, 206] width 207 height 35
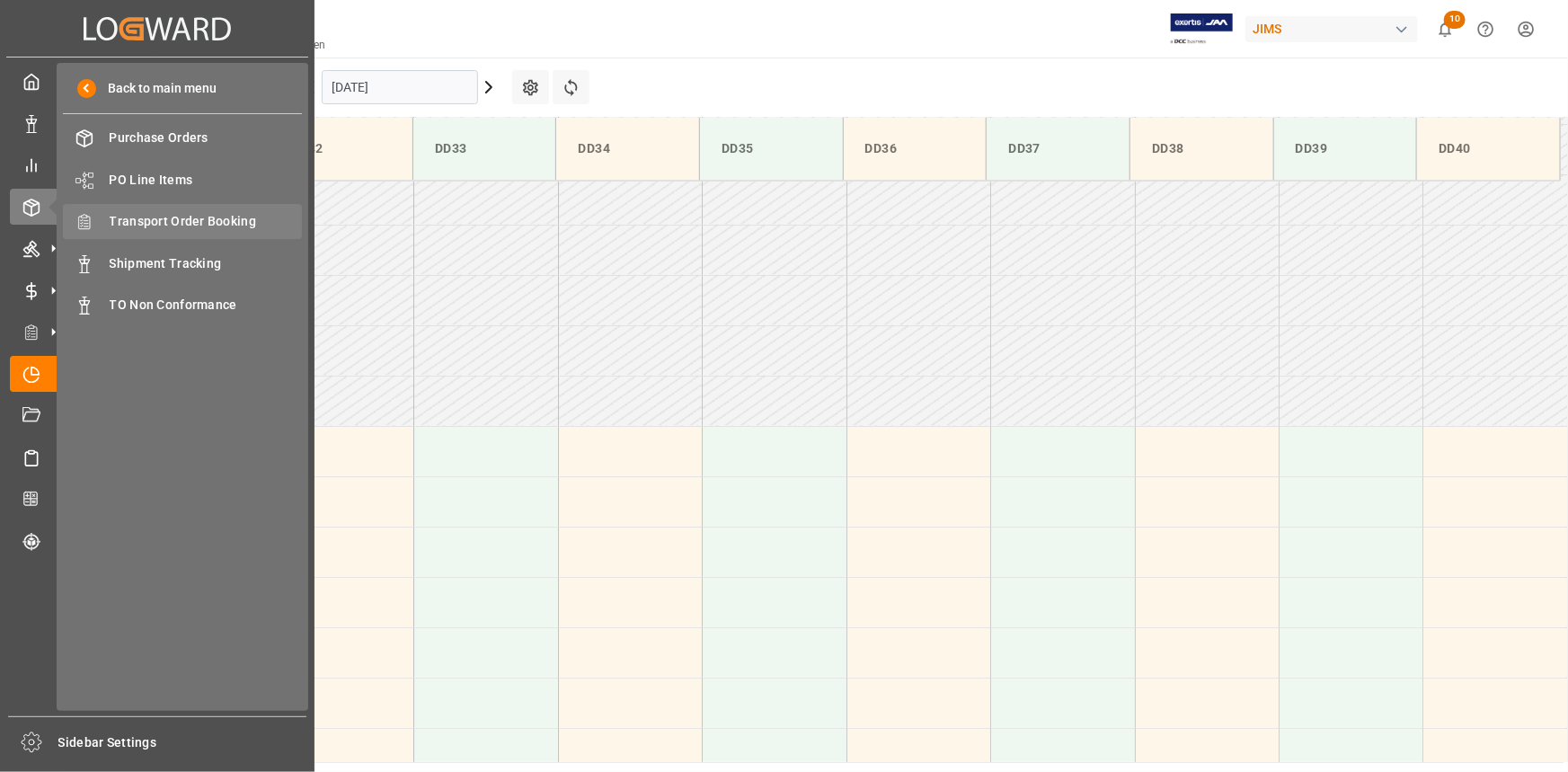
click at [193, 216] on span "Transport Order Booking" at bounding box center [207, 222] width 193 height 19
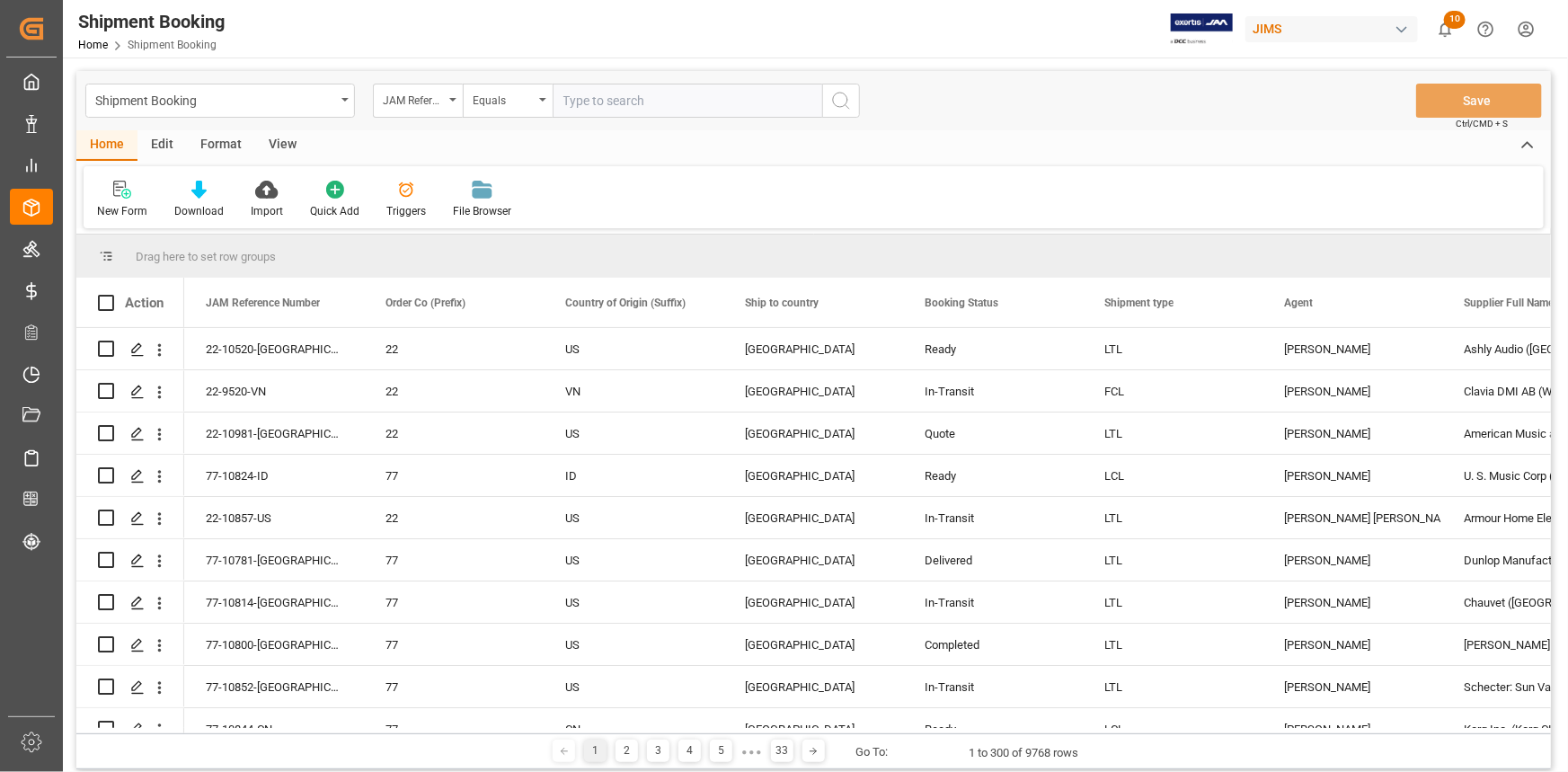
click at [584, 101] on input "text" at bounding box center [688, 100] width 270 height 34
type input "22-10404-CN"
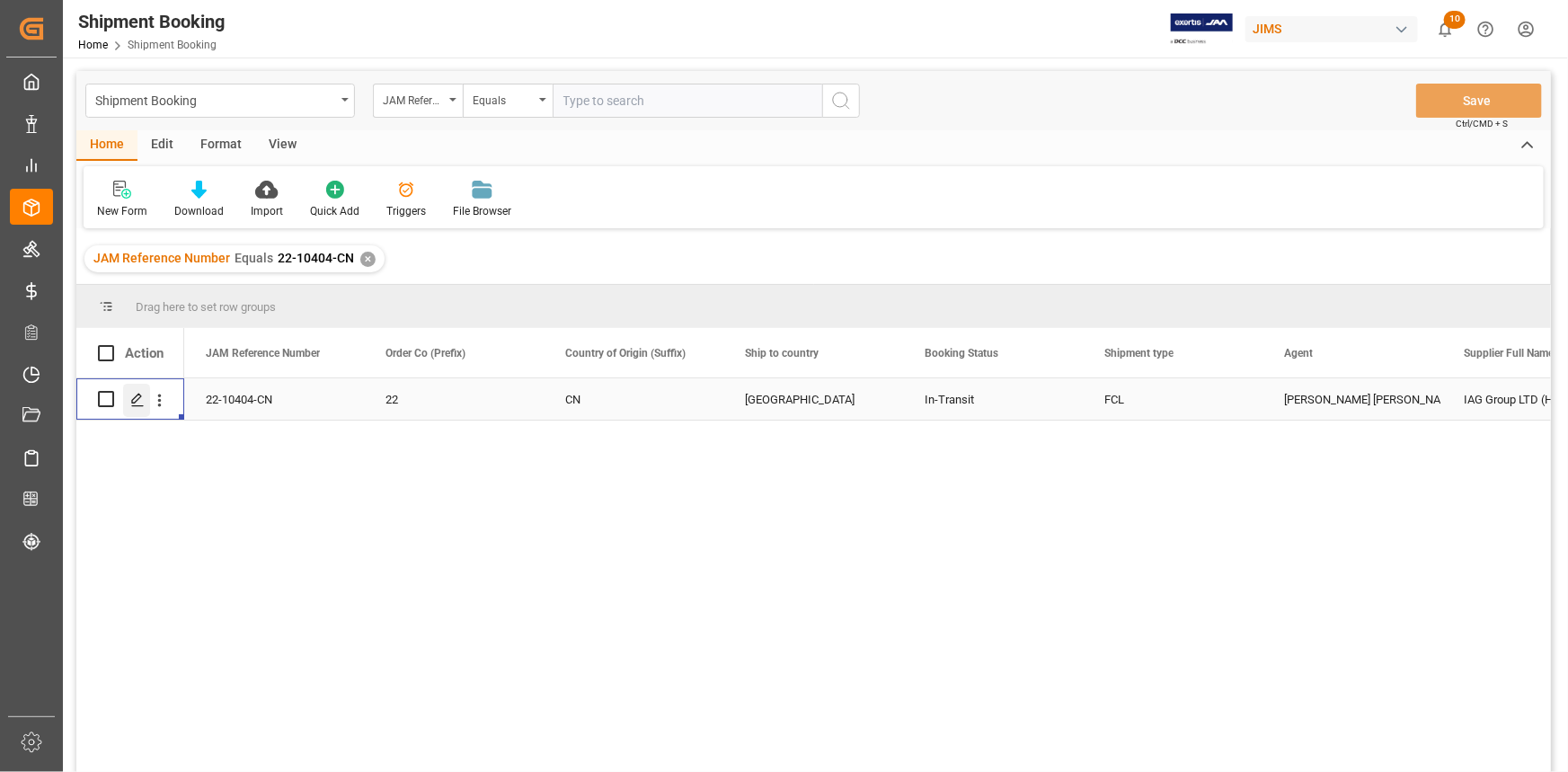
click at [134, 393] on icon "Press SPACE to select this row." at bounding box center [137, 399] width 14 height 14
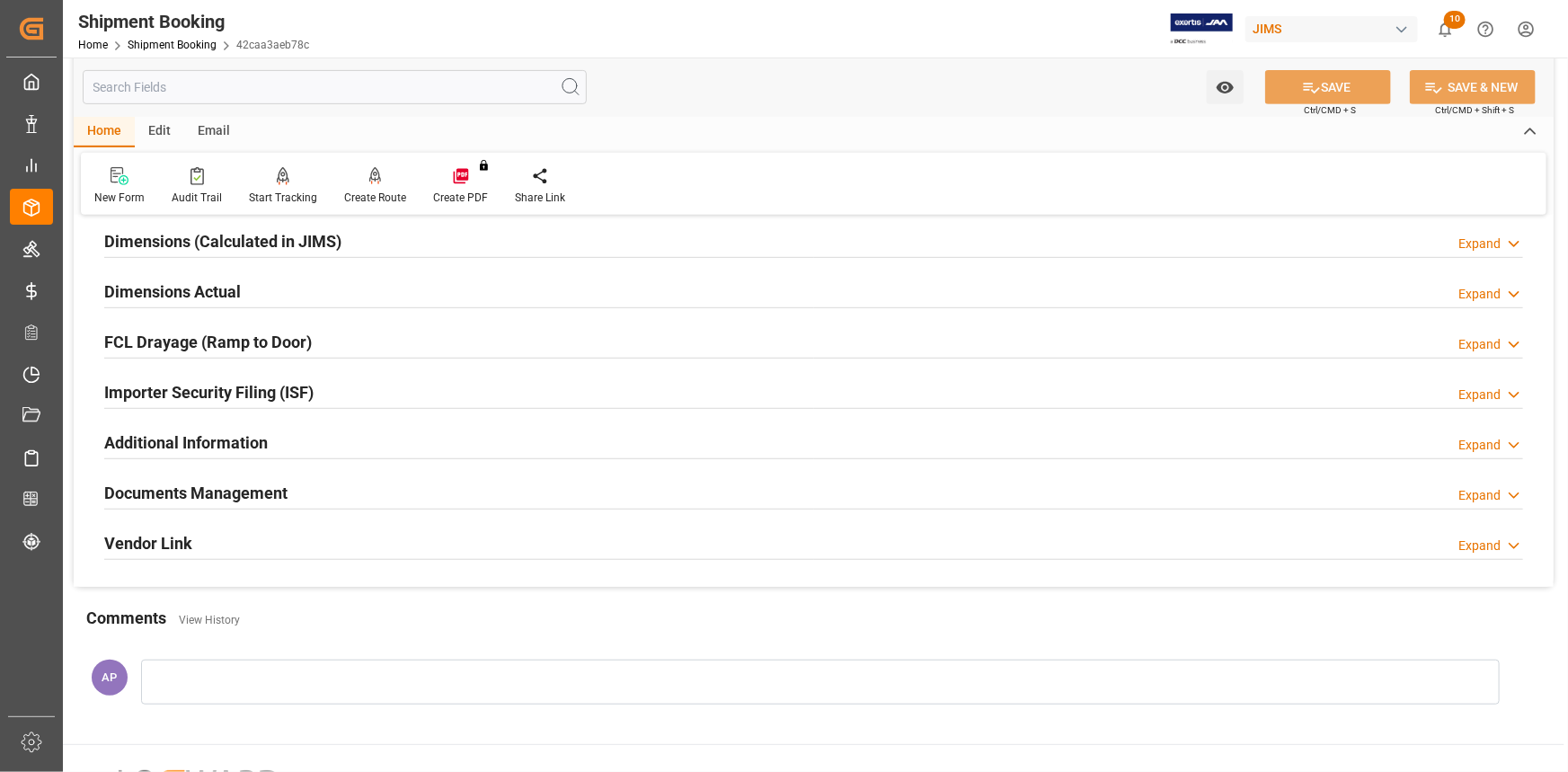
scroll to position [408, 0]
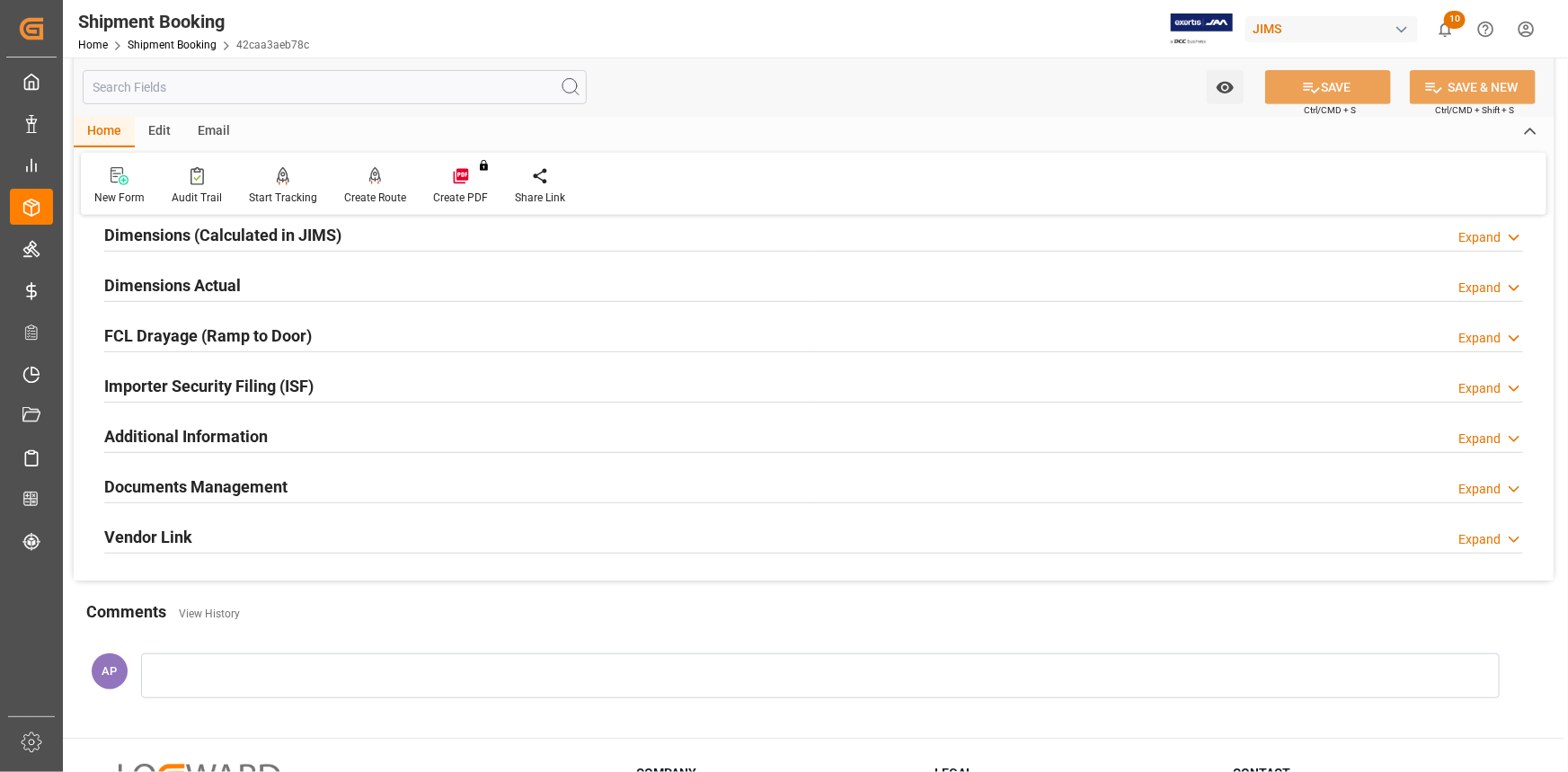
click at [361, 483] on div "Documents Management Expand" at bounding box center [813, 485] width 1419 height 34
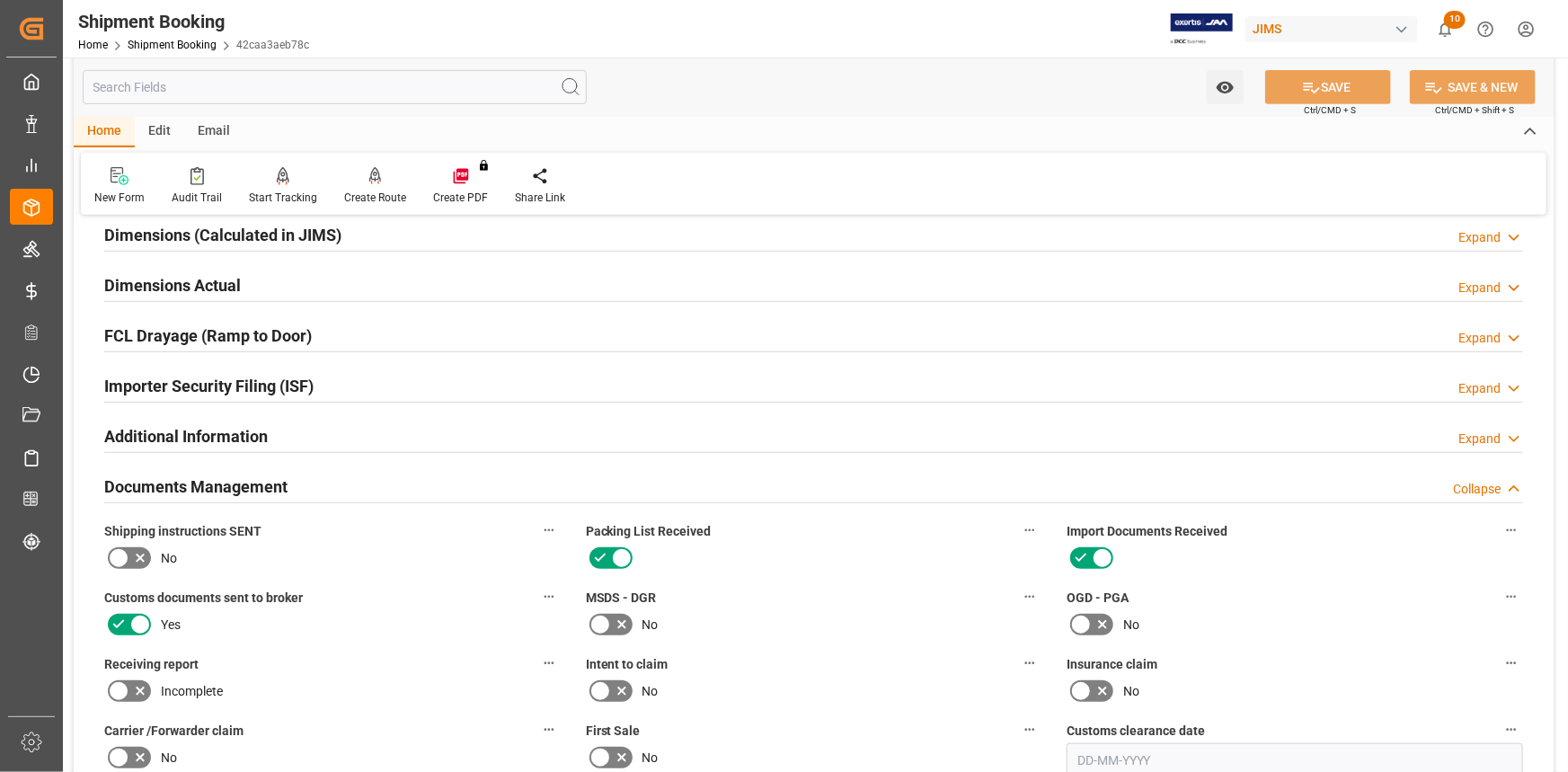
scroll to position [326, 0]
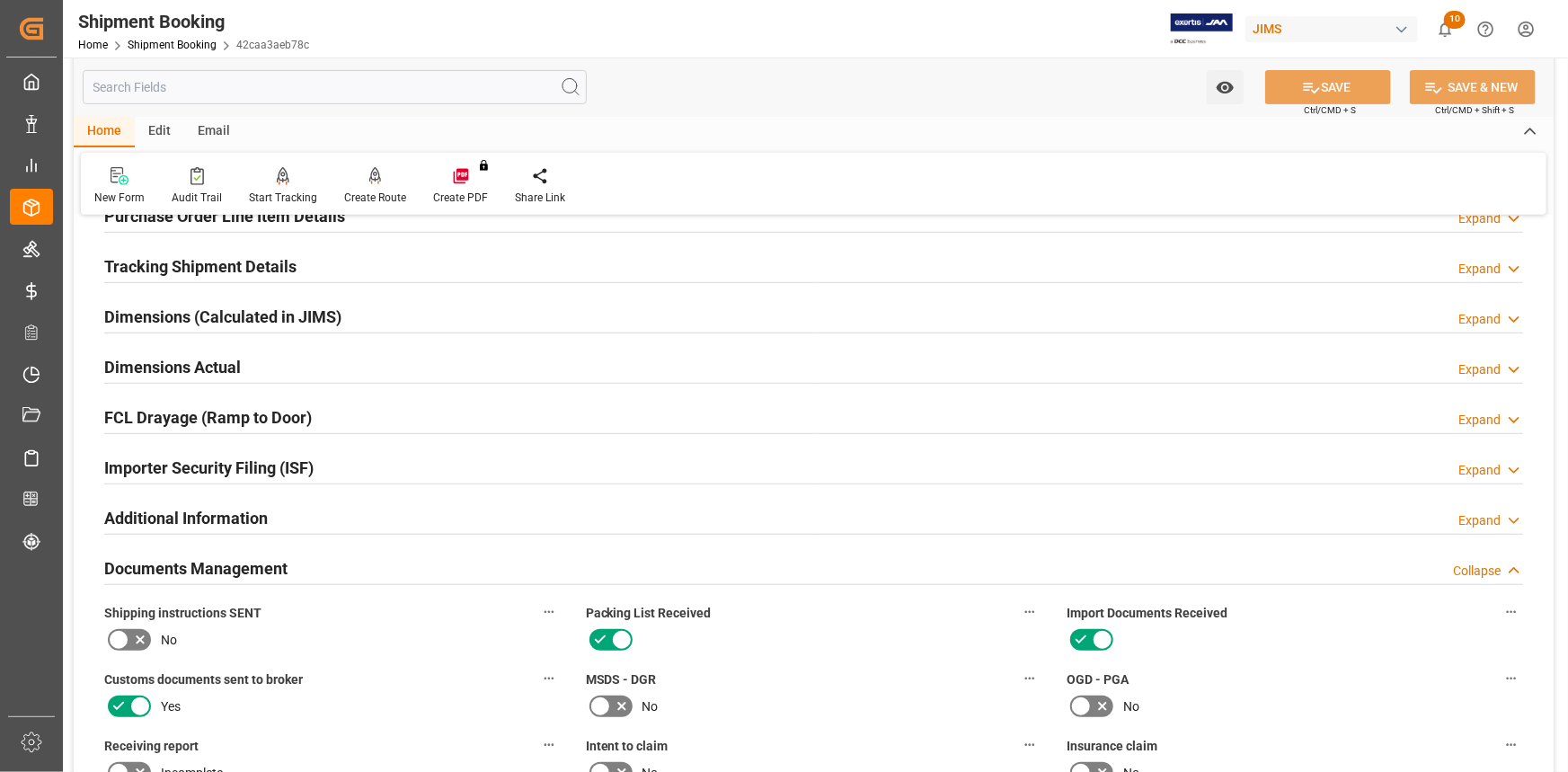
click at [328, 364] on div "Dimensions Actual Expand" at bounding box center [813, 365] width 1419 height 34
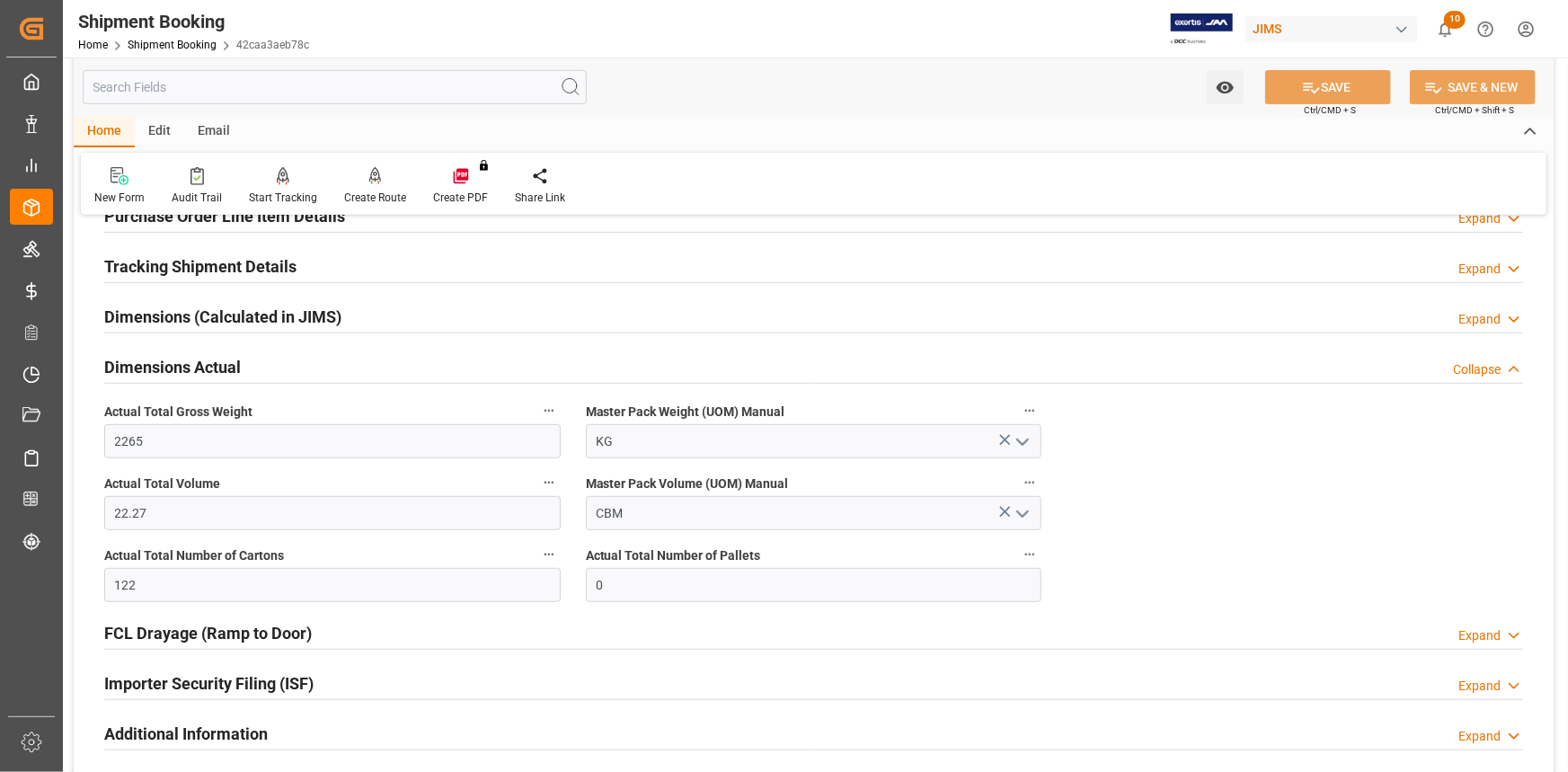
click at [312, 361] on div "Dimensions Actual Collapse" at bounding box center [813, 365] width 1419 height 34
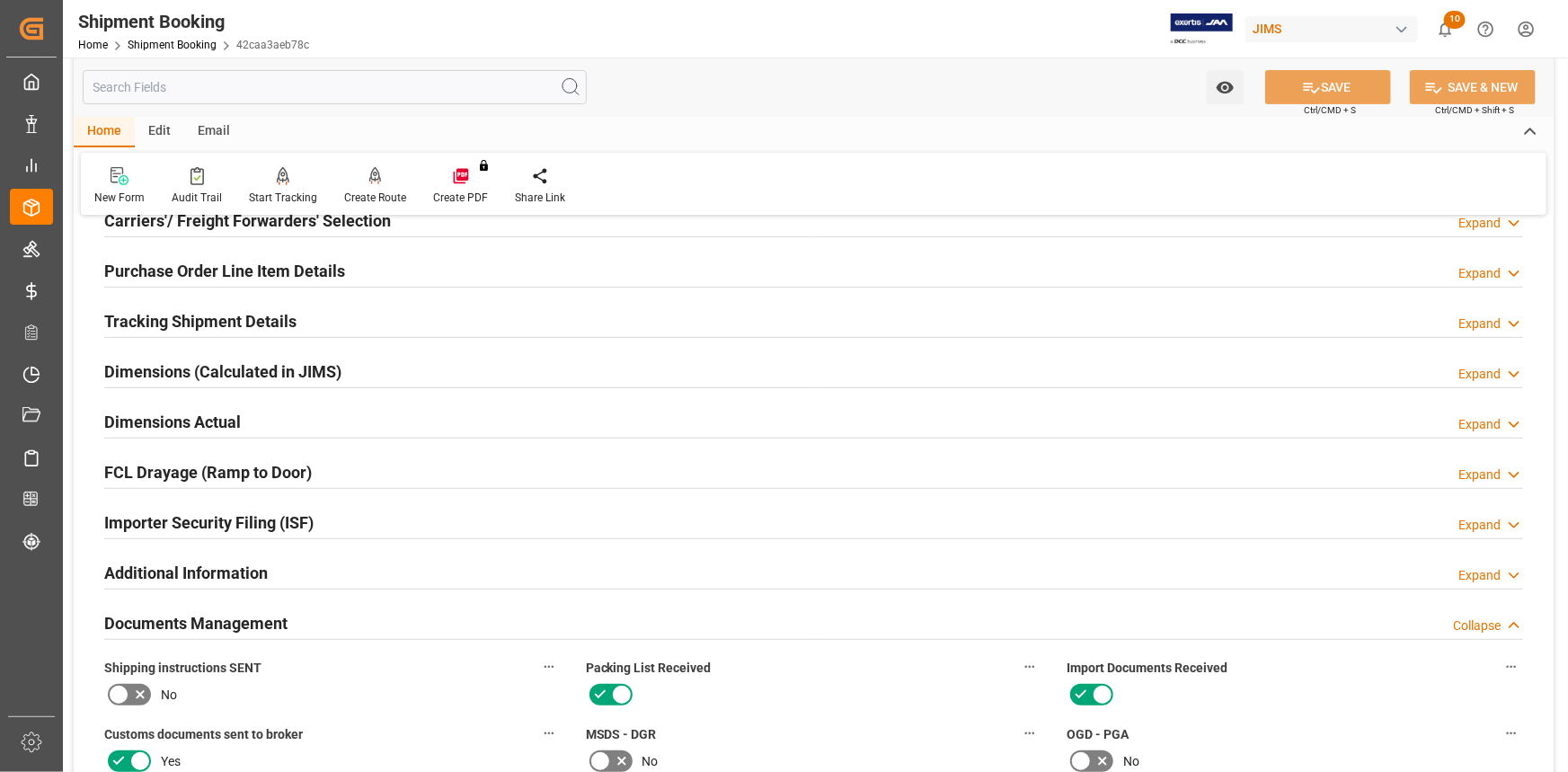
scroll to position [163, 0]
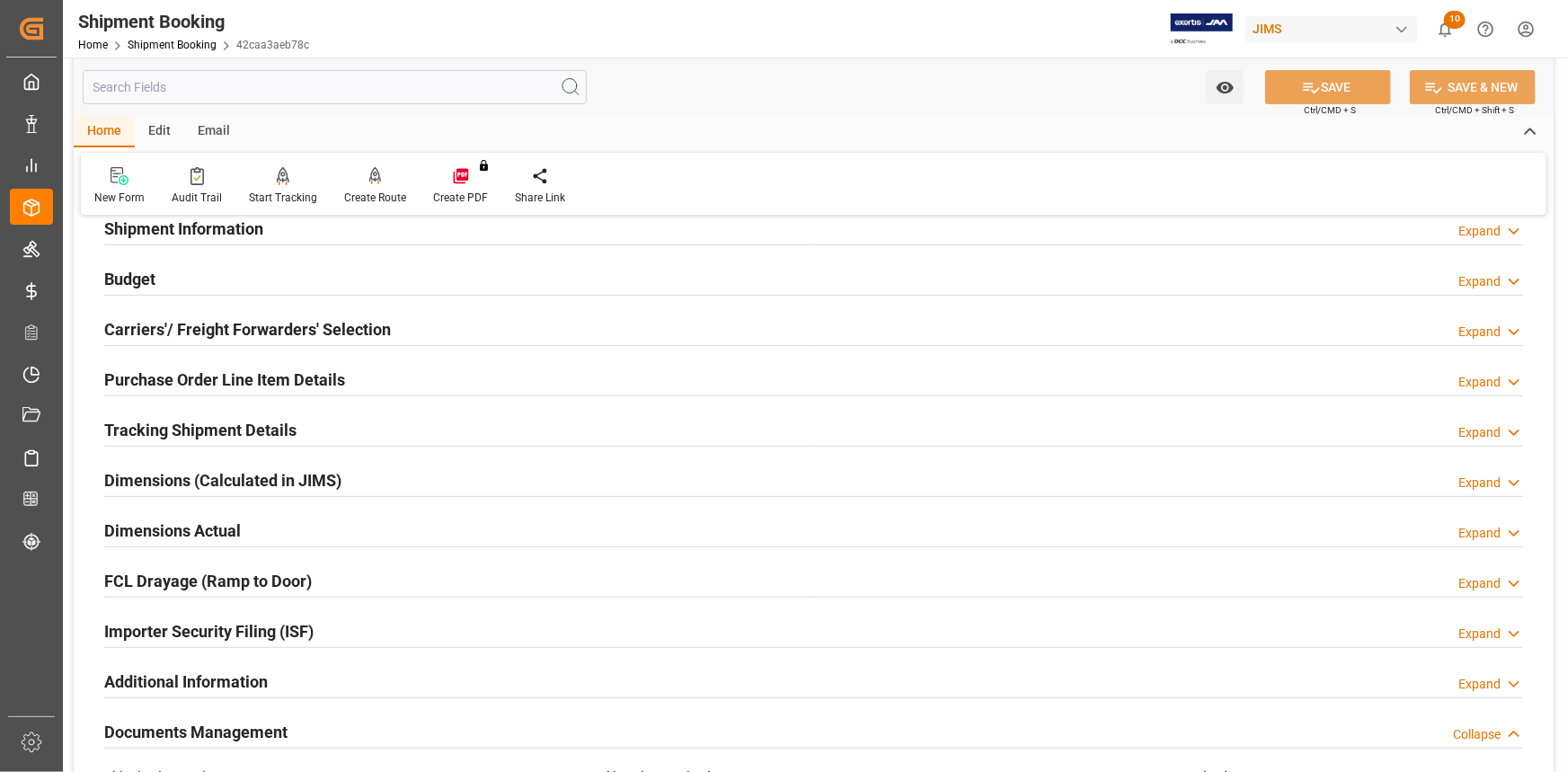
click at [346, 428] on div "Tracking Shipment Details Expand" at bounding box center [813, 429] width 1419 height 34
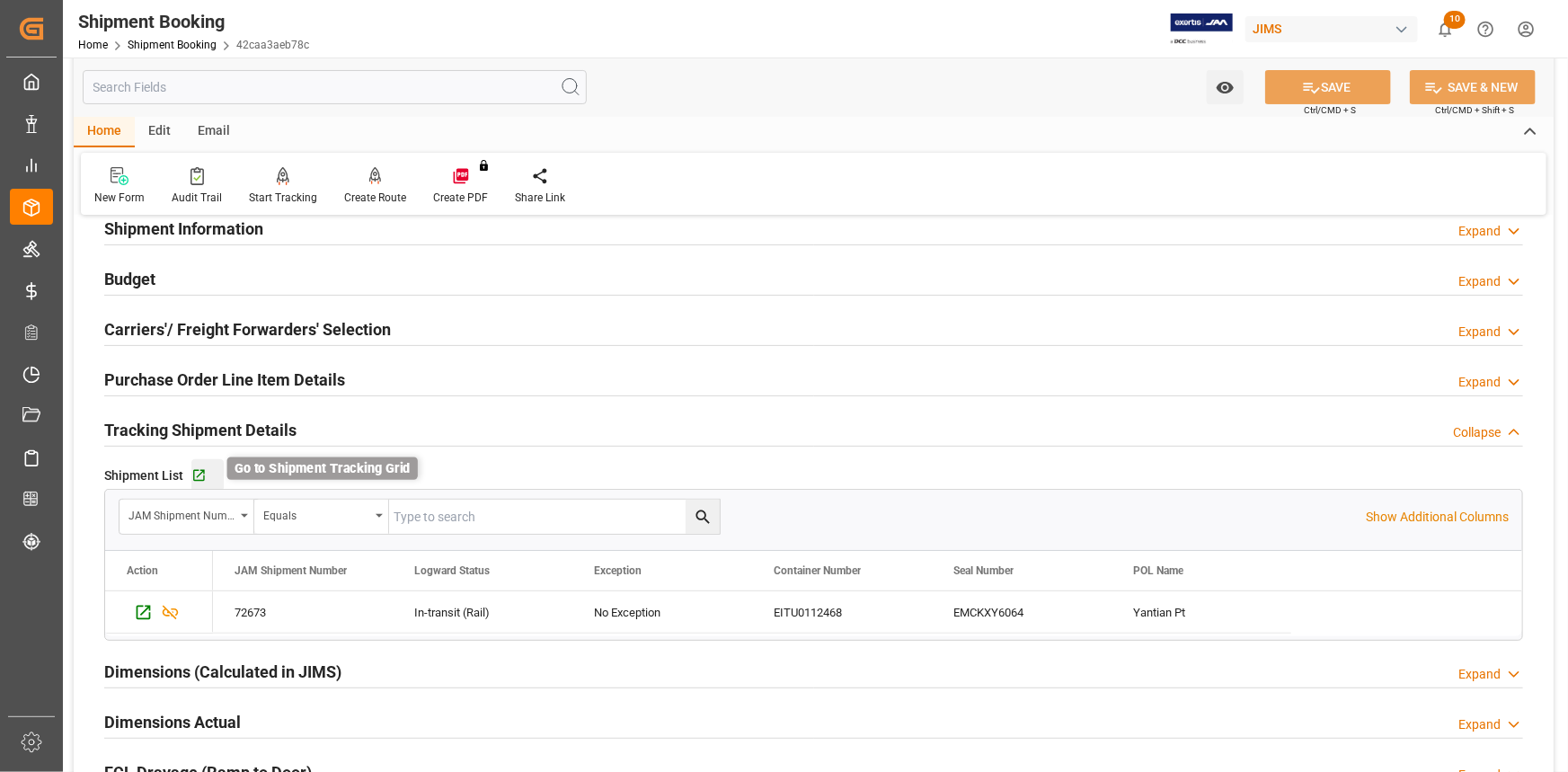
click at [191, 468] on icon "button" at bounding box center [199, 475] width 15 height 15
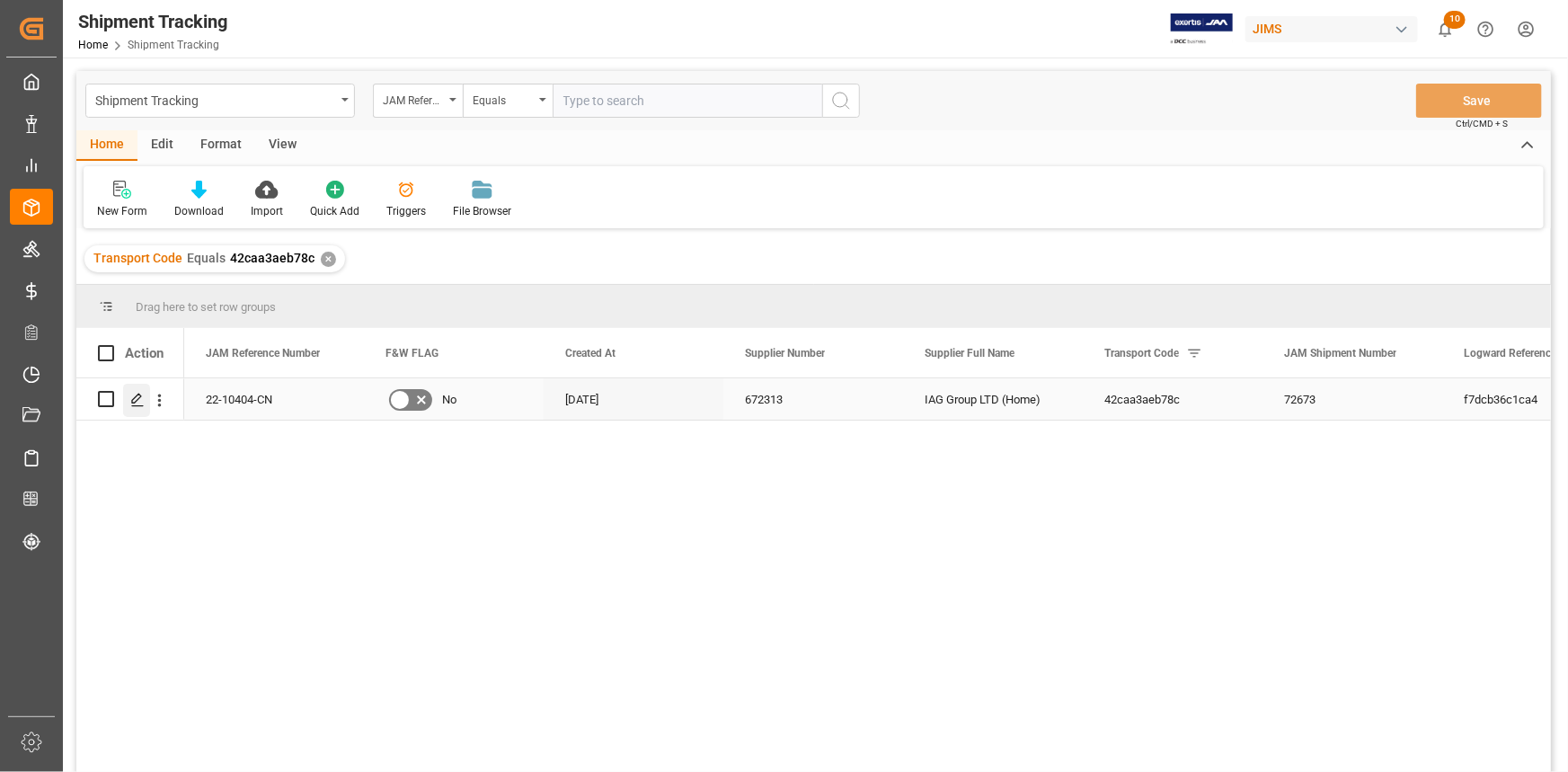
click at [135, 397] on polygon "Press SPACE to select this row." at bounding box center [136, 397] width 9 height 9
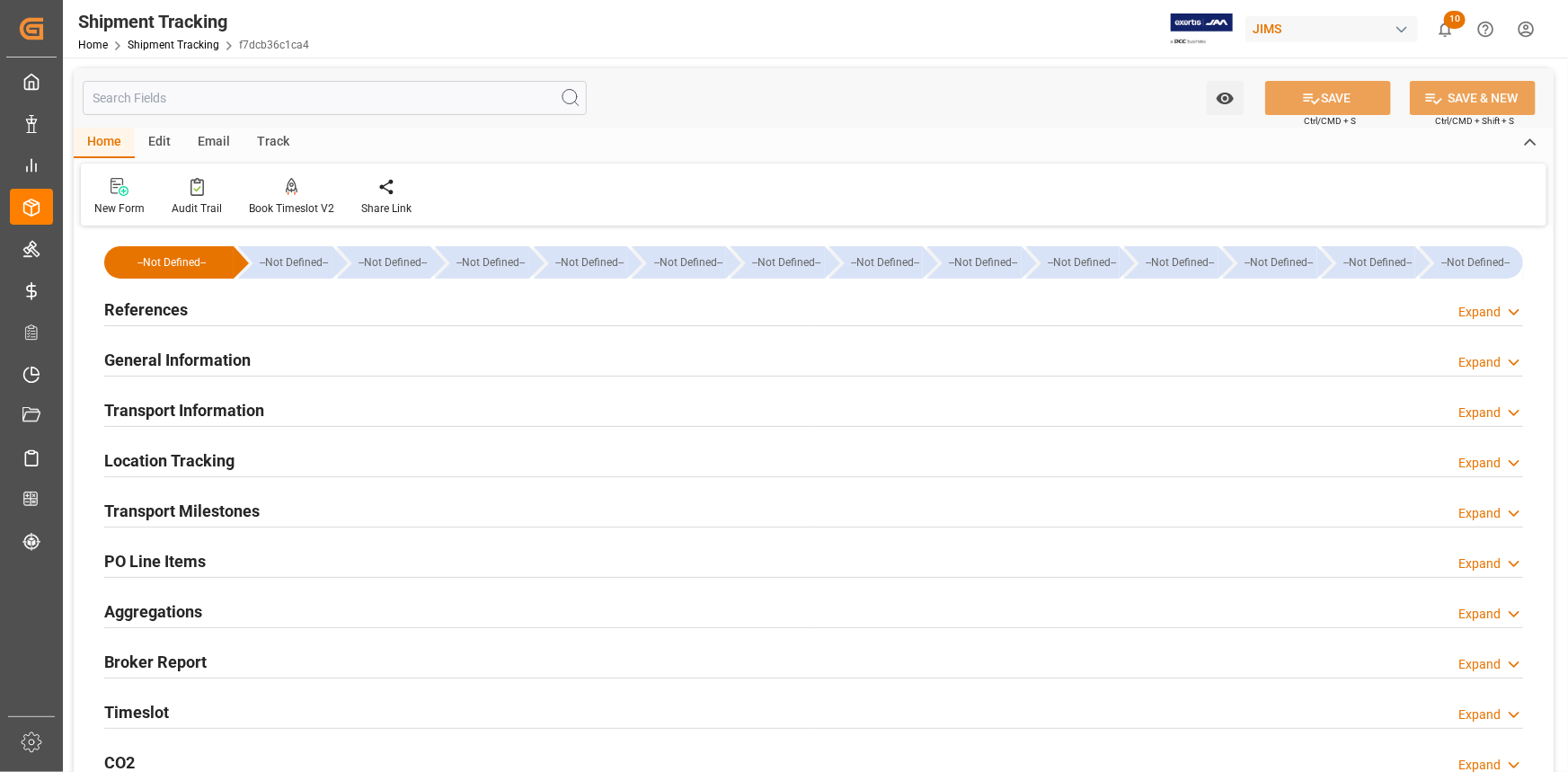
type input "[DATE] 00:00"
type input "[DATE]"
type input "[DATE] 00:00"
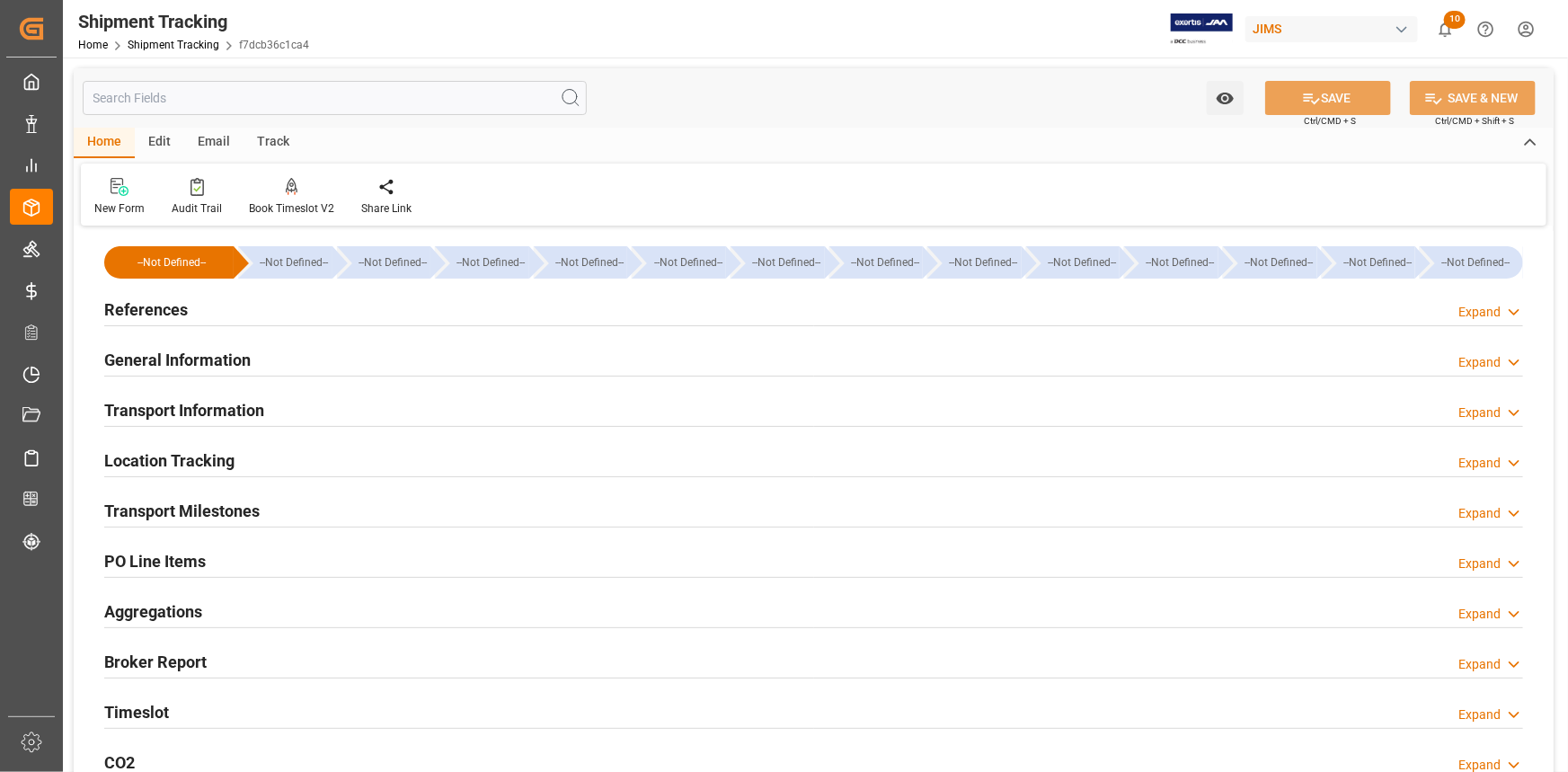
type input "[DATE] 19:00"
type input "[DATE]"
type input "[DATE] 06:00"
type input "[DATE]"
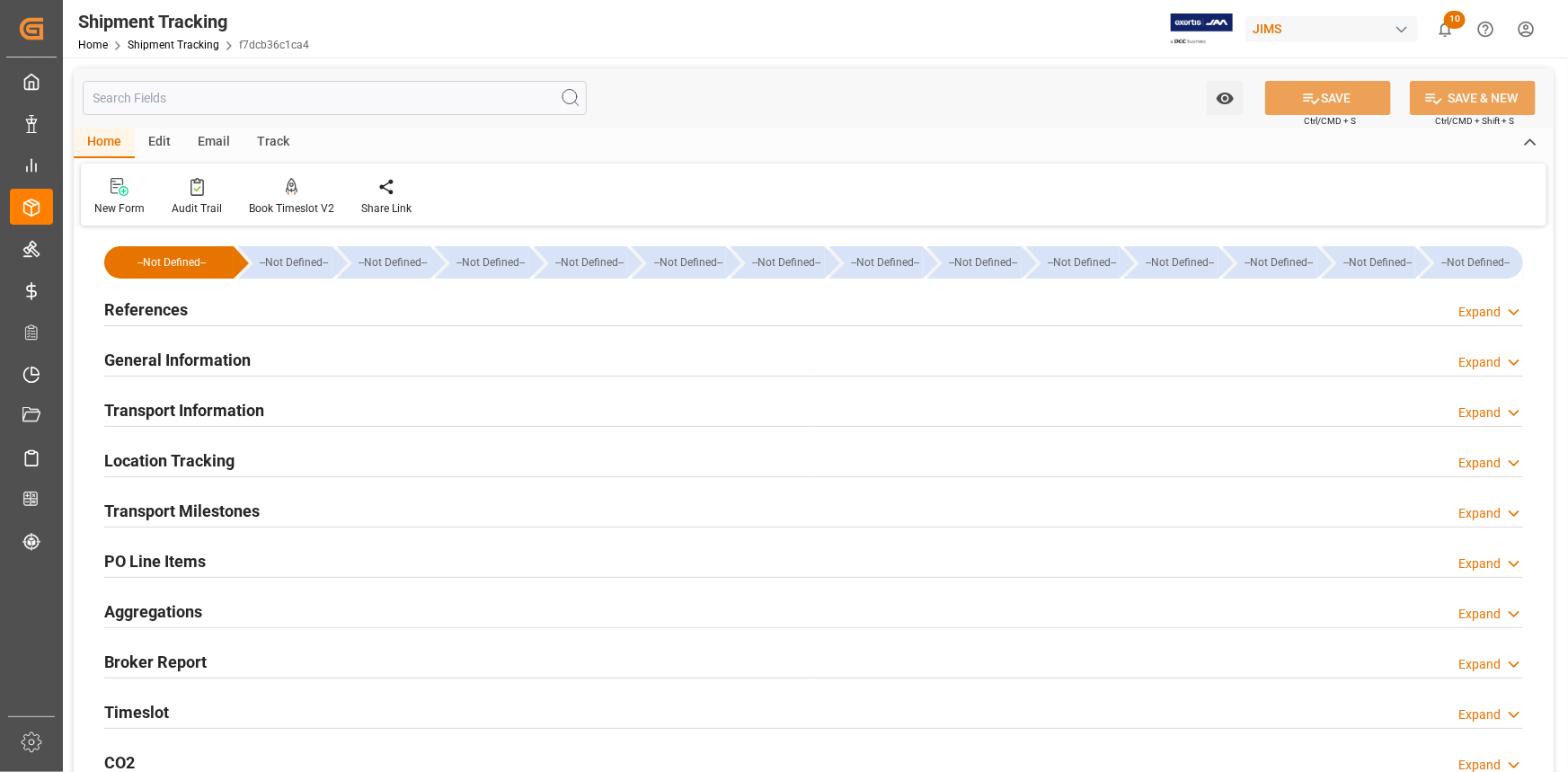
type input "[DATE]"
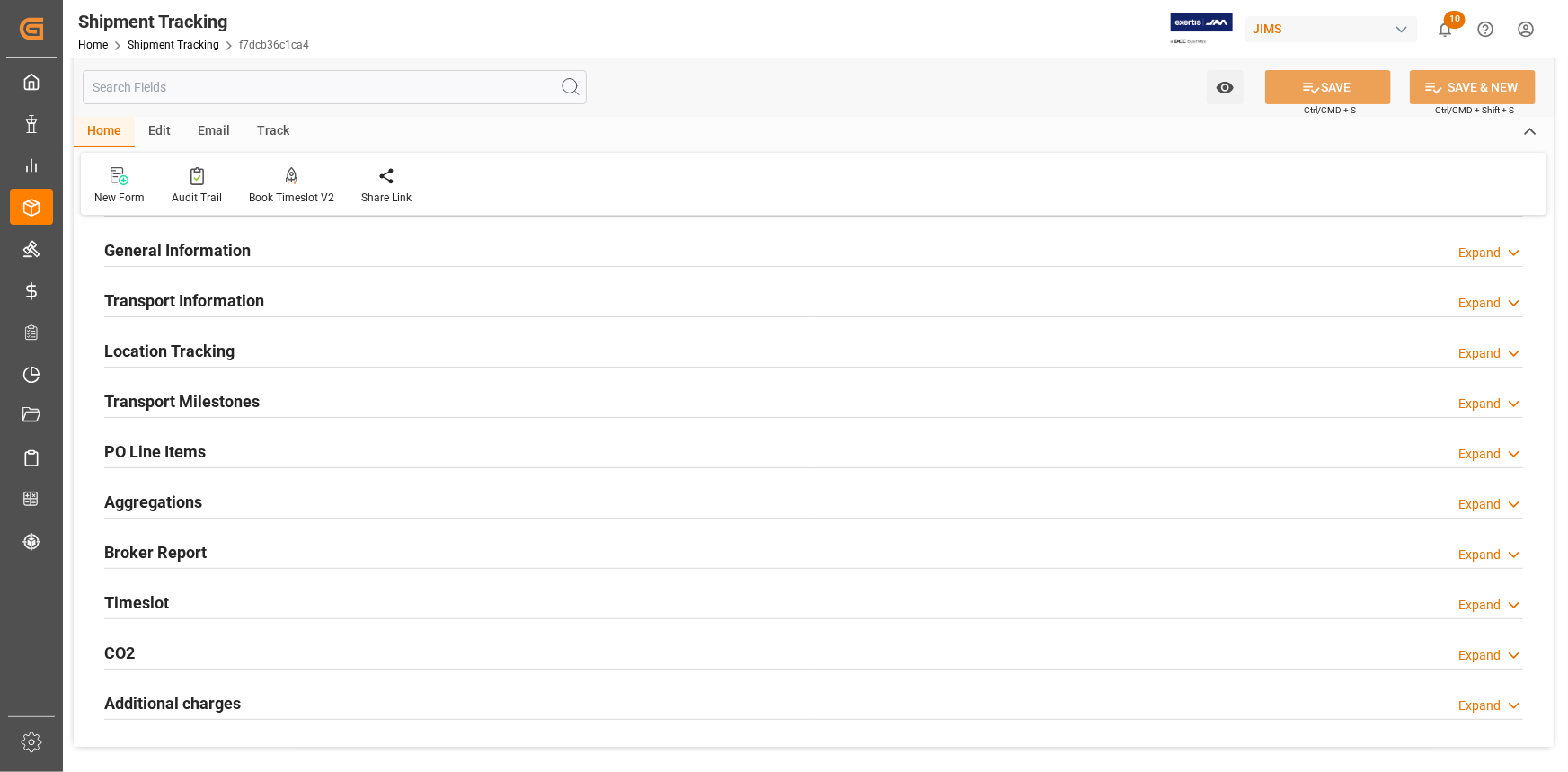
scroll to position [245, 0]
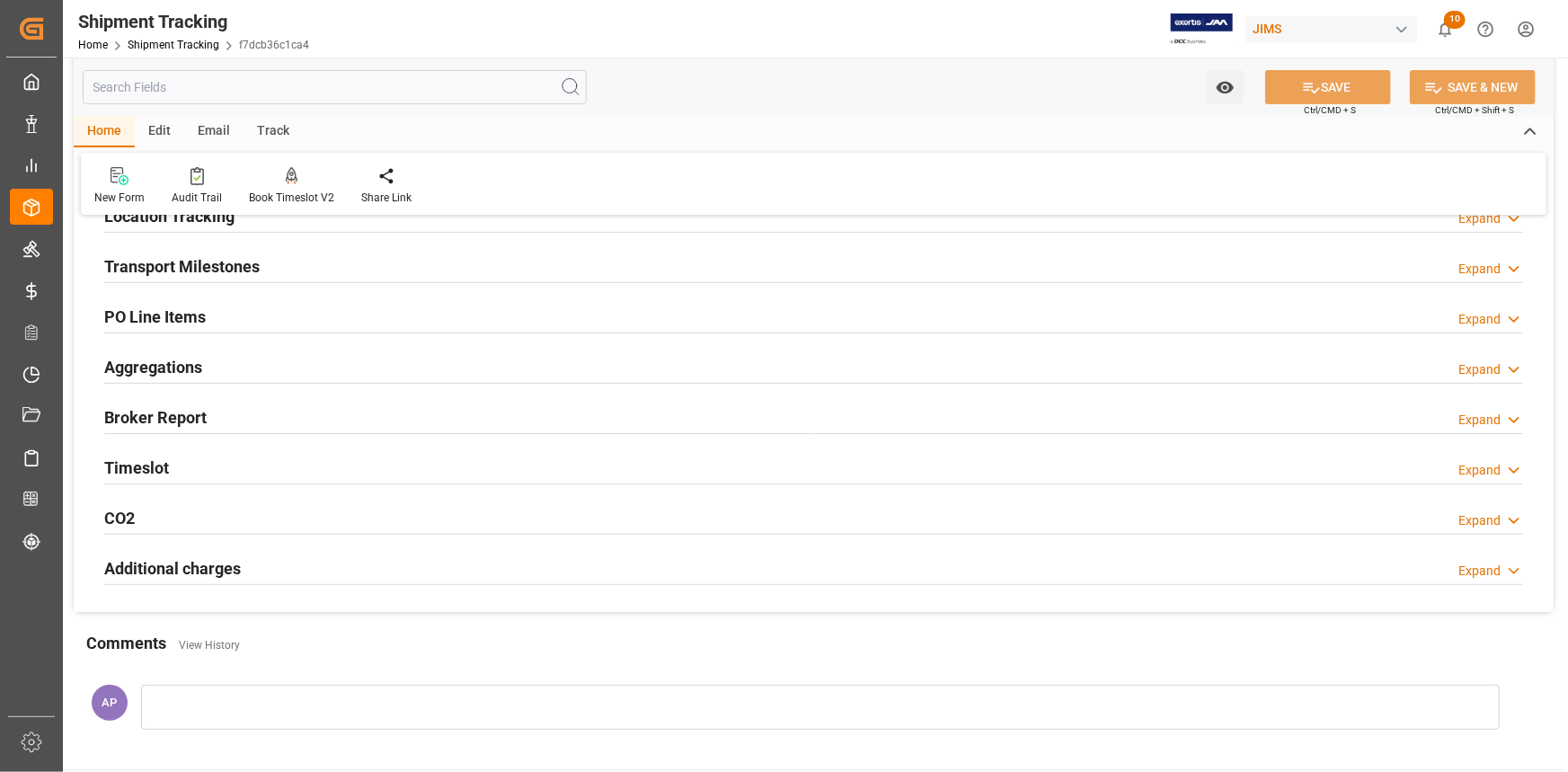
click at [315, 270] on div "Transport Milestones Expand" at bounding box center [813, 265] width 1419 height 34
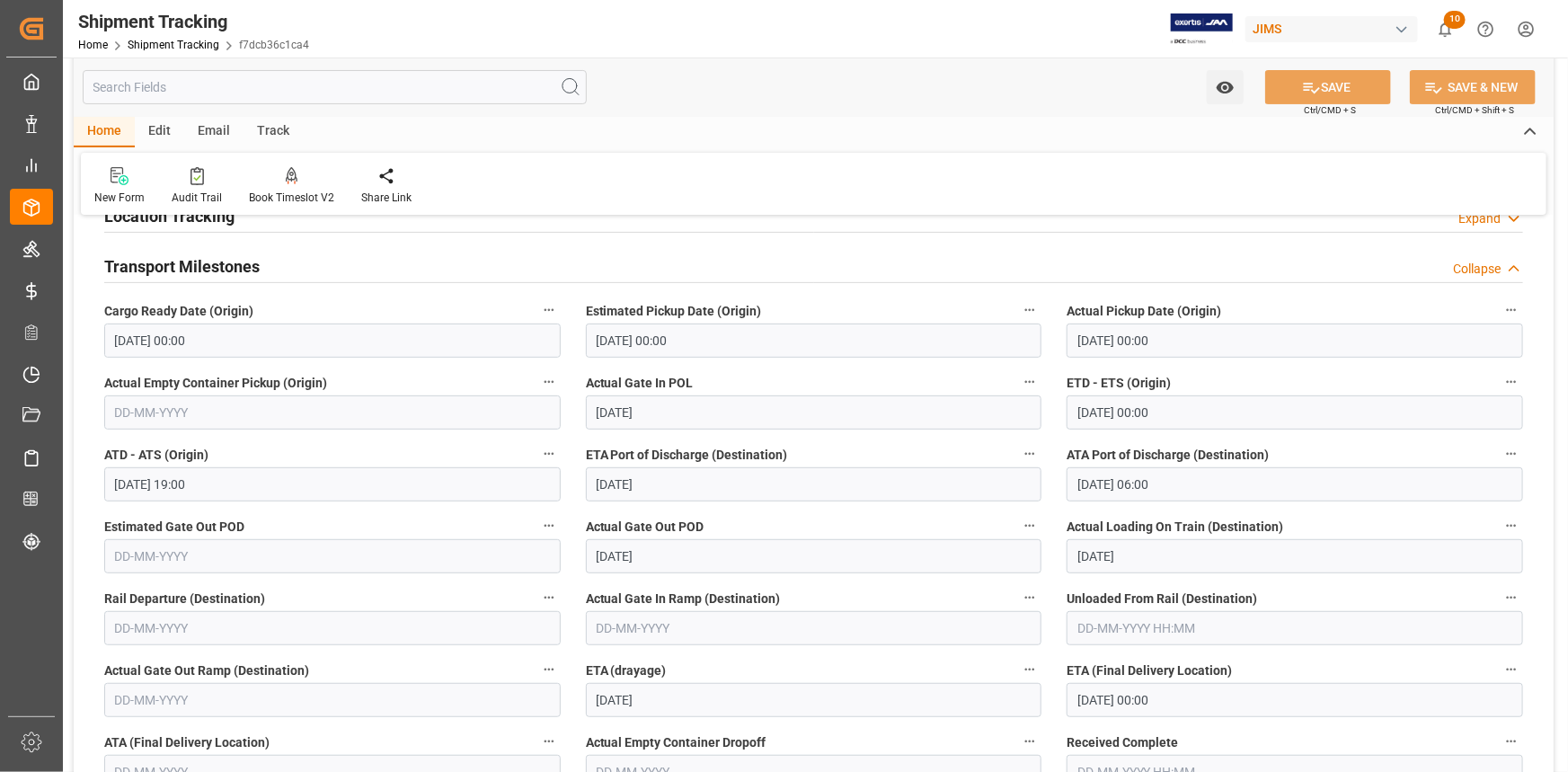
scroll to position [408, 0]
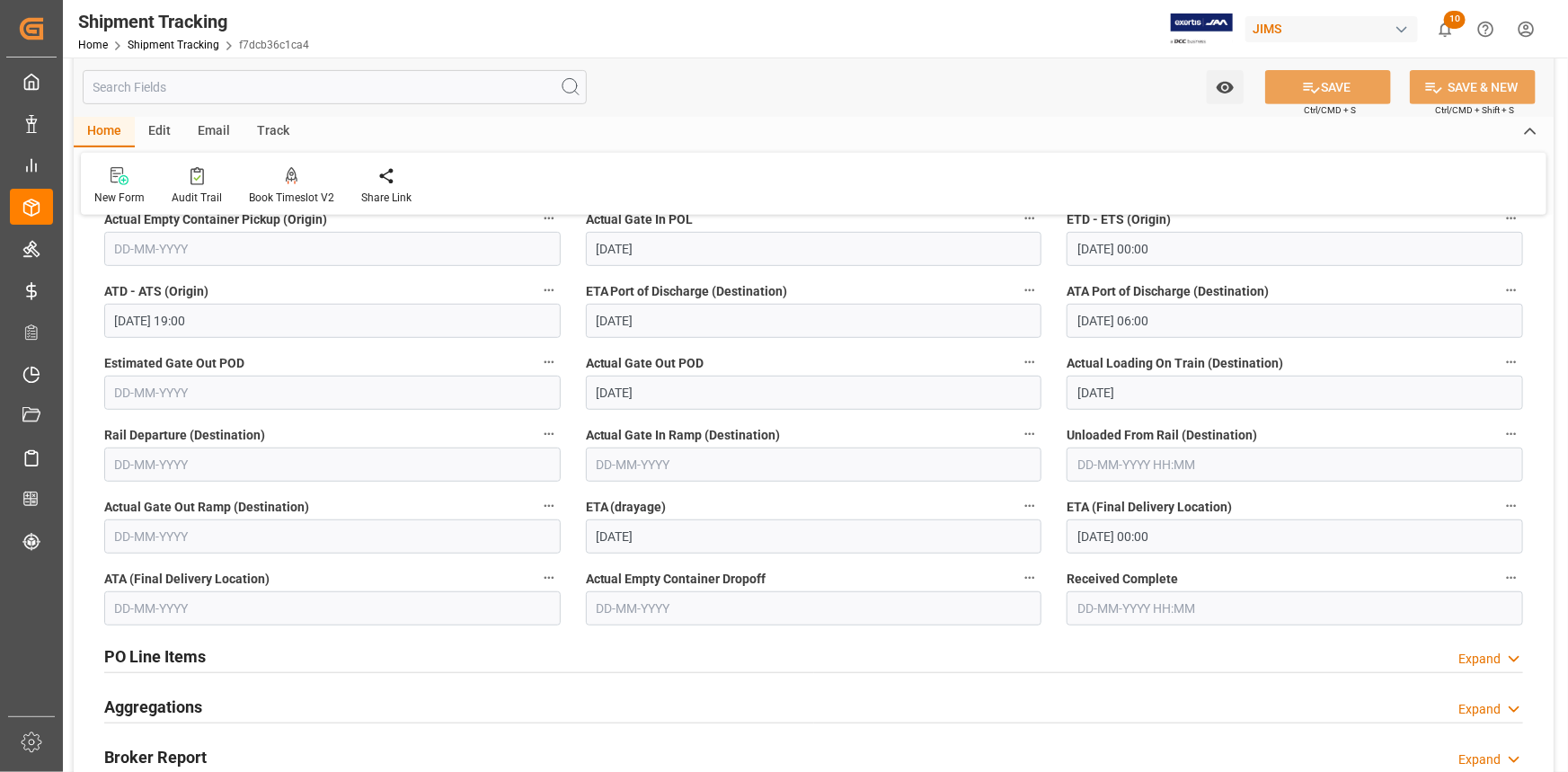
click at [1114, 540] on input "[DATE] 00:00" at bounding box center [1294, 537] width 456 height 34
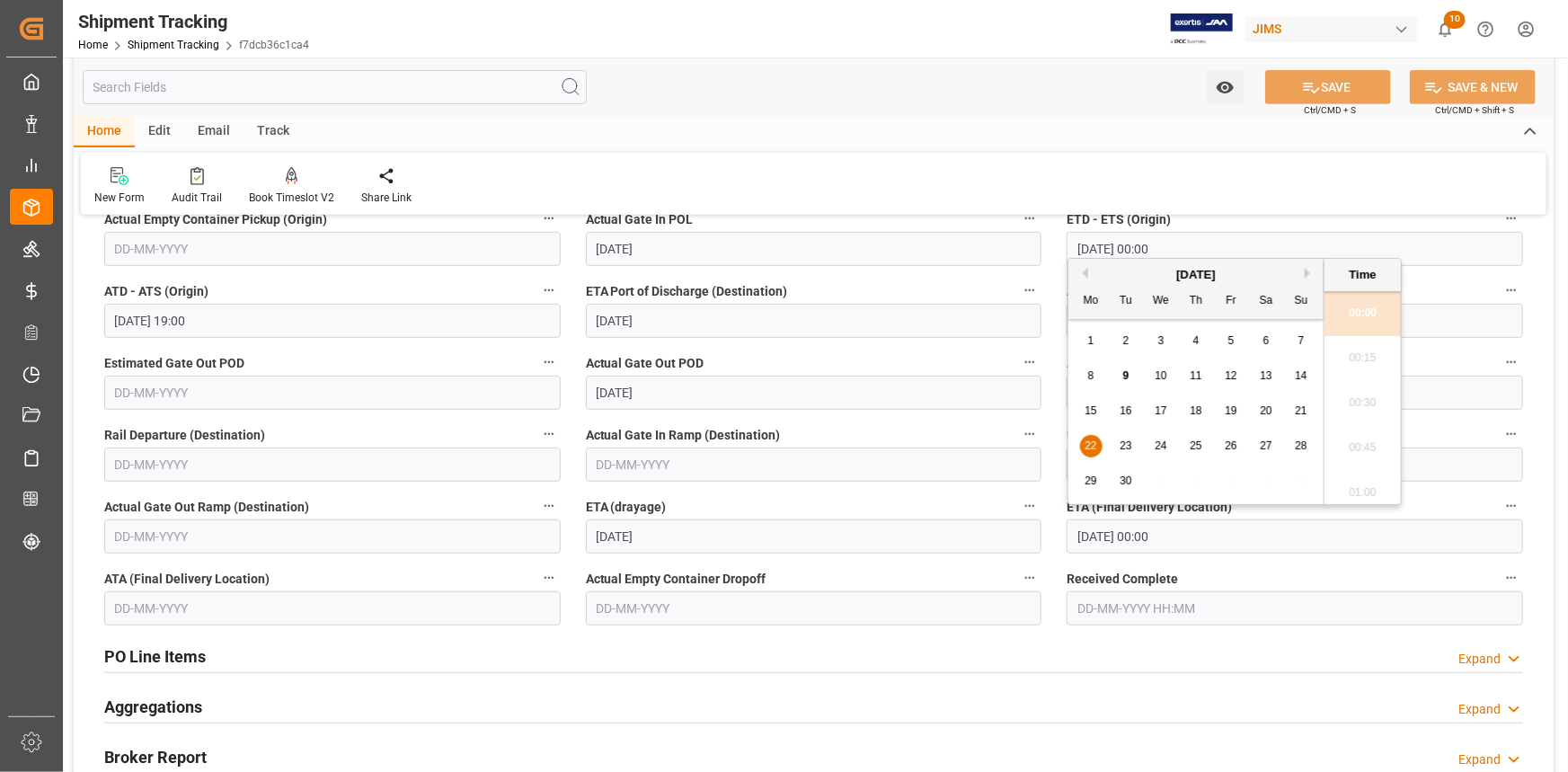
click at [1157, 410] on span "17" at bounding box center [1160, 410] width 11 height 12
type input "[DATE] 00:00"
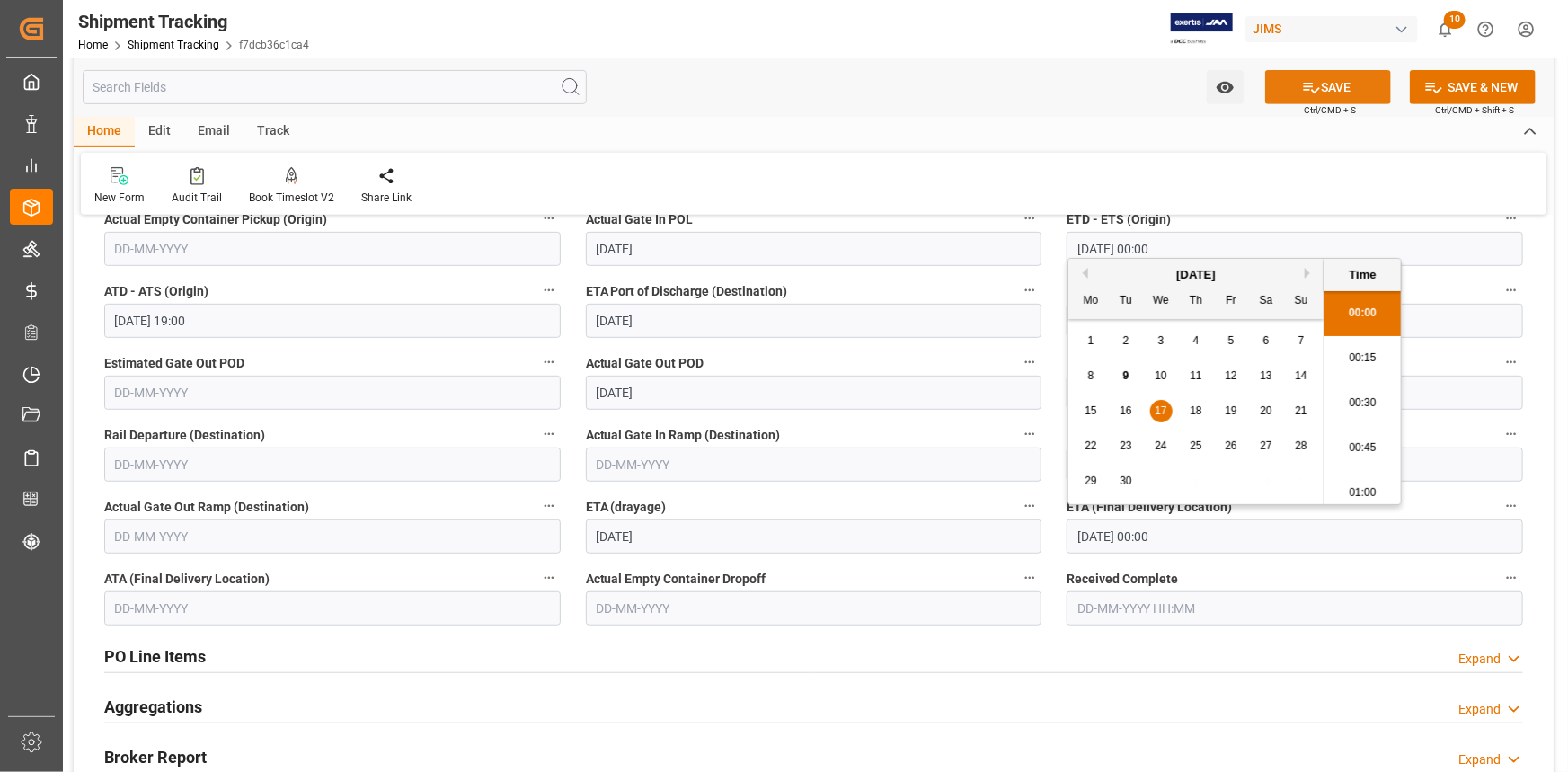
click at [1339, 86] on button "SAVE" at bounding box center [1329, 87] width 126 height 34
